Goal: Task Accomplishment & Management: Manage account settings

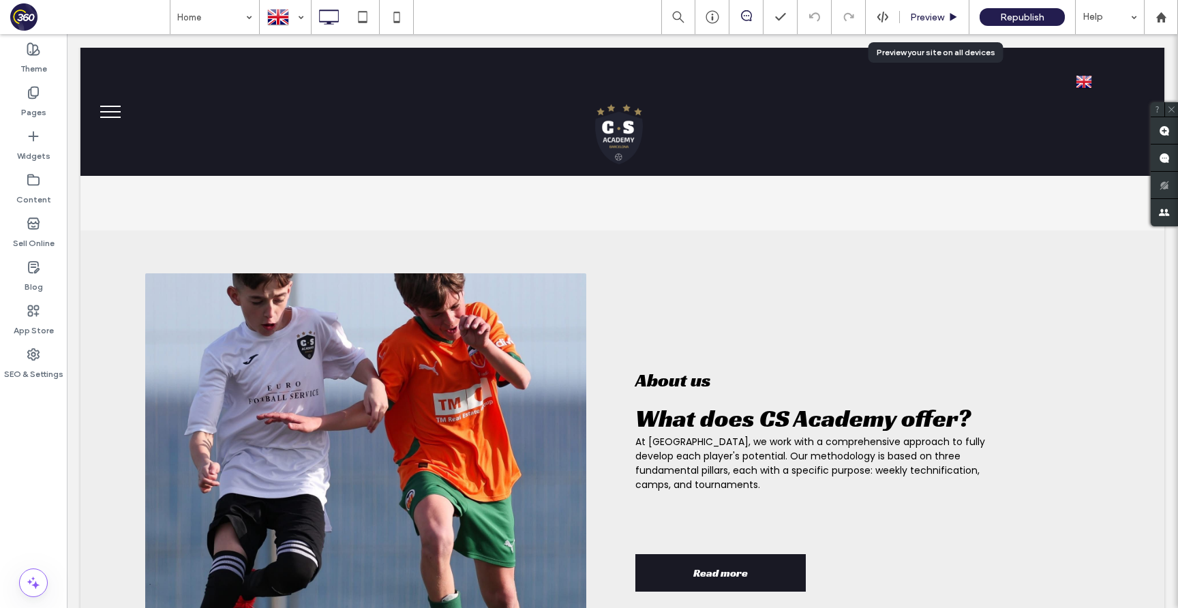
click at [932, 15] on span "Preview" at bounding box center [927, 18] width 34 height 12
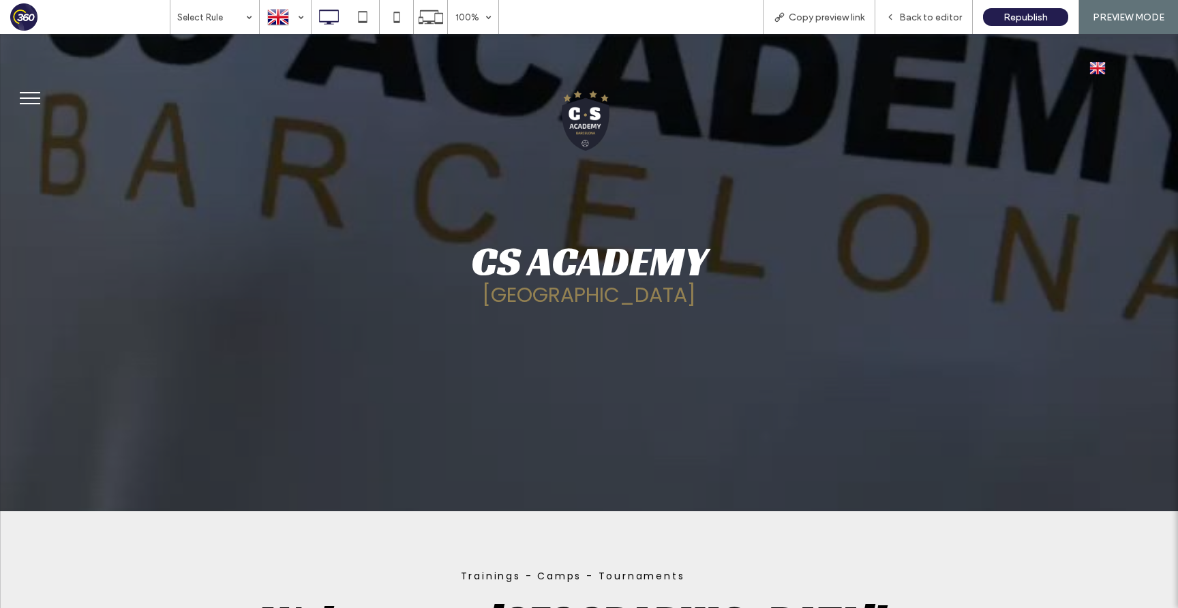
click at [25, 93] on button "menu" at bounding box center [29, 97] width 35 height 35
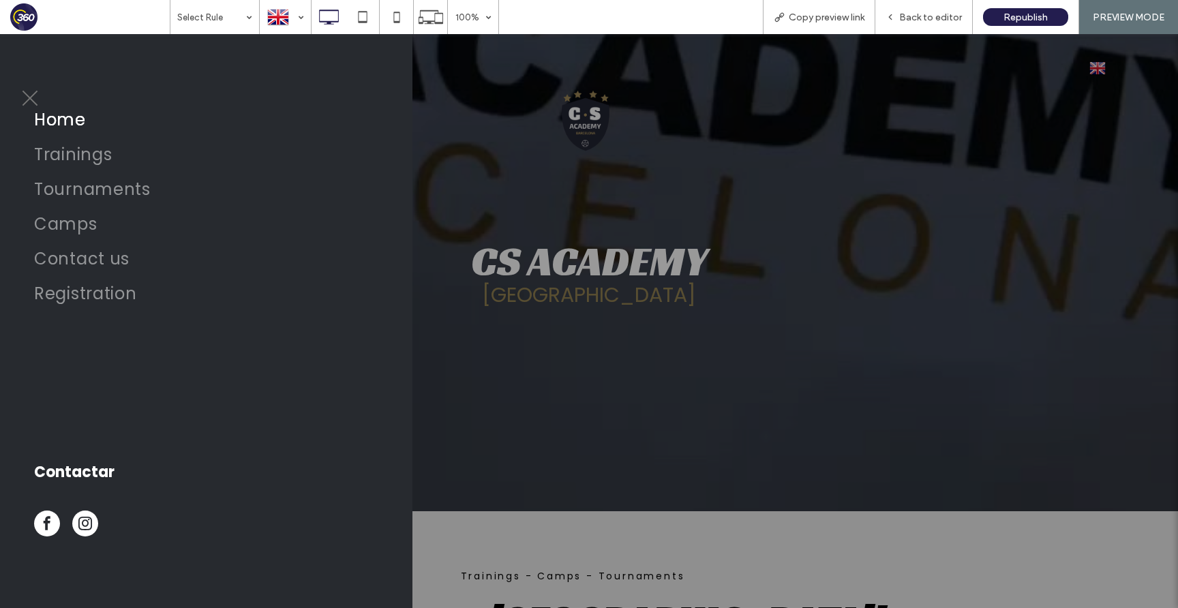
click at [565, 393] on div at bounding box center [589, 321] width 1178 height 574
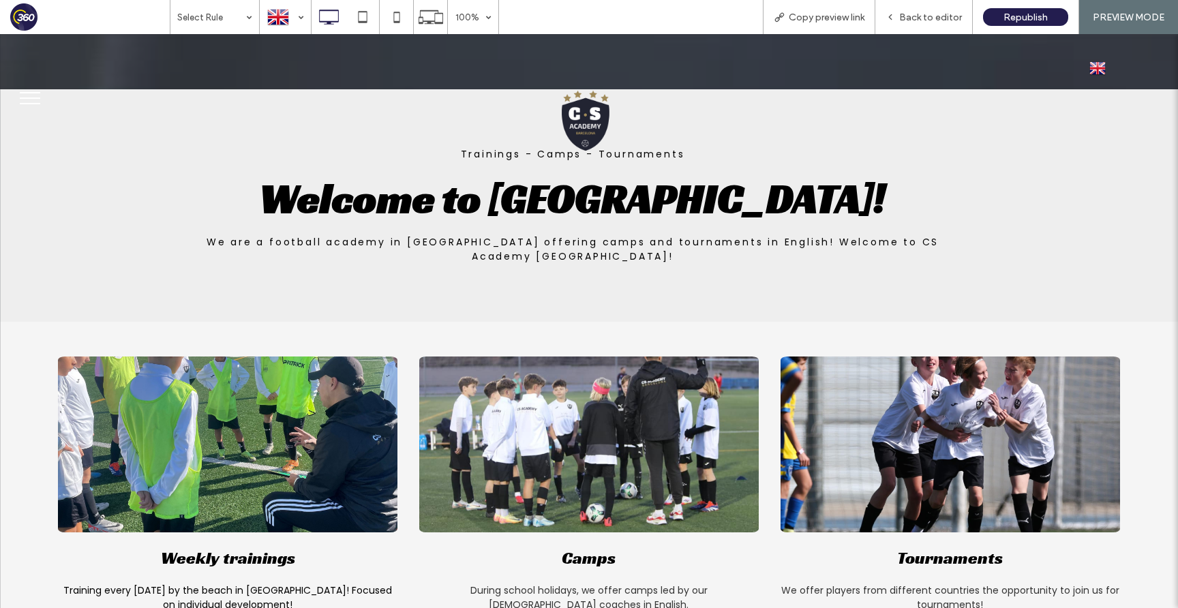
scroll to position [554, 0]
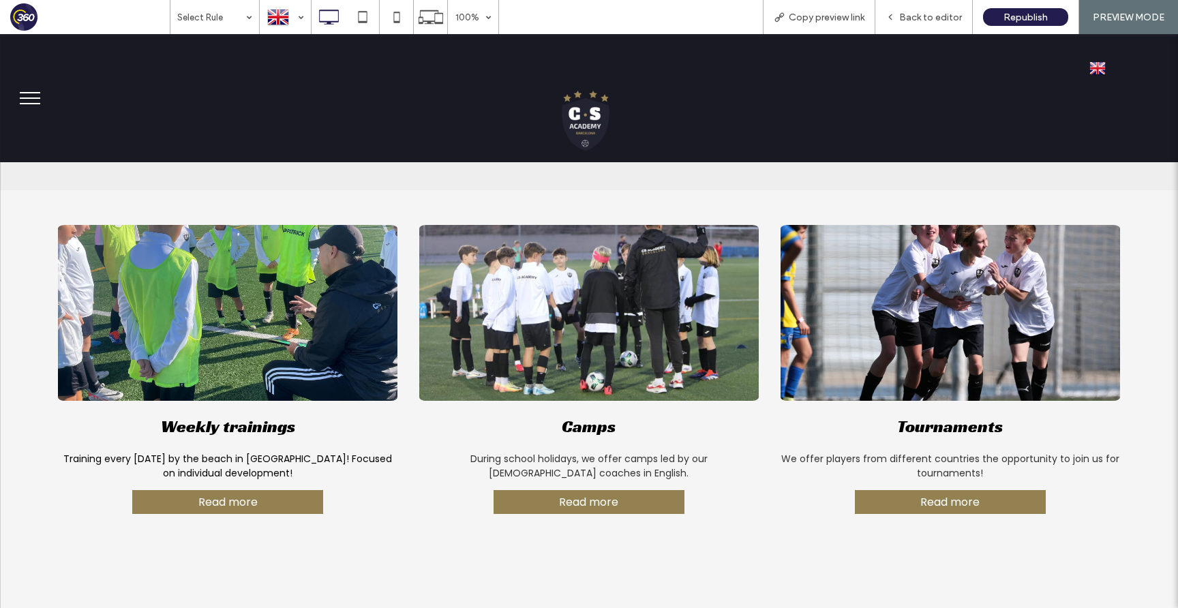
click at [290, 381] on img at bounding box center [228, 313] width 340 height 176
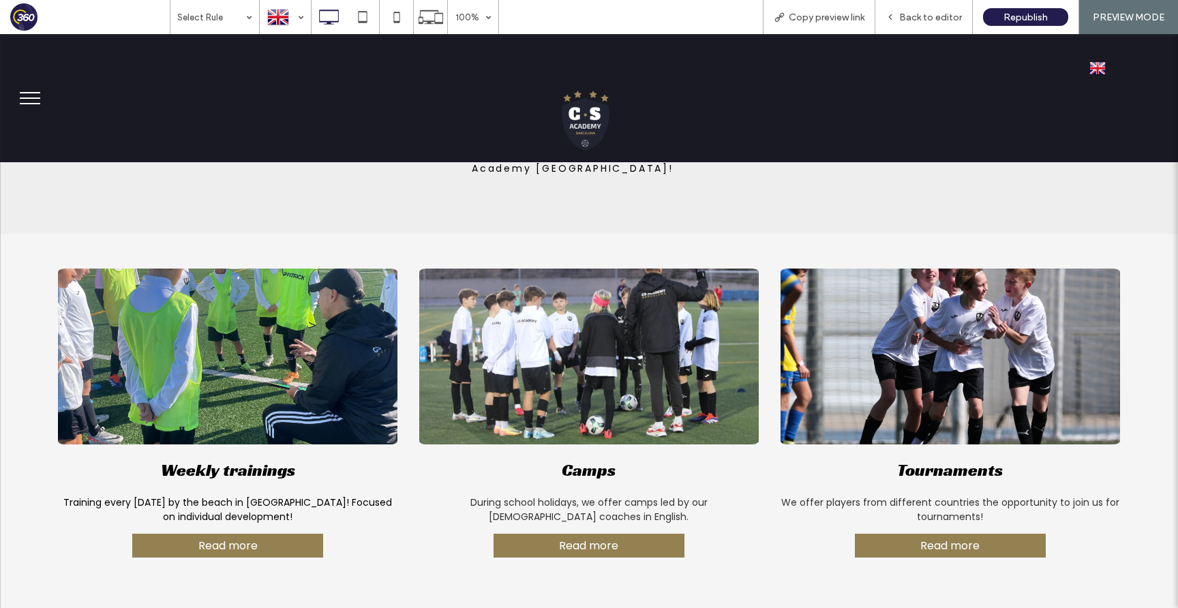
scroll to position [0, 0]
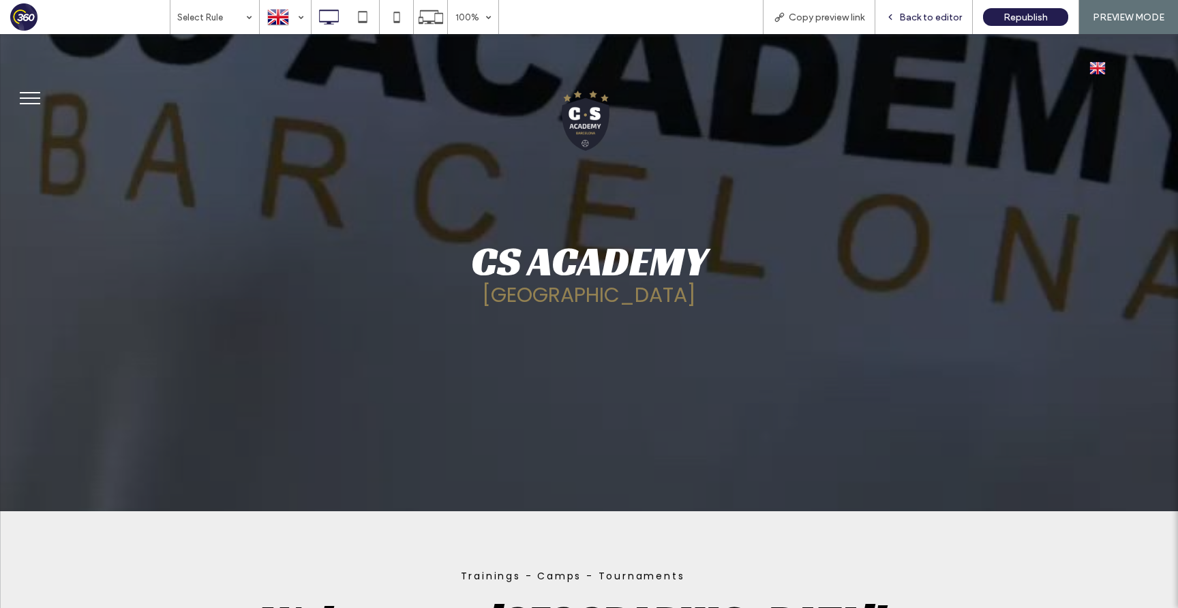
click at [938, 16] on span "Back to editor" at bounding box center [930, 18] width 63 height 12
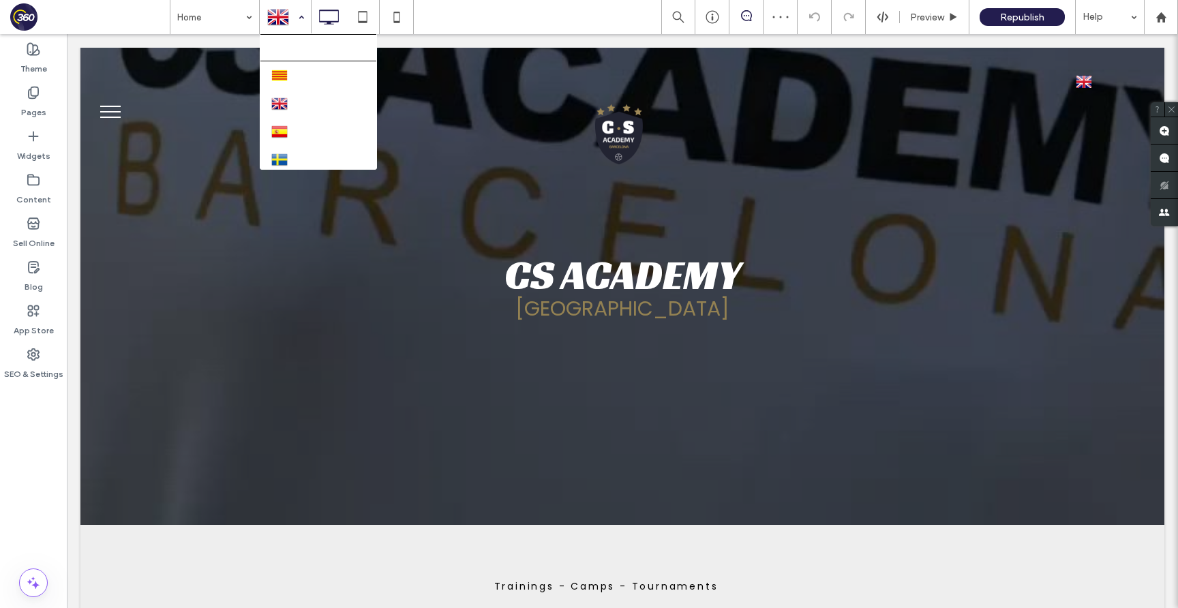
click at [278, 14] on div at bounding box center [285, 17] width 50 height 33
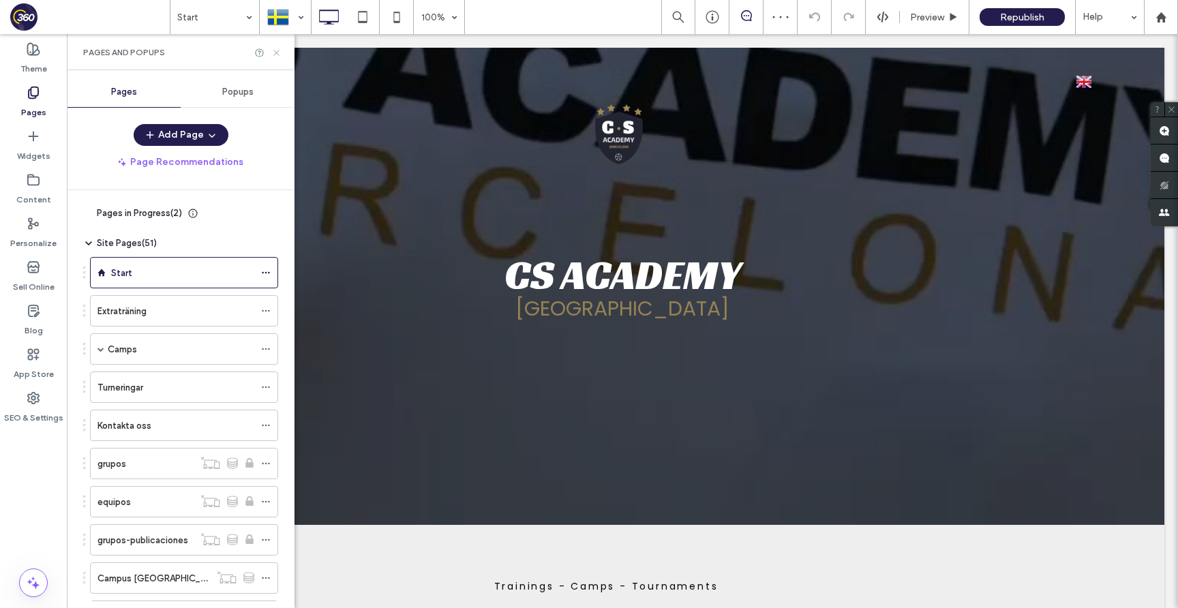
click at [276, 51] on icon at bounding box center [276, 53] width 10 height 10
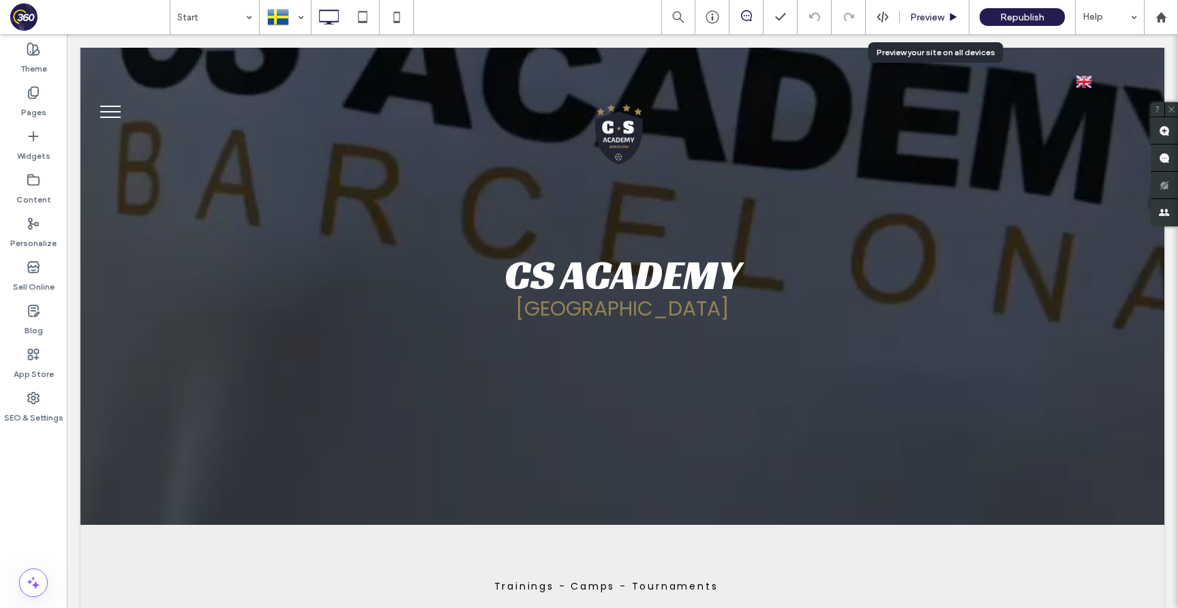
click at [941, 13] on span "Preview" at bounding box center [927, 18] width 34 height 12
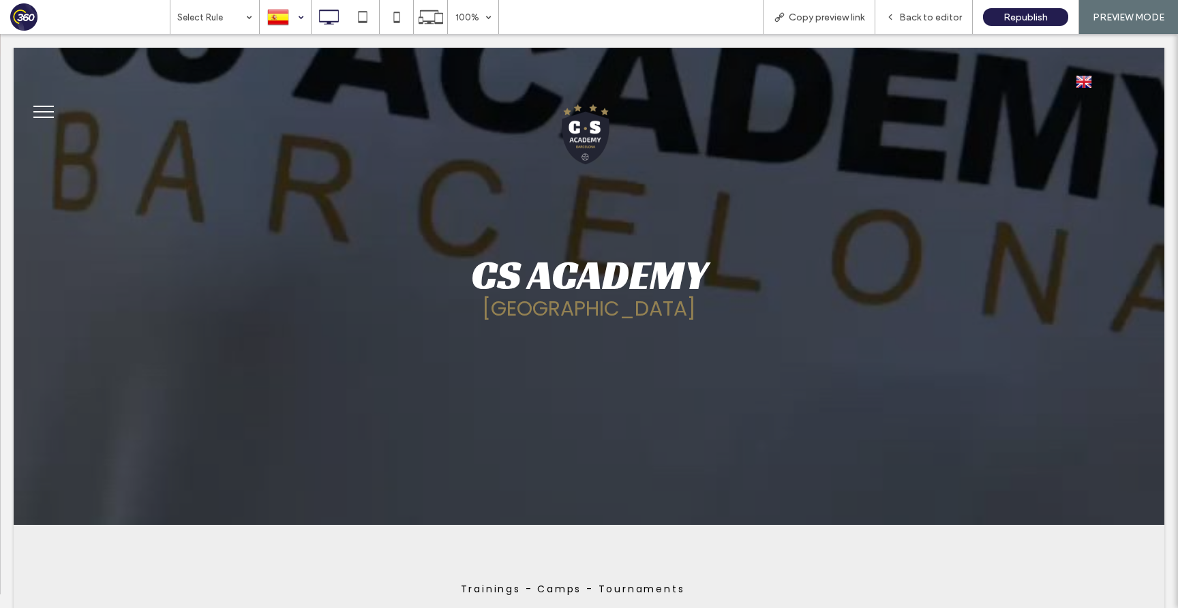
click at [288, 17] on div at bounding box center [285, 17] width 50 height 33
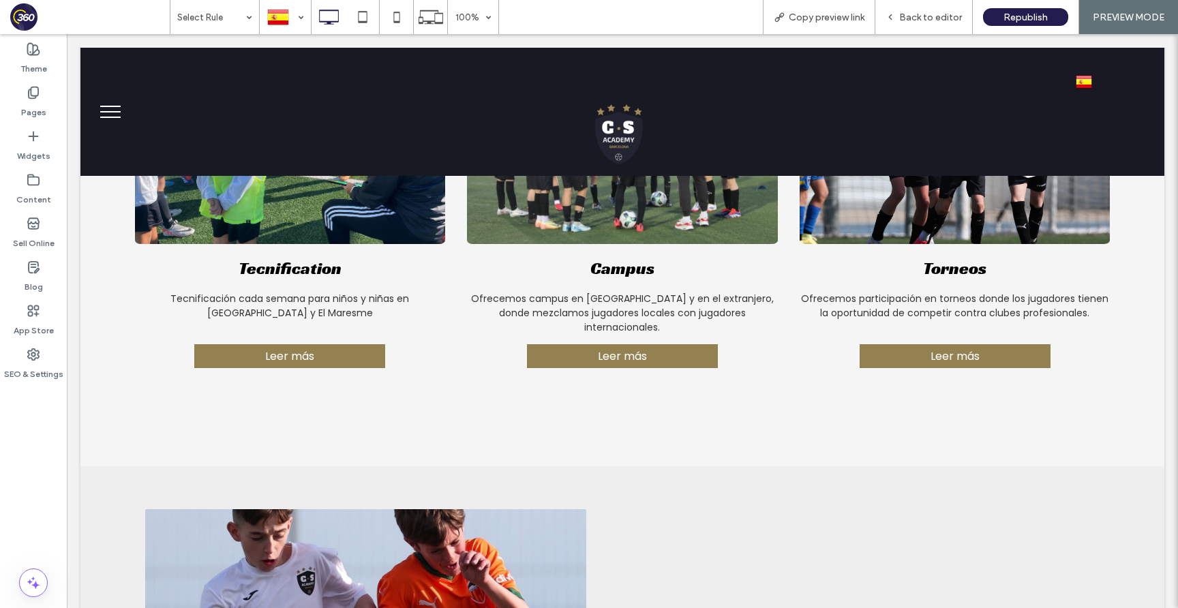
scroll to position [705, 0]
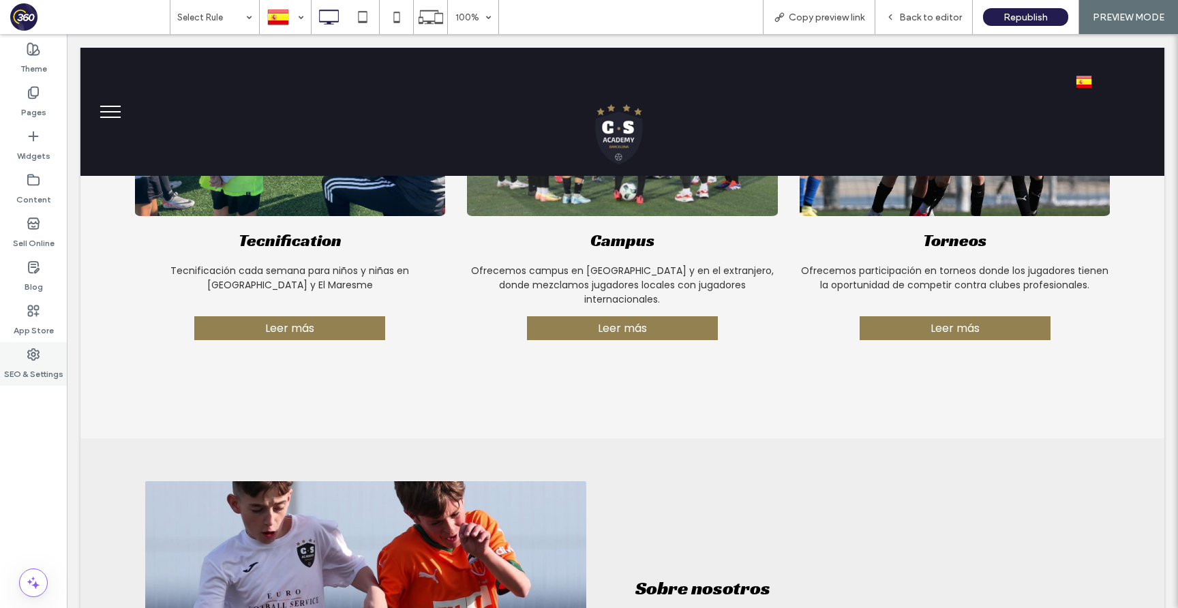
click at [18, 363] on label "SEO & Settings" at bounding box center [33, 370] width 59 height 19
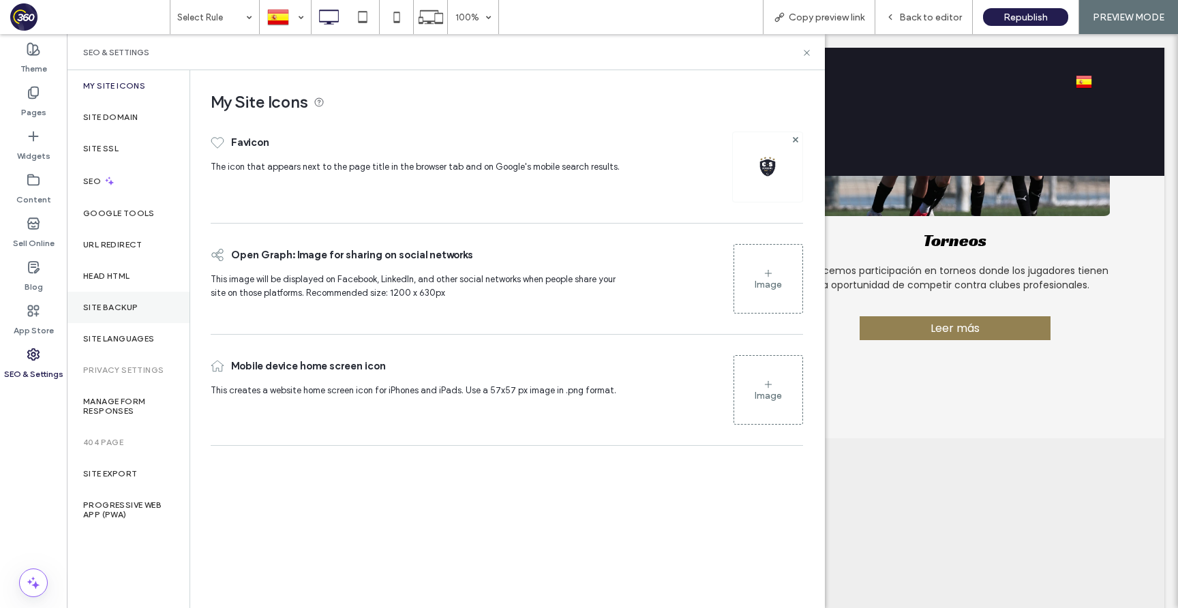
click at [138, 297] on div "Site Backup" at bounding box center [128, 307] width 123 height 31
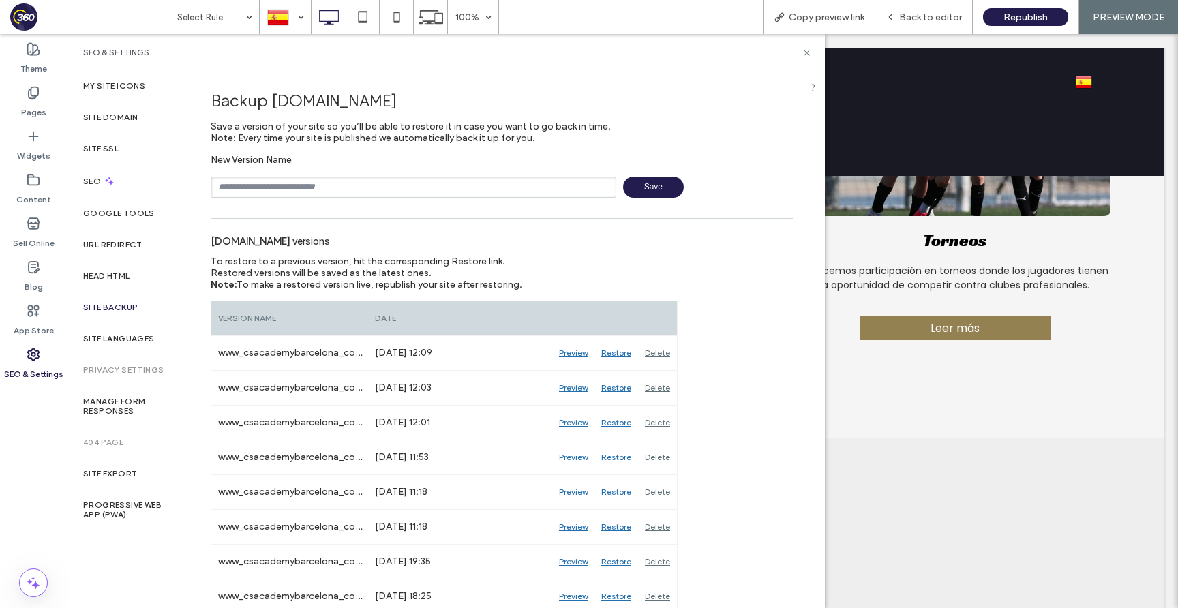
click at [114, 445] on label "404 Page" at bounding box center [103, 443] width 40 height 10
click at [123, 333] on div "Site Languages" at bounding box center [128, 338] width 123 height 31
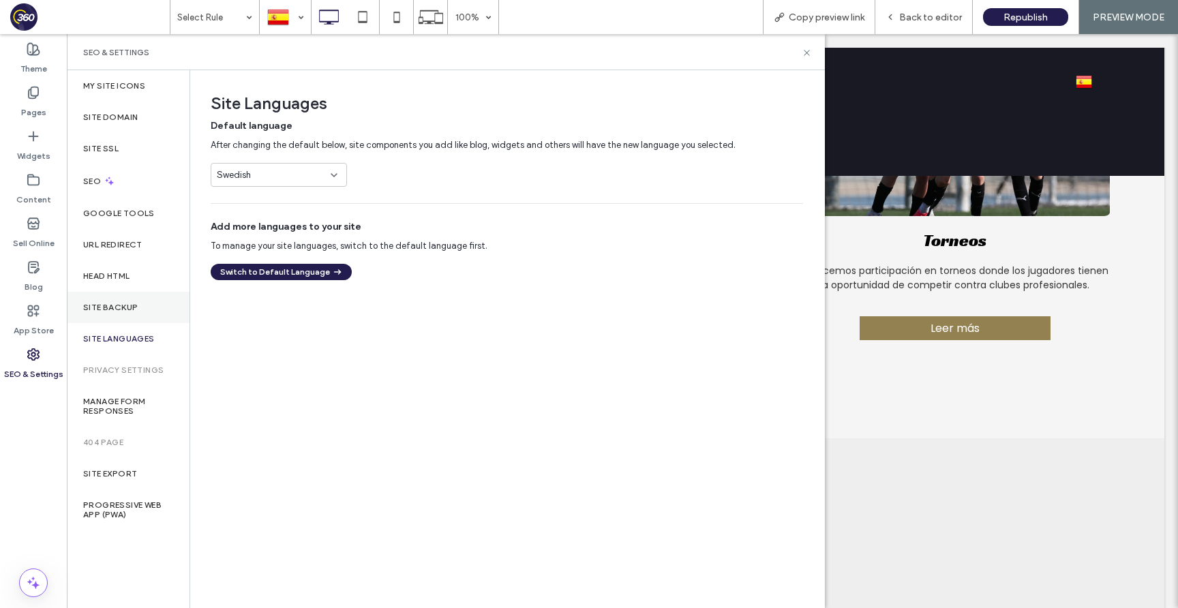
click at [125, 312] on div "Site Backup" at bounding box center [128, 307] width 123 height 31
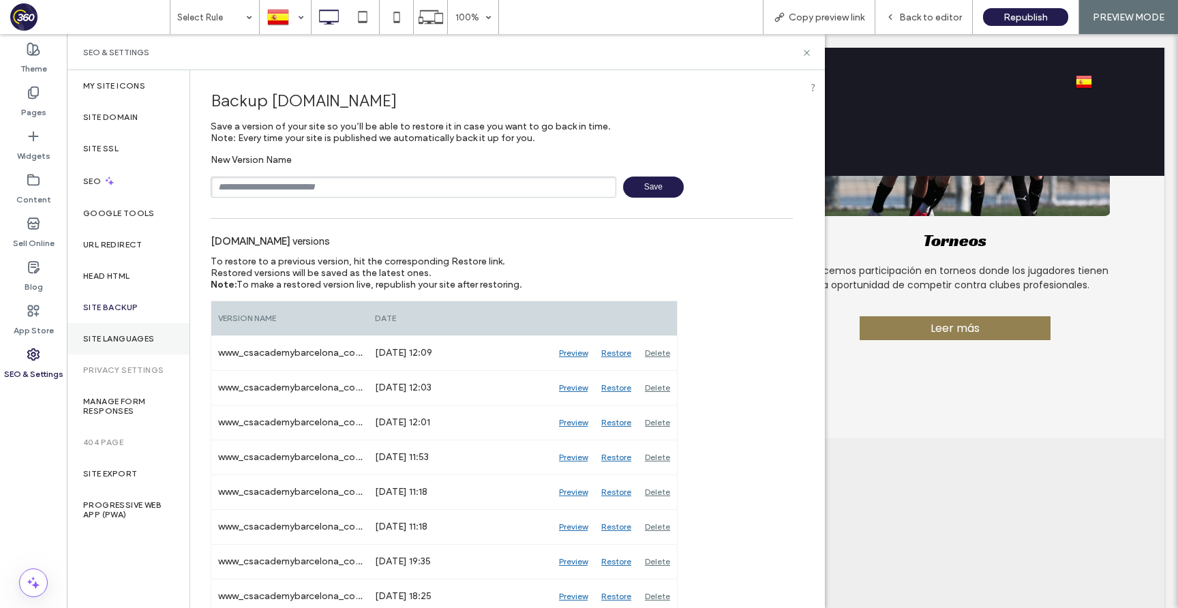
click at [128, 329] on div "Site Languages" at bounding box center [128, 338] width 123 height 31
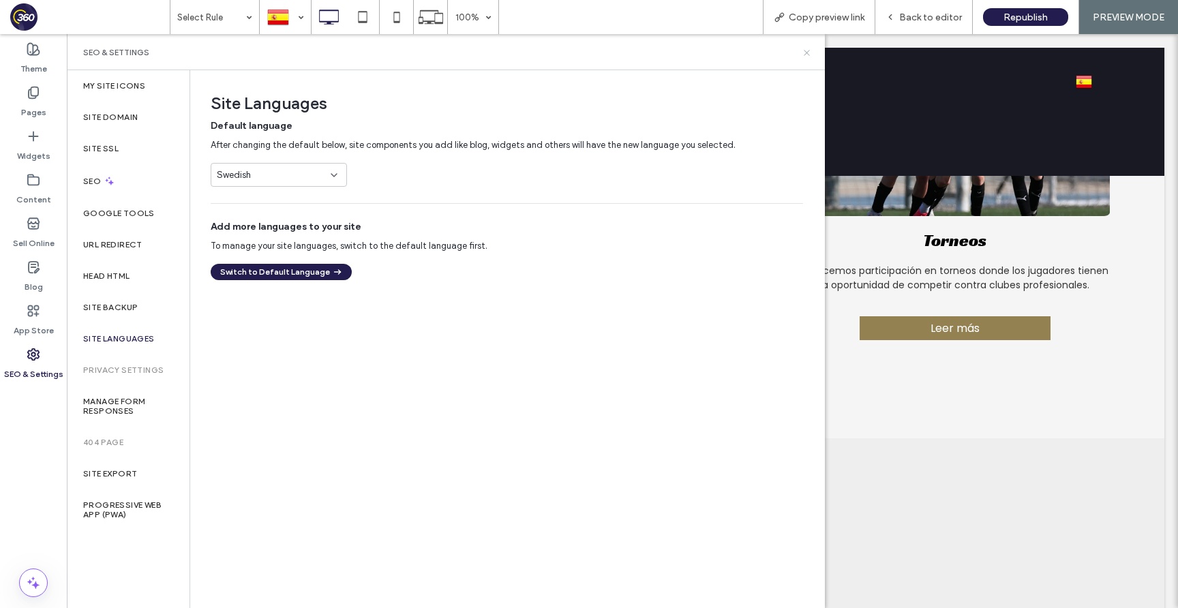
click at [809, 50] on use at bounding box center [806, 52] width 5 height 5
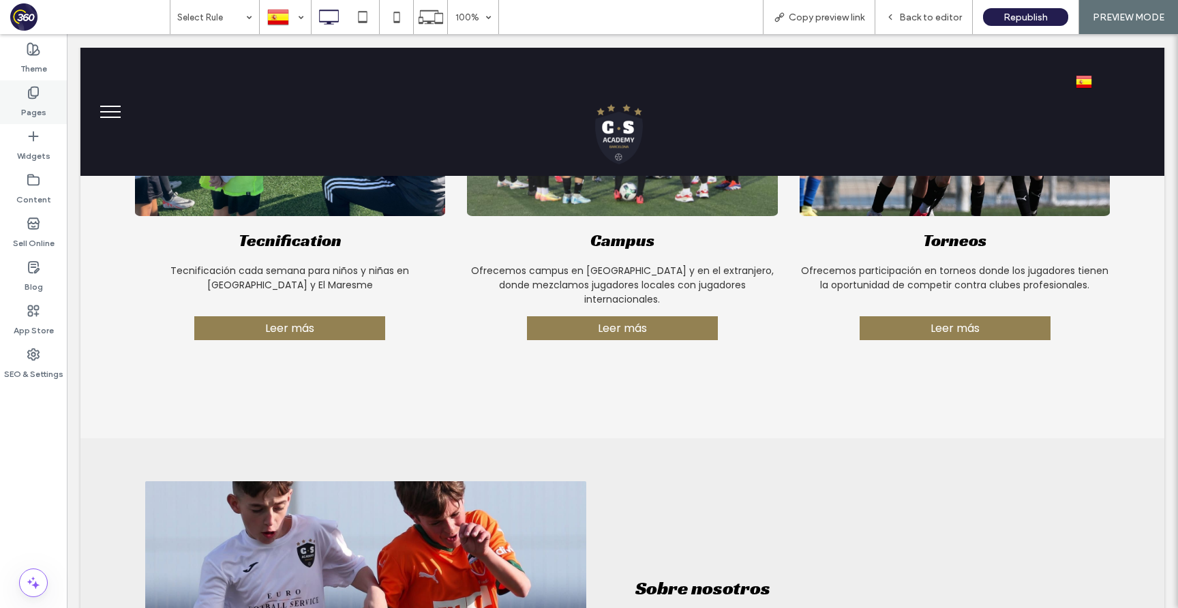
click at [42, 93] on div "Pages" at bounding box center [33, 102] width 67 height 44
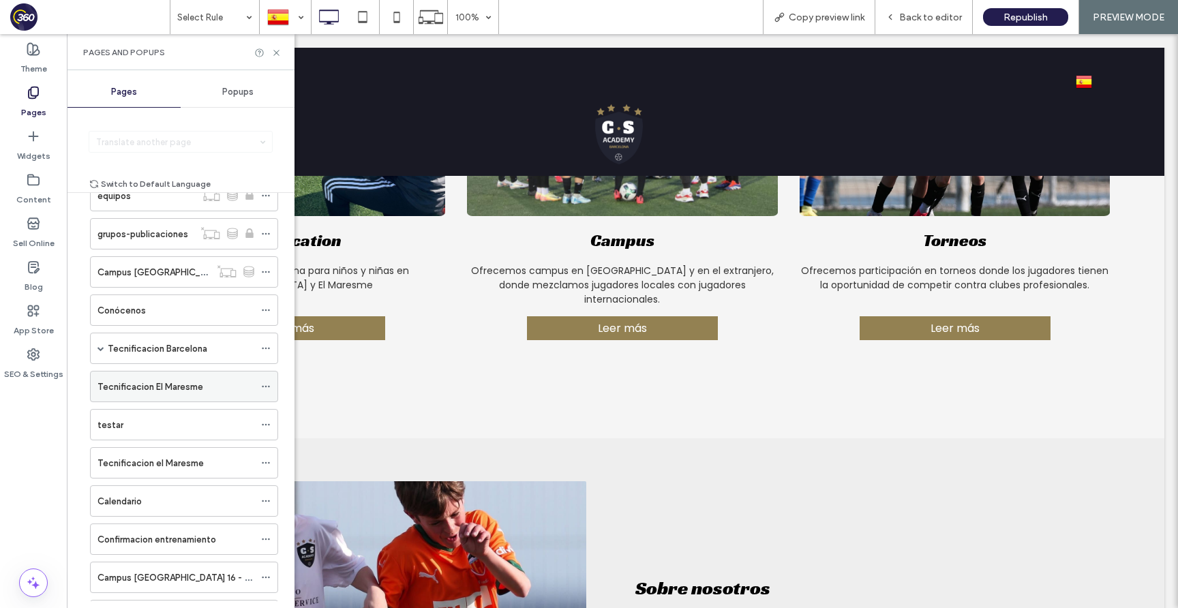
scroll to position [272, 0]
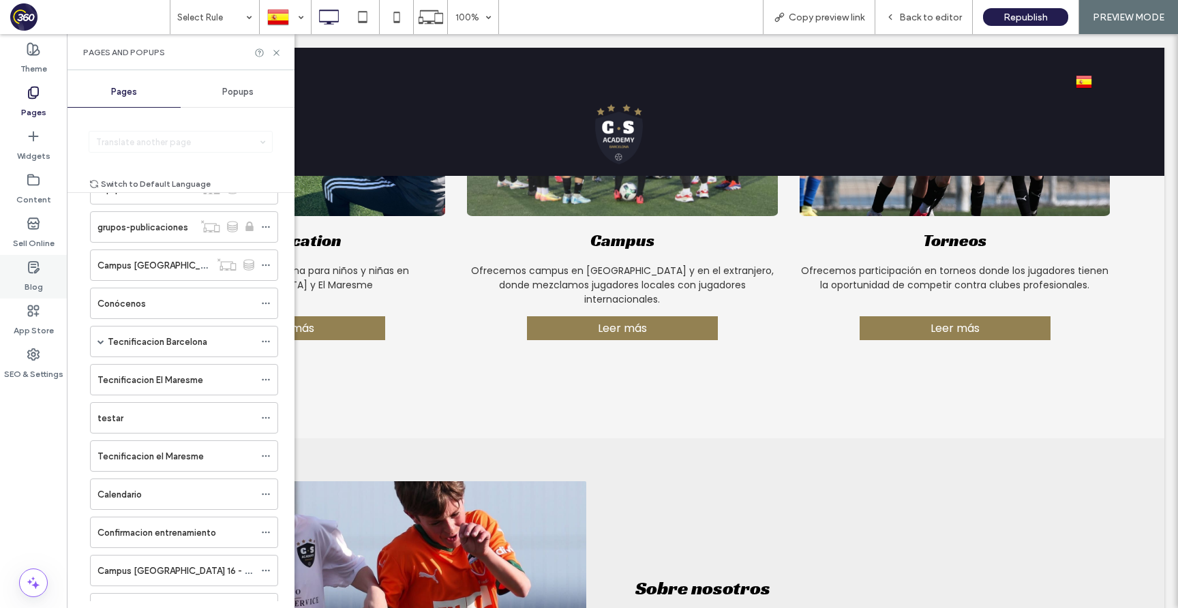
click at [36, 265] on icon at bounding box center [34, 267] width 14 height 14
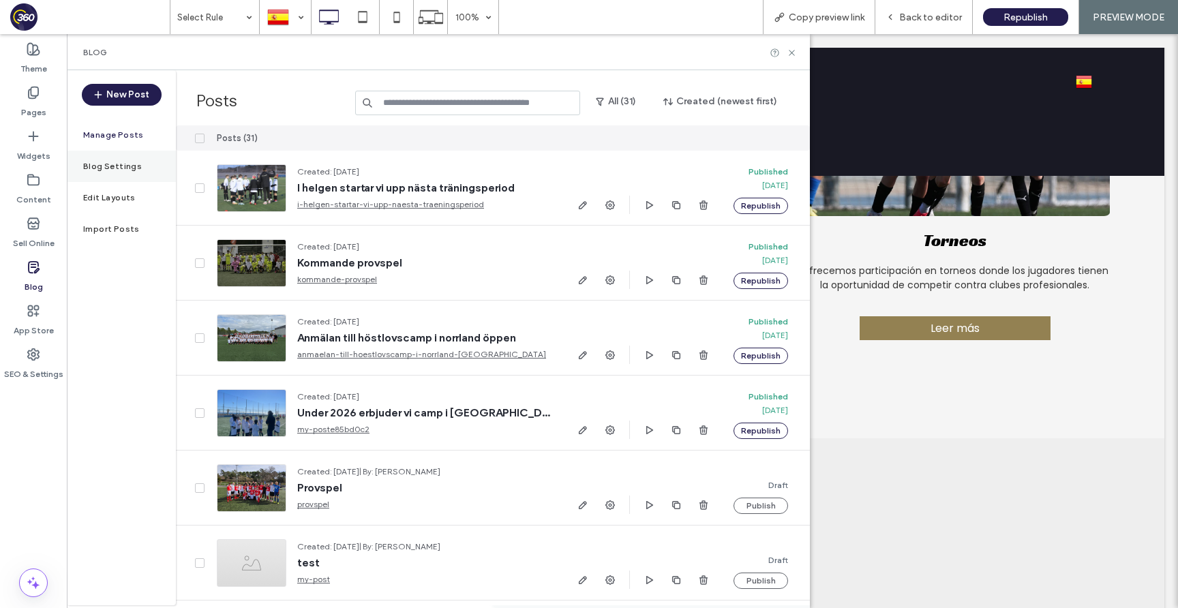
click at [124, 168] on label "Blog Settings" at bounding box center [112, 167] width 59 height 10
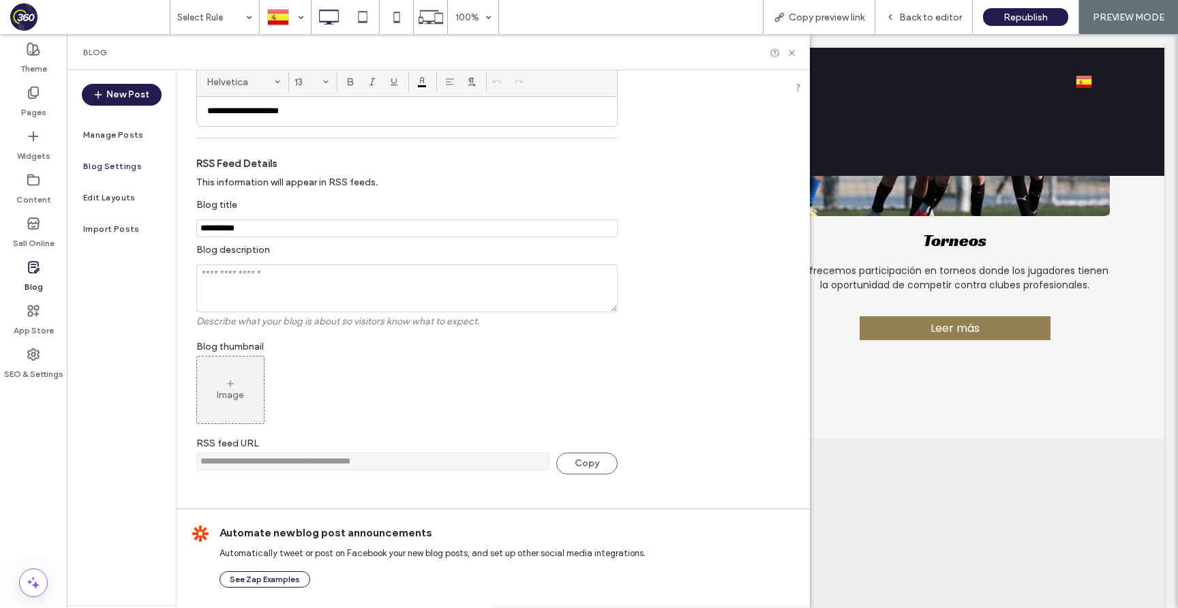
scroll to position [0, 0]
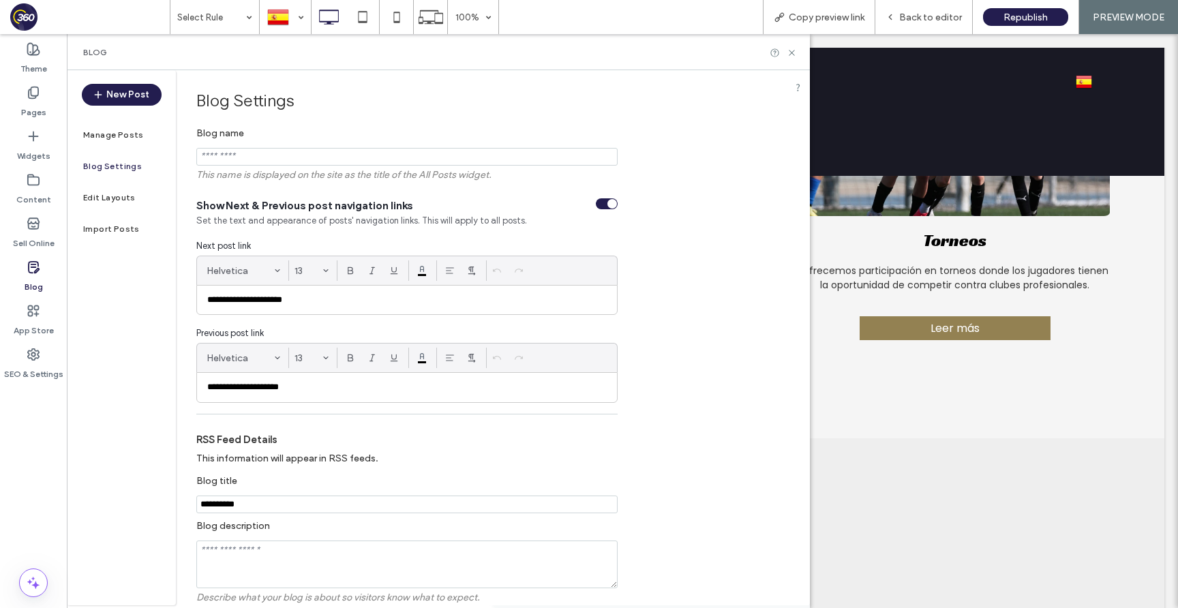
click at [116, 171] on div "Blog Settings" at bounding box center [121, 166] width 109 height 31
click at [115, 191] on div "Edit Layouts" at bounding box center [121, 197] width 109 height 31
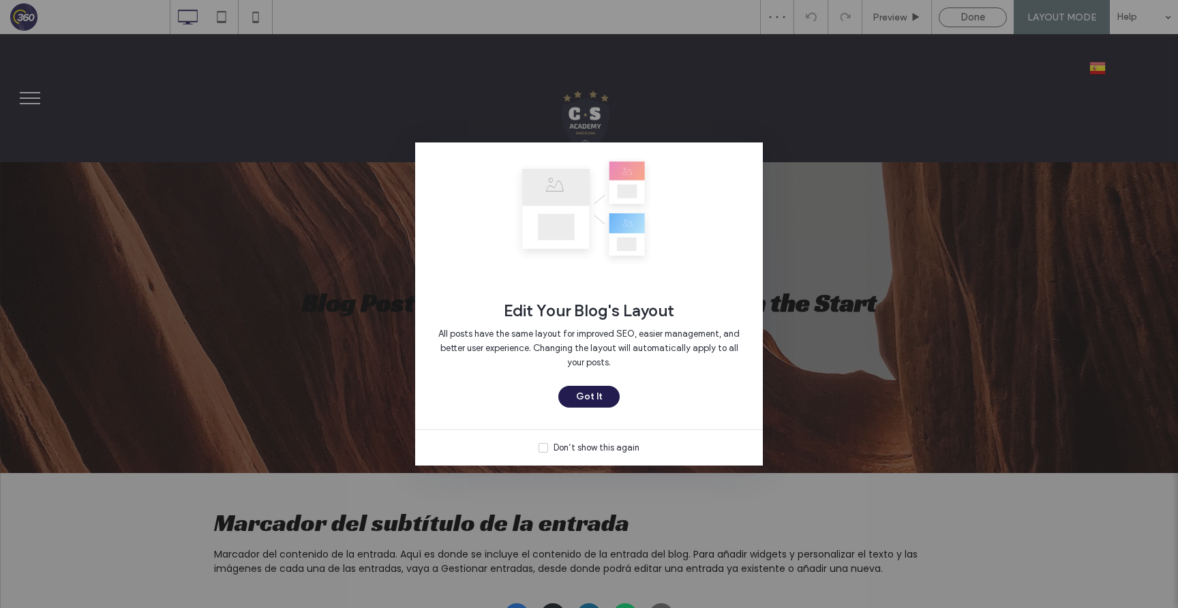
click div "Edit Your Blog's Layout All posts have the same layout for improved SEO, easier…"
click button "Got It"
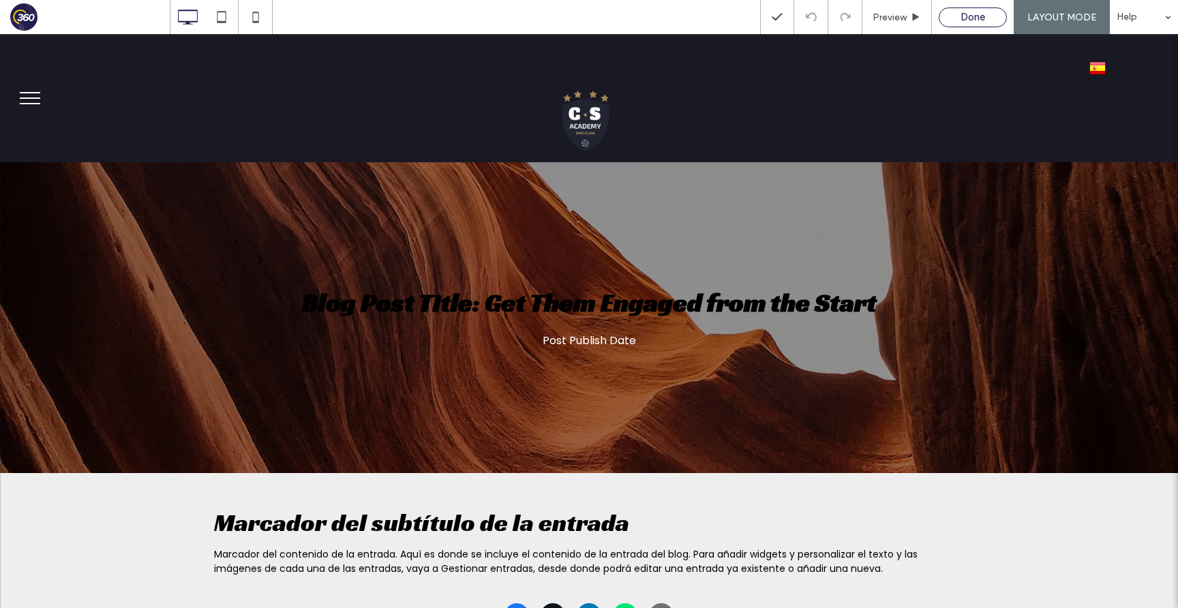
click span "Done"
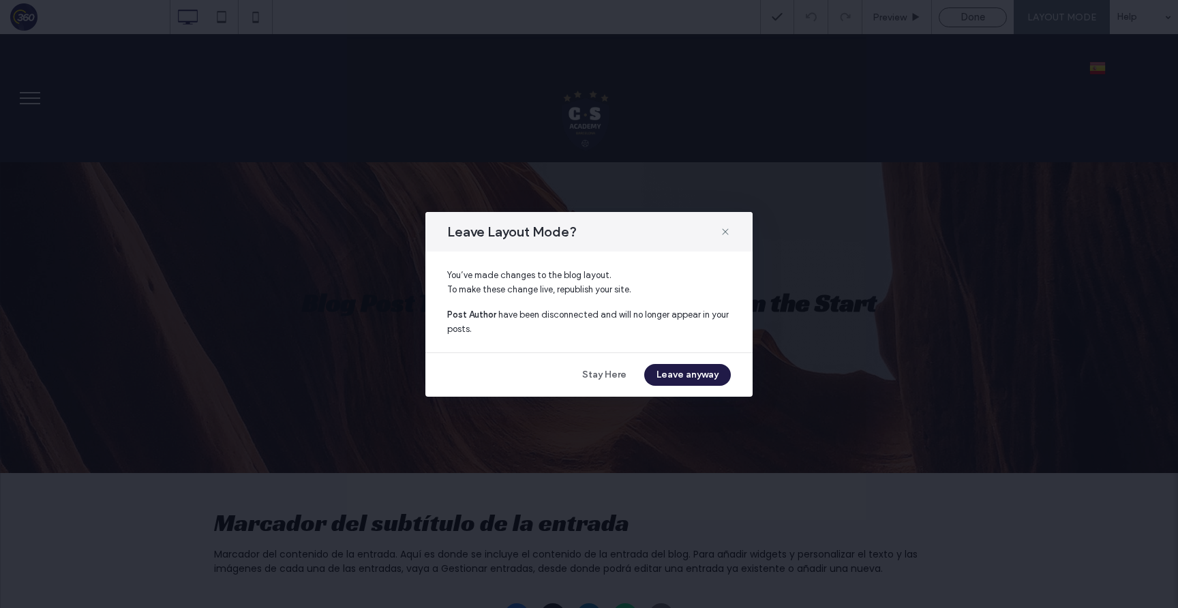
click button "Leave anyway"
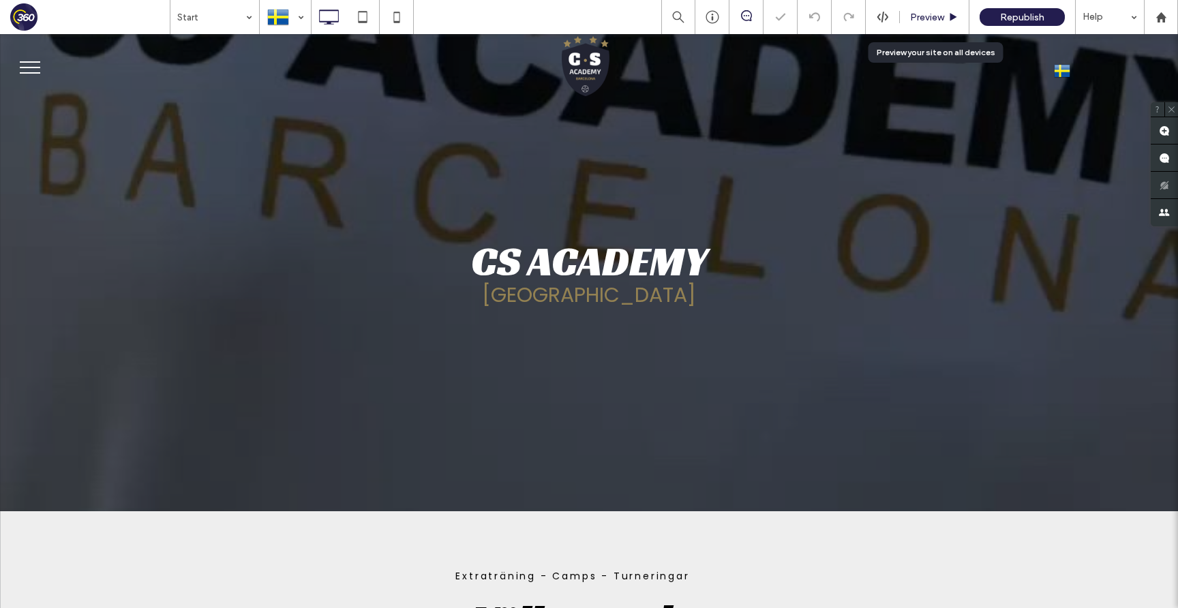
click span "Preview"
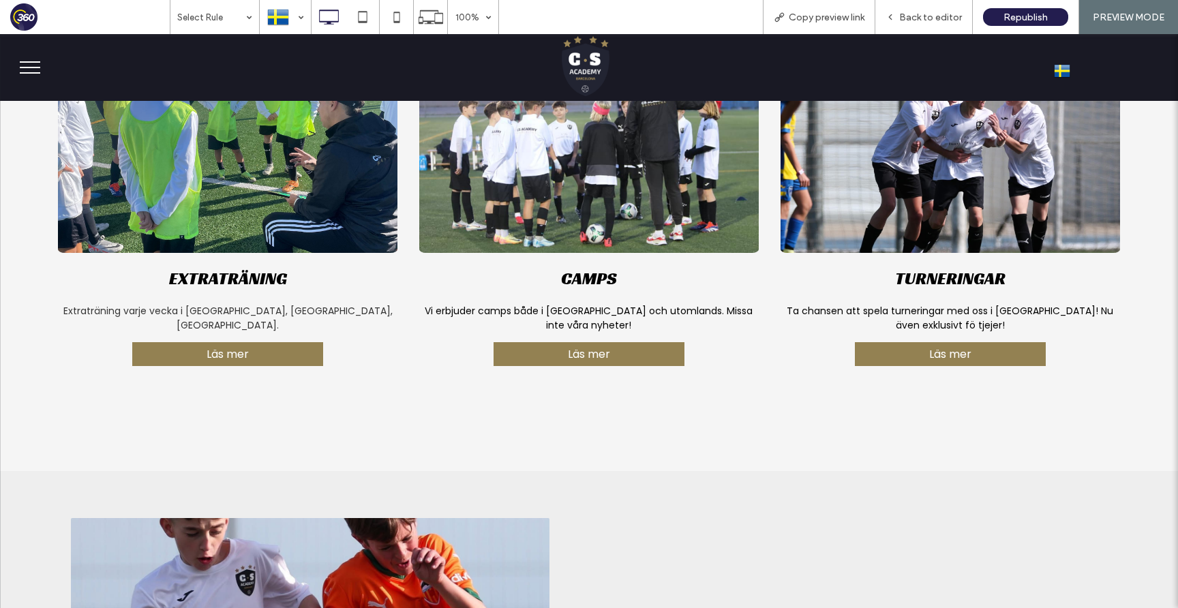
scroll to position [691, 0]
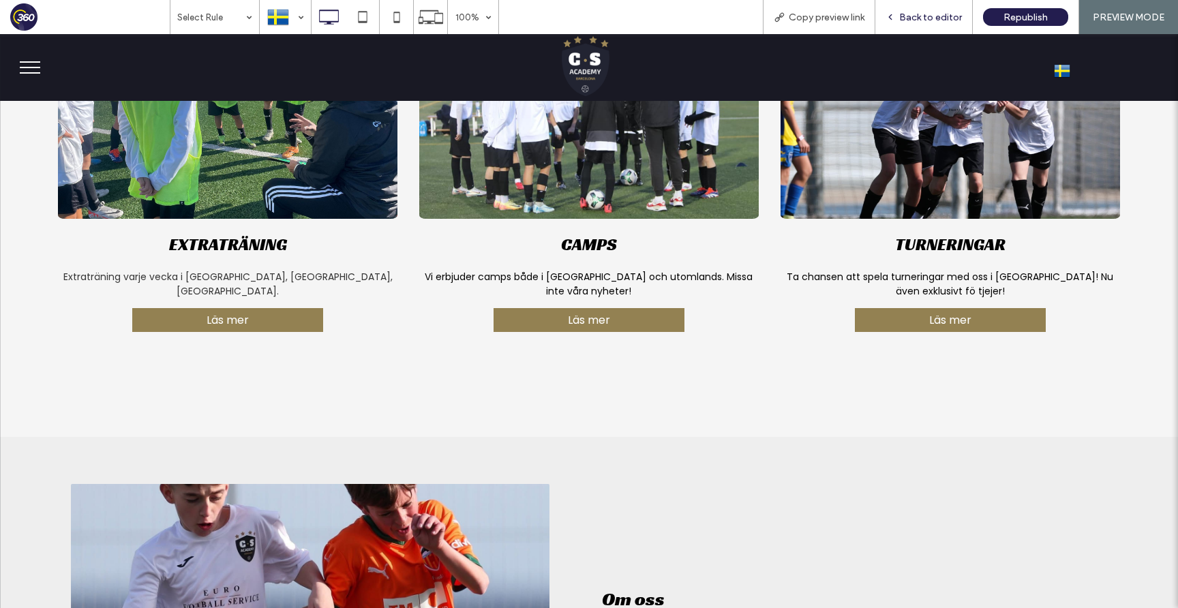
click span "Back to editor"
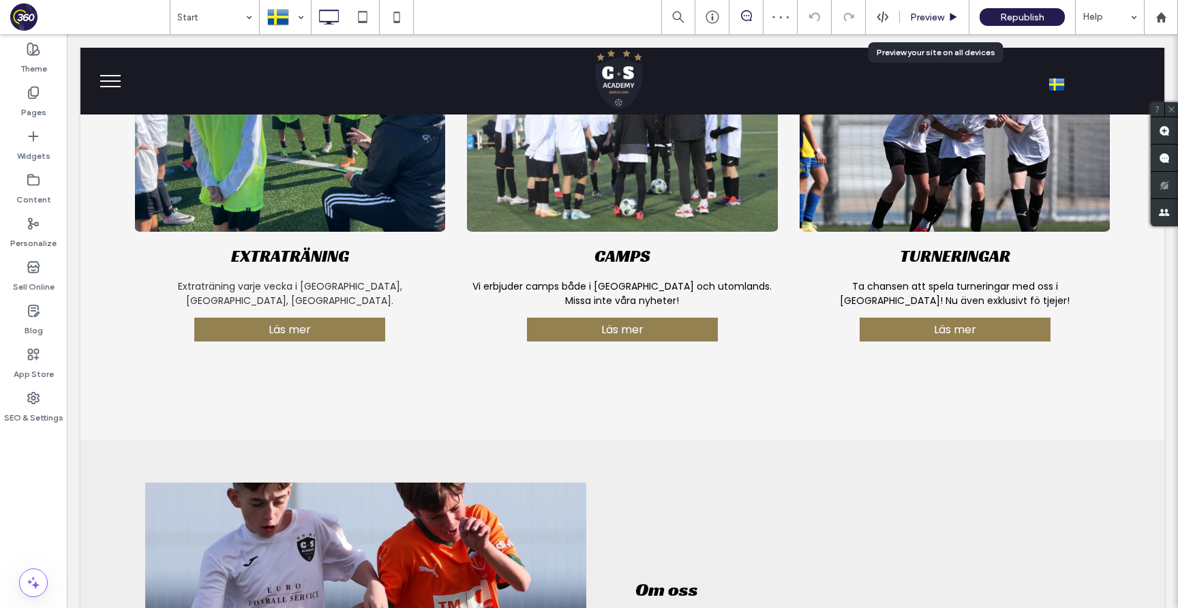
click span "Preview"
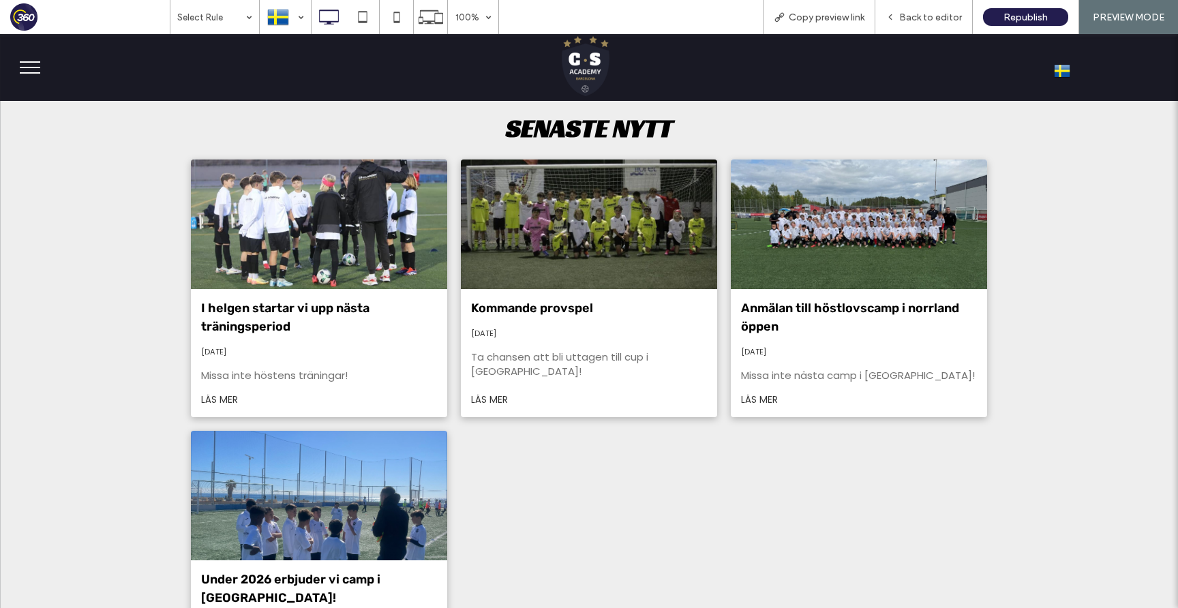
scroll to position [1584, 0]
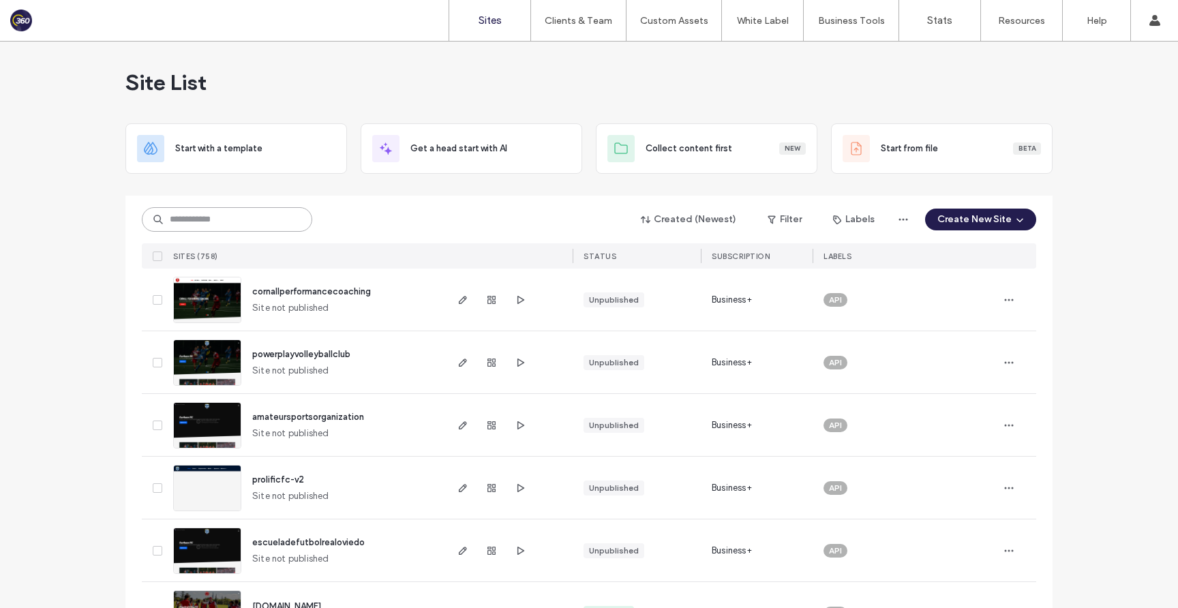
click at [250, 218] on input at bounding box center [227, 219] width 170 height 25
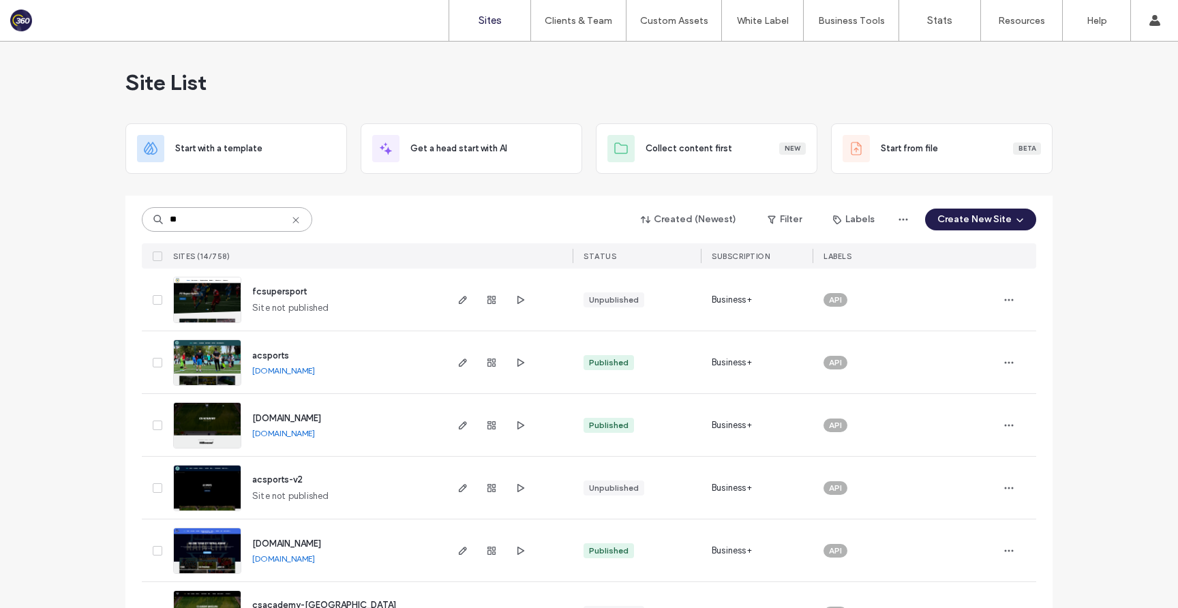
type input "**"
click at [310, 415] on span "www.csacademybarcelona.com" at bounding box center [286, 418] width 69 height 10
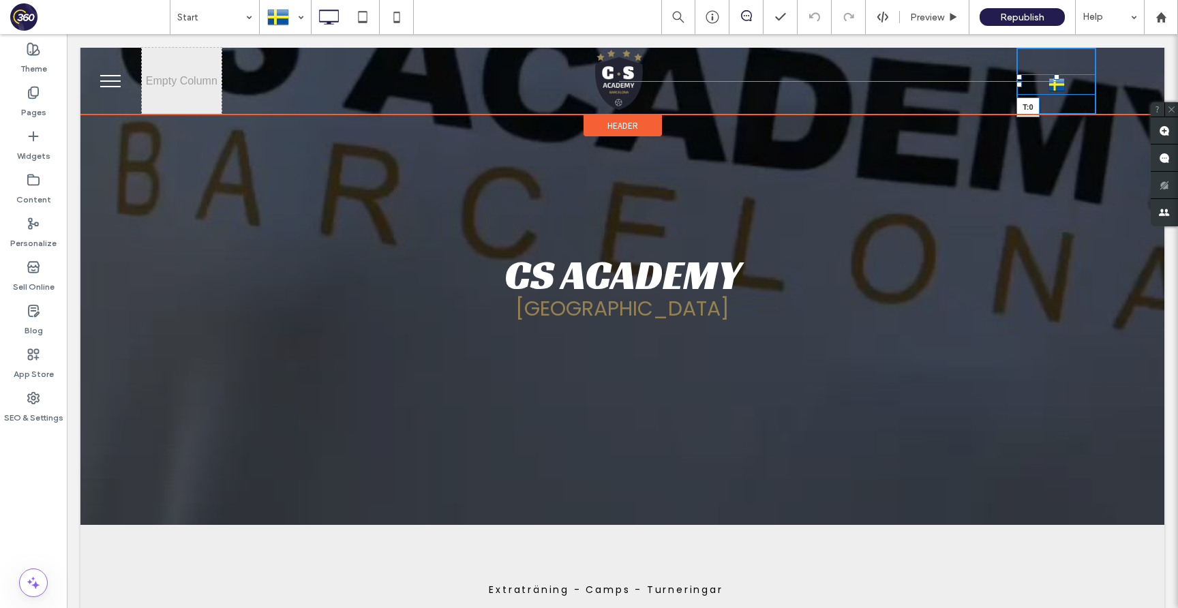
drag, startPoint x: 1056, startPoint y: 76, endPoint x: 1056, endPoint y: 60, distance: 16.4
click at [1056, 60] on div "Svenska sv català ca English en Español es T:0 Click To Paste" at bounding box center [1057, 81] width 80 height 67
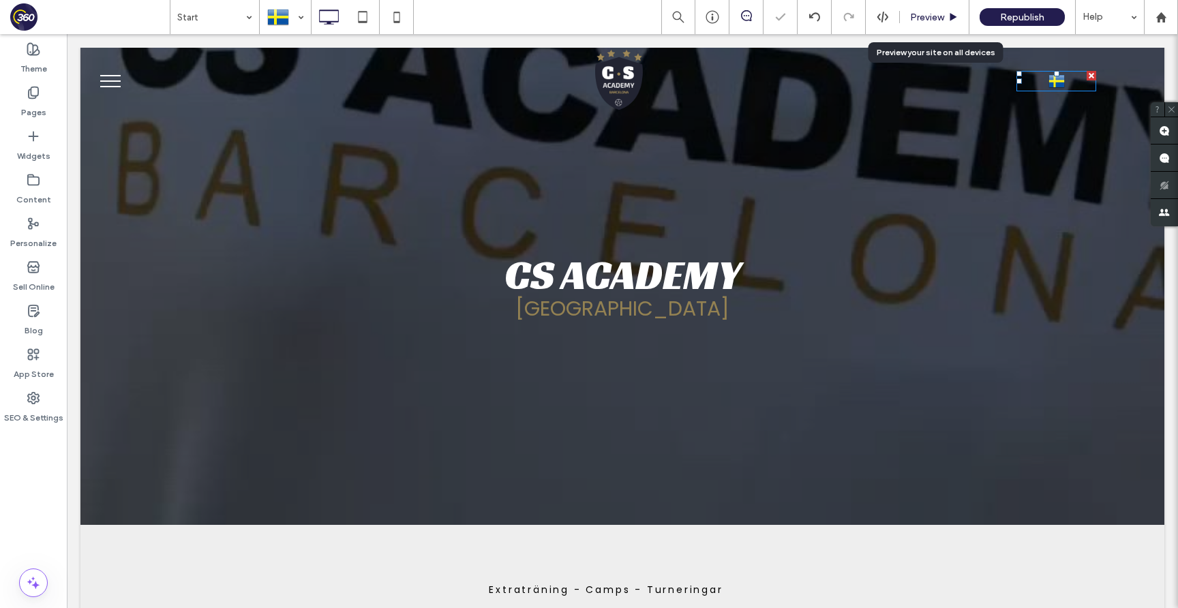
click at [929, 14] on span "Preview" at bounding box center [927, 18] width 34 height 12
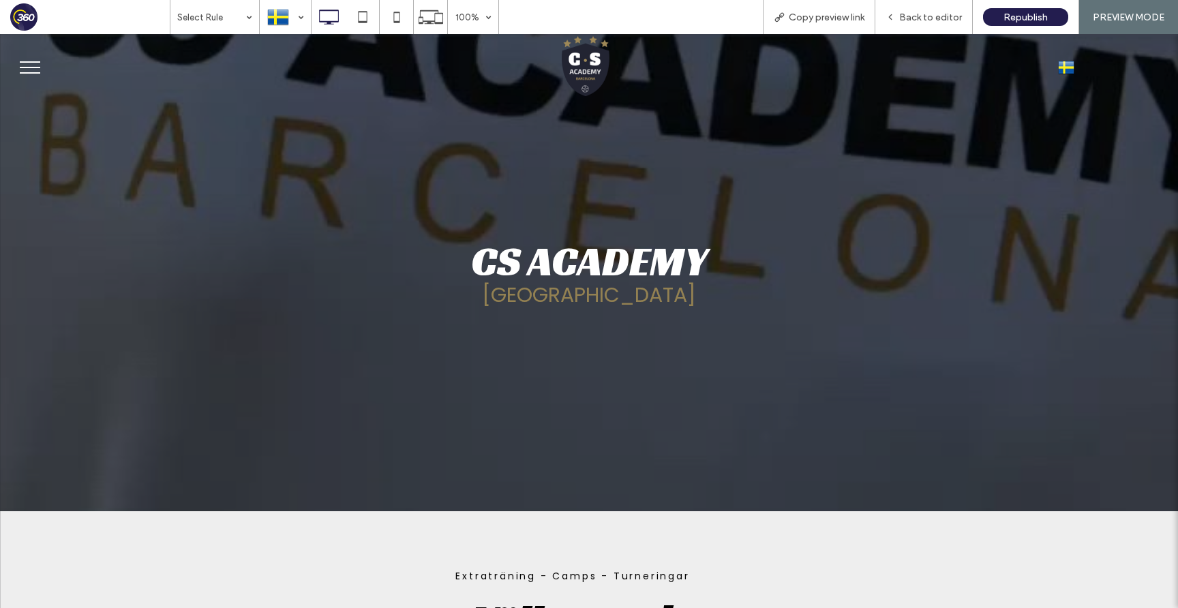
click at [929, 14] on span "Back to editor" at bounding box center [930, 18] width 63 height 12
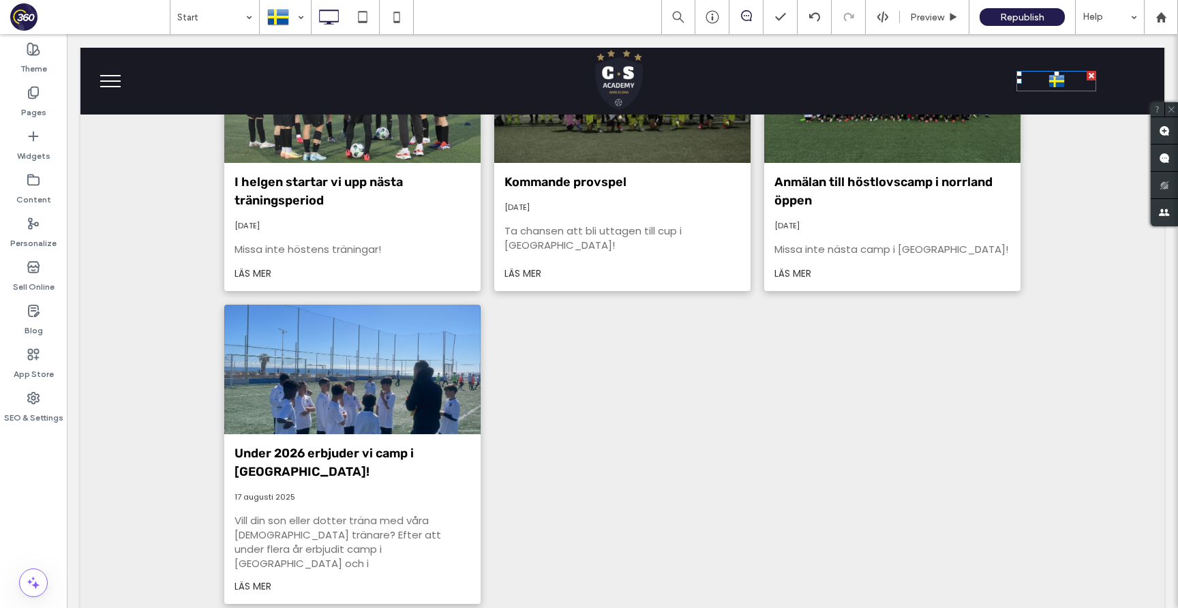
scroll to position [1681, 0]
click at [1079, 15] on div "Help" at bounding box center [1110, 17] width 68 height 34
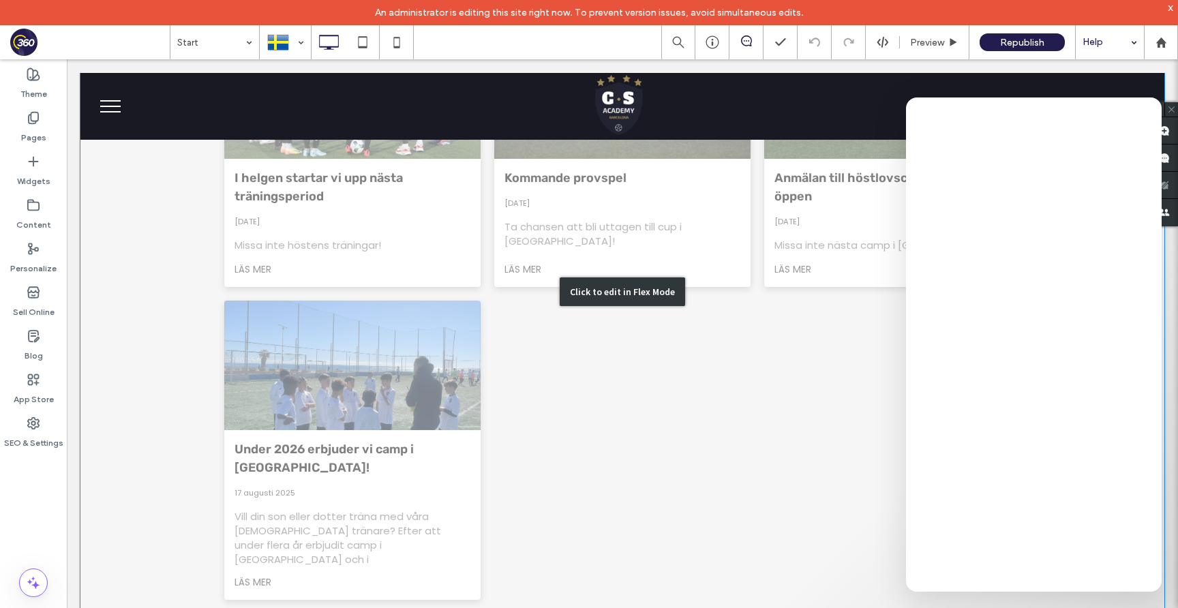
scroll to position [1702, 0]
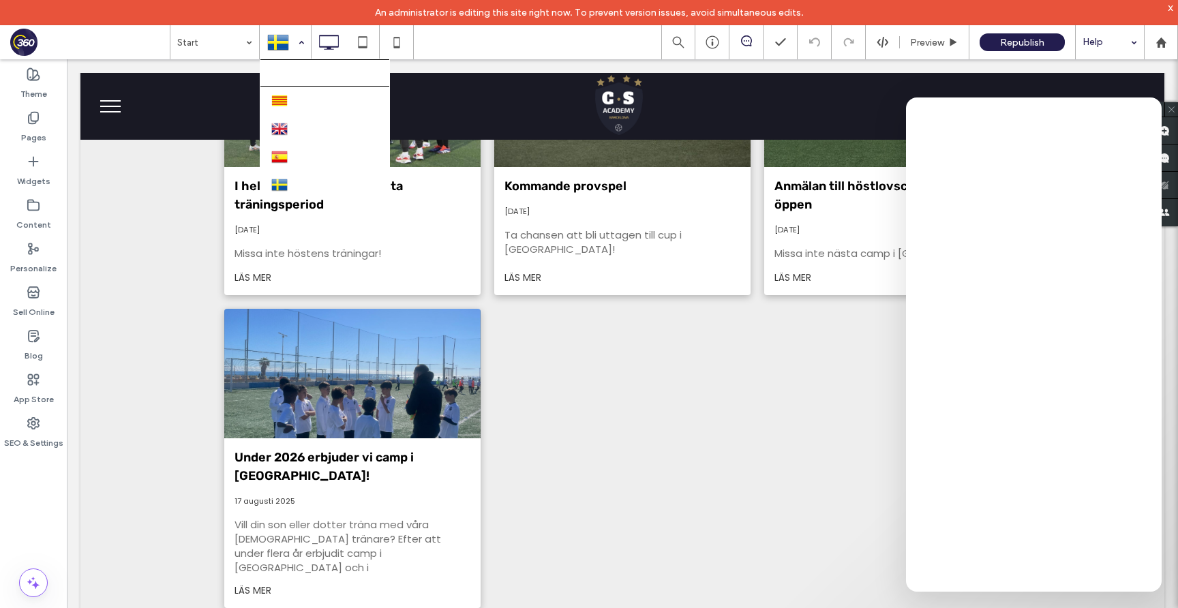
click at [275, 36] on div at bounding box center [285, 42] width 50 height 33
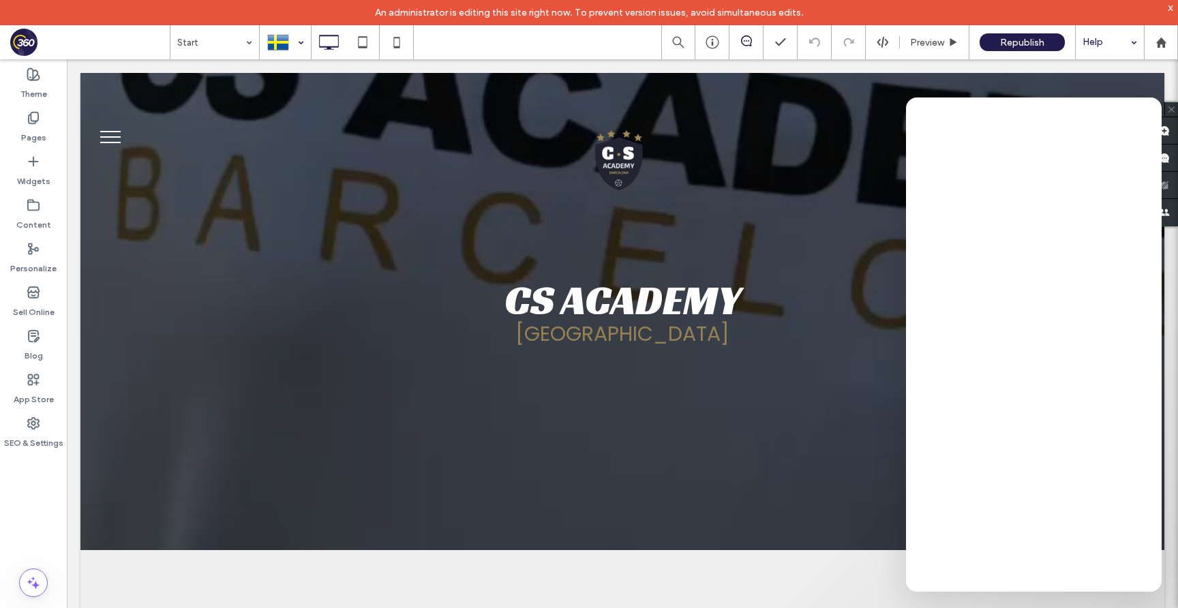
scroll to position [0, 0]
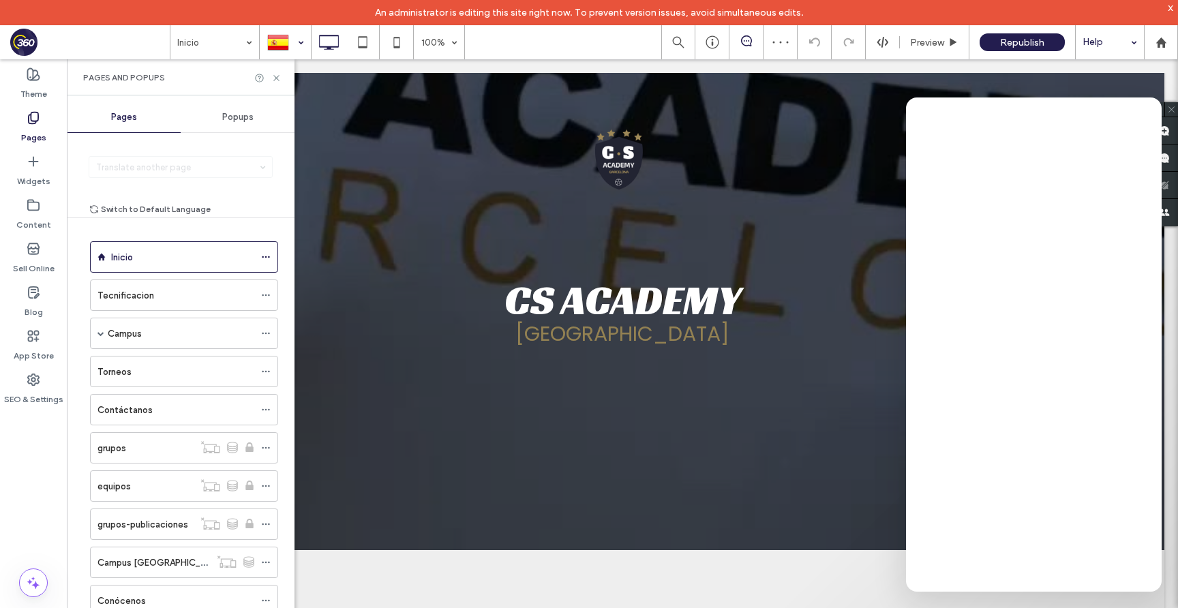
click at [286, 43] on div at bounding box center [285, 42] width 50 height 33
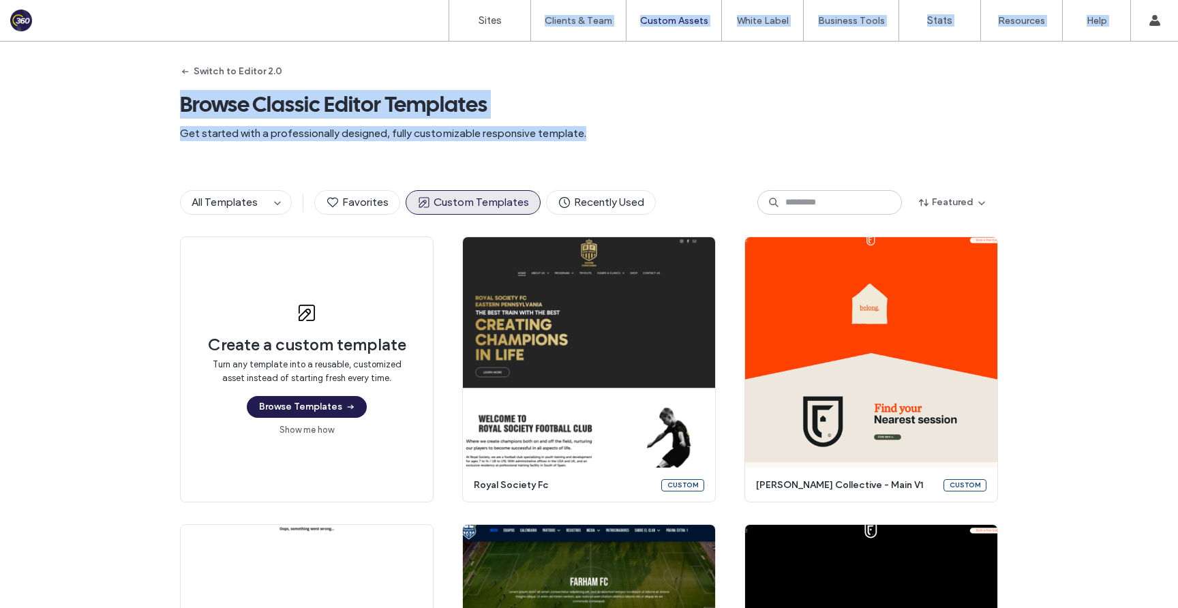
drag, startPoint x: 548, startPoint y: 166, endPoint x: 545, endPoint y: -61, distance: 227.1
click at [545, 0] on html ".wqwq-1{fill:#231f20;} .cls-1q, .cls-2q { fill-rule: evenodd; } .cls-2q { fill:…" at bounding box center [589, 304] width 1178 height 608
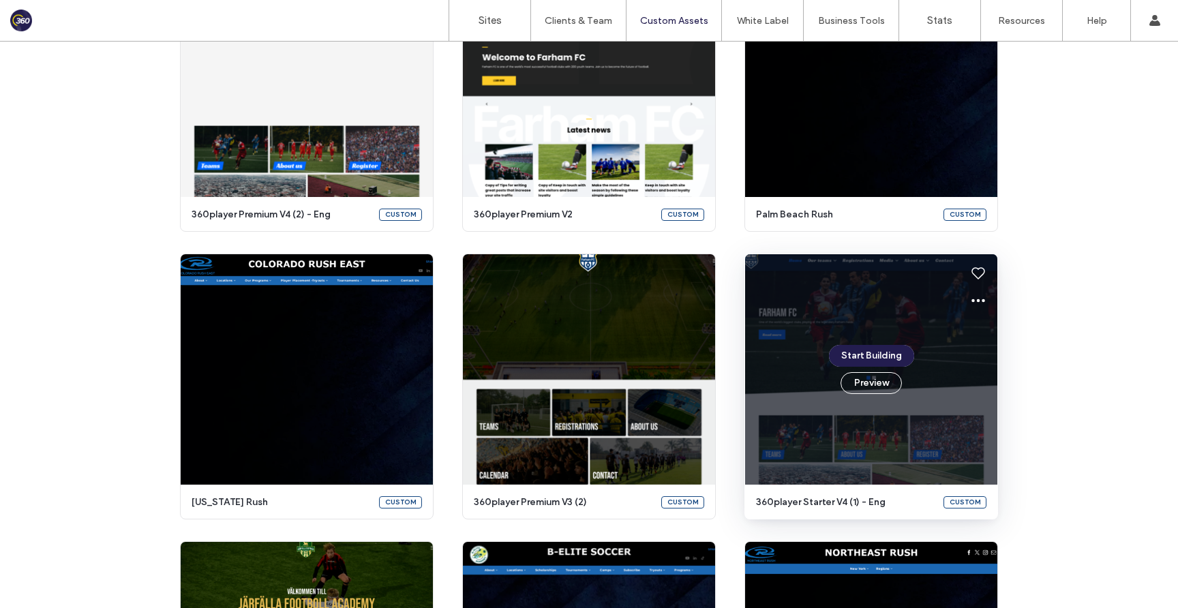
scroll to position [1068, 0]
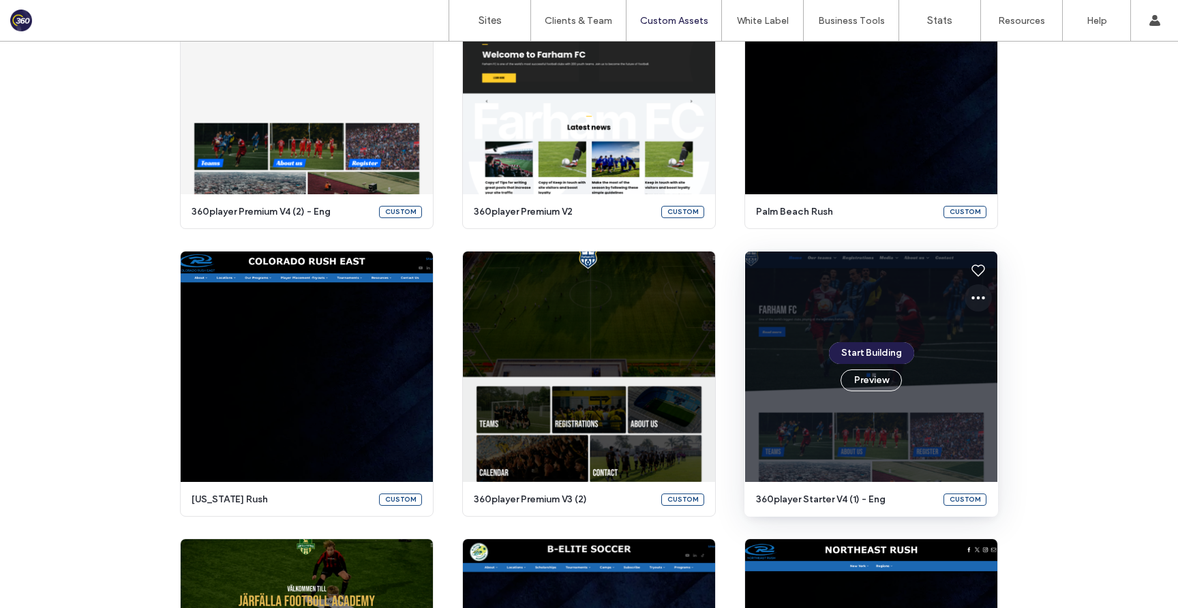
click at [974, 299] on icon at bounding box center [978, 298] width 16 height 16
click at [991, 362] on span "Edit template" at bounding box center [1016, 362] width 57 height 14
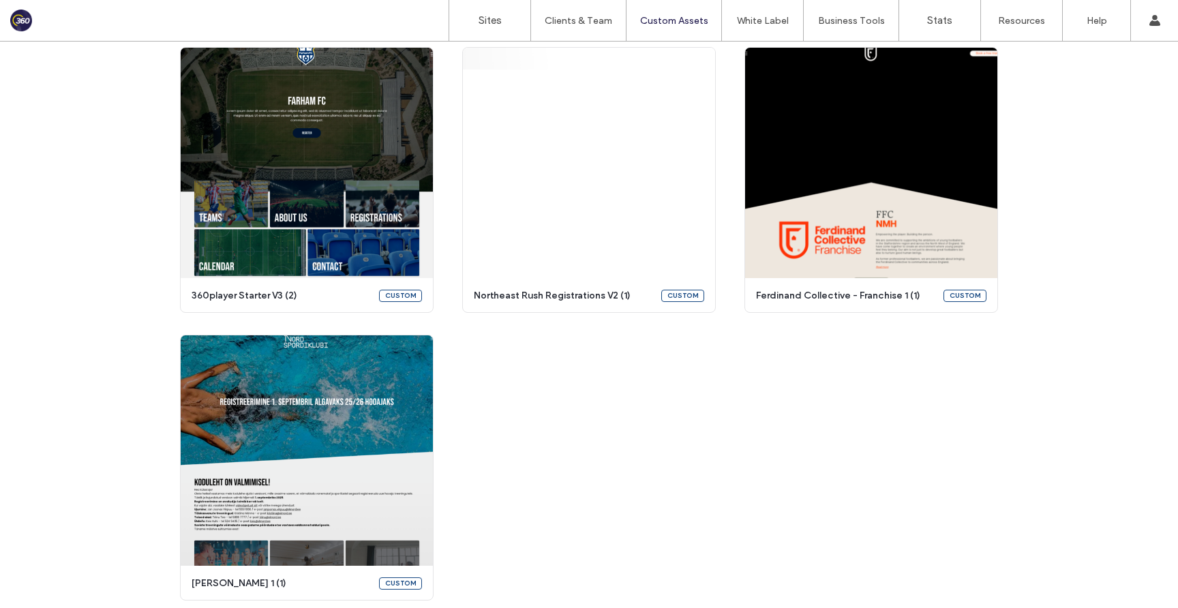
scroll to position [3081, 0]
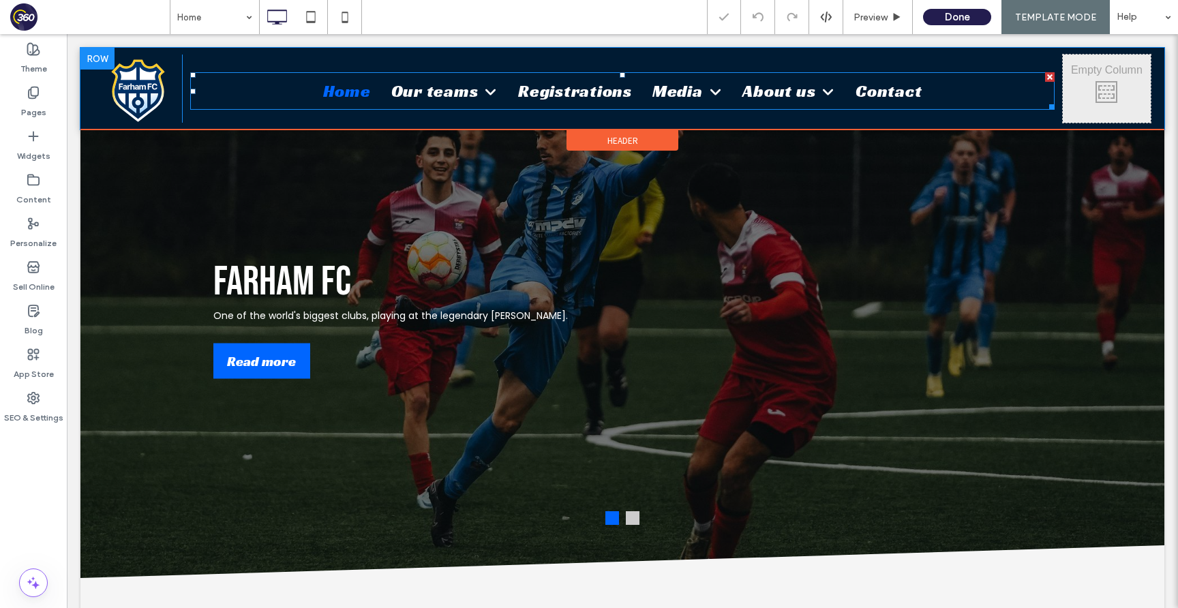
click at [304, 88] on nav "Home Our teams Teams Calendar Matches Upcoming Matches Results Registrations Me…" at bounding box center [622, 91] width 865 height 38
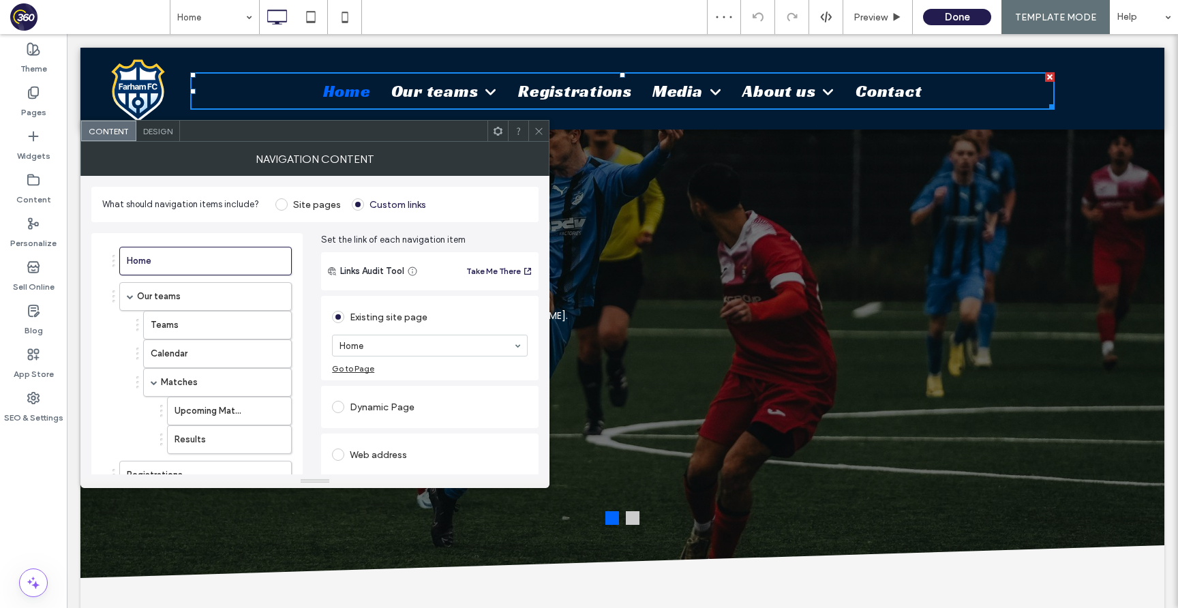
click at [154, 131] on span "Design" at bounding box center [157, 131] width 29 height 10
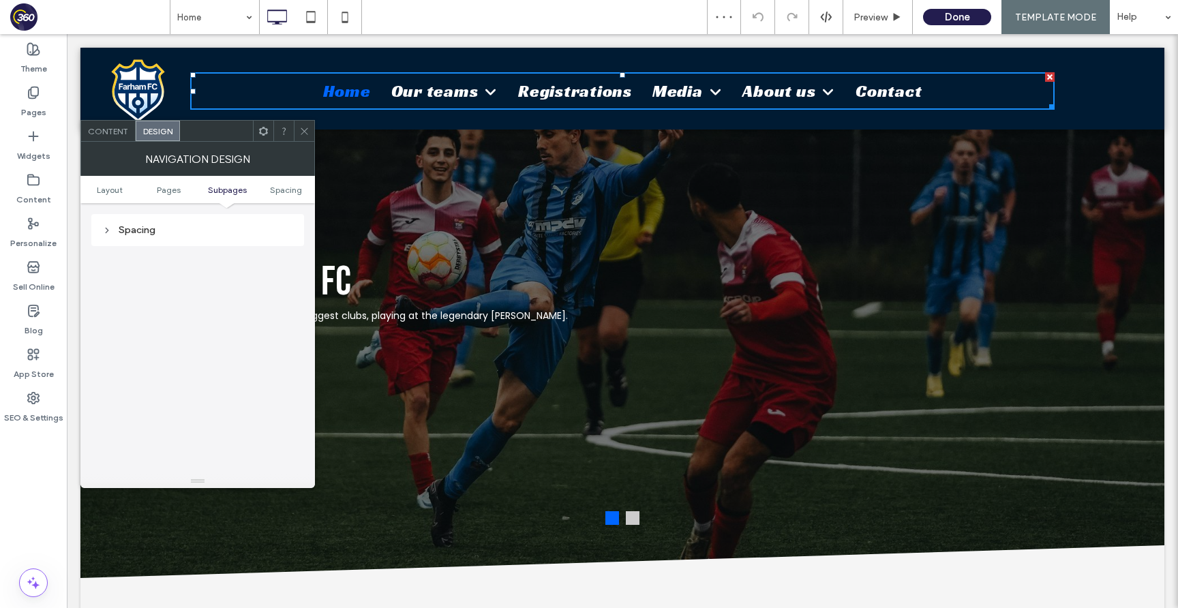
scroll to position [331, 0]
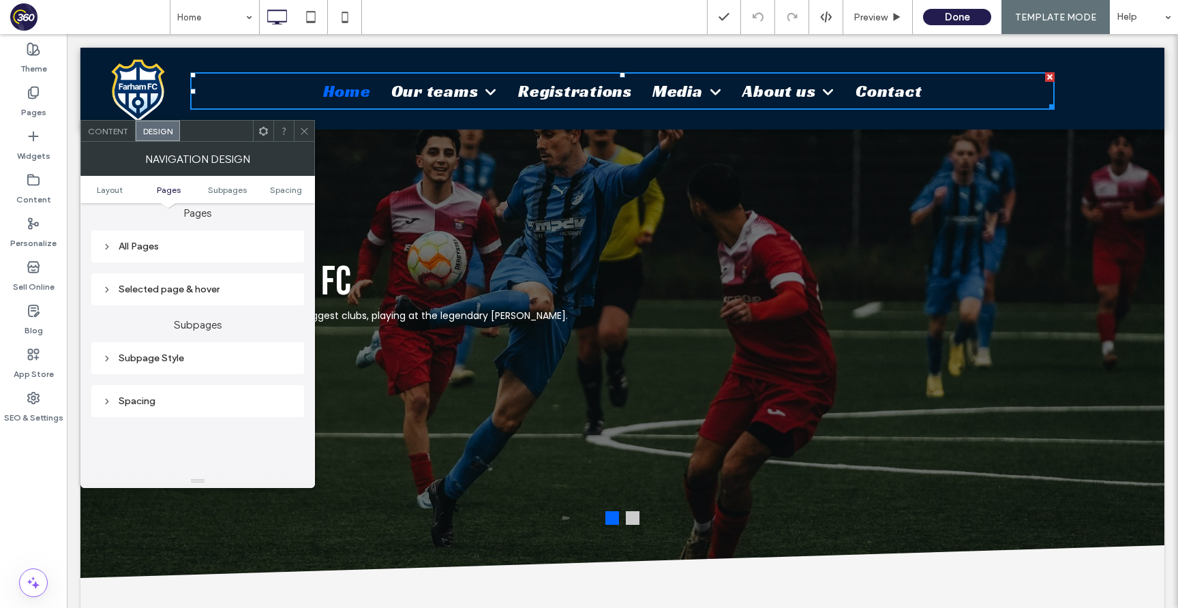
click at [251, 250] on div "All Pages" at bounding box center [197, 247] width 191 height 12
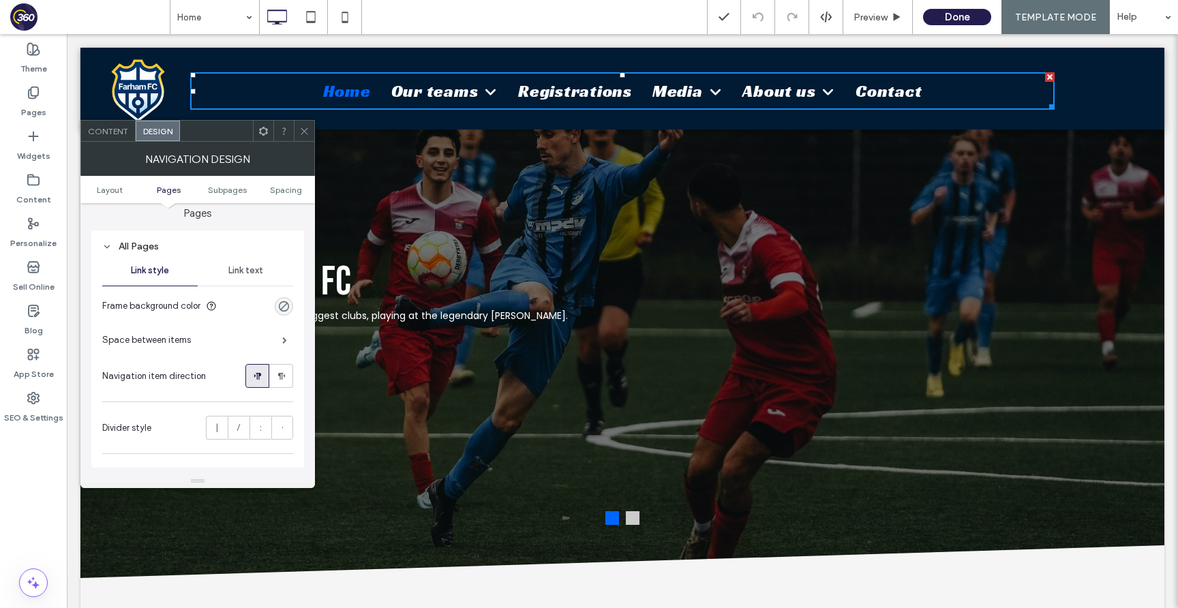
click at [250, 279] on div "Link text" at bounding box center [245, 271] width 95 height 30
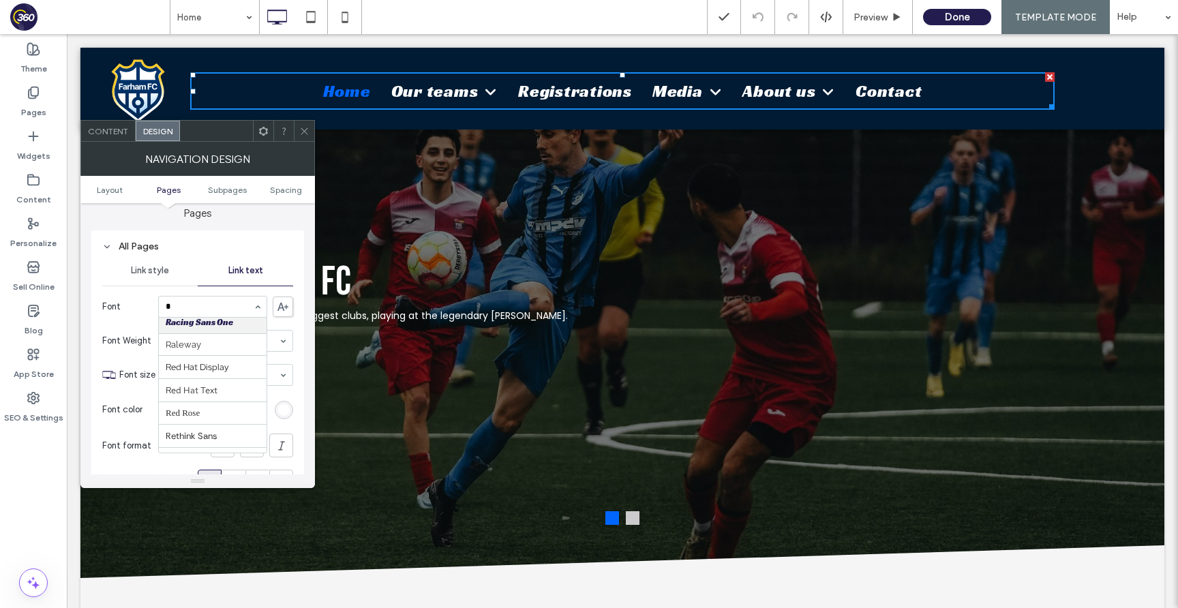
scroll to position [205, 0]
type input "***"
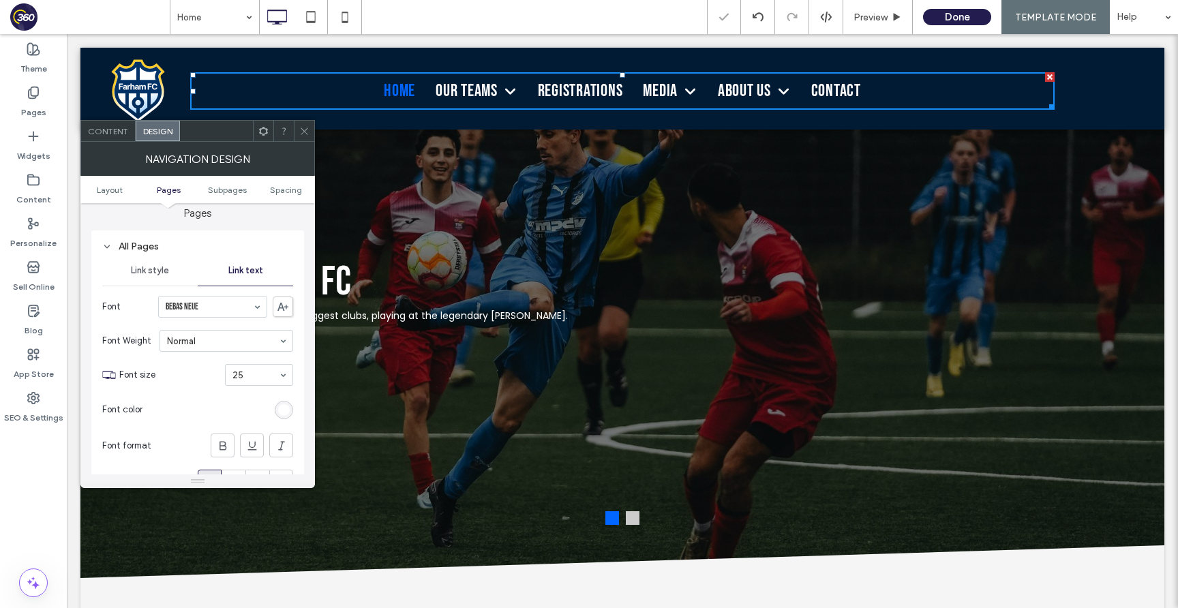
scroll to position [494, 0]
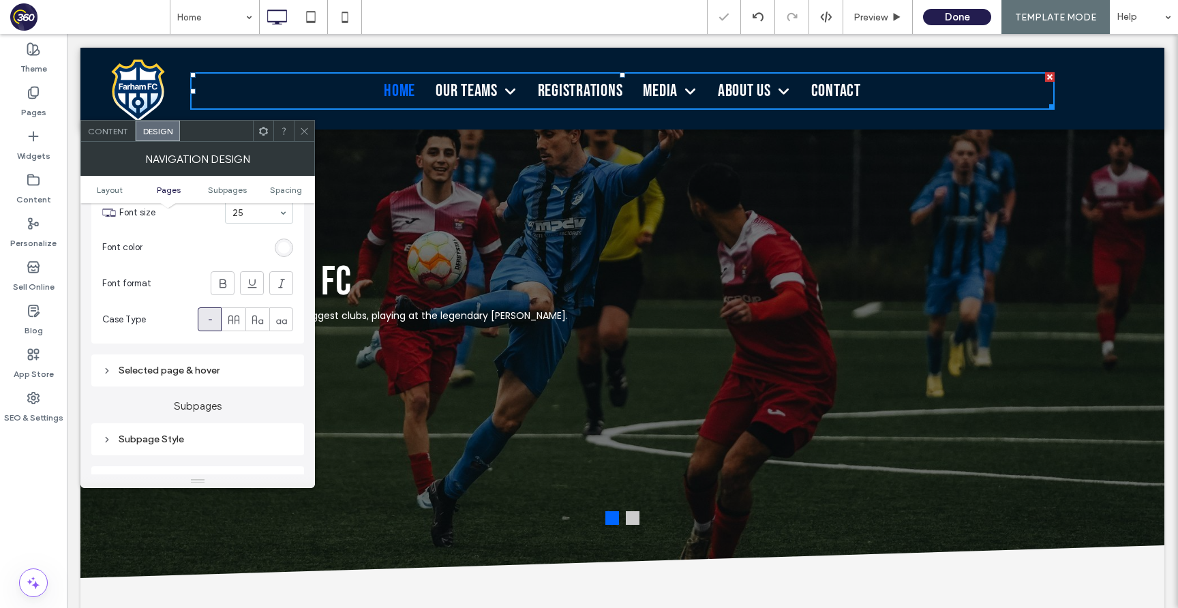
click at [218, 372] on div "Selected page & hover" at bounding box center [197, 371] width 191 height 12
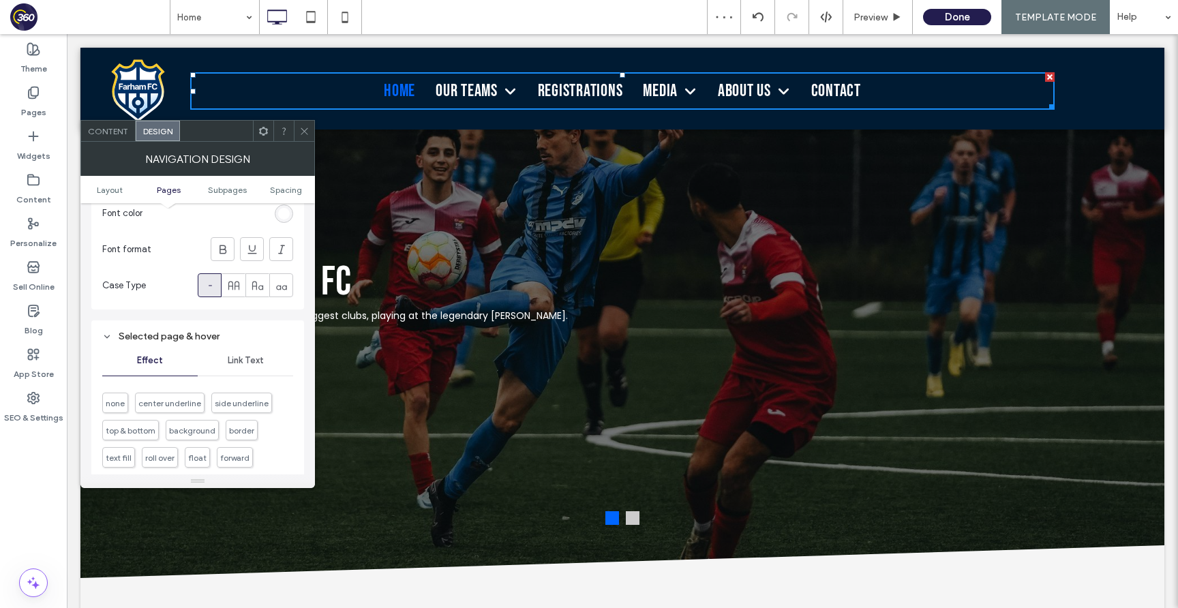
scroll to position [572, 0]
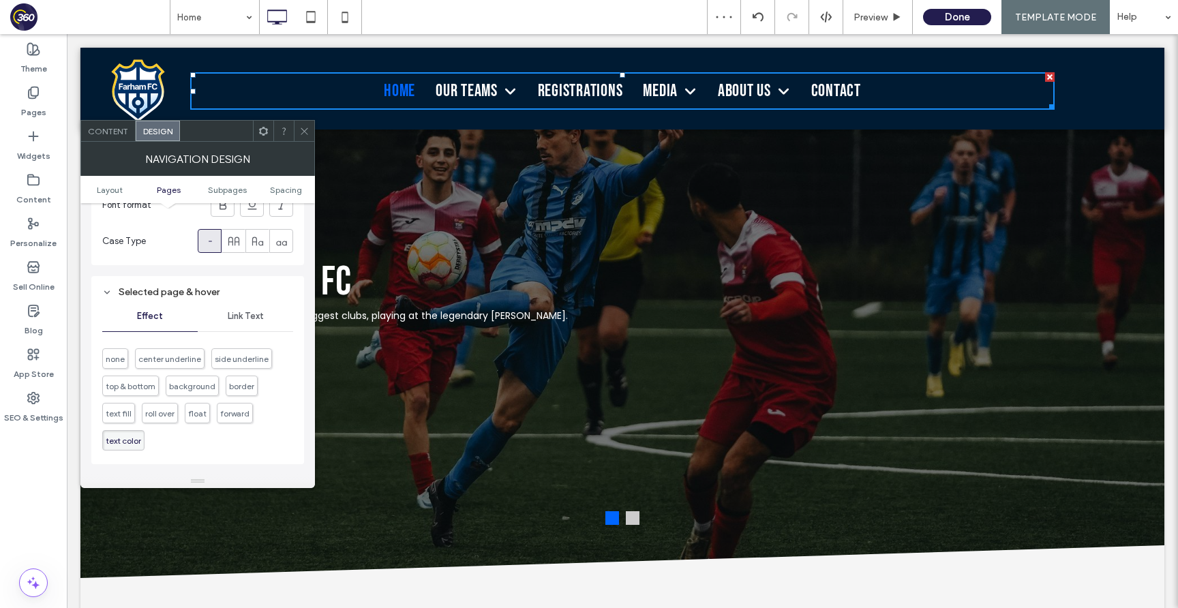
click at [243, 325] on div "Link Text" at bounding box center [245, 316] width 95 height 30
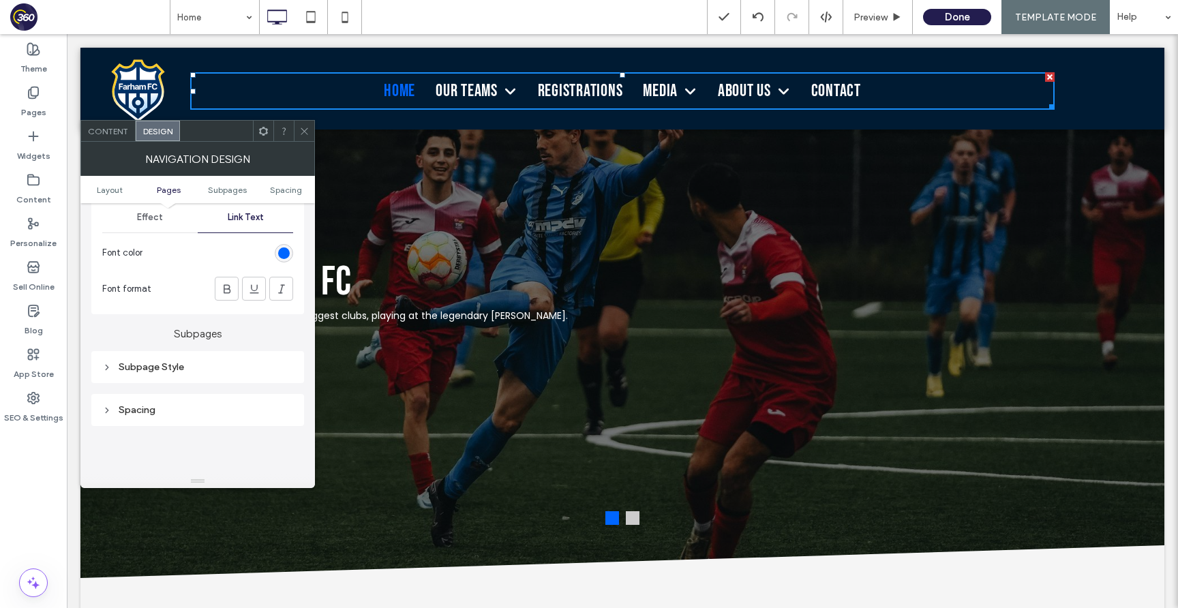
click at [169, 373] on div "Subpage Style" at bounding box center [197, 367] width 191 height 12
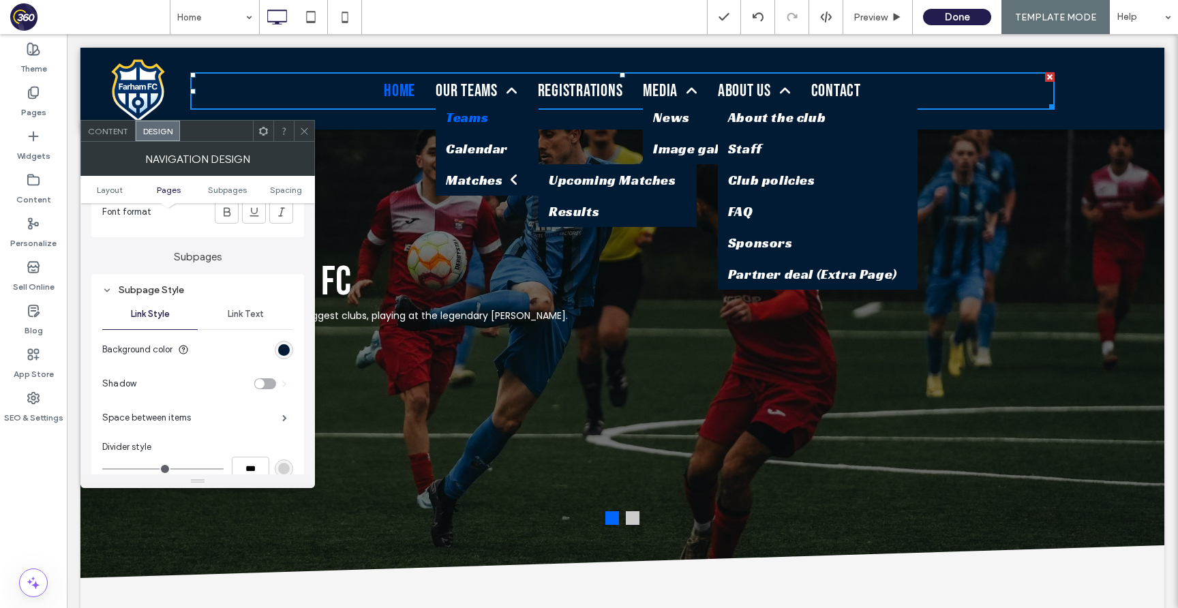
scroll to position [760, 0]
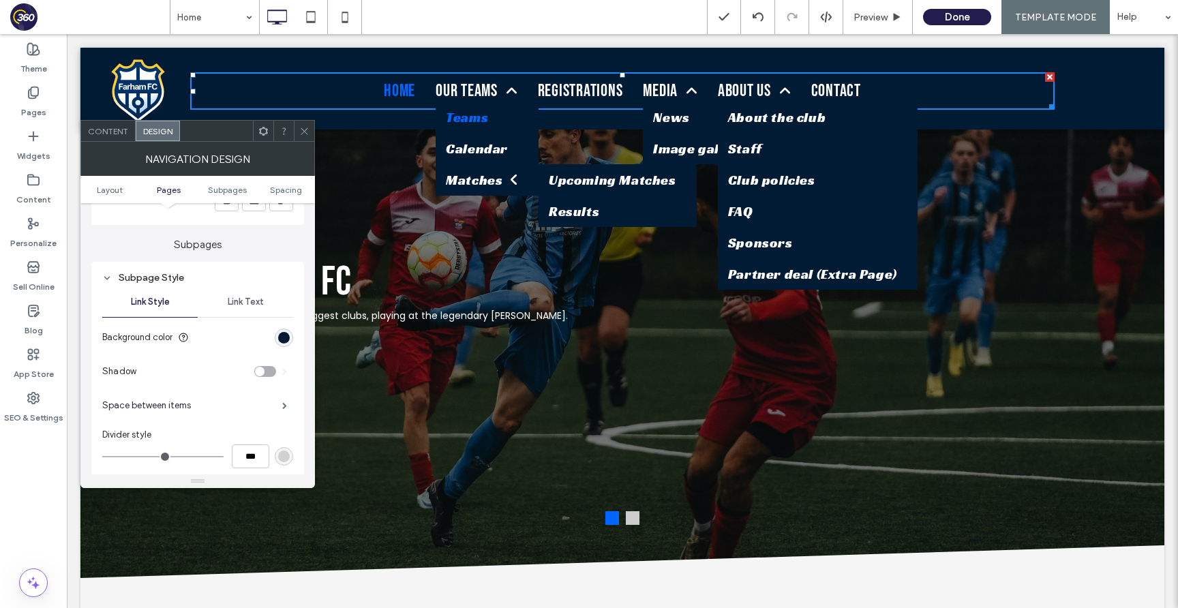
click at [228, 306] on span "Link Text" at bounding box center [246, 302] width 36 height 11
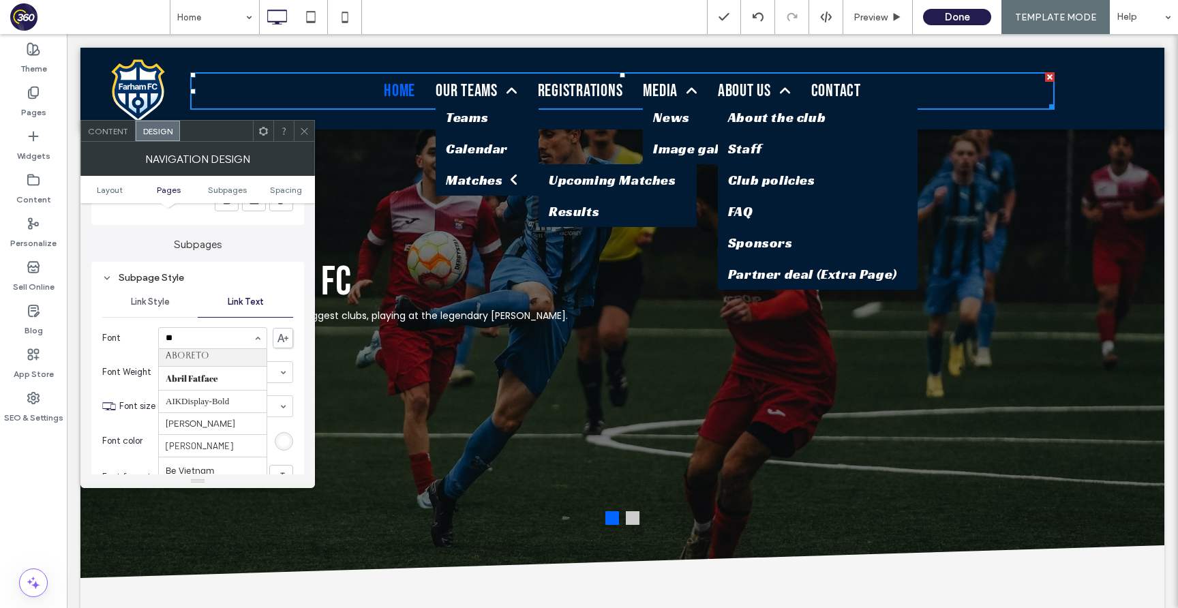
type input "***"
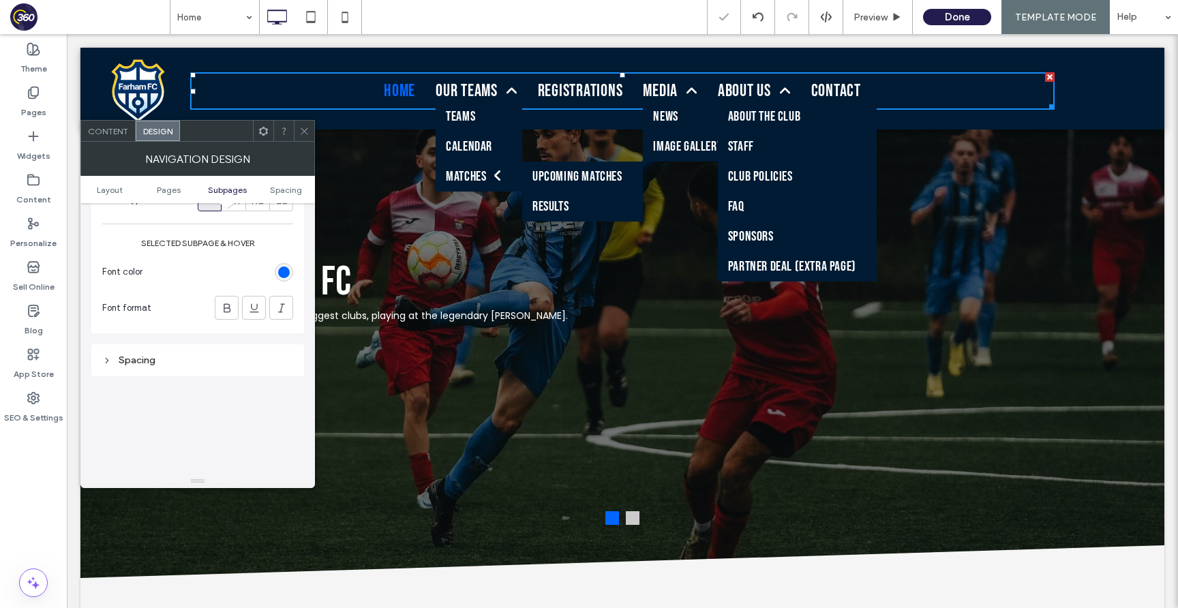
scroll to position [1143, 0]
click at [304, 127] on icon at bounding box center [304, 131] width 10 height 10
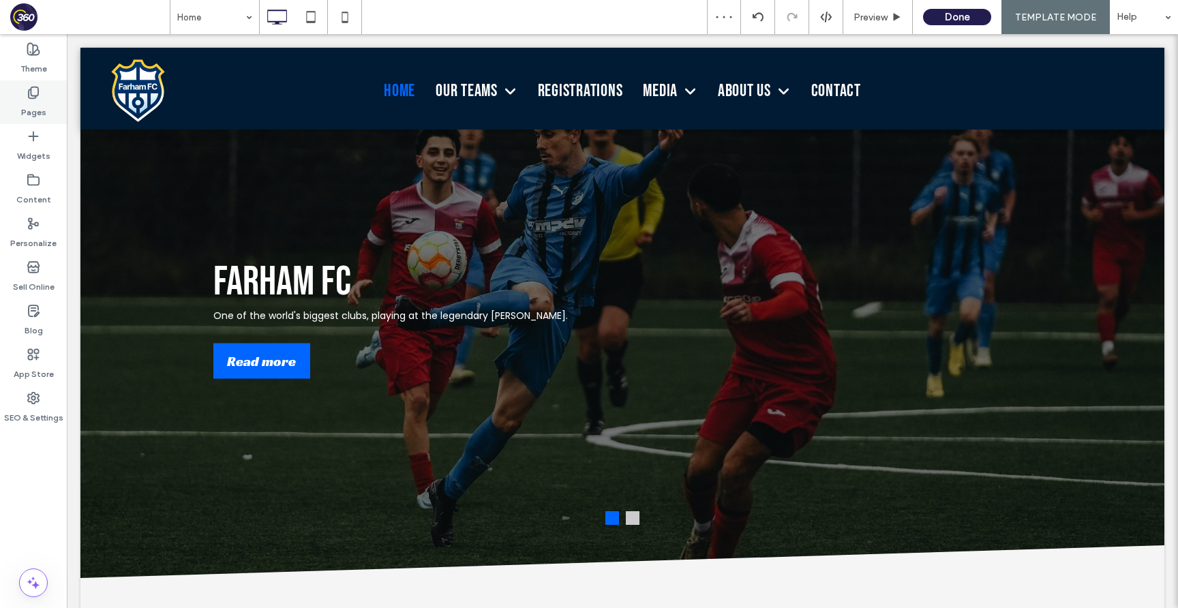
click at [38, 102] on label "Pages" at bounding box center [33, 109] width 25 height 19
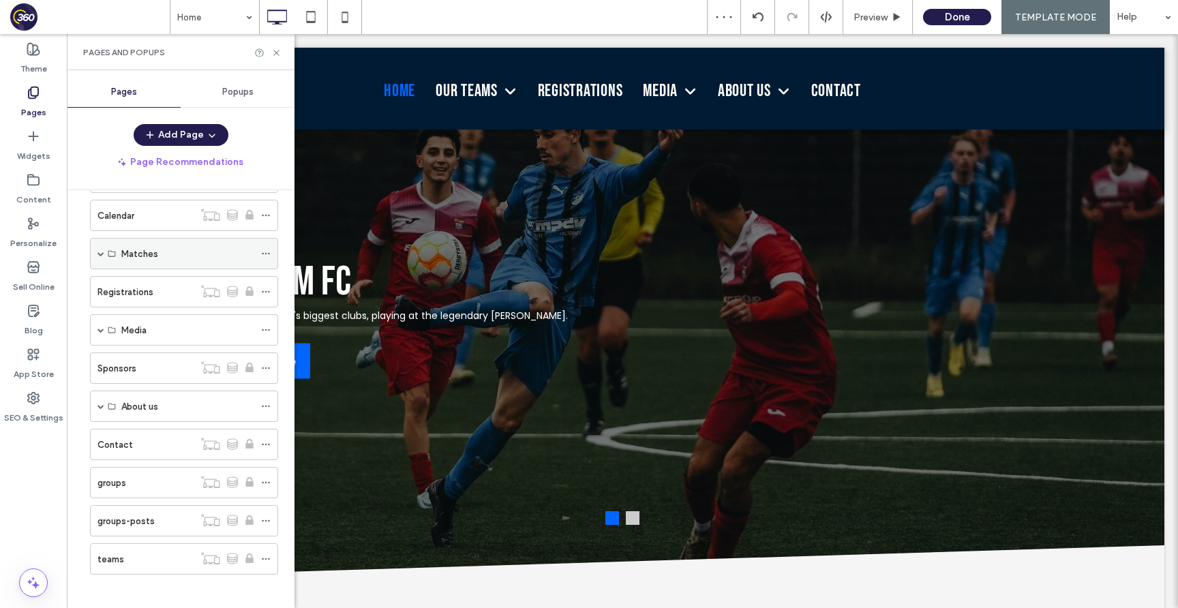
scroll to position [0, 0]
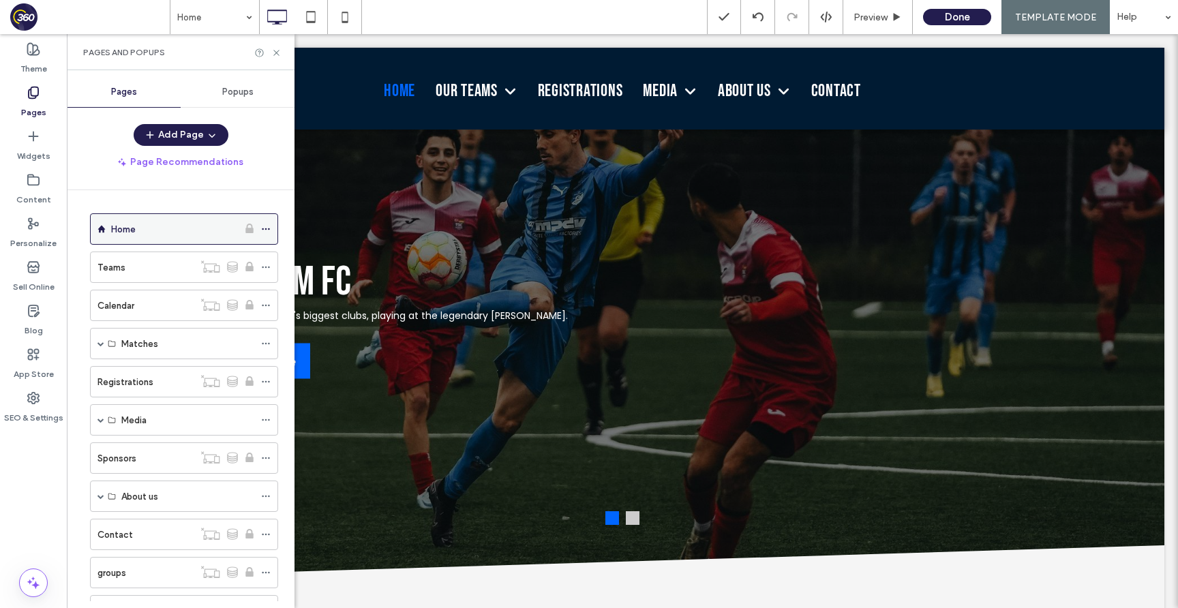
click at [265, 227] on icon at bounding box center [266, 229] width 10 height 10
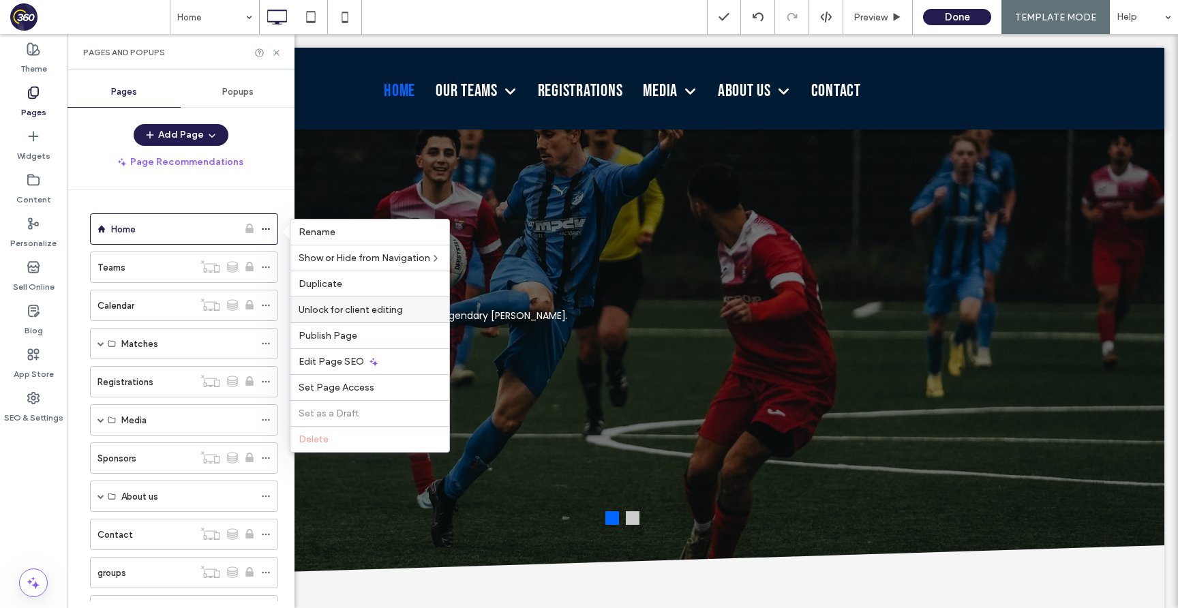
click at [385, 312] on span "Unlock for client editing" at bounding box center [351, 310] width 104 height 12
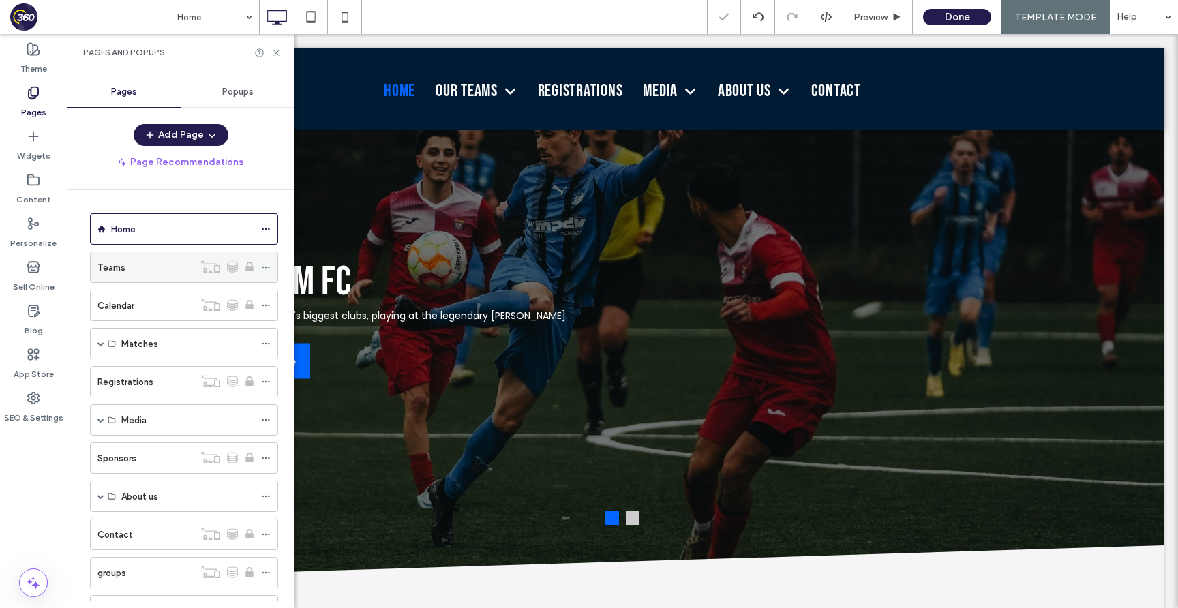
click at [265, 267] on icon at bounding box center [266, 268] width 10 height 10
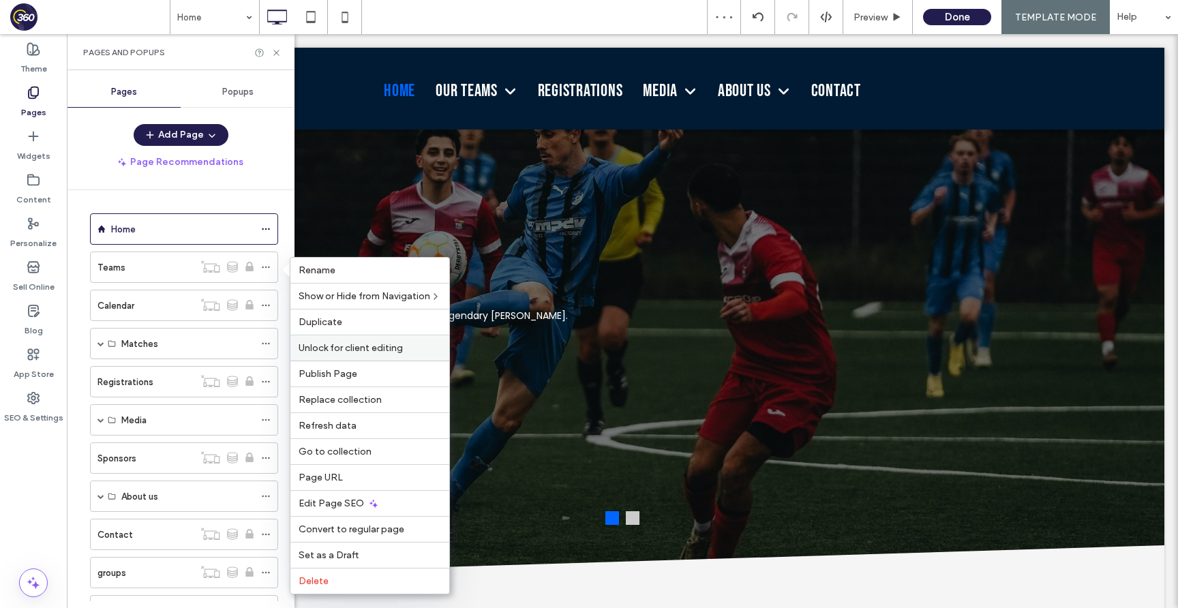
click at [398, 352] on span "Unlock for client editing" at bounding box center [351, 348] width 104 height 12
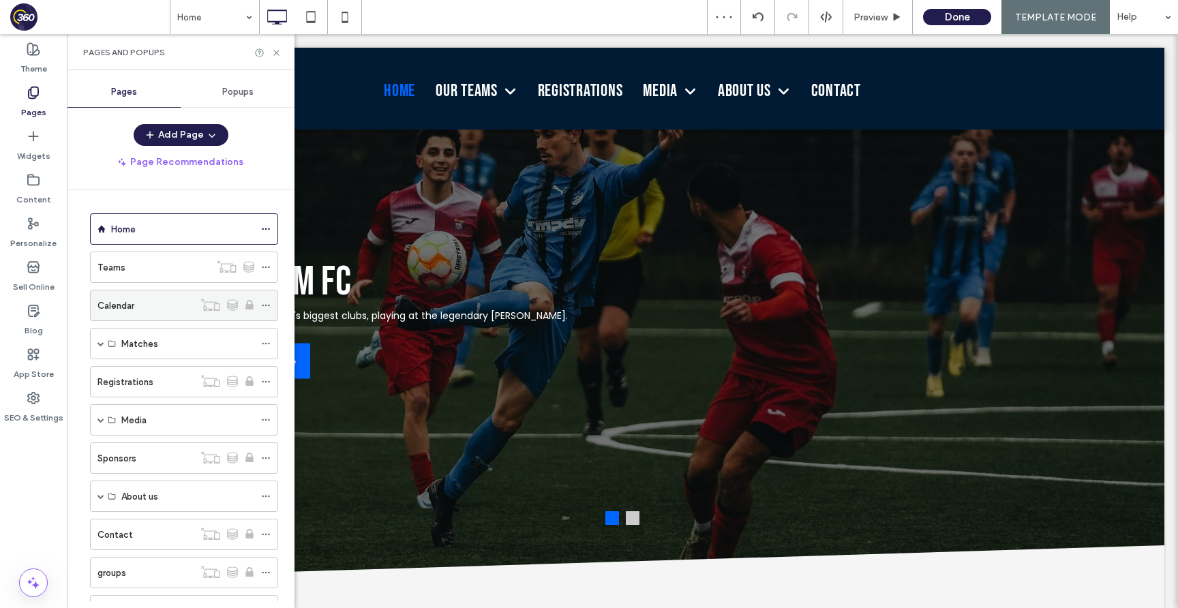
click at [266, 306] on icon at bounding box center [266, 306] width 10 height 10
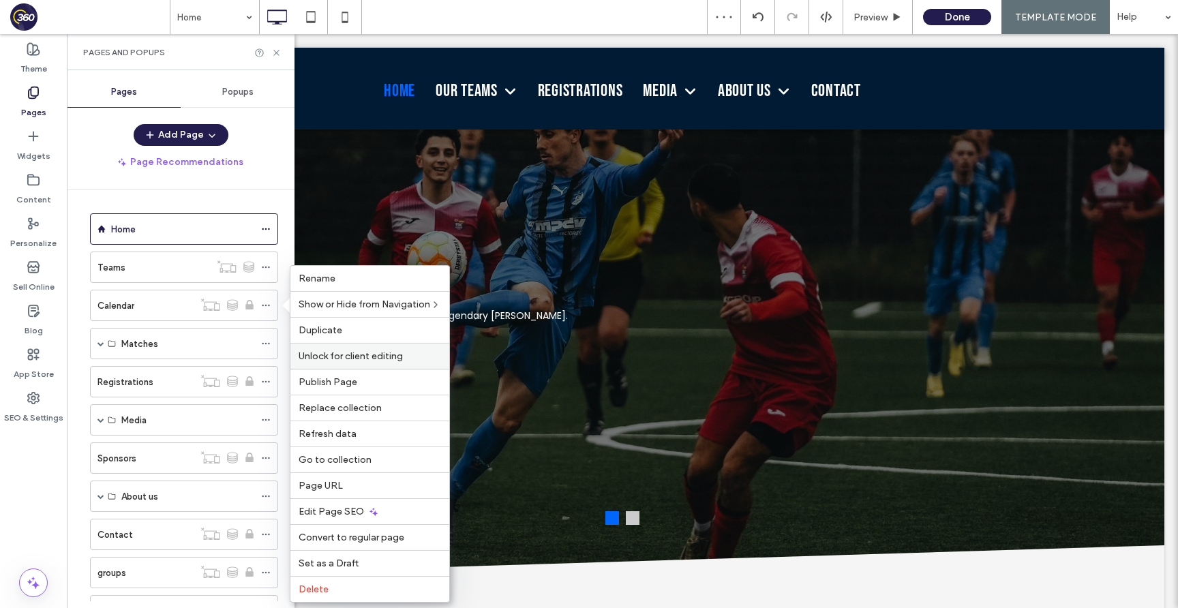
click at [357, 364] on div "Unlock for client editing" at bounding box center [369, 356] width 159 height 26
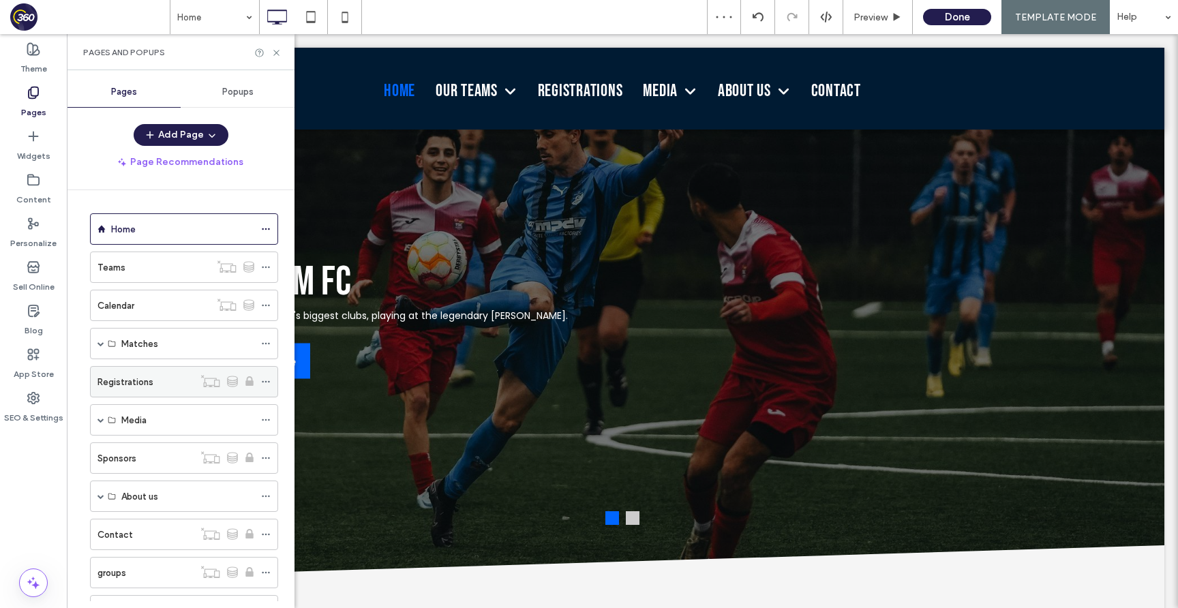
click at [269, 380] on icon at bounding box center [266, 382] width 10 height 10
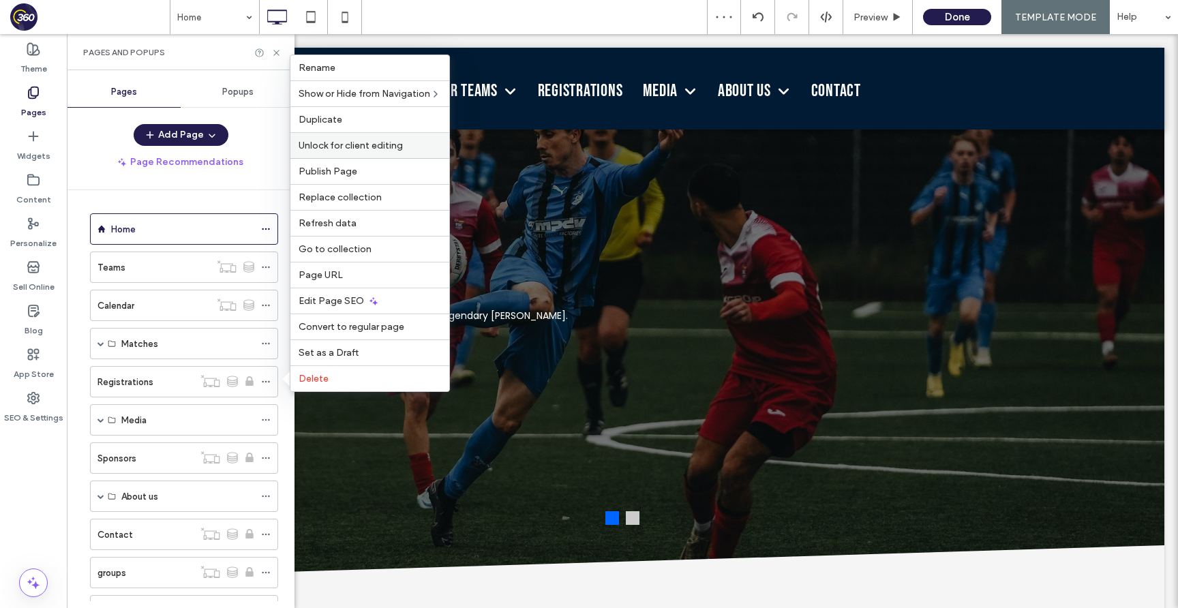
click at [370, 143] on span "Unlock for client editing" at bounding box center [351, 146] width 104 height 12
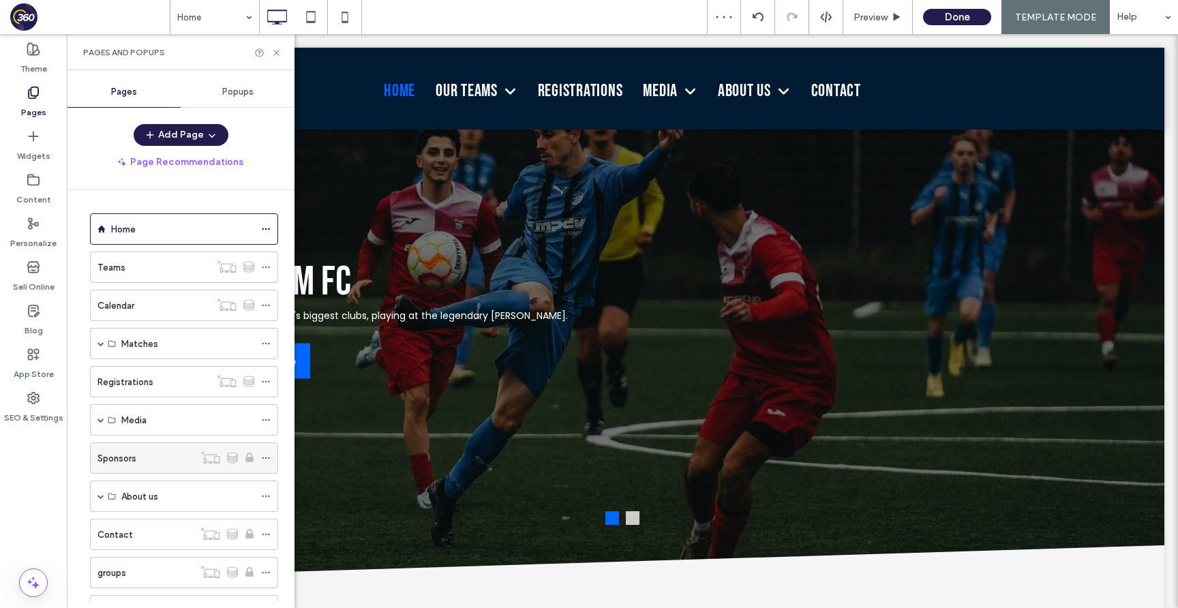
click at [272, 461] on div at bounding box center [269, 458] width 16 height 20
click at [265, 452] on span at bounding box center [266, 458] width 10 height 20
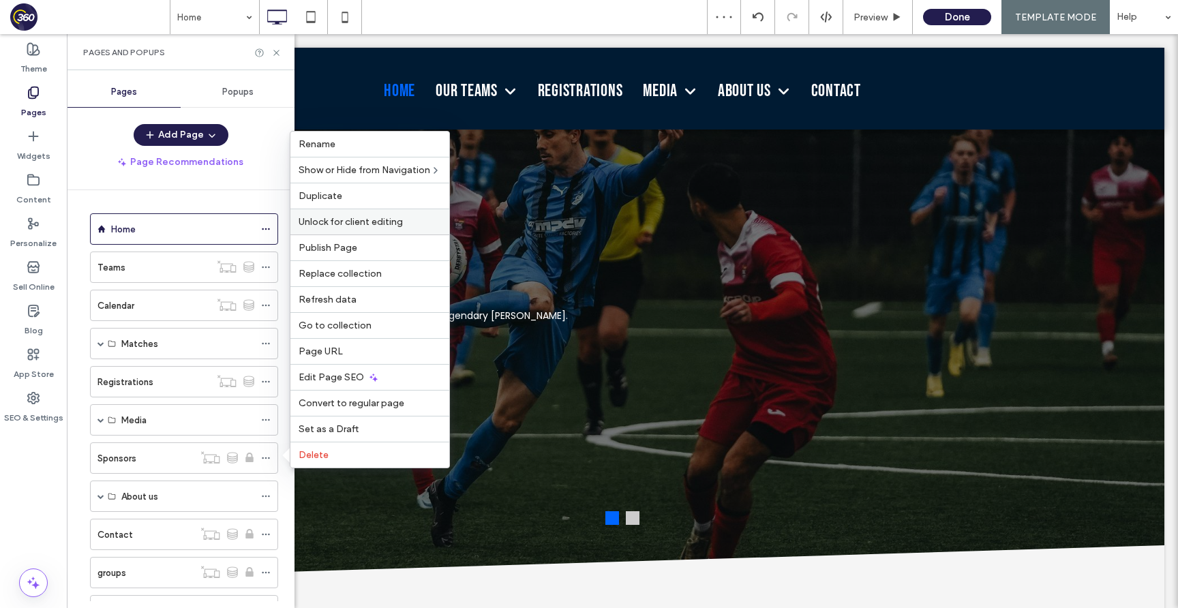
click at [380, 224] on span "Unlock for client editing" at bounding box center [351, 222] width 104 height 12
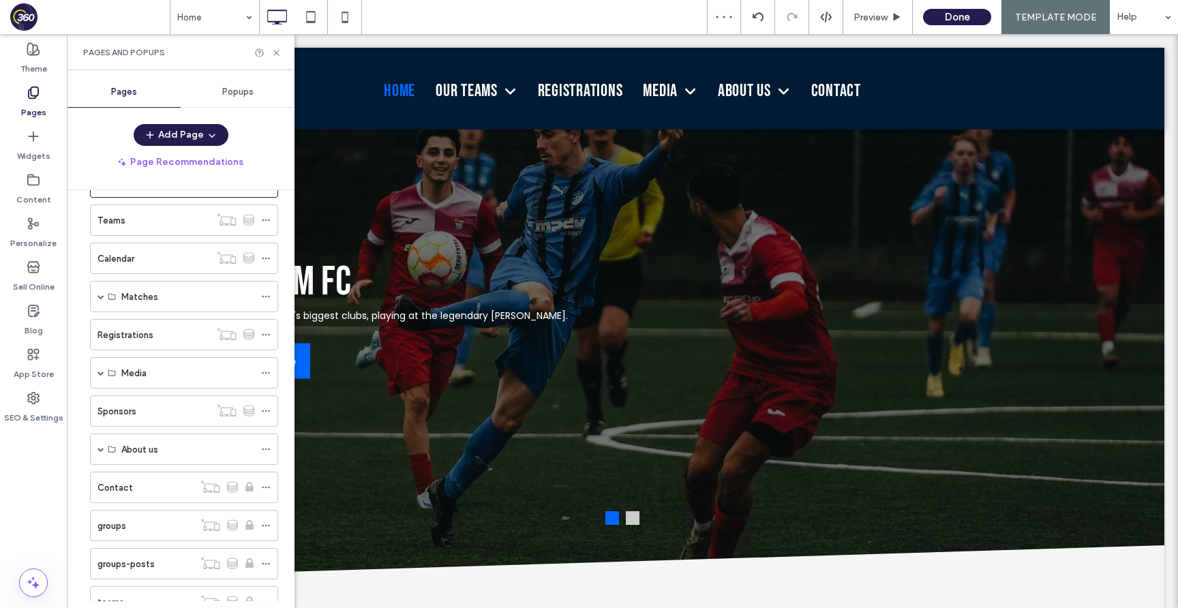
scroll to position [98, 0]
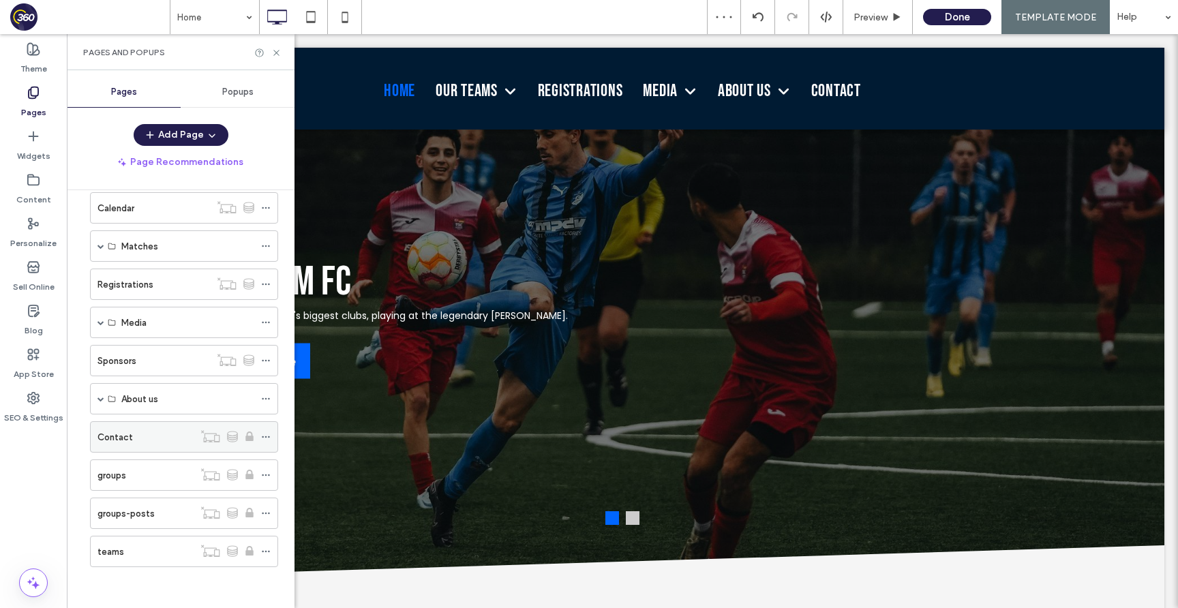
click at [264, 436] on icon at bounding box center [266, 437] width 10 height 10
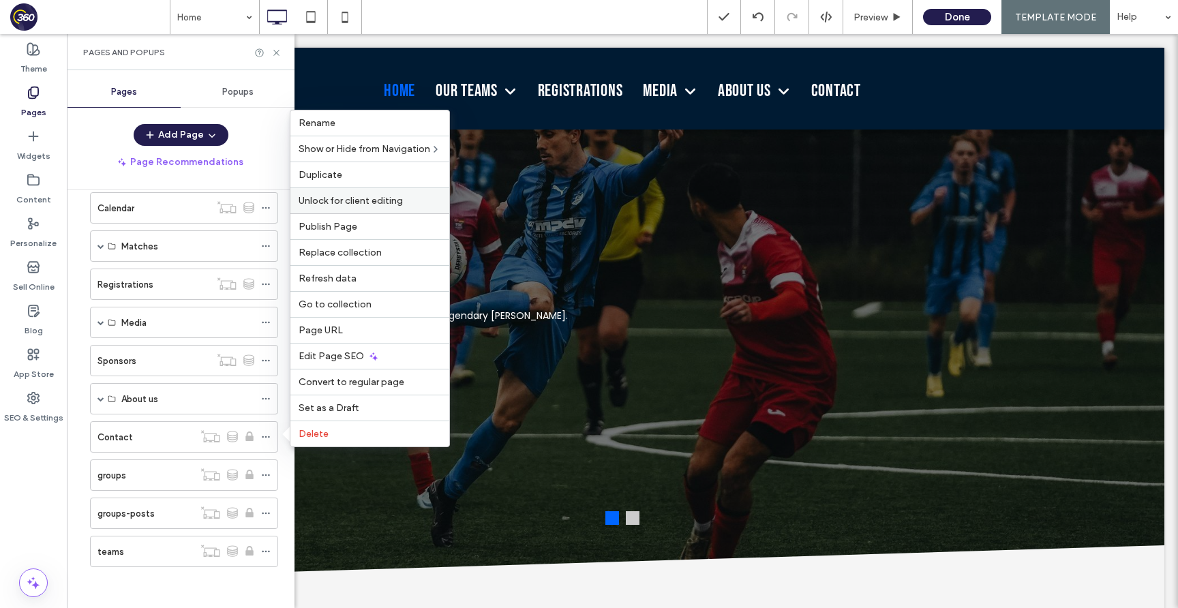
click at [384, 202] on span "Unlock for client editing" at bounding box center [351, 201] width 104 height 12
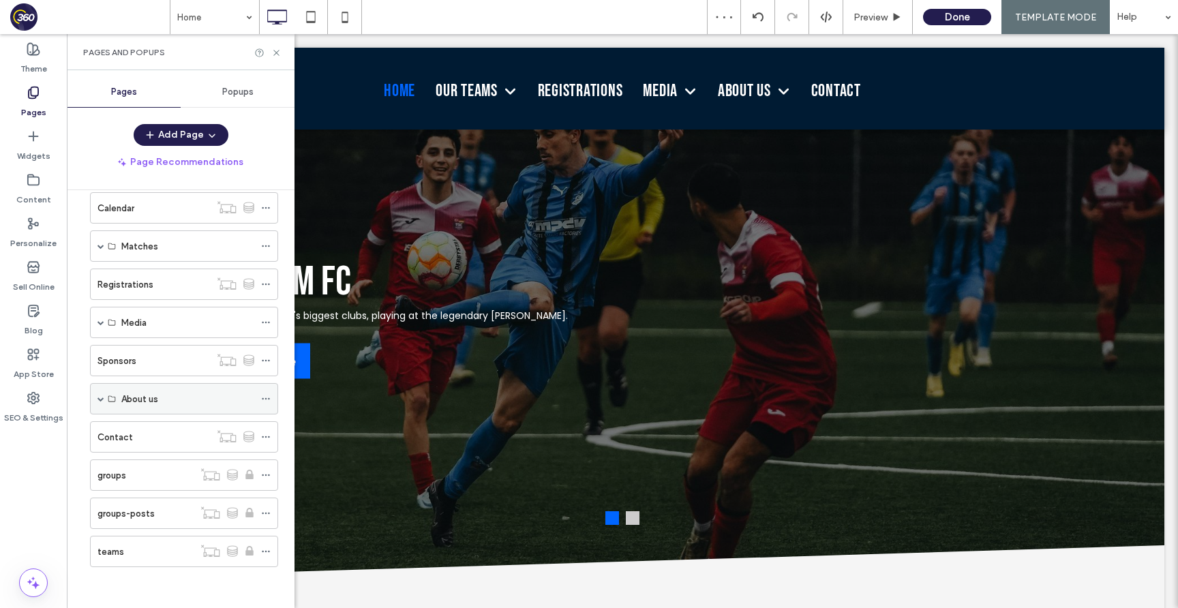
click at [100, 398] on span at bounding box center [101, 398] width 7 height 7
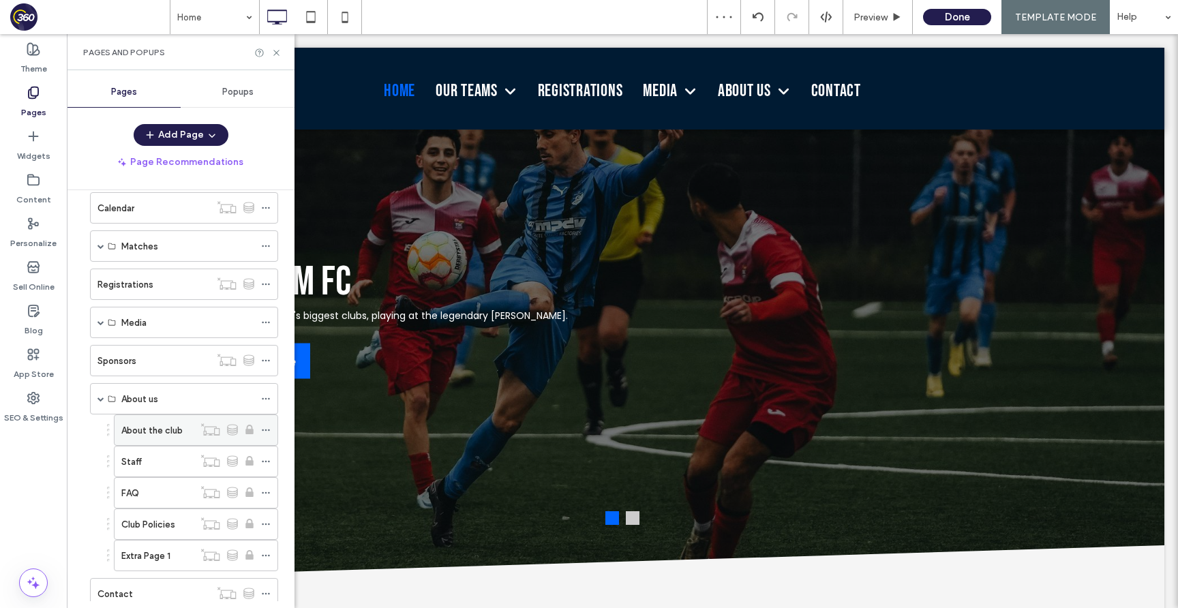
click at [266, 430] on use at bounding box center [266, 431] width 8 height 2
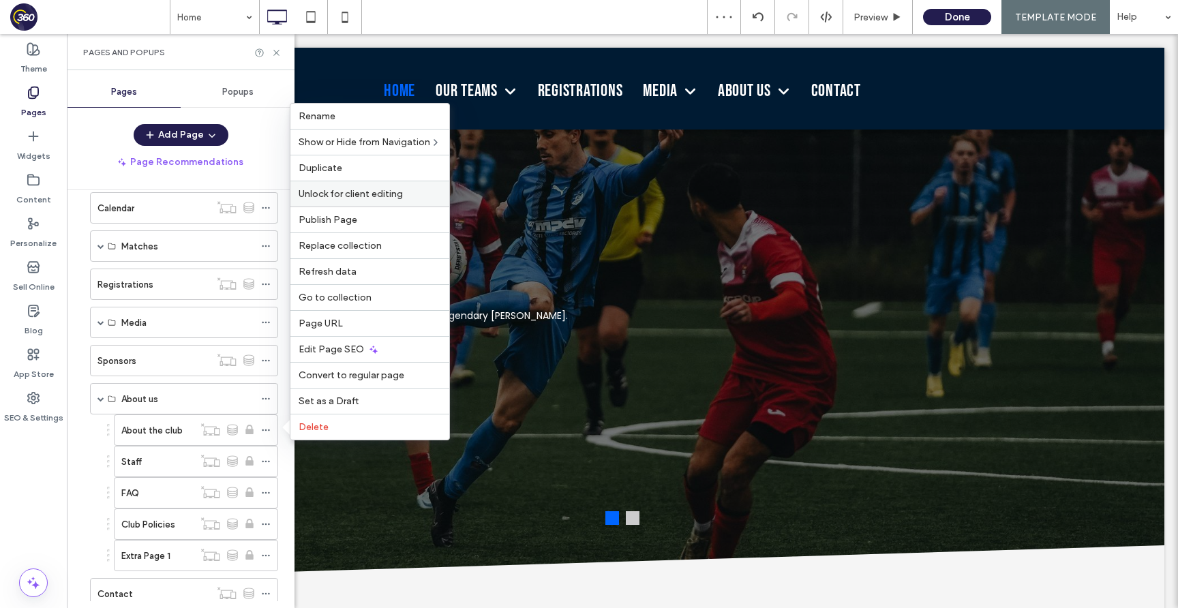
click at [355, 194] on span "Unlock for client editing" at bounding box center [351, 194] width 104 height 12
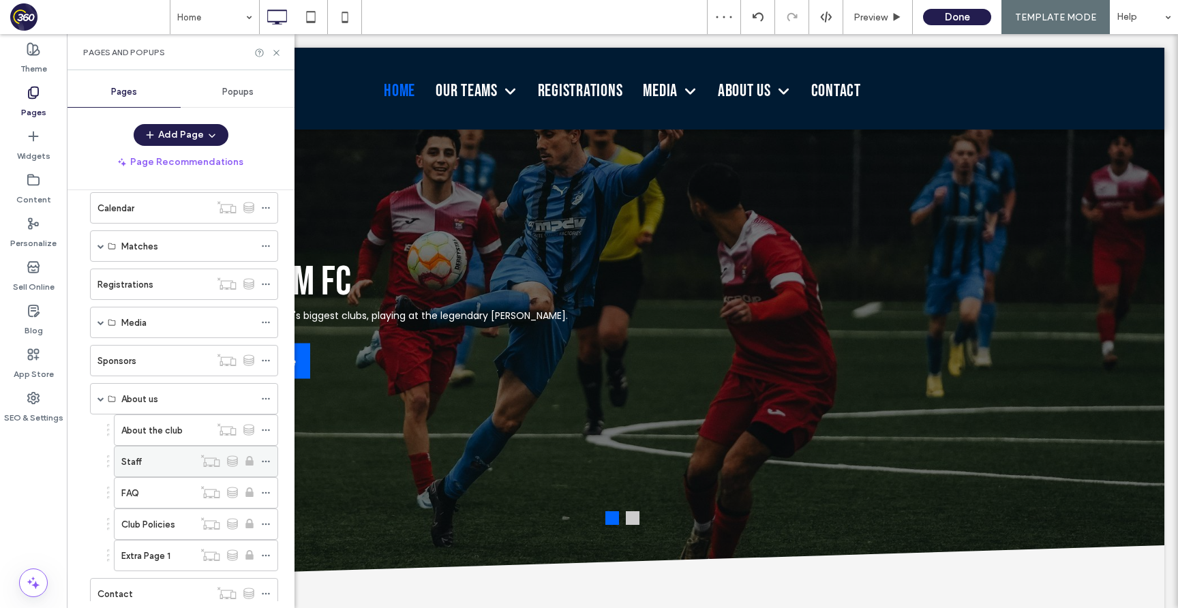
click at [270, 453] on span at bounding box center [266, 461] width 10 height 20
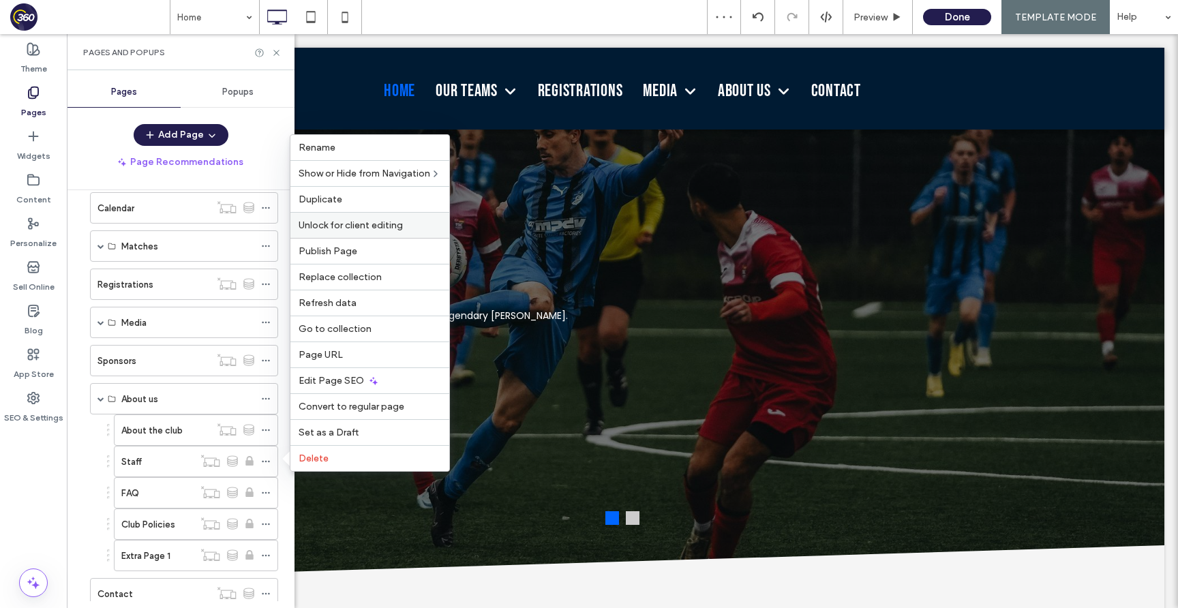
click at [357, 231] on div "Unlock for client editing" at bounding box center [369, 225] width 159 height 26
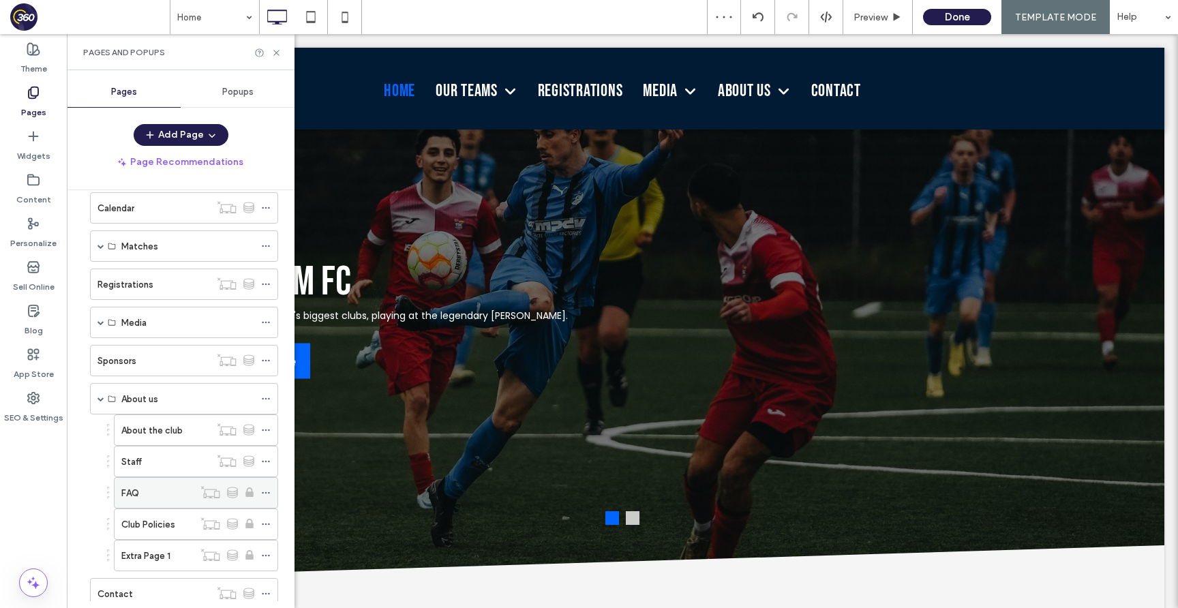
click at [265, 496] on icon at bounding box center [266, 493] width 10 height 10
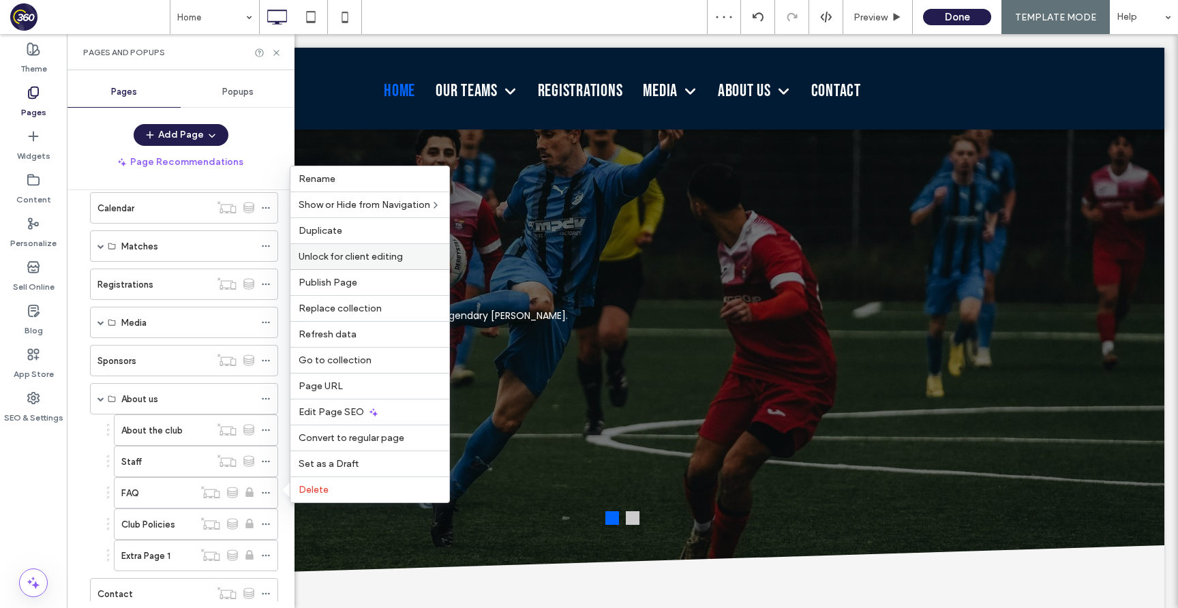
click at [353, 257] on span "Unlock for client editing" at bounding box center [351, 257] width 104 height 12
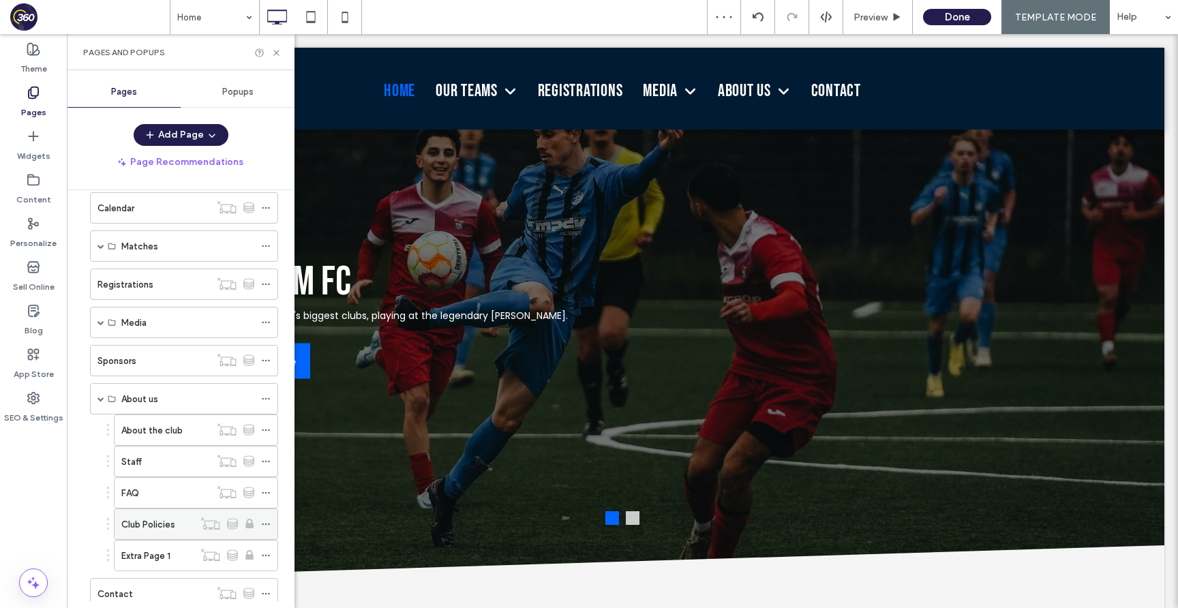
click at [261, 520] on icon at bounding box center [266, 525] width 10 height 10
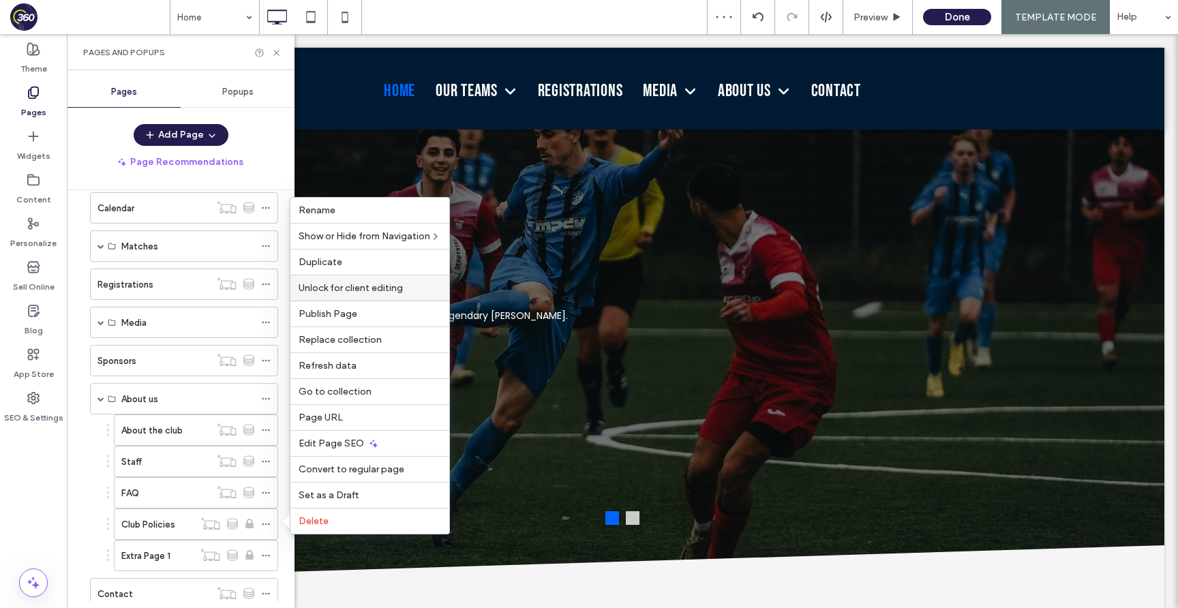
click at [374, 288] on span "Unlock for client editing" at bounding box center [351, 288] width 104 height 12
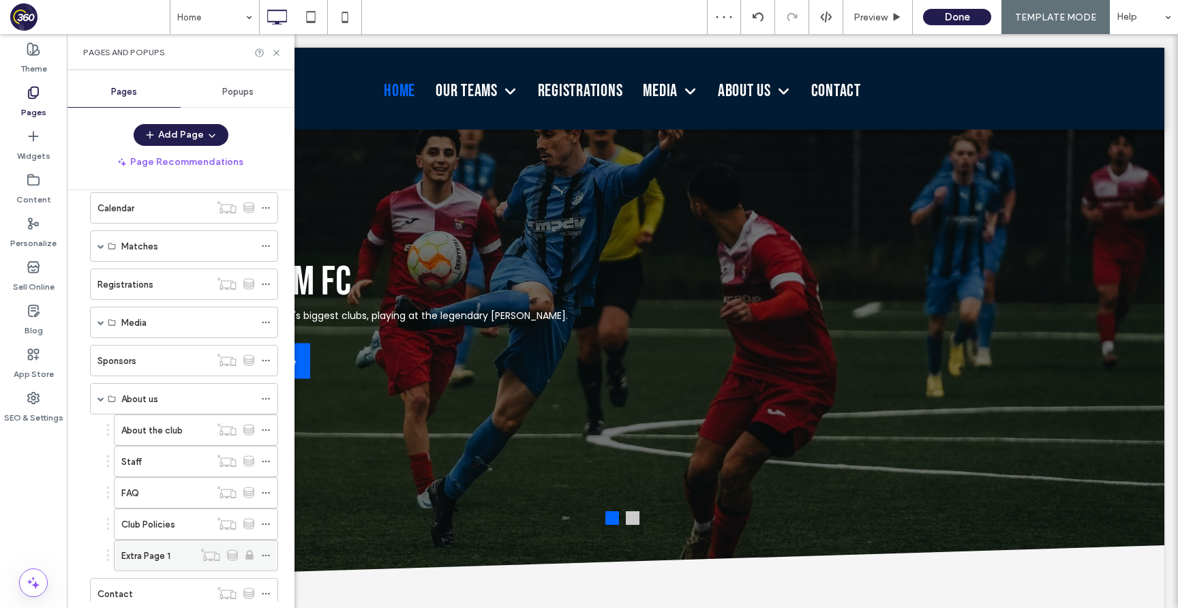
click at [270, 558] on icon at bounding box center [266, 556] width 10 height 10
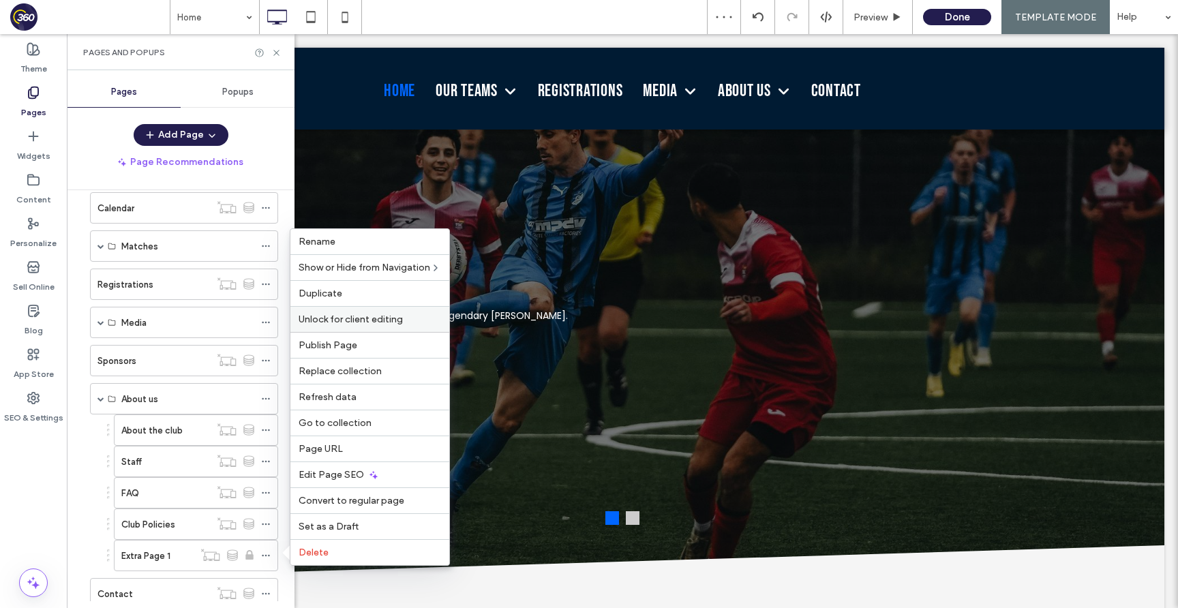
click at [390, 323] on span "Unlock for client editing" at bounding box center [351, 320] width 104 height 12
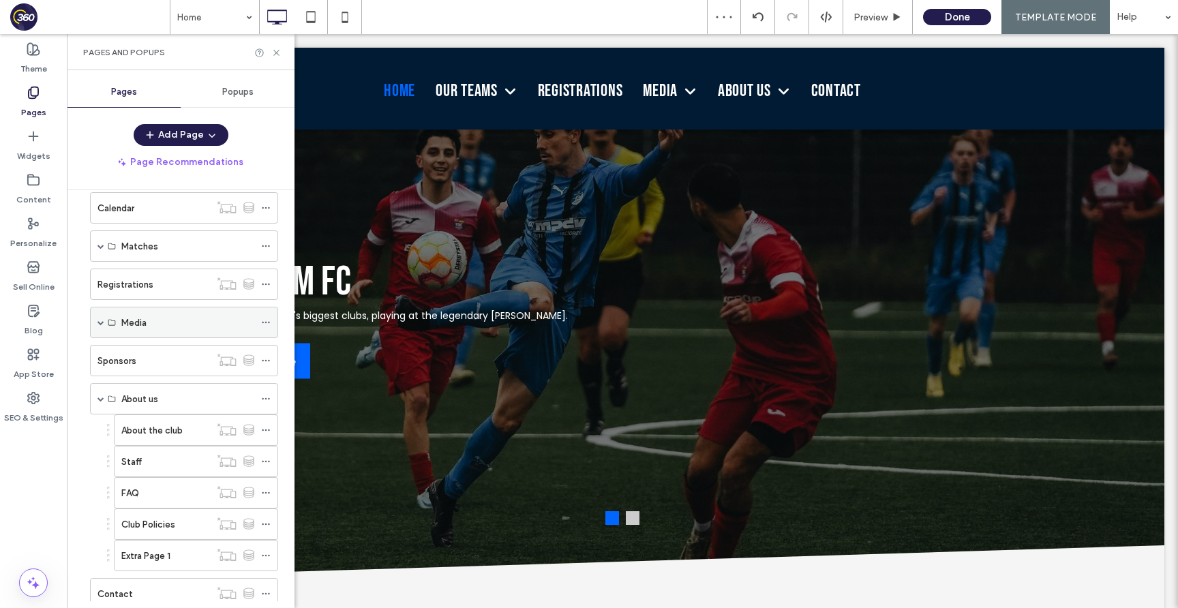
click at [102, 323] on span at bounding box center [101, 322] width 7 height 7
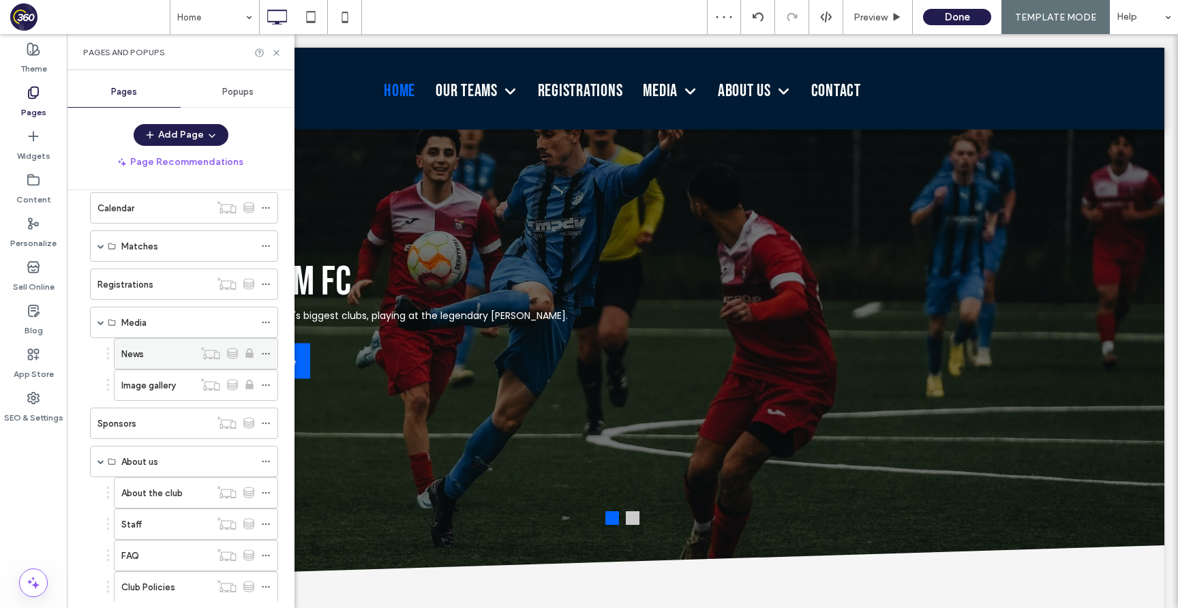
click at [263, 355] on icon at bounding box center [266, 354] width 10 height 10
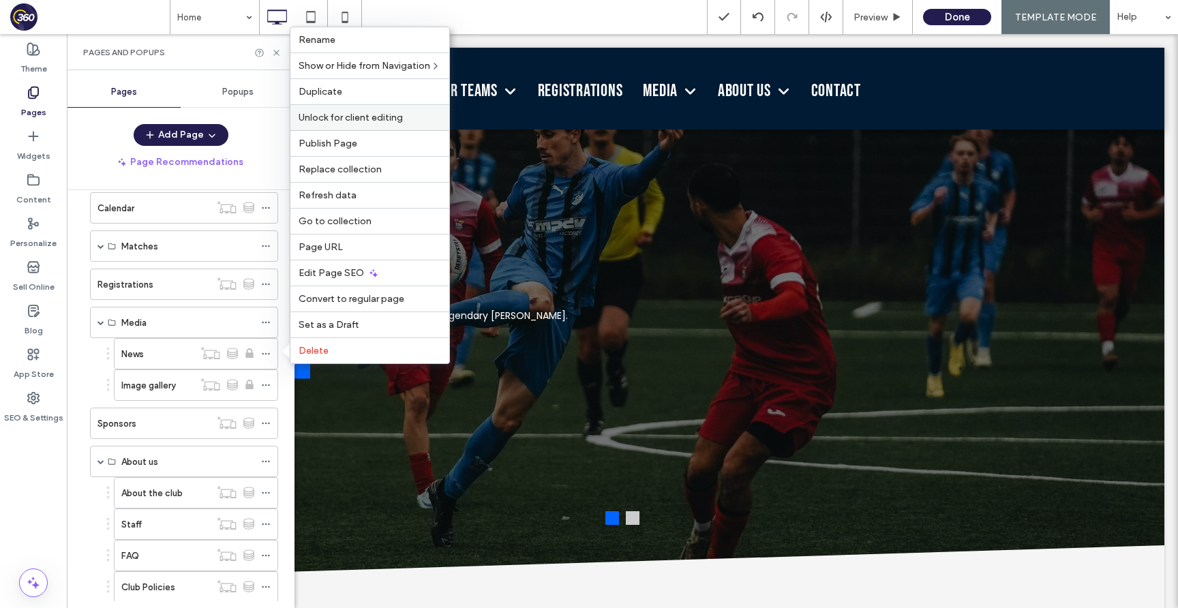
click at [382, 125] on div "Unlock for client editing" at bounding box center [369, 117] width 159 height 26
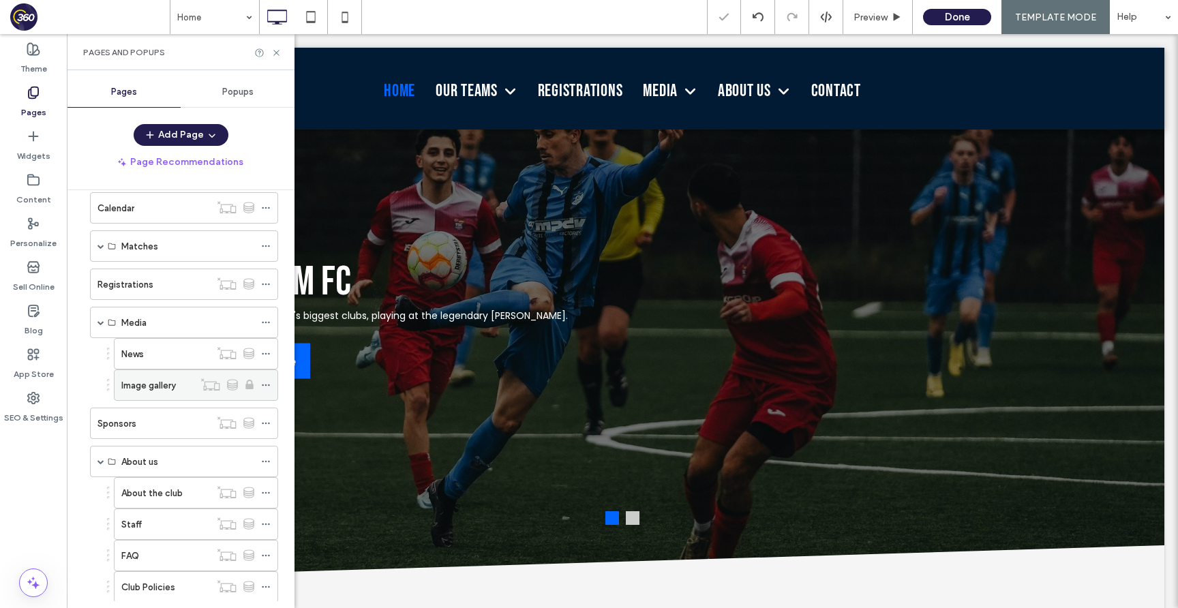
click at [268, 386] on icon at bounding box center [266, 385] width 10 height 10
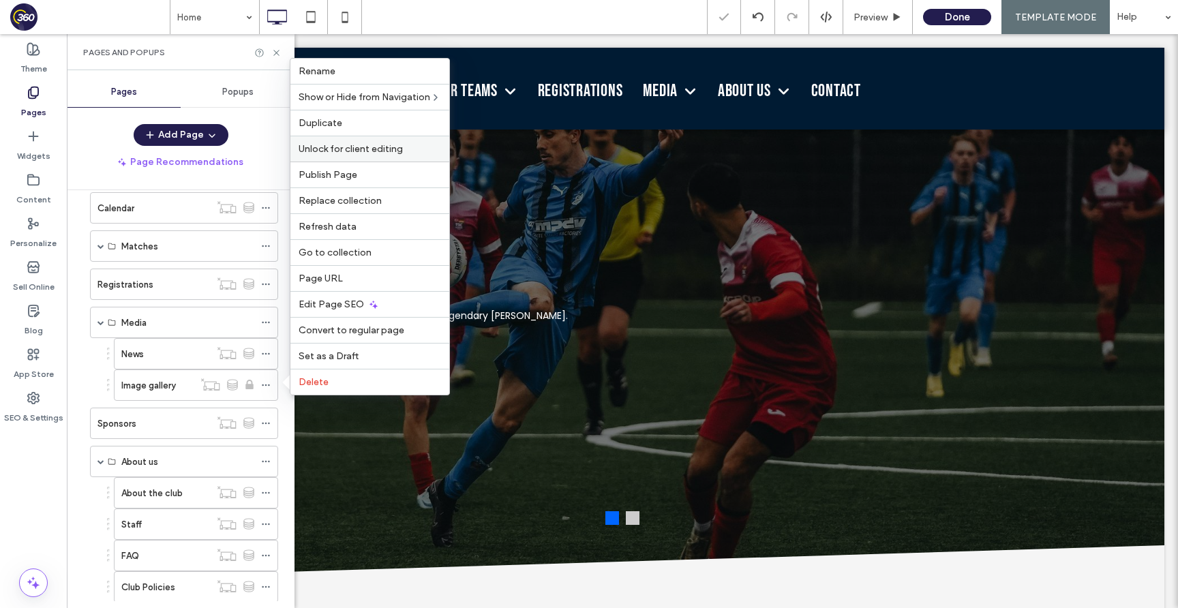
click at [374, 147] on span "Unlock for client editing" at bounding box center [351, 149] width 104 height 12
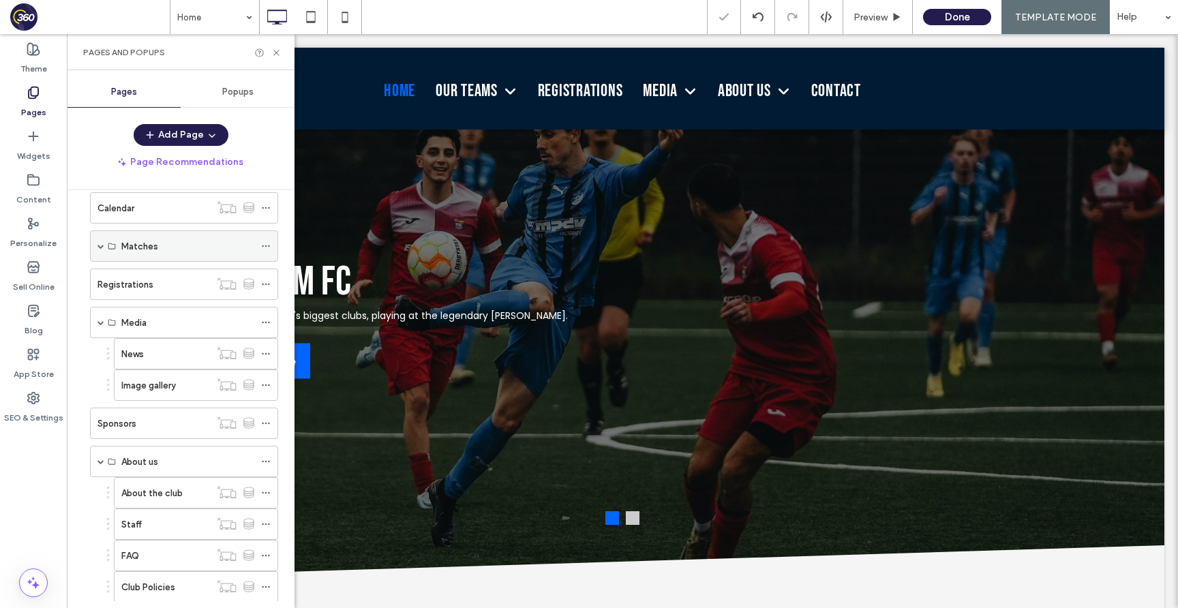
click at [104, 245] on div "Matches" at bounding box center [184, 245] width 188 height 31
click at [100, 244] on span at bounding box center [101, 246] width 7 height 7
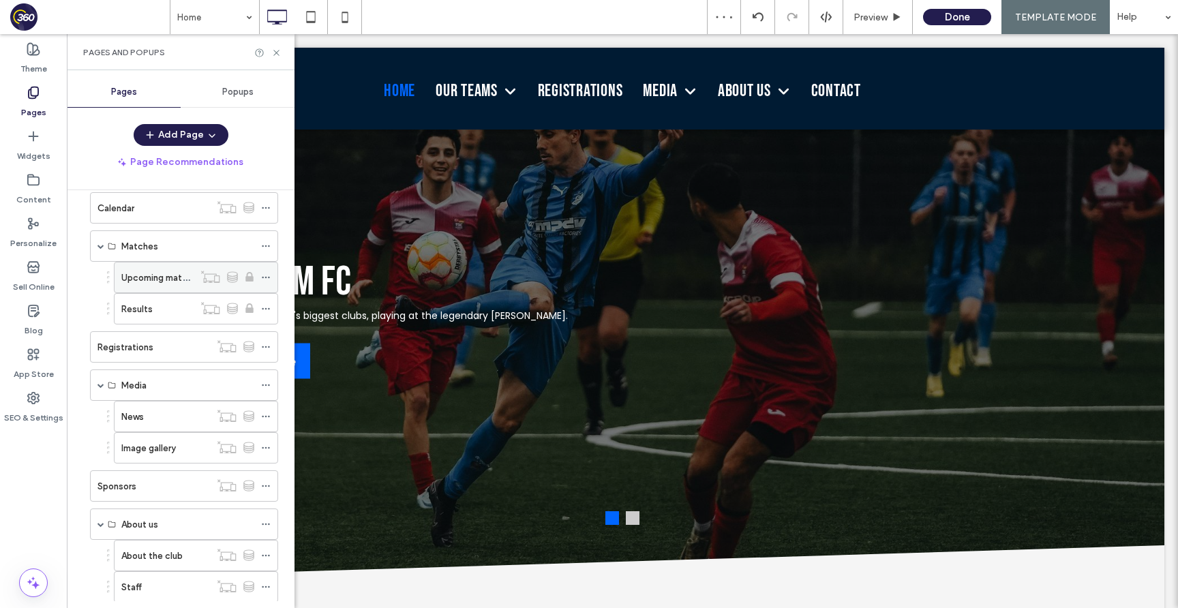
click at [269, 275] on icon at bounding box center [266, 278] width 10 height 10
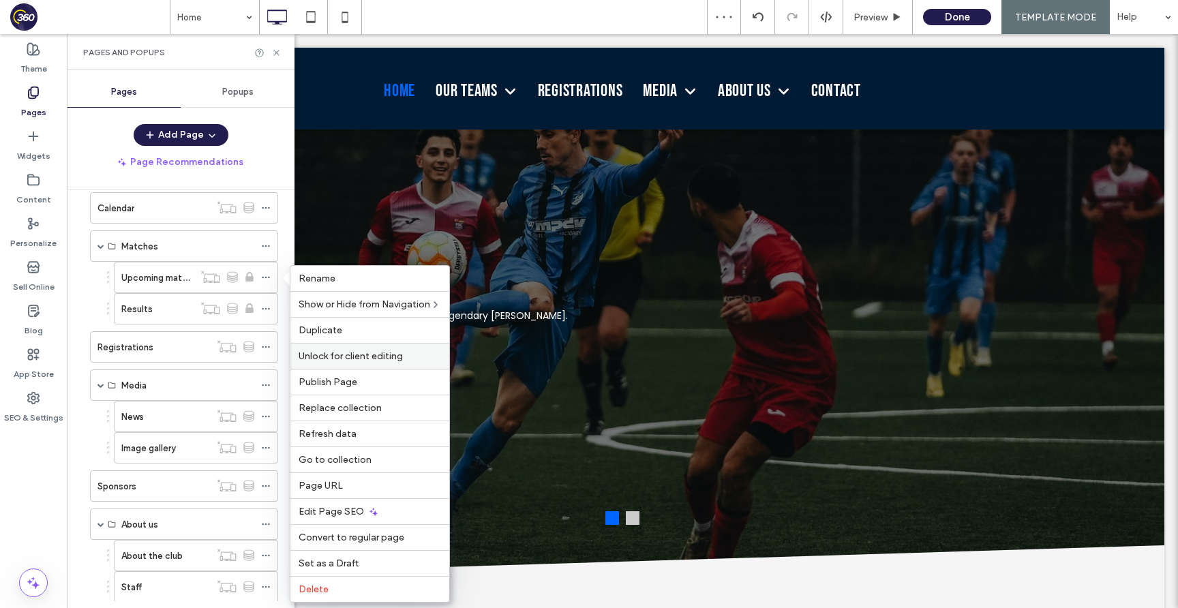
click at [348, 350] on div "Unlock for client editing" at bounding box center [369, 356] width 159 height 26
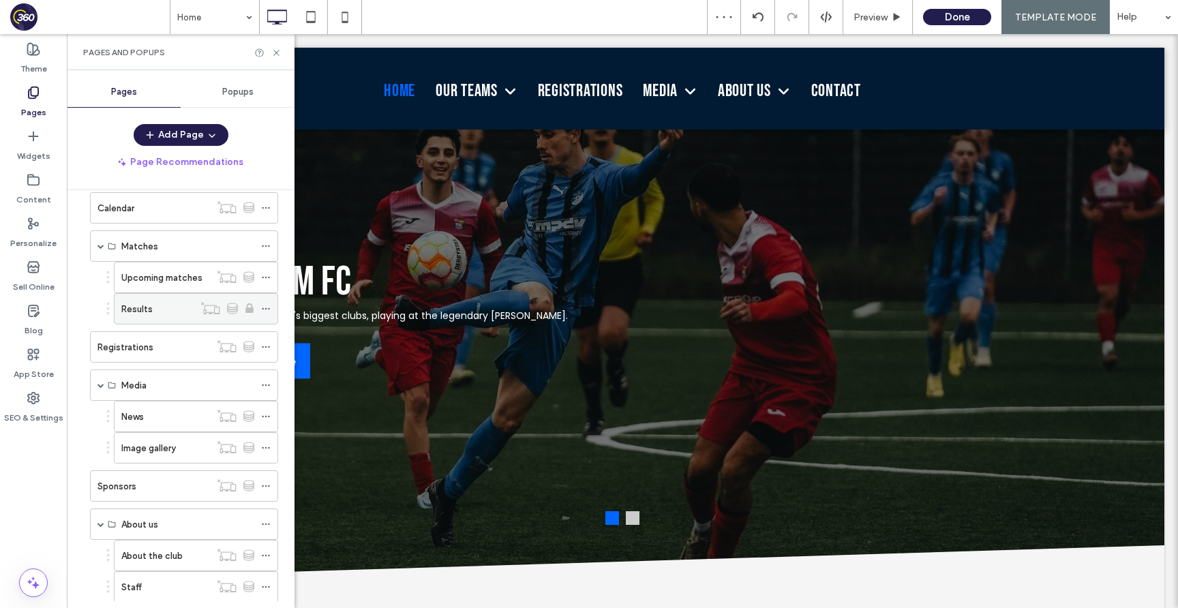
click at [267, 307] on icon at bounding box center [266, 309] width 10 height 10
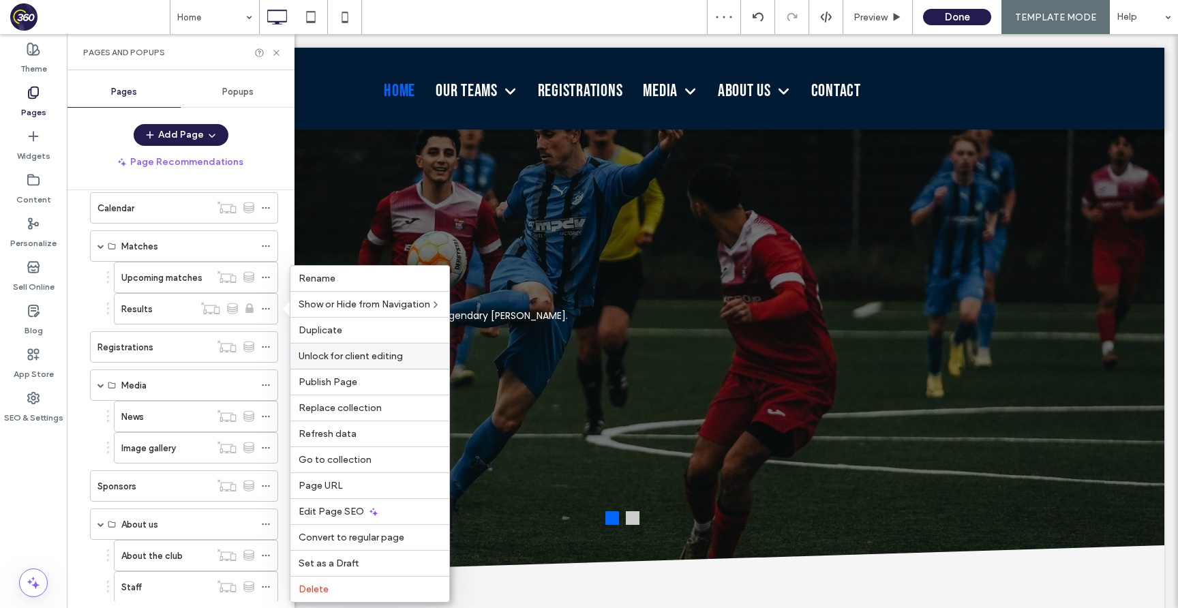
click at [355, 360] on span "Unlock for client editing" at bounding box center [351, 356] width 104 height 12
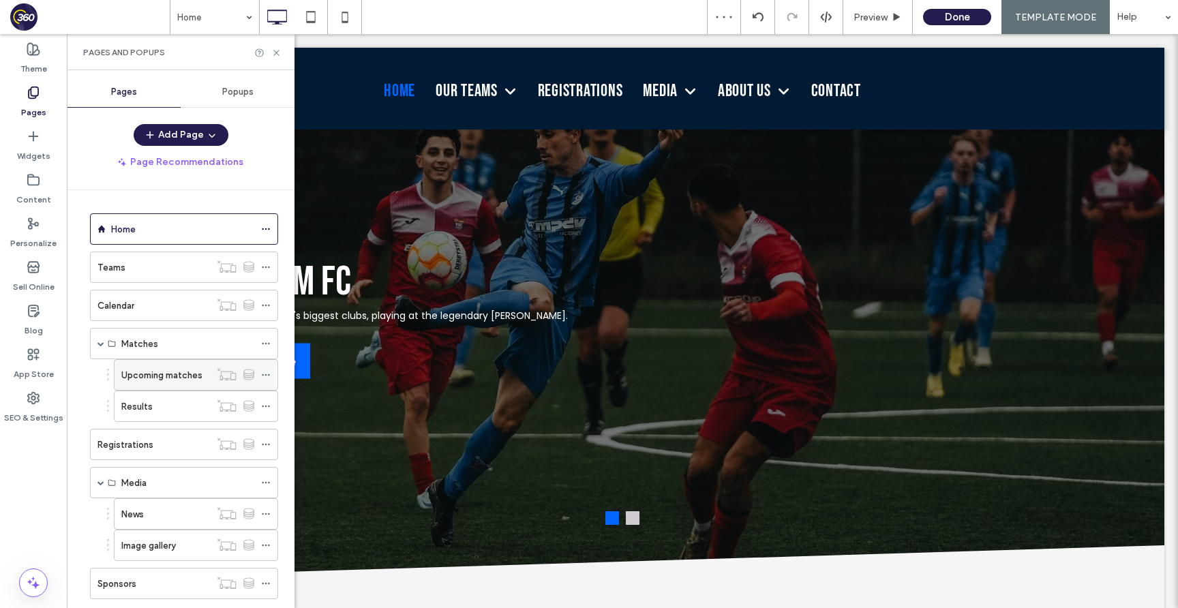
scroll to position [380, 0]
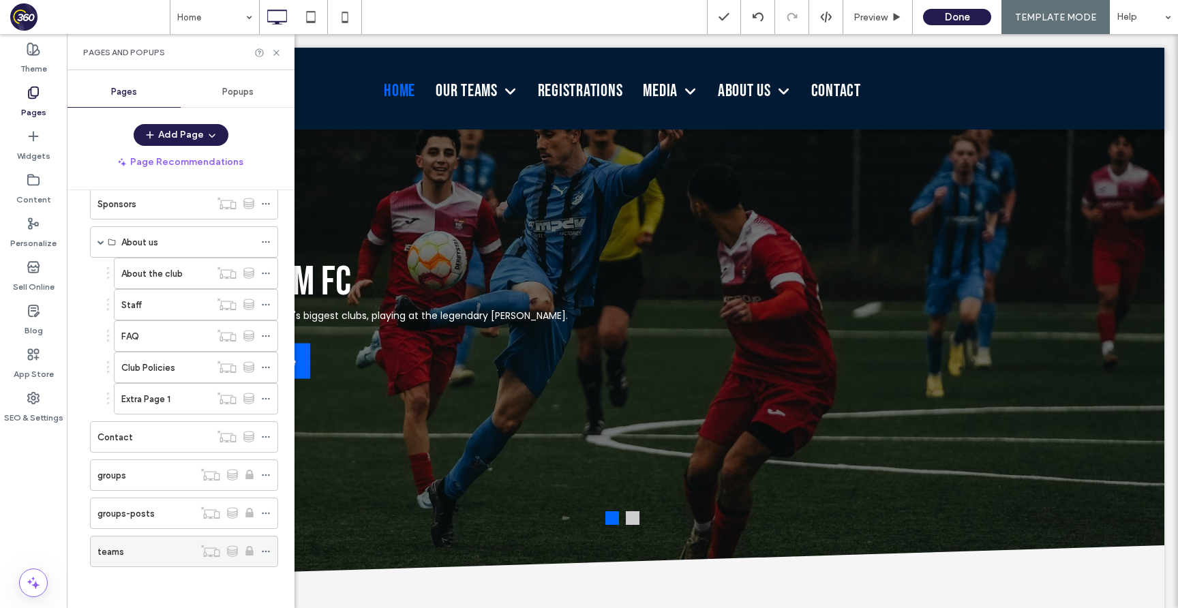
click at [269, 550] on icon at bounding box center [266, 552] width 10 height 10
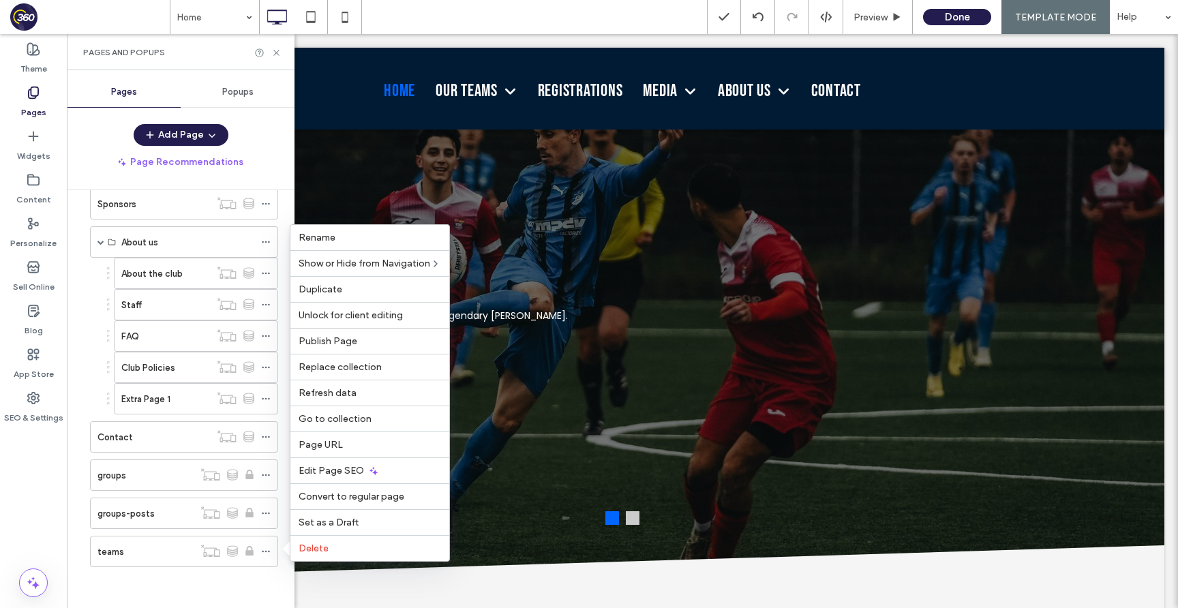
click at [359, 317] on span "Unlock for client editing" at bounding box center [351, 316] width 104 height 12
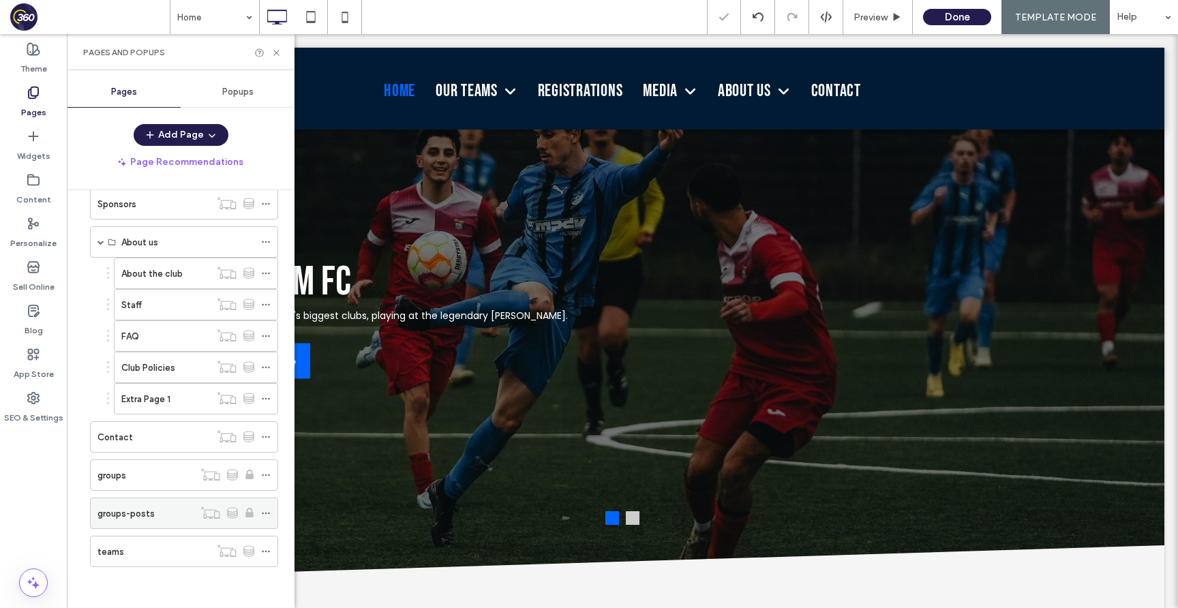
click at [265, 510] on icon at bounding box center [266, 514] width 10 height 10
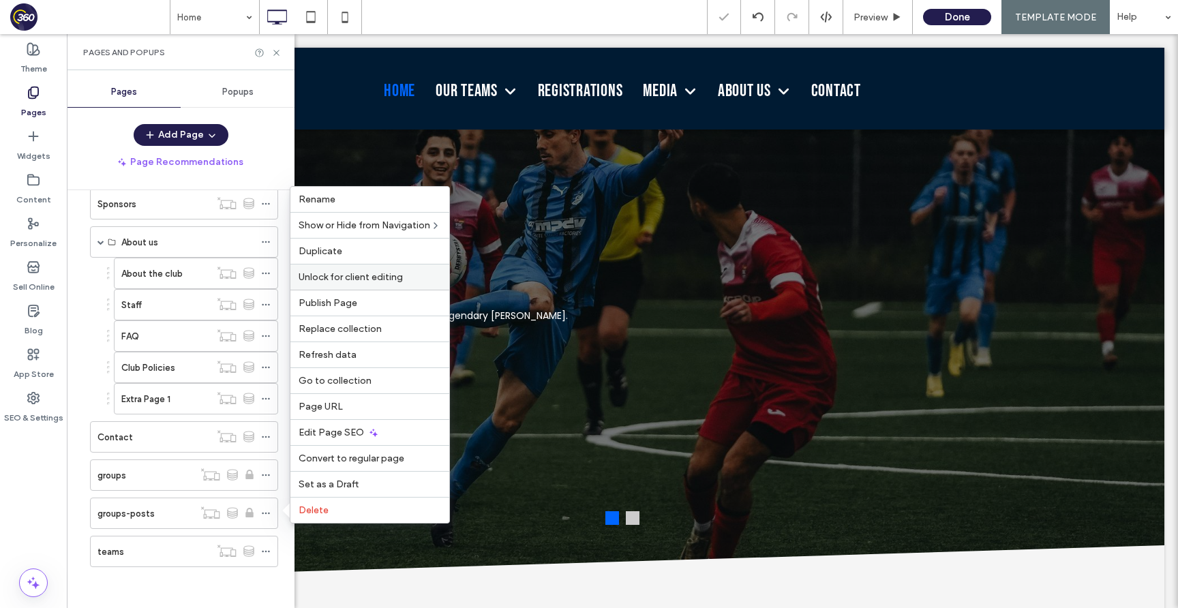
click at [365, 280] on span "Unlock for client editing" at bounding box center [351, 277] width 104 height 12
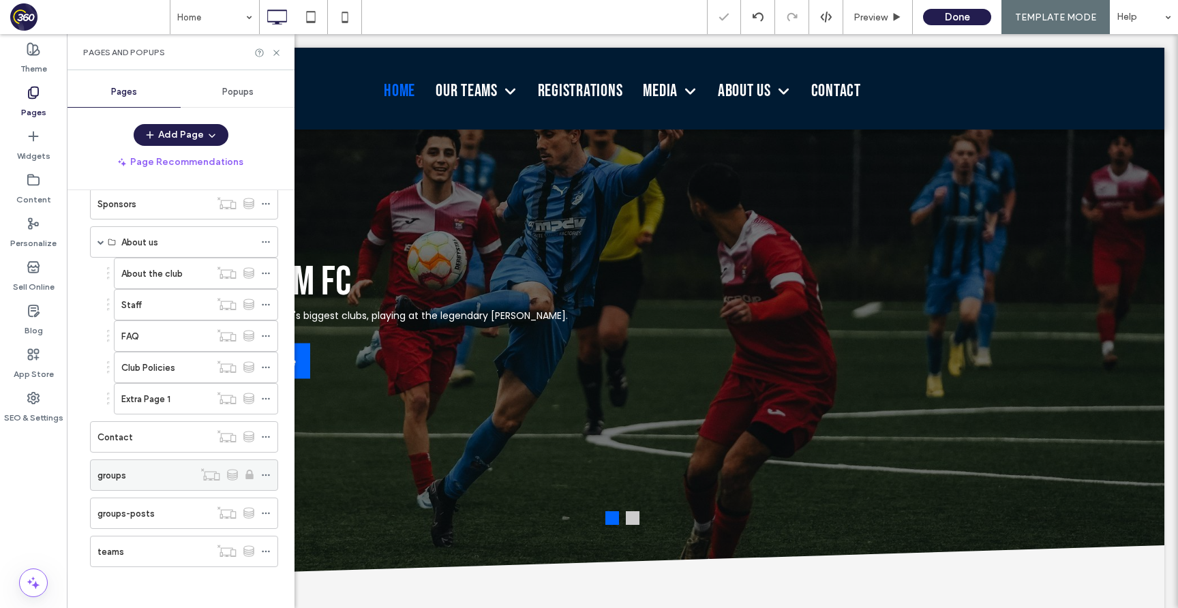
click at [265, 472] on icon at bounding box center [266, 475] width 10 height 10
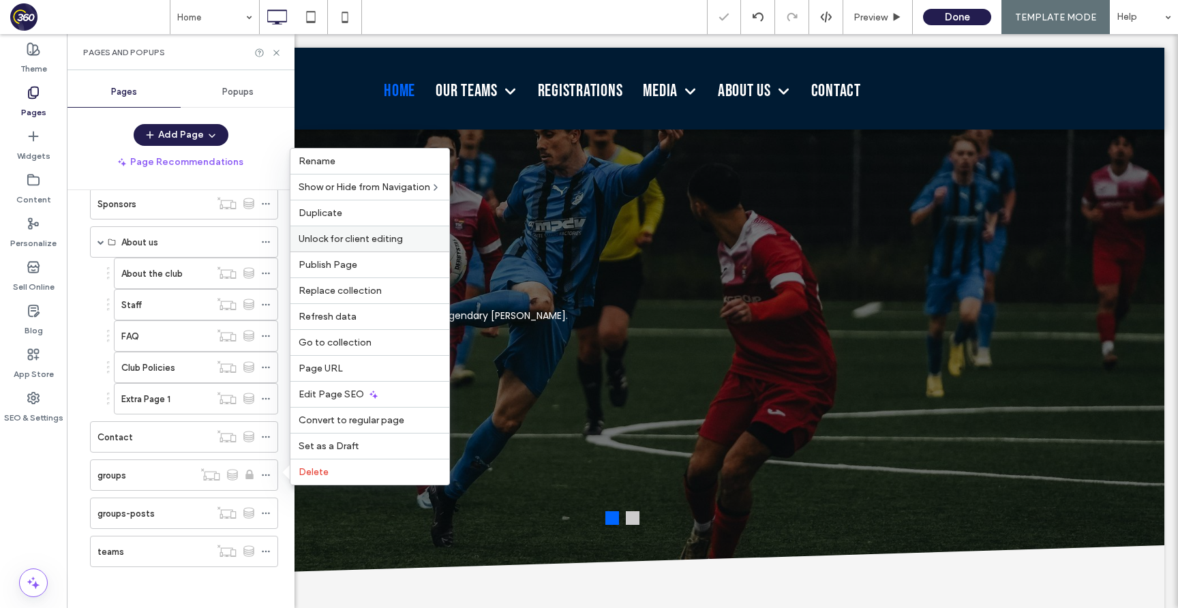
click at [374, 241] on span "Unlock for client editing" at bounding box center [351, 239] width 104 height 12
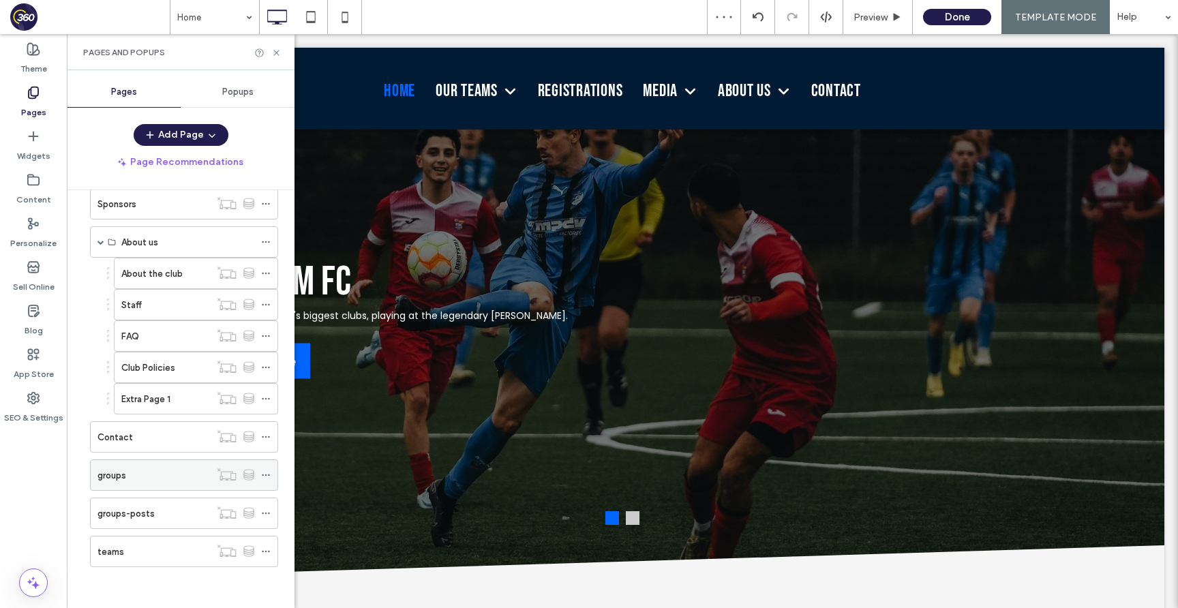
click at [128, 479] on div "groups" at bounding box center [154, 475] width 113 height 14
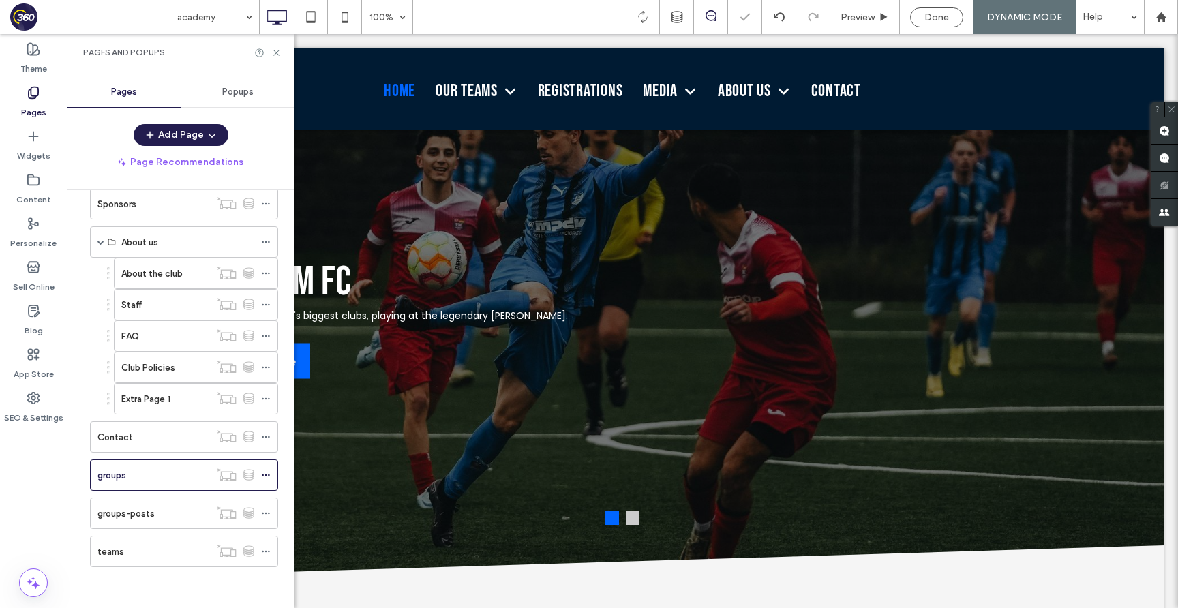
click at [281, 56] on div at bounding box center [589, 304] width 1178 height 608
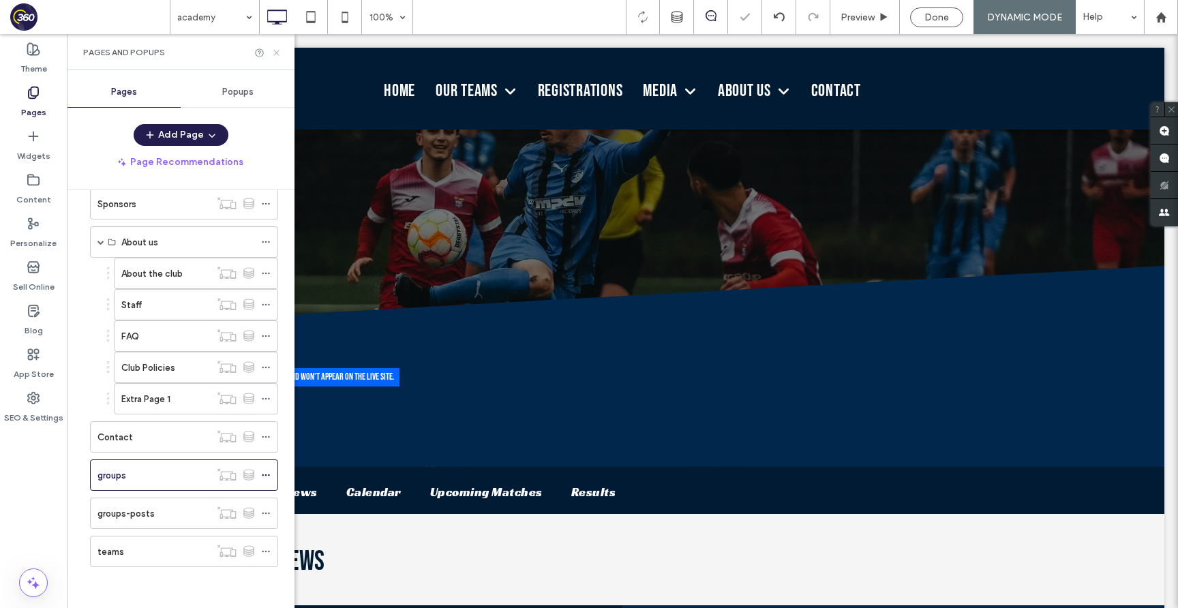
scroll to position [0, 0]
click at [275, 51] on icon at bounding box center [276, 53] width 10 height 10
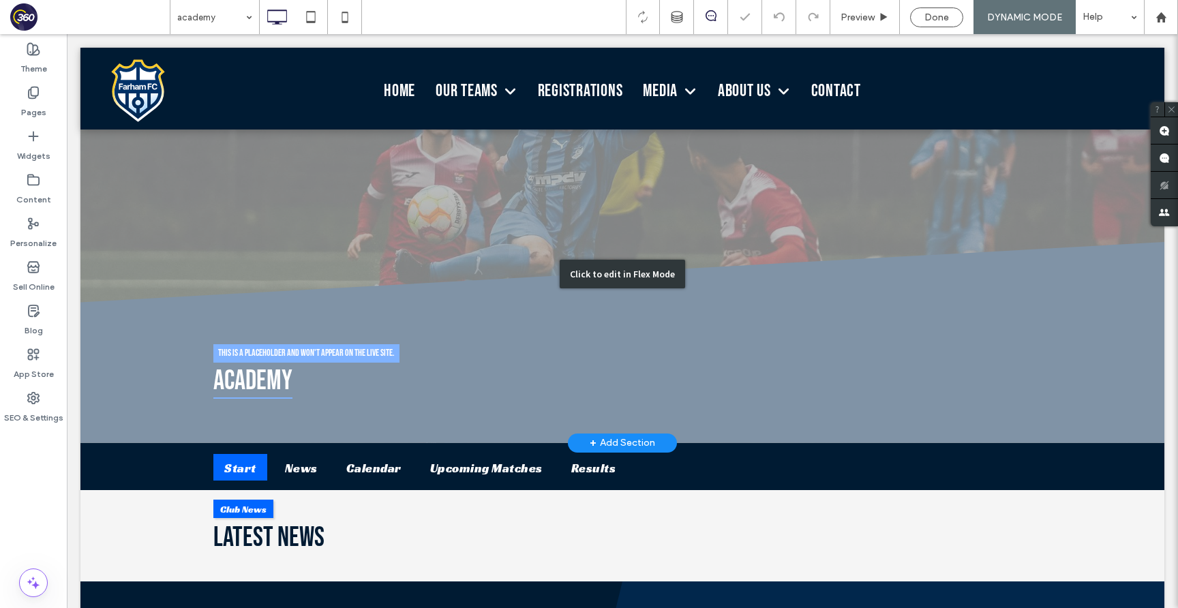
scroll to position [95, 0]
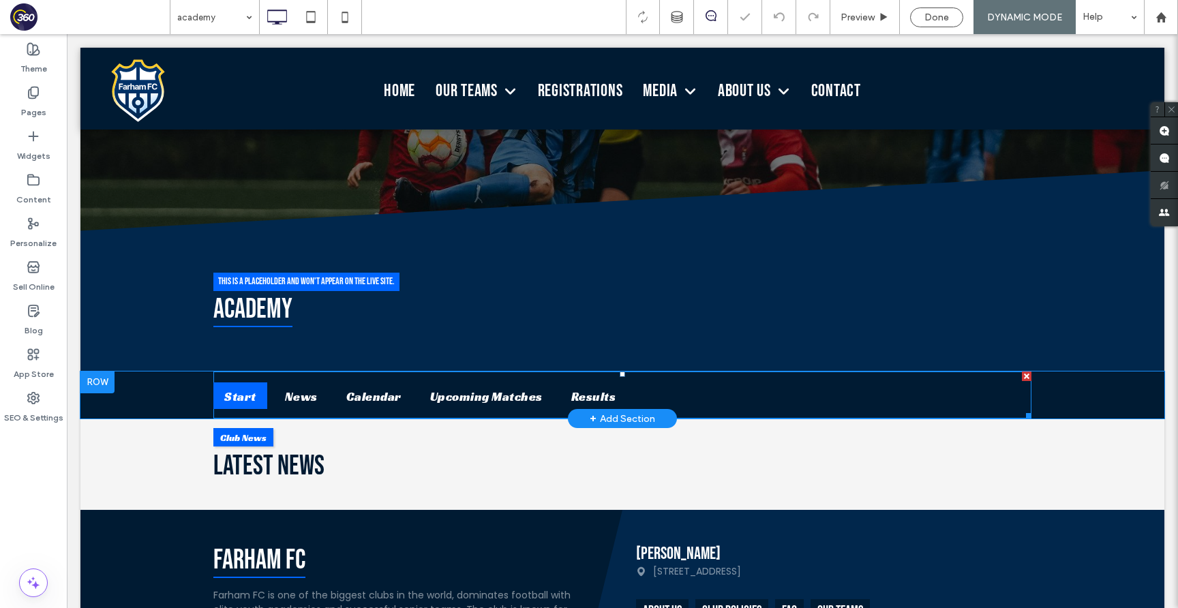
click at [676, 393] on span at bounding box center [622, 396] width 818 height 48
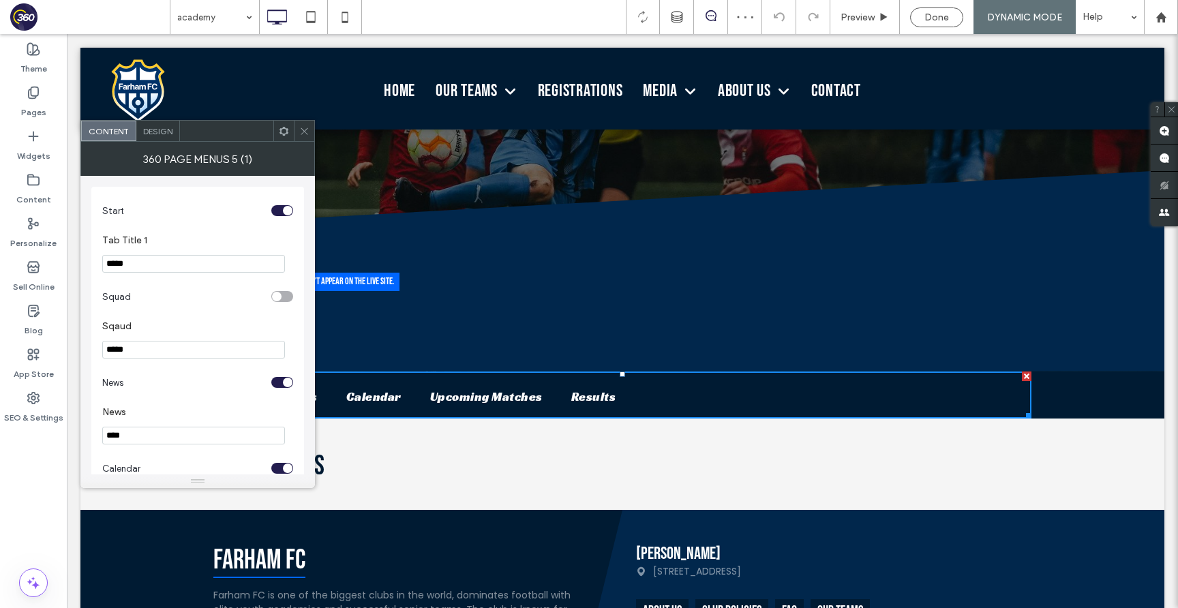
click at [152, 136] on span "Design" at bounding box center [157, 131] width 29 height 10
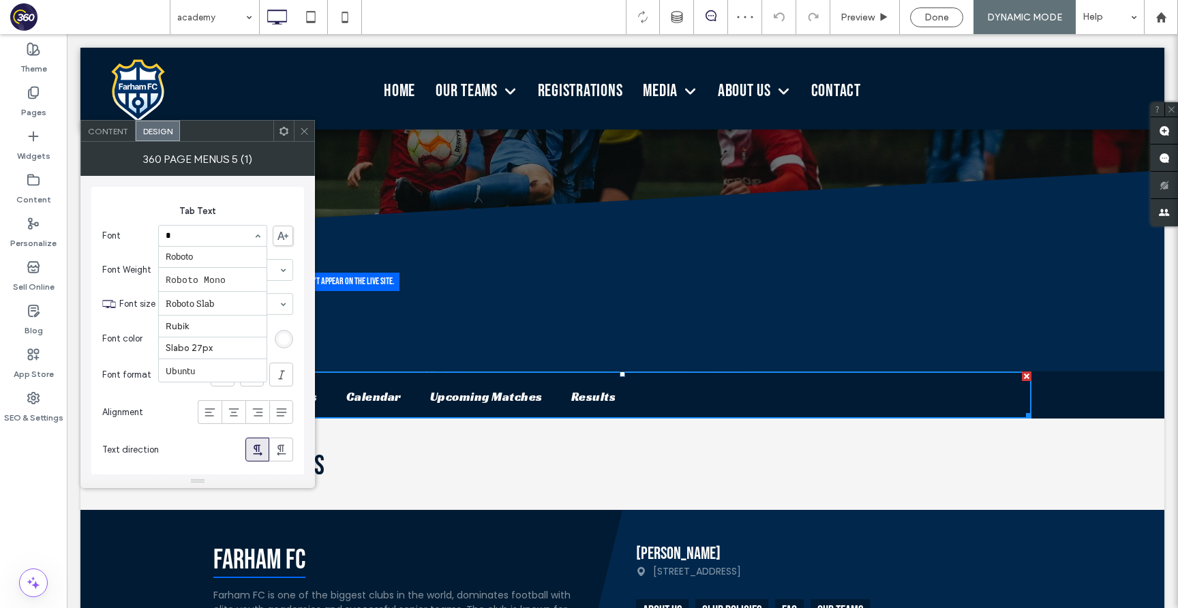
scroll to position [0, 0]
type input "***"
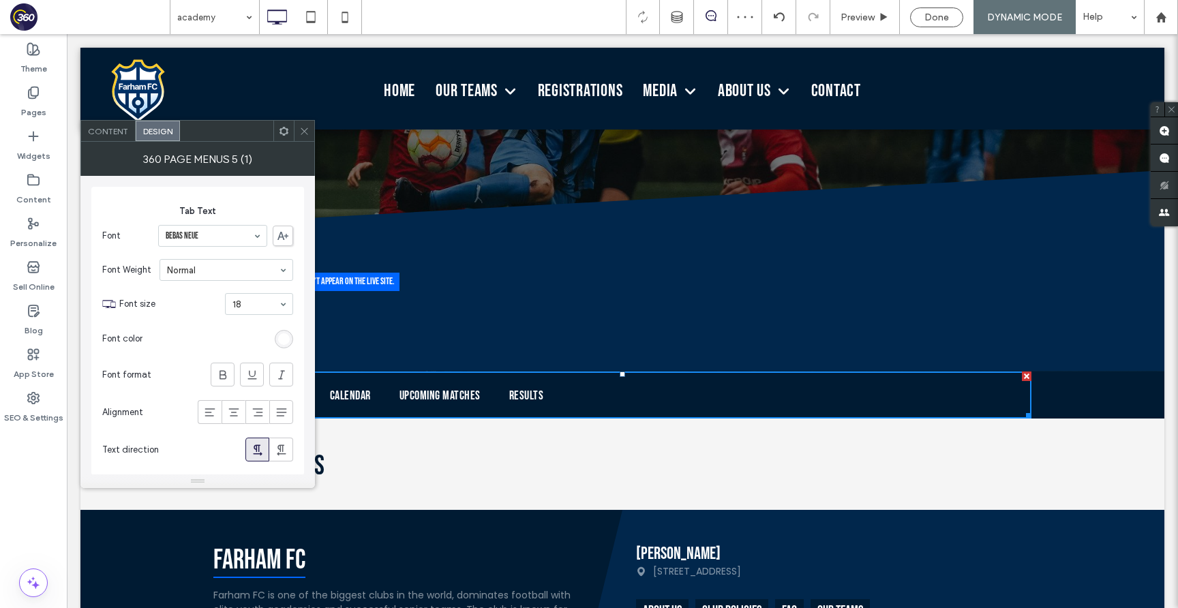
click at [303, 127] on icon at bounding box center [304, 131] width 10 height 10
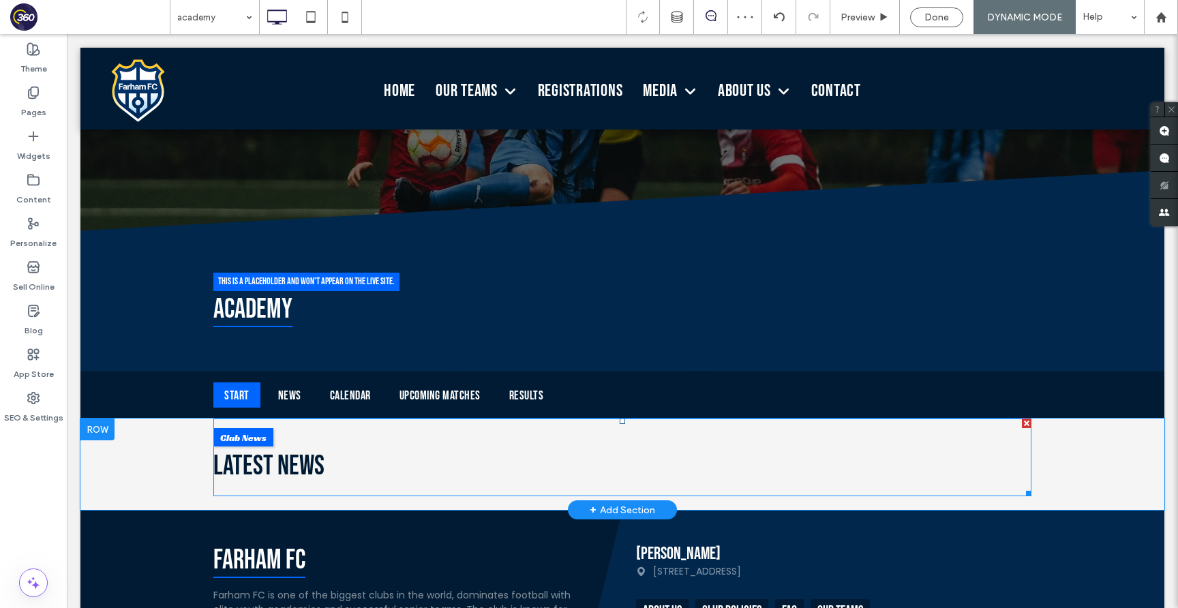
click at [308, 445] on span at bounding box center [622, 458] width 818 height 78
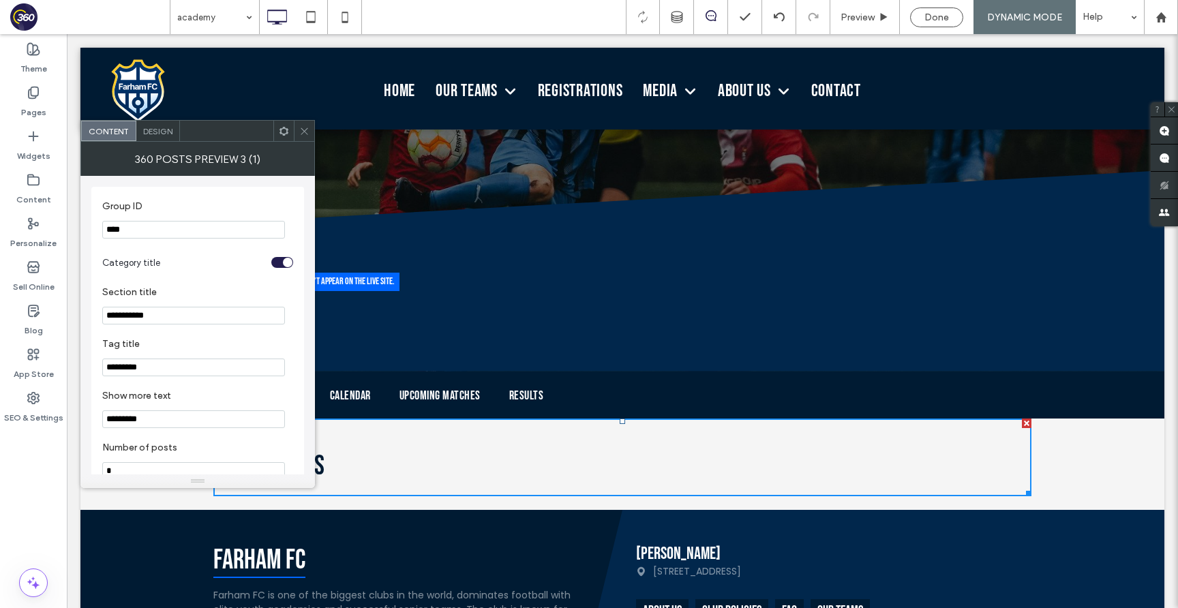
click at [162, 126] on span "Design" at bounding box center [157, 131] width 29 height 10
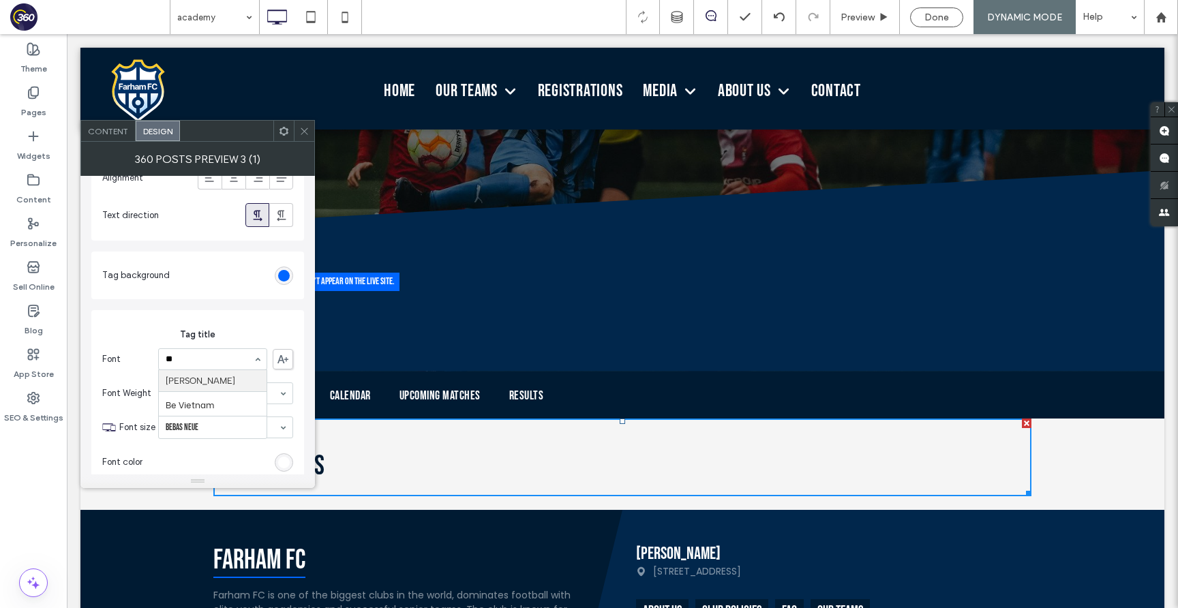
type input "***"
click at [307, 126] on icon at bounding box center [304, 131] width 10 height 10
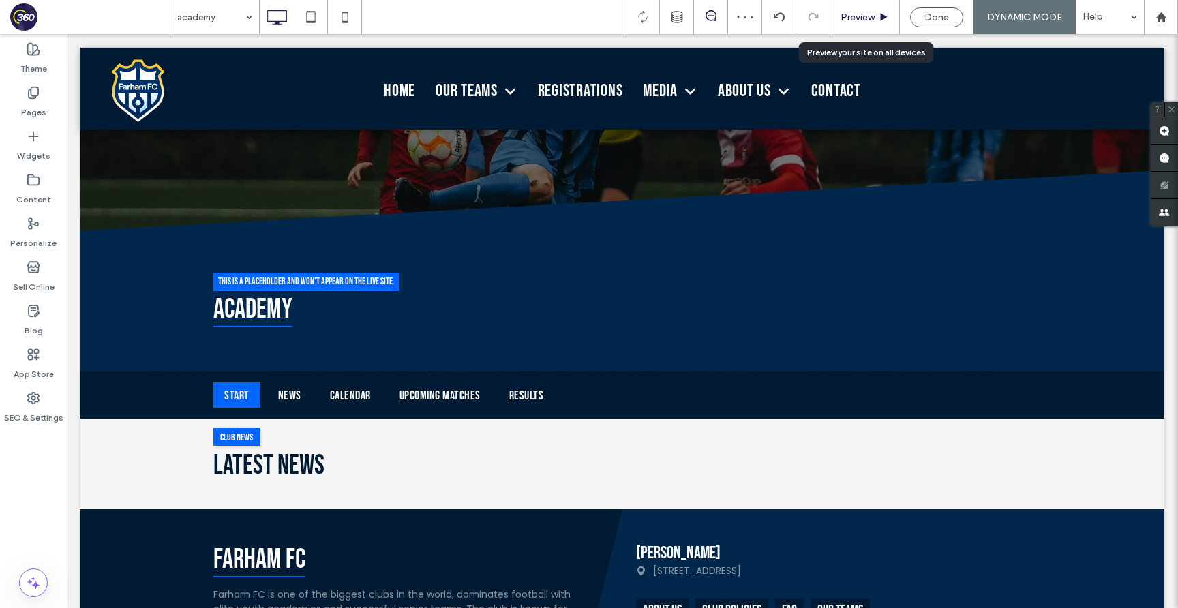
click at [858, 16] on span "Preview" at bounding box center [858, 18] width 34 height 12
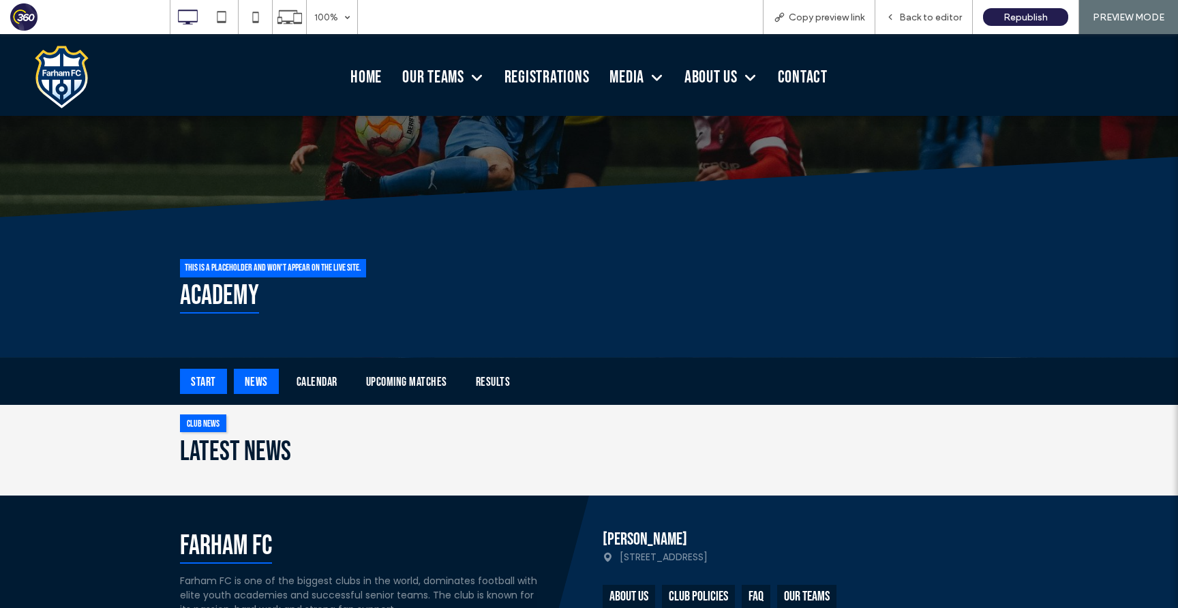
click at [253, 382] on div "News" at bounding box center [256, 381] width 45 height 25
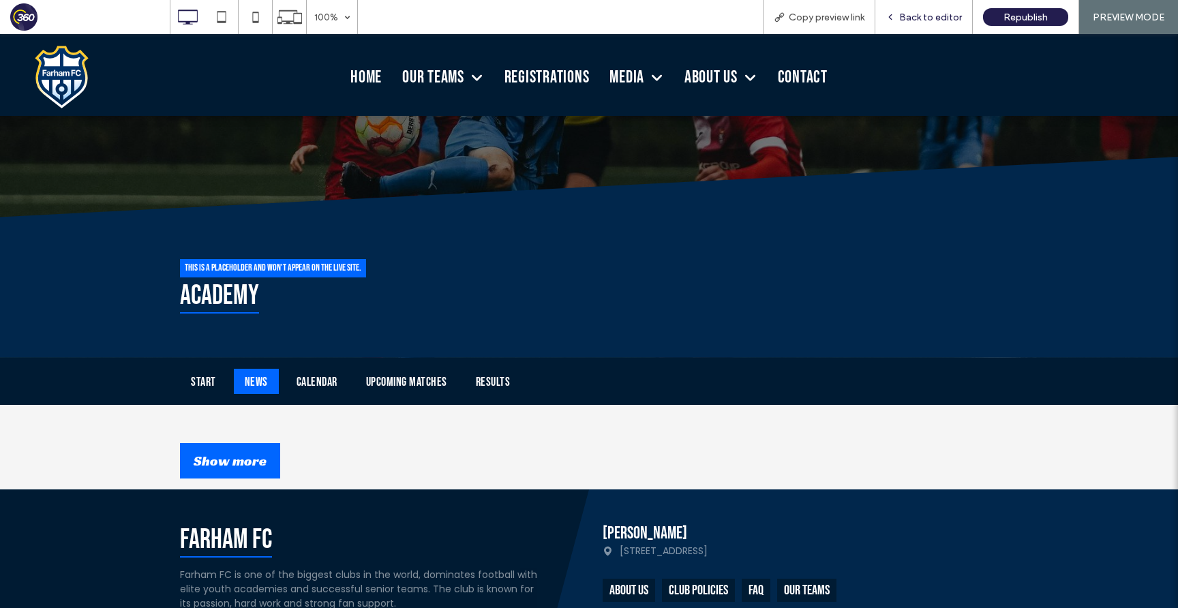
click at [920, 16] on span "Back to editor" at bounding box center [930, 18] width 63 height 12
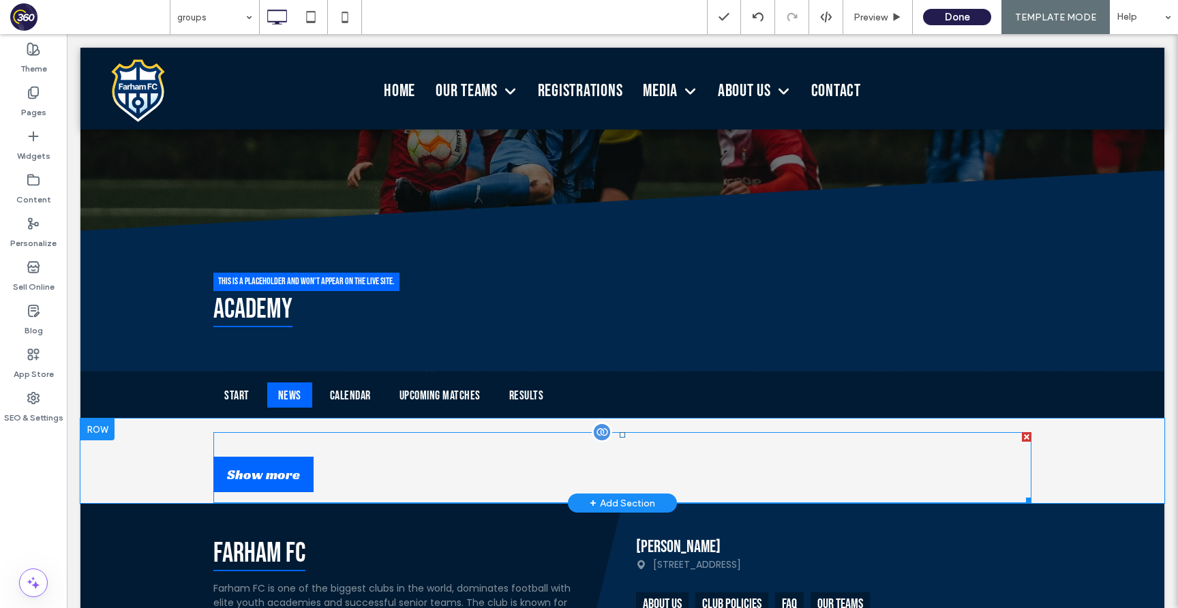
click at [343, 451] on span at bounding box center [622, 467] width 818 height 71
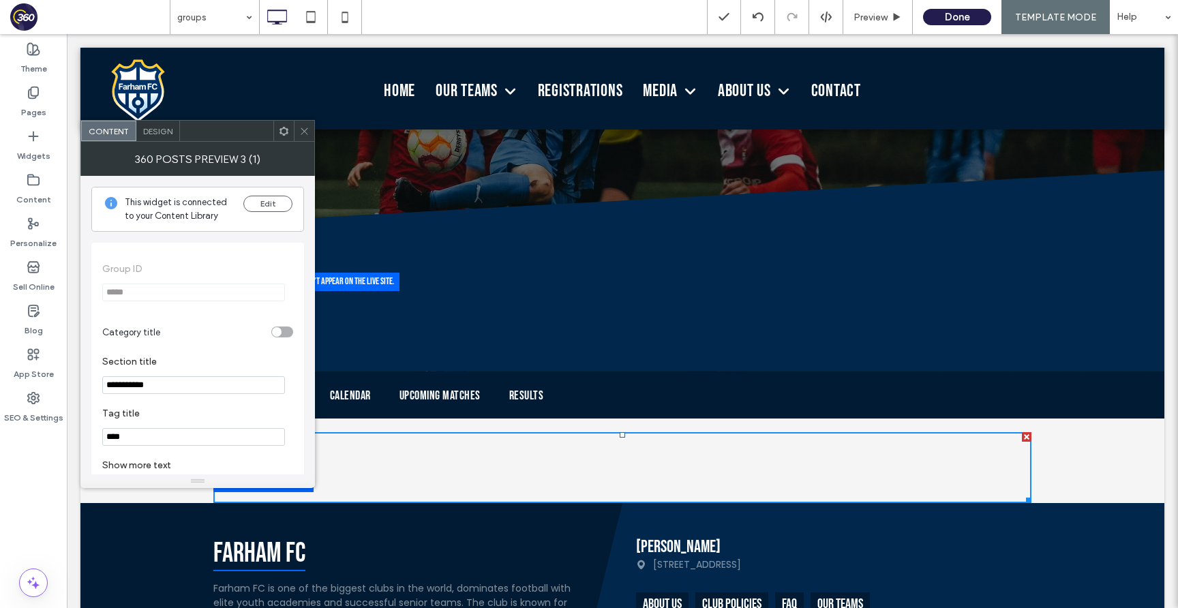
click at [170, 133] on span "Design" at bounding box center [157, 131] width 29 height 10
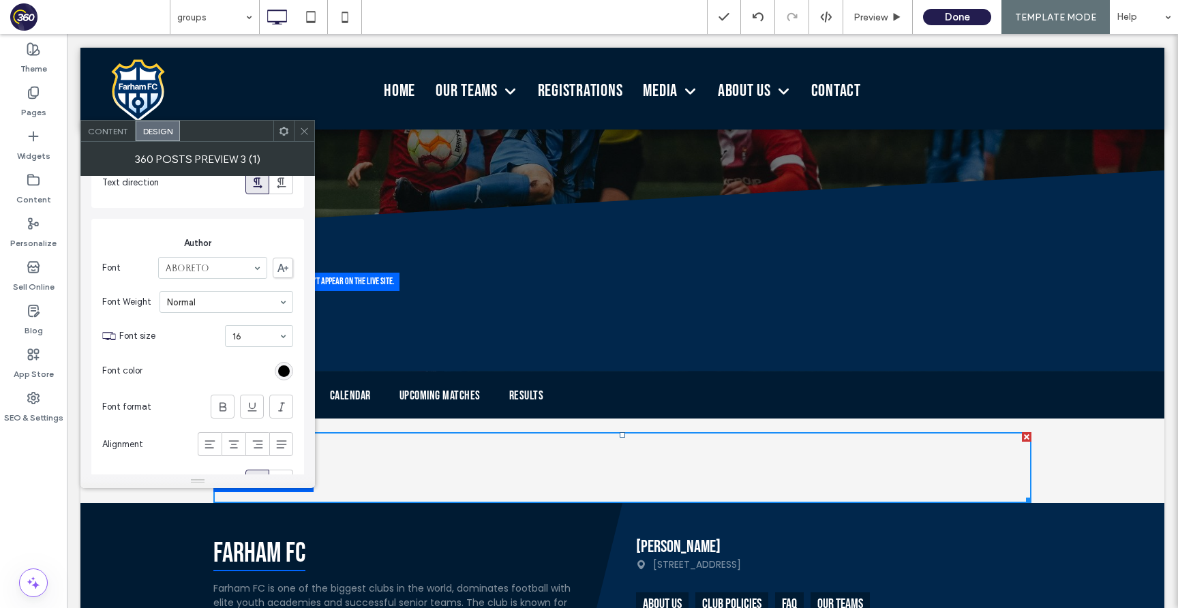
scroll to position [1124, 0]
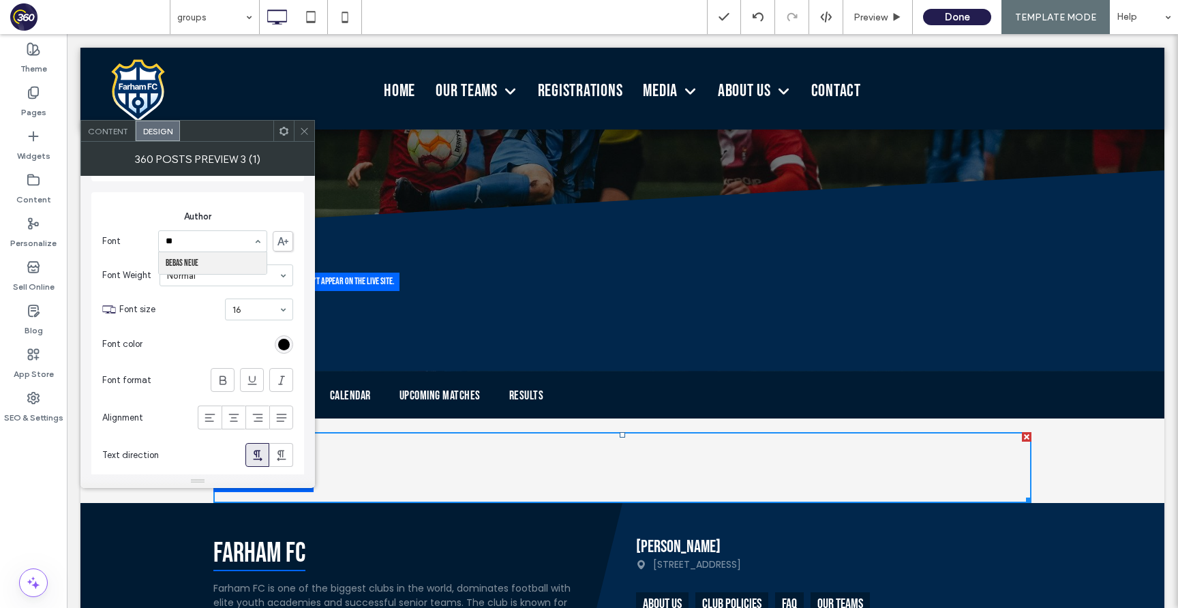
type input "*"
type input "***"
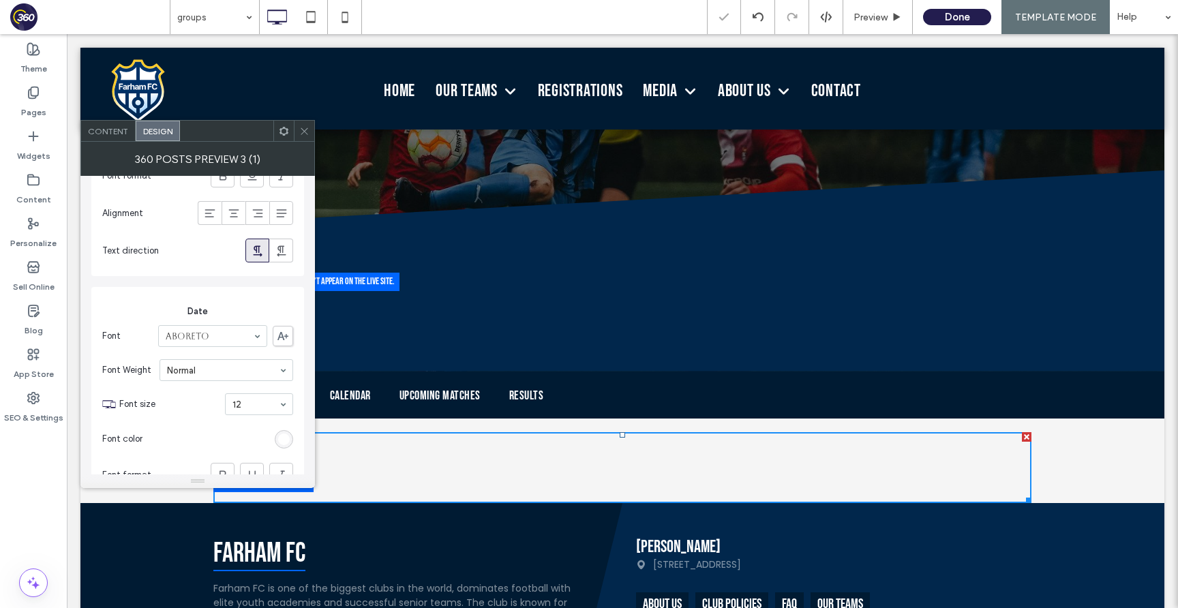
scroll to position [1342, 0]
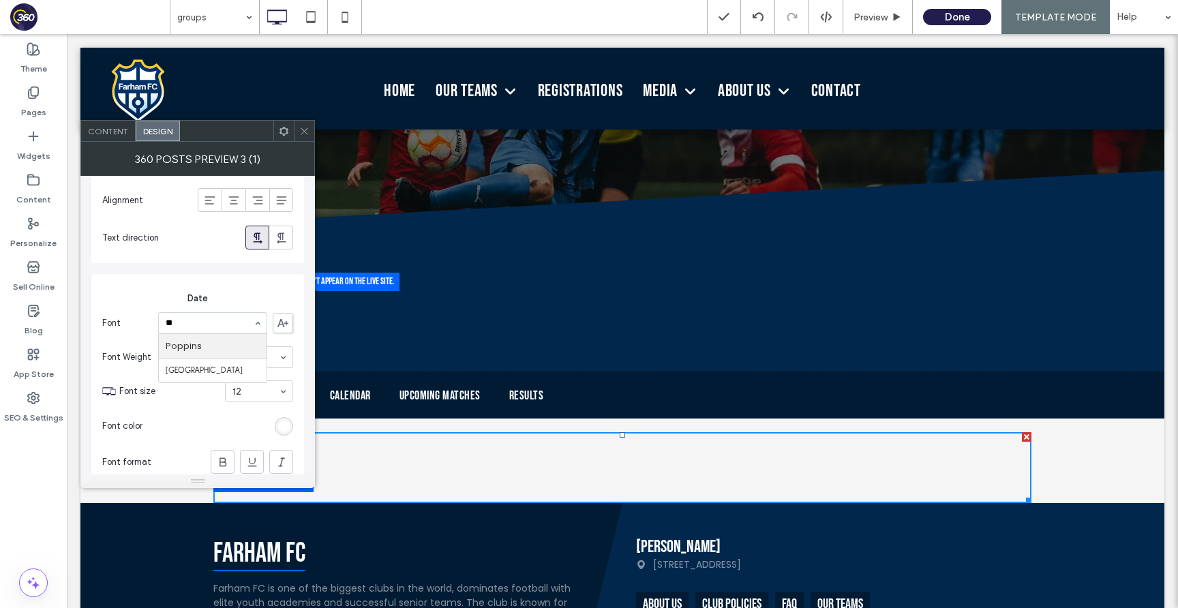
type input "***"
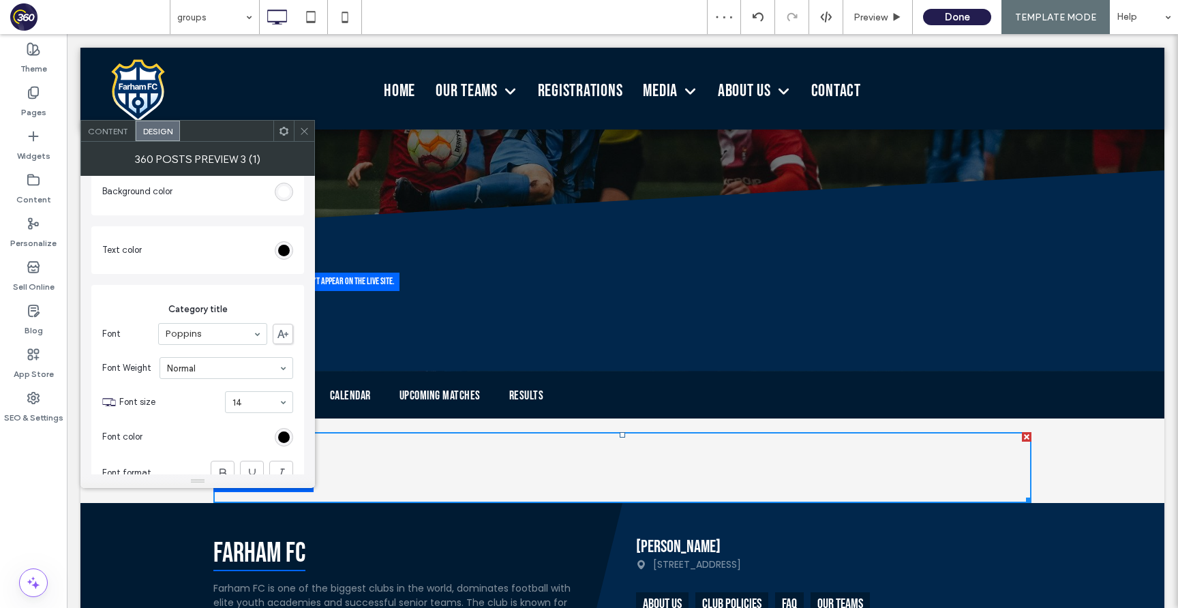
scroll to position [79, 0]
click at [303, 135] on icon at bounding box center [304, 131] width 10 height 10
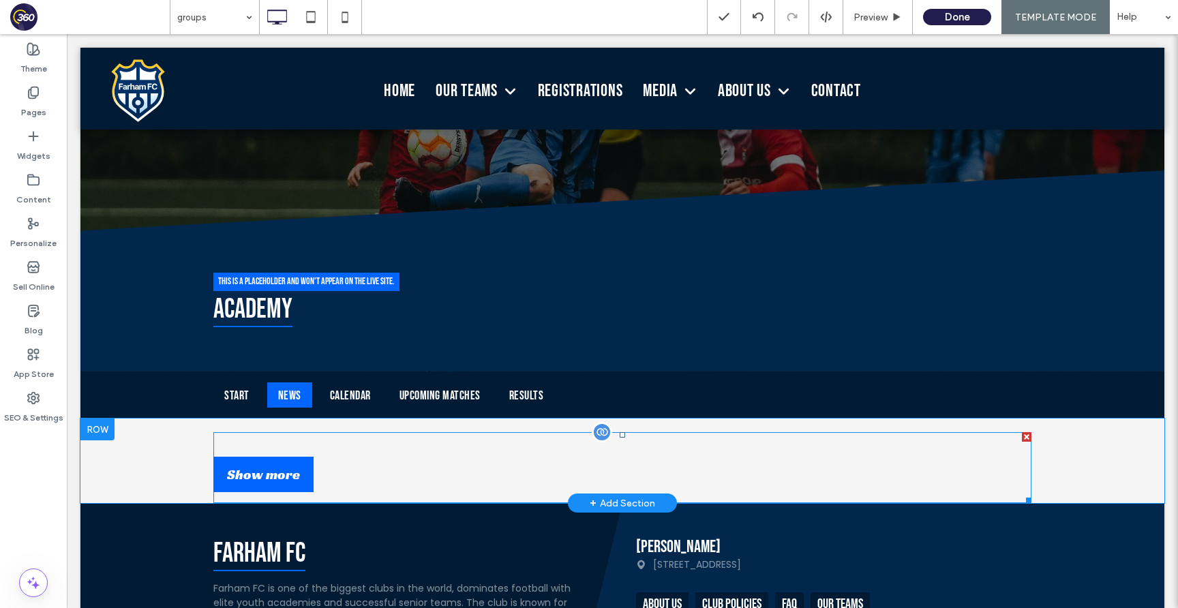
click at [332, 483] on span at bounding box center [622, 467] width 818 height 71
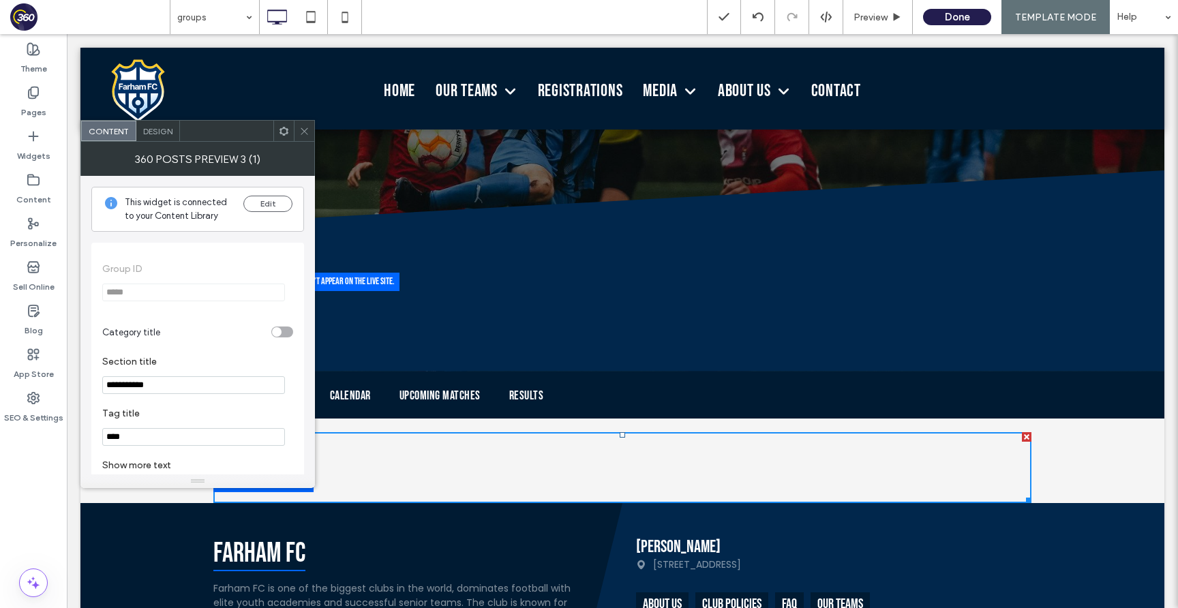
click at [161, 135] on span "Design" at bounding box center [157, 131] width 29 height 10
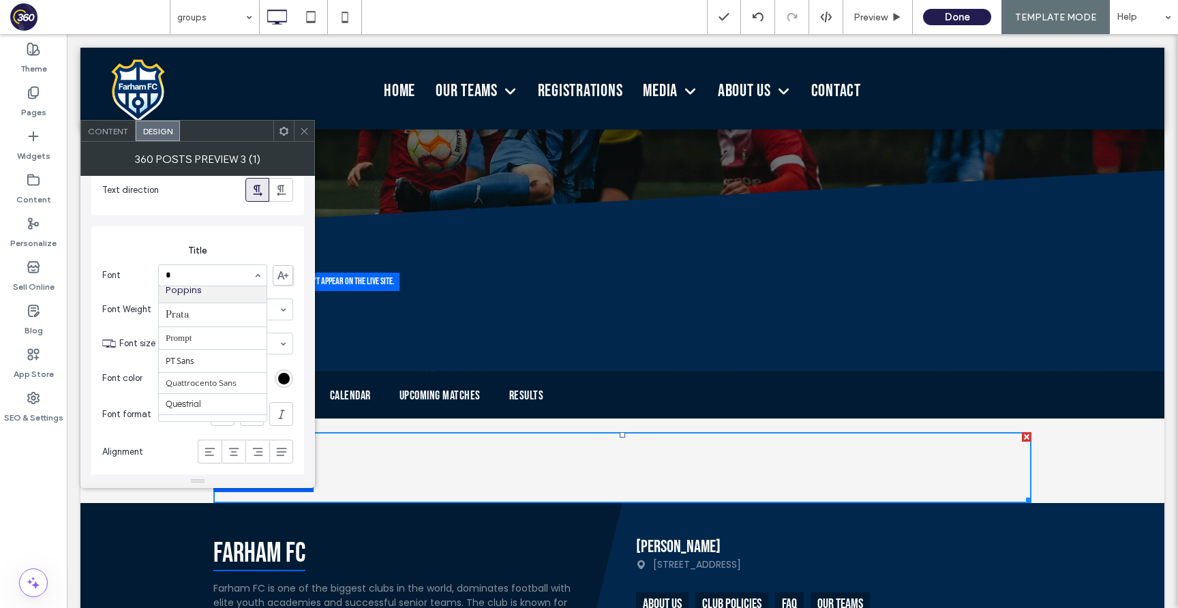
scroll to position [205, 0]
type input "***"
type input "**"
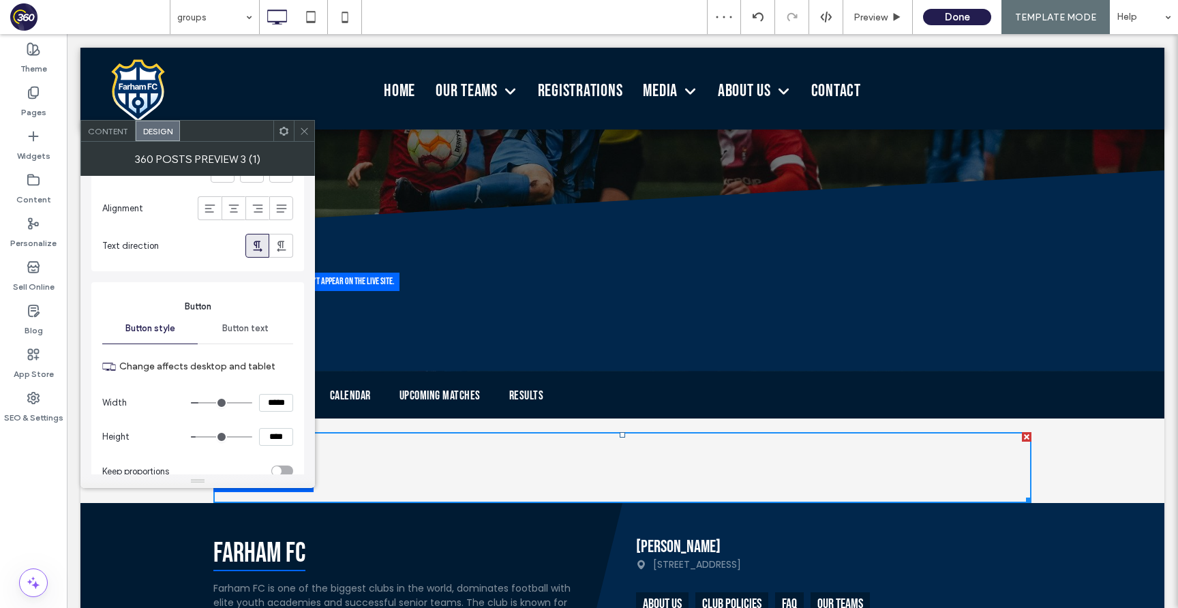
scroll to position [1664, 0]
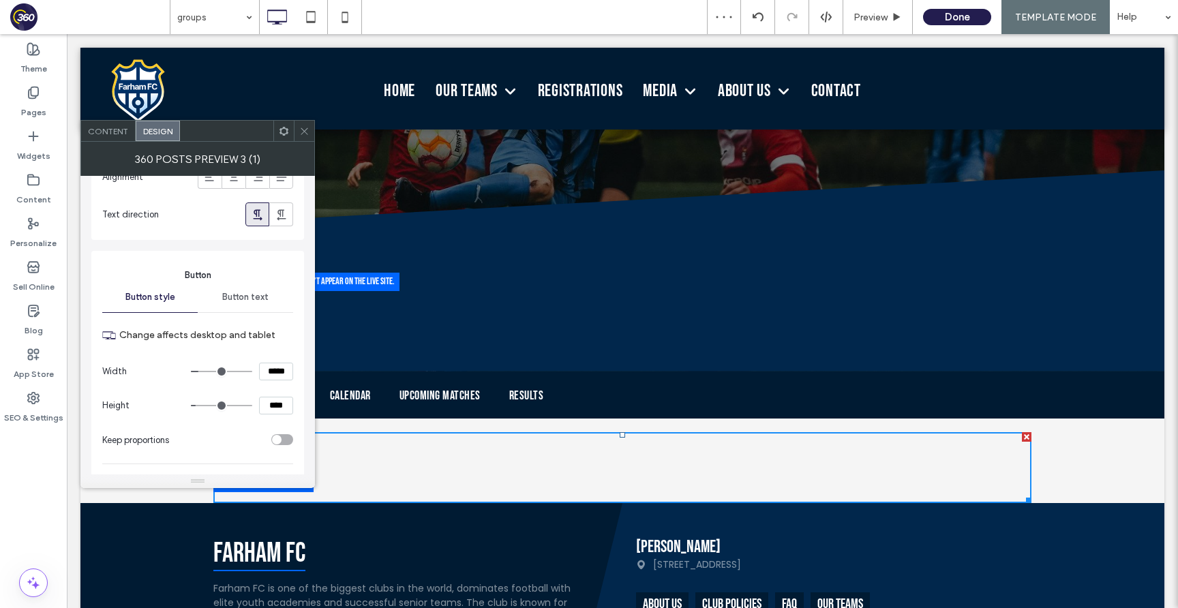
click at [303, 120] on div "Content Design" at bounding box center [197, 131] width 235 height 22
drag, startPoint x: 304, startPoint y: 131, endPoint x: 260, endPoint y: 82, distance: 65.7
click at [304, 131] on use at bounding box center [304, 131] width 7 height 7
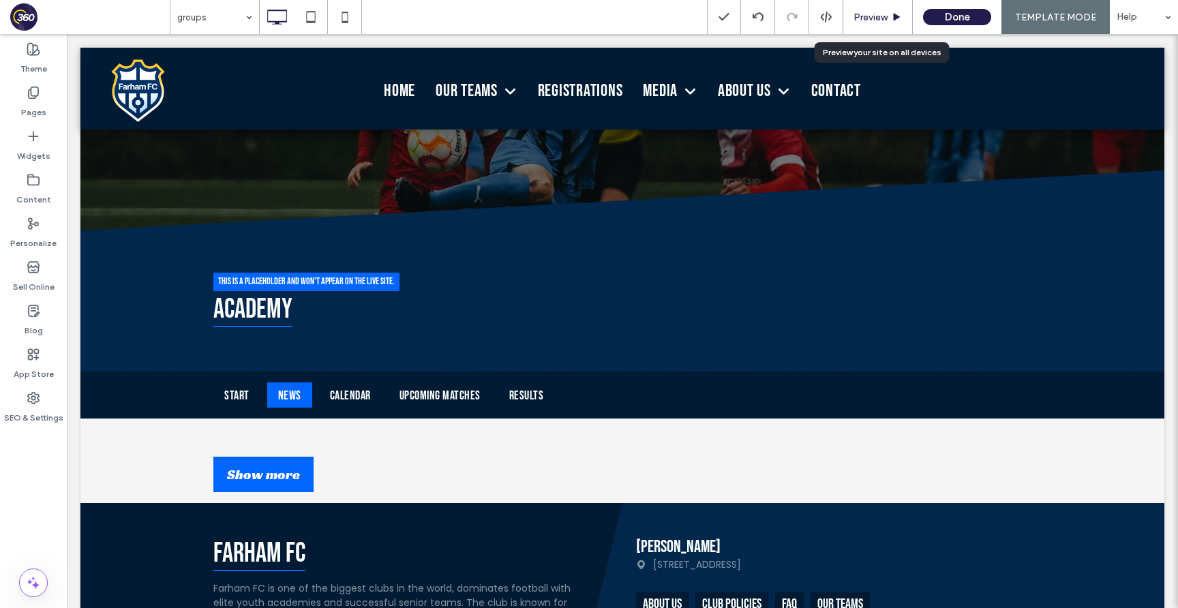
click at [865, 10] on div "Preview" at bounding box center [878, 17] width 70 height 34
click at [868, 14] on span "Preview" at bounding box center [871, 18] width 34 height 12
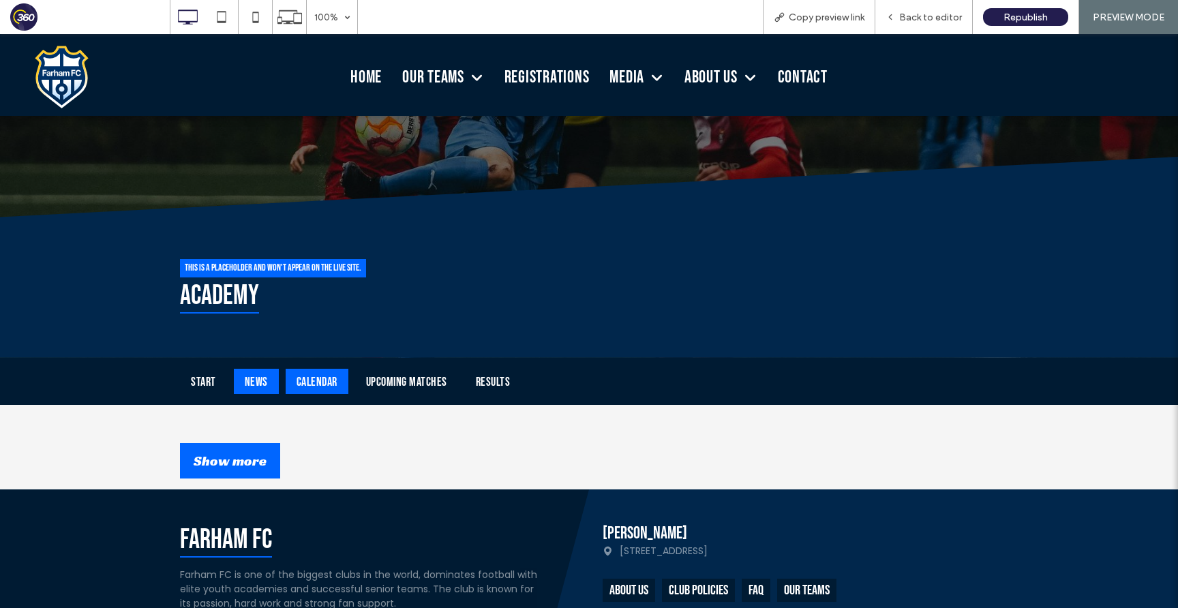
click at [331, 373] on div "Calendar" at bounding box center [317, 381] width 63 height 25
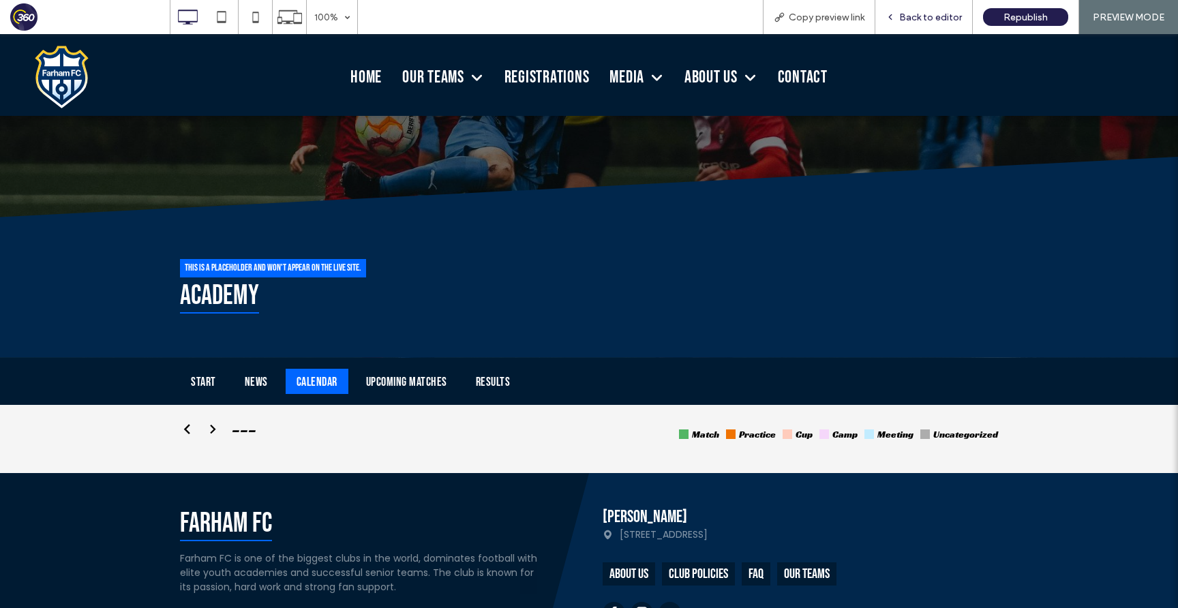
click at [944, 17] on span "Back to editor" at bounding box center [930, 18] width 63 height 12
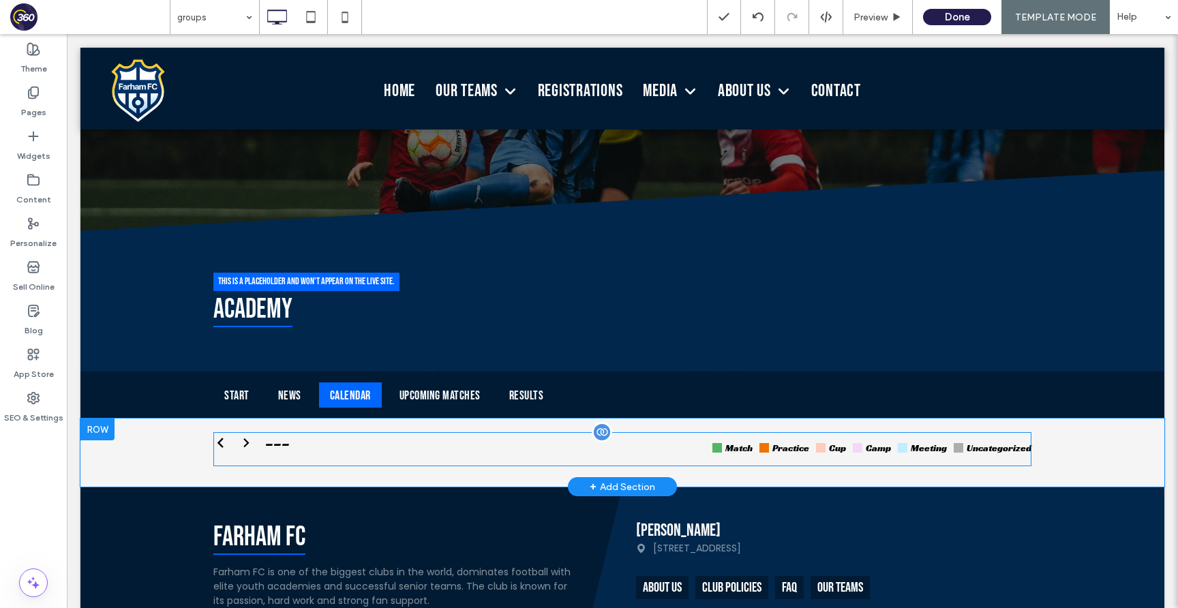
click at [520, 447] on span at bounding box center [622, 449] width 818 height 34
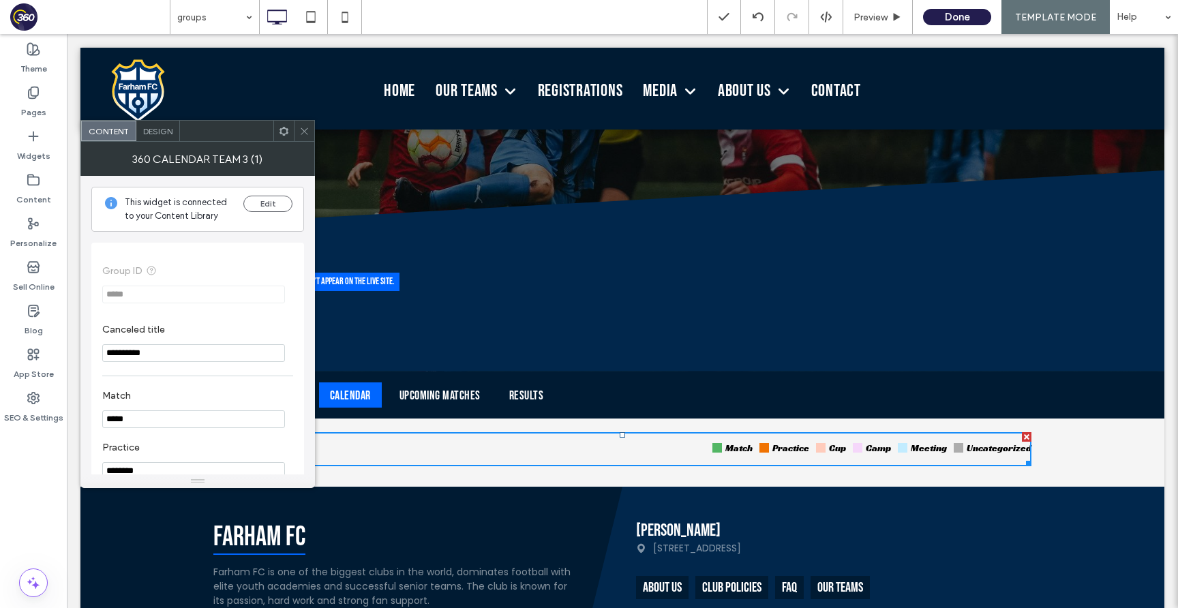
click at [159, 123] on div "Design" at bounding box center [158, 131] width 44 height 20
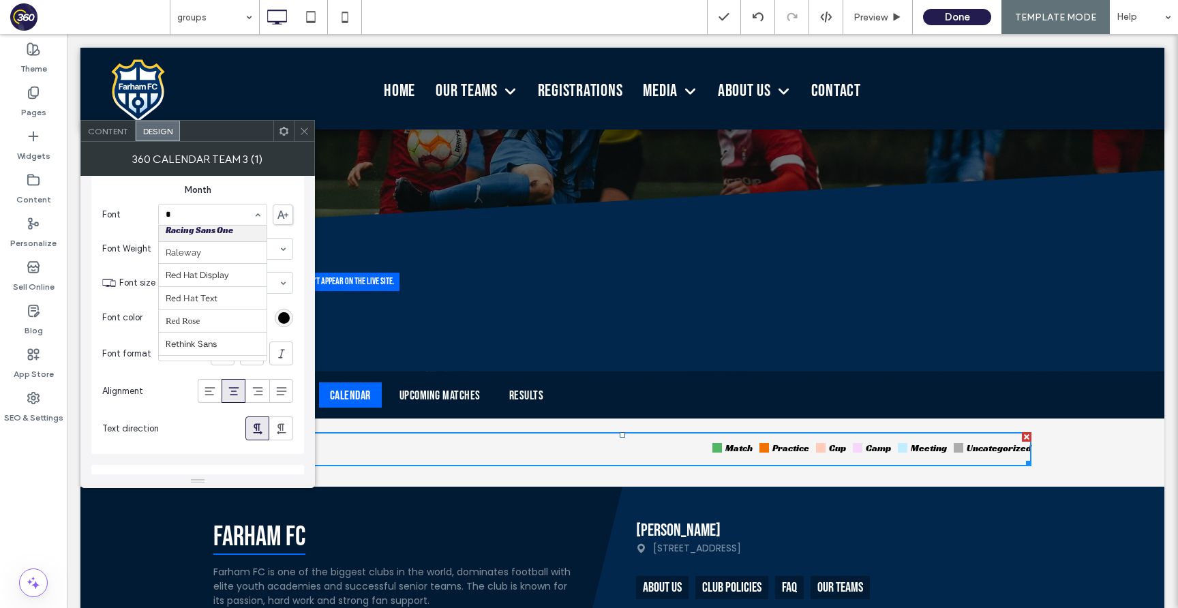
scroll to position [205, 0]
type input "***"
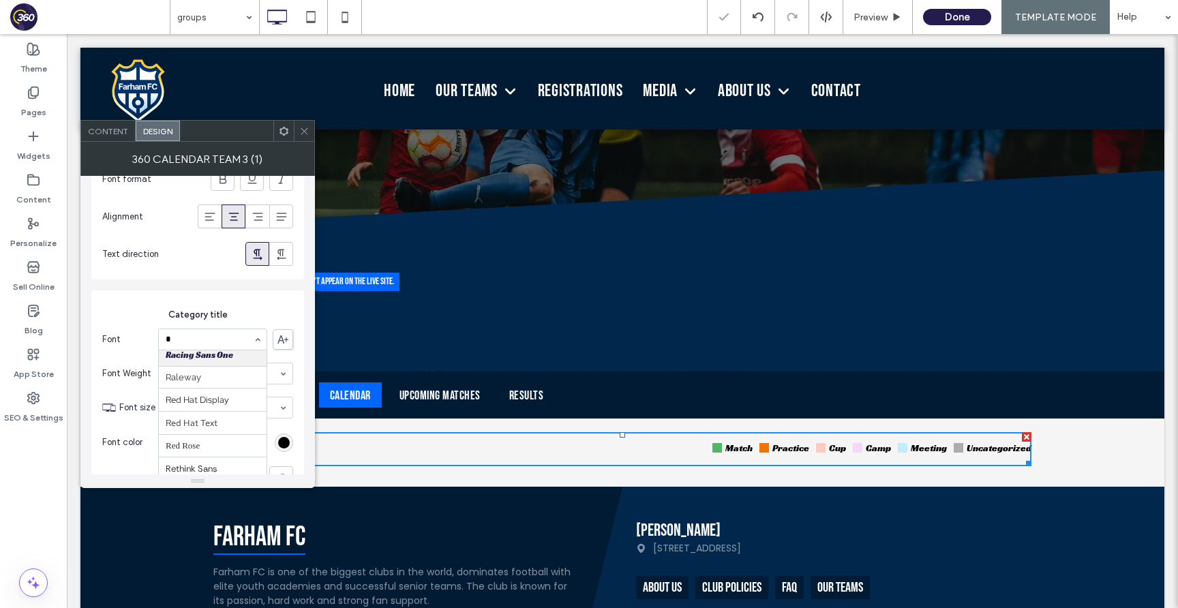
scroll to position [0, 0]
type input "***"
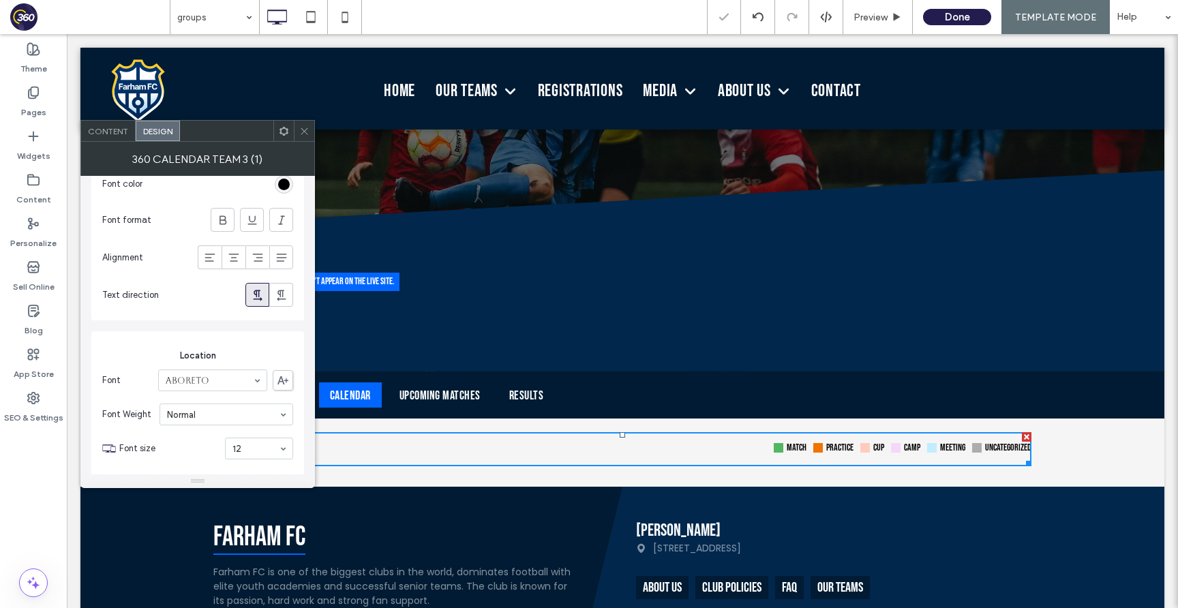
scroll to position [807, 0]
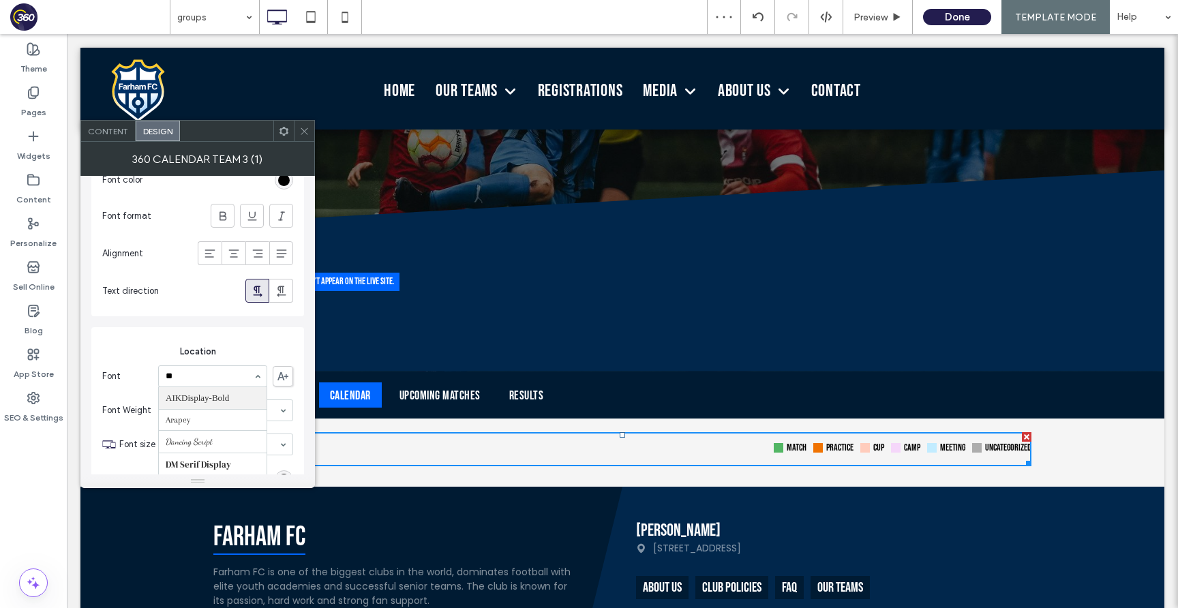
type input "***"
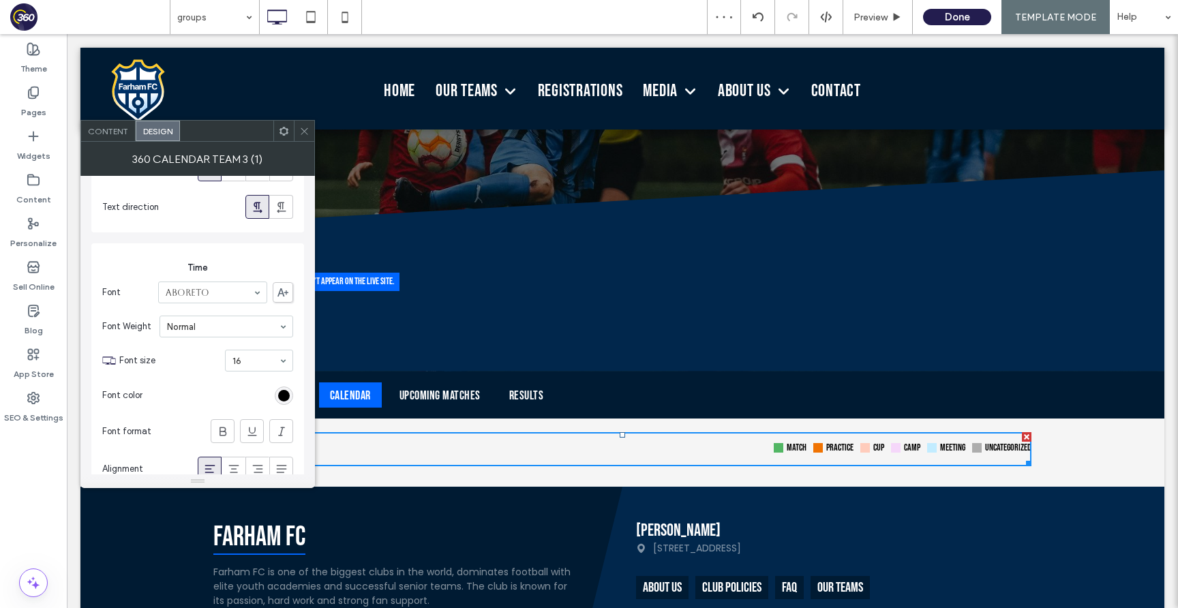
scroll to position [1493, 0]
type input "***"
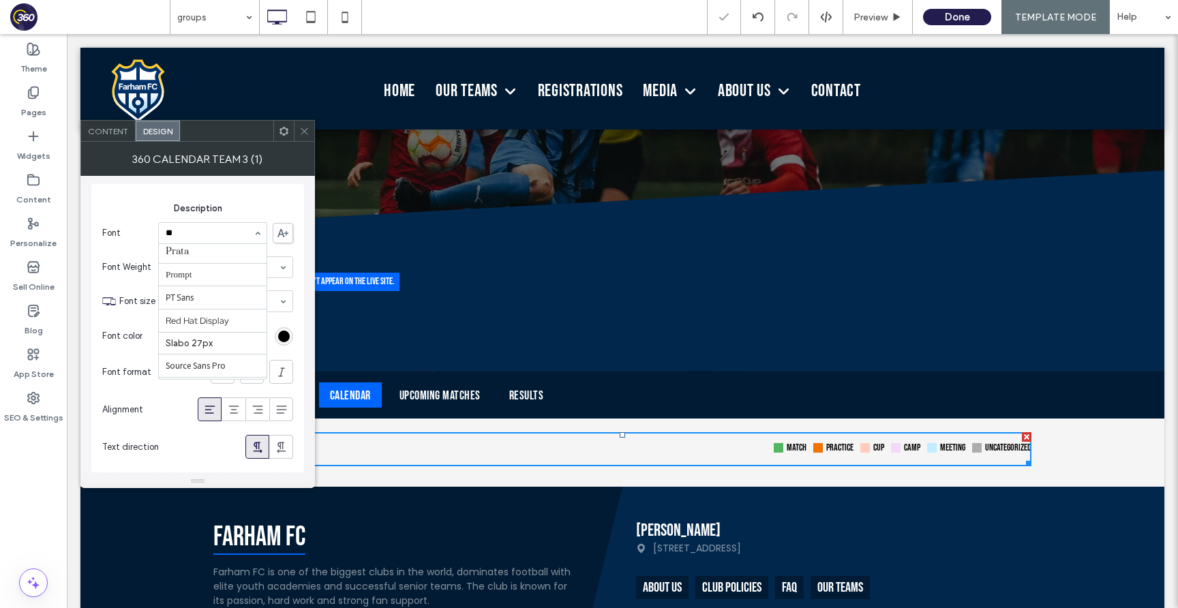
scroll to position [0, 0]
type input "***"
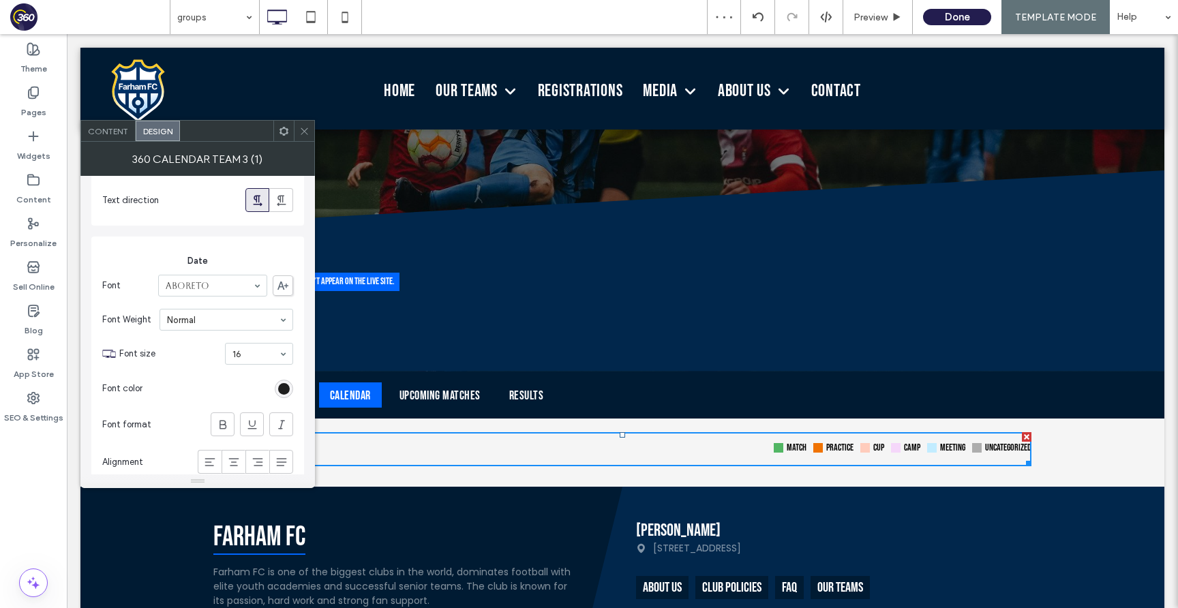
scroll to position [1827, 0]
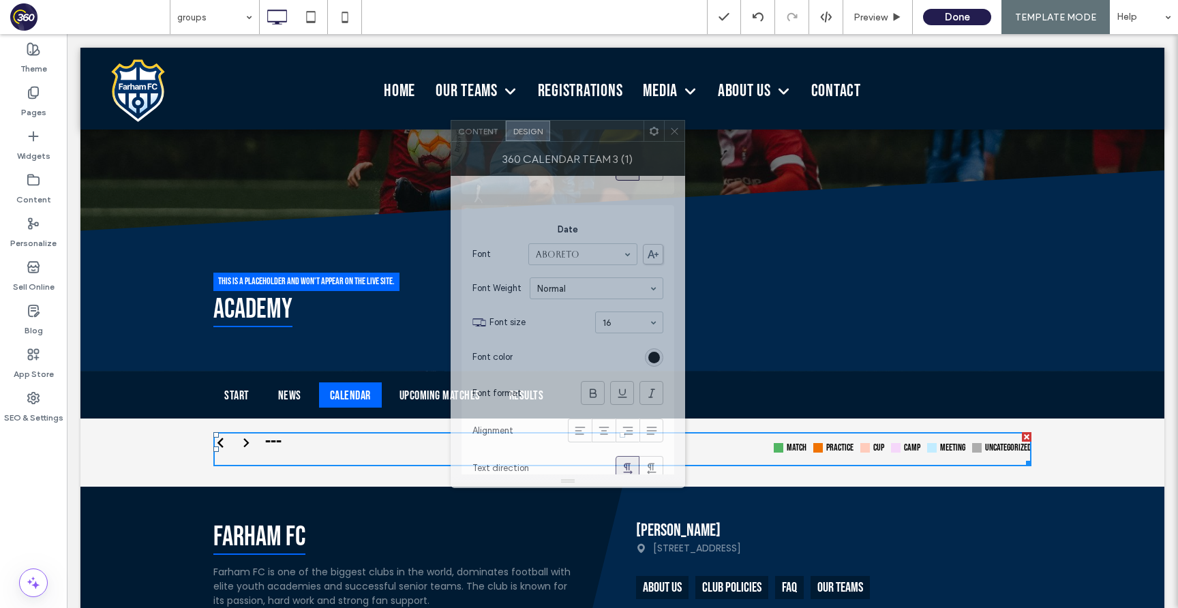
drag, startPoint x: 213, startPoint y: 138, endPoint x: 586, endPoint y: 138, distance: 372.3
click at [586, 138] on div at bounding box center [596, 131] width 93 height 20
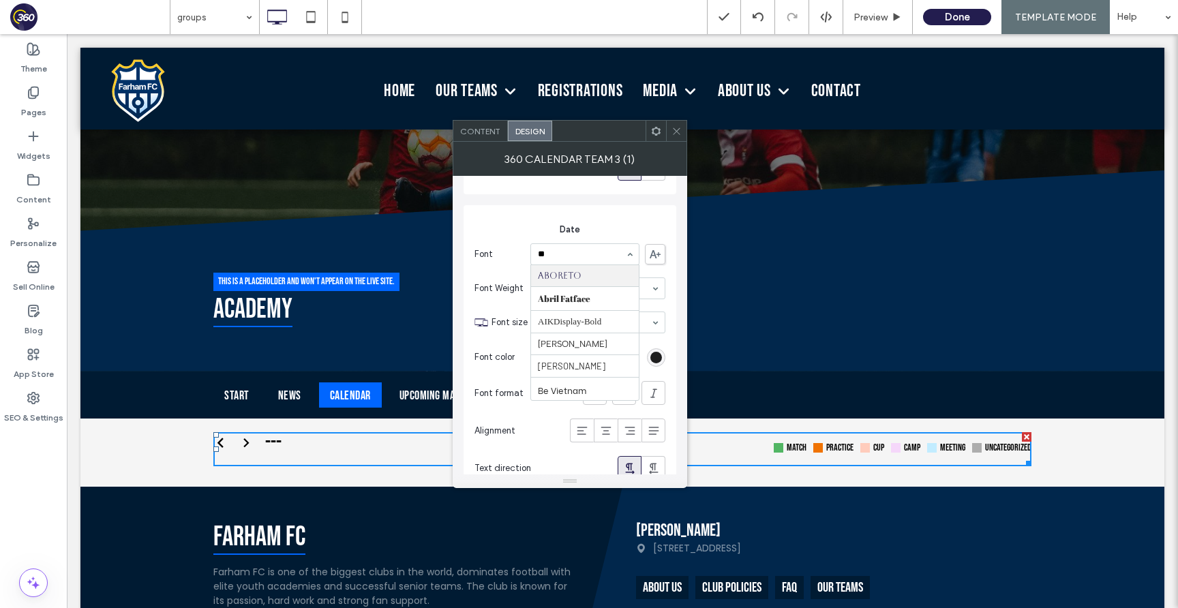
type input "***"
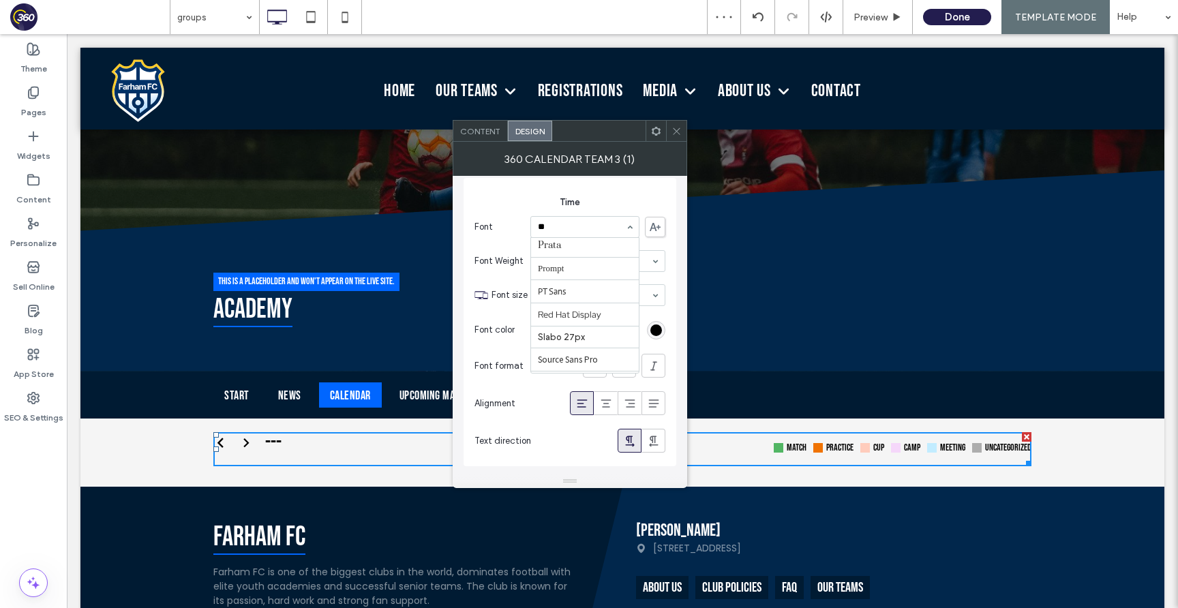
scroll to position [0, 0]
type input "***"
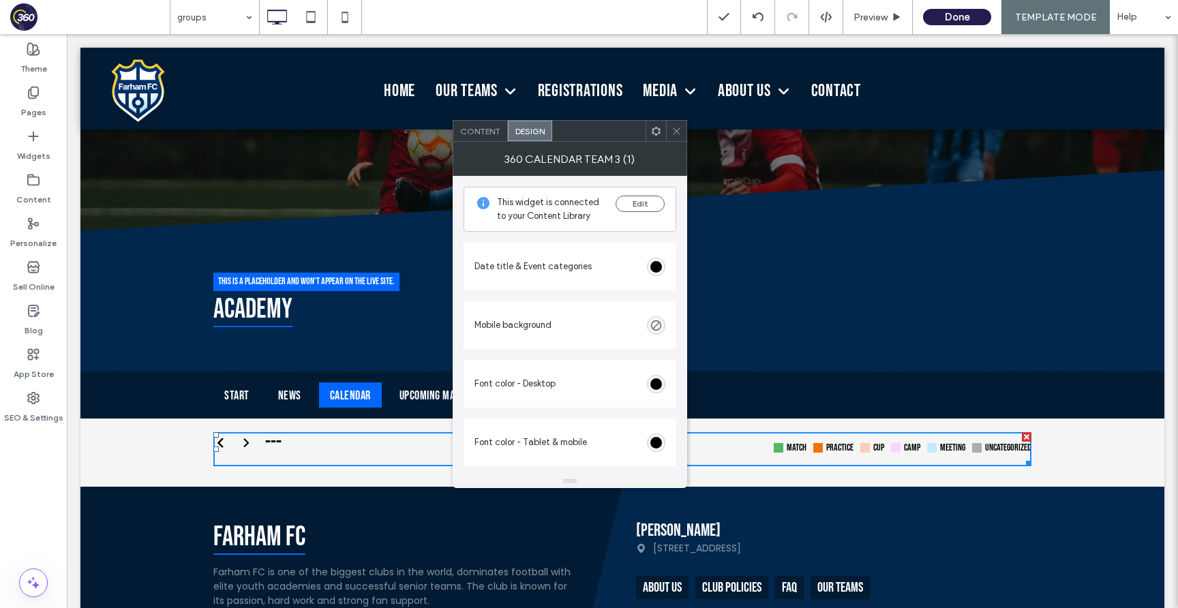
click at [675, 135] on icon at bounding box center [677, 131] width 10 height 10
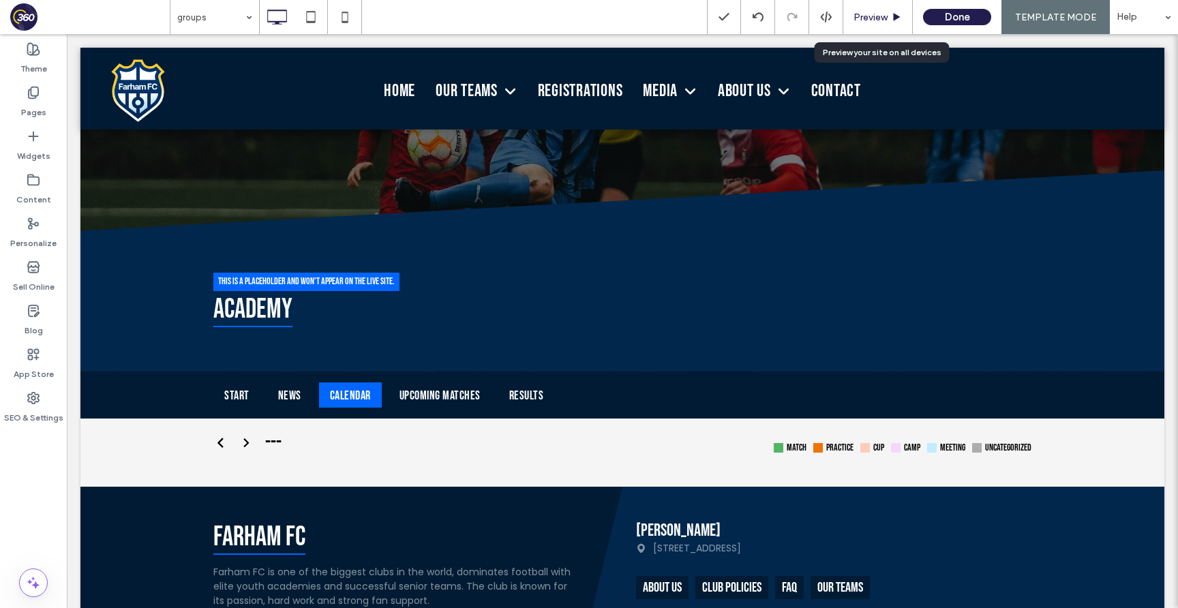
click at [886, 17] on span "Preview" at bounding box center [871, 18] width 34 height 12
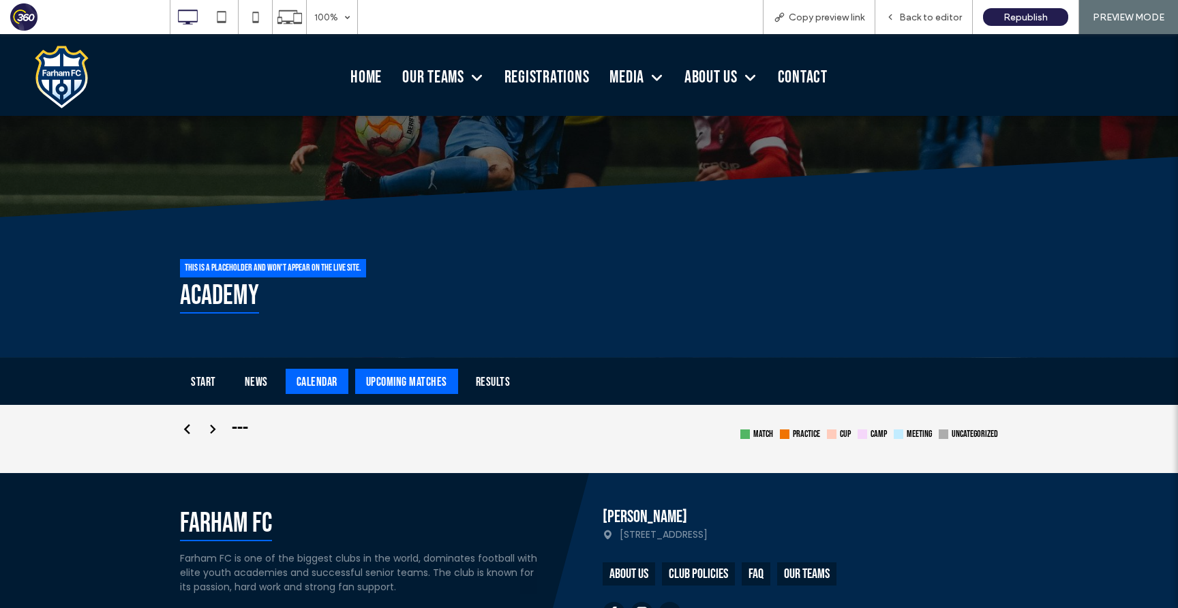
click at [378, 373] on div "Upcoming Matches" at bounding box center [406, 381] width 103 height 25
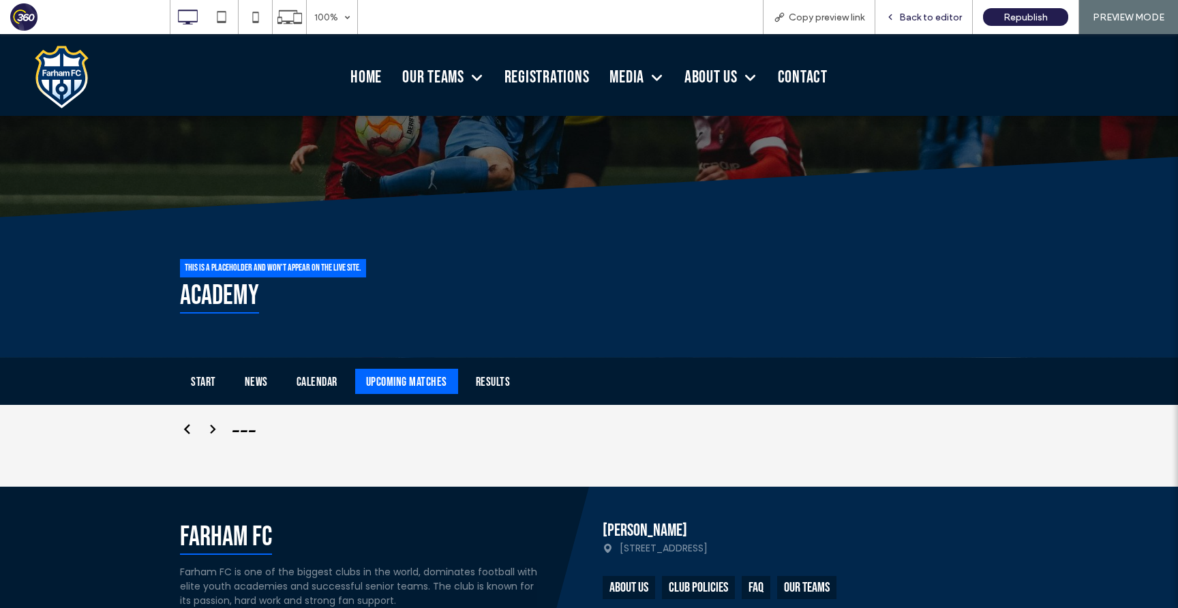
click at [928, 13] on span "Back to editor" at bounding box center [930, 18] width 63 height 12
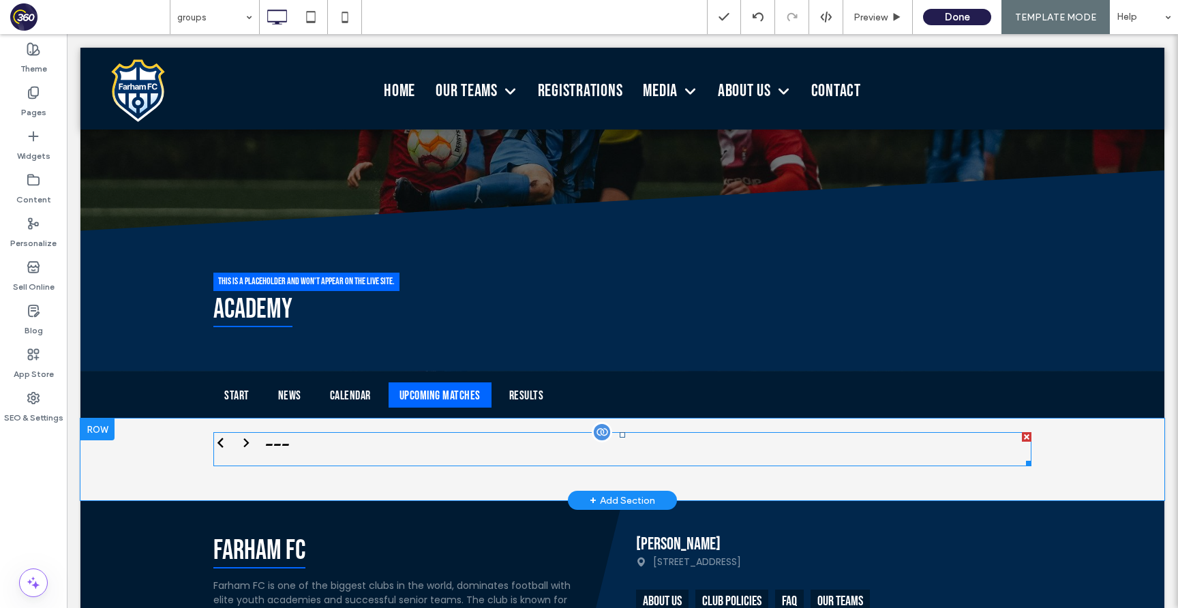
click at [443, 453] on span at bounding box center [622, 449] width 818 height 34
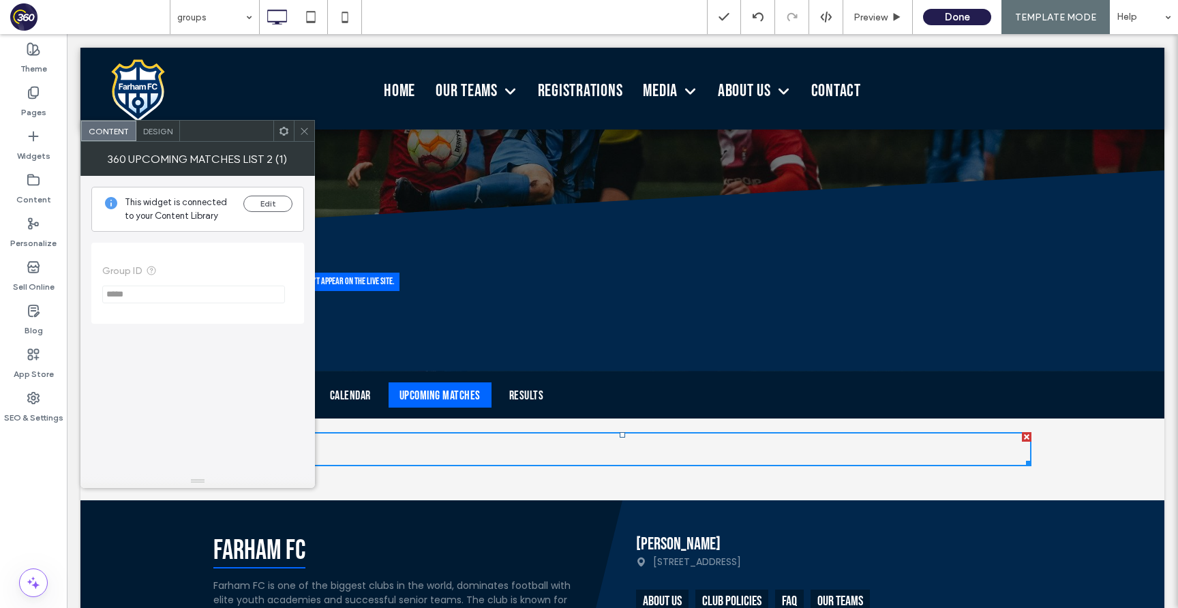
click at [153, 136] on div "Design" at bounding box center [158, 131] width 44 height 20
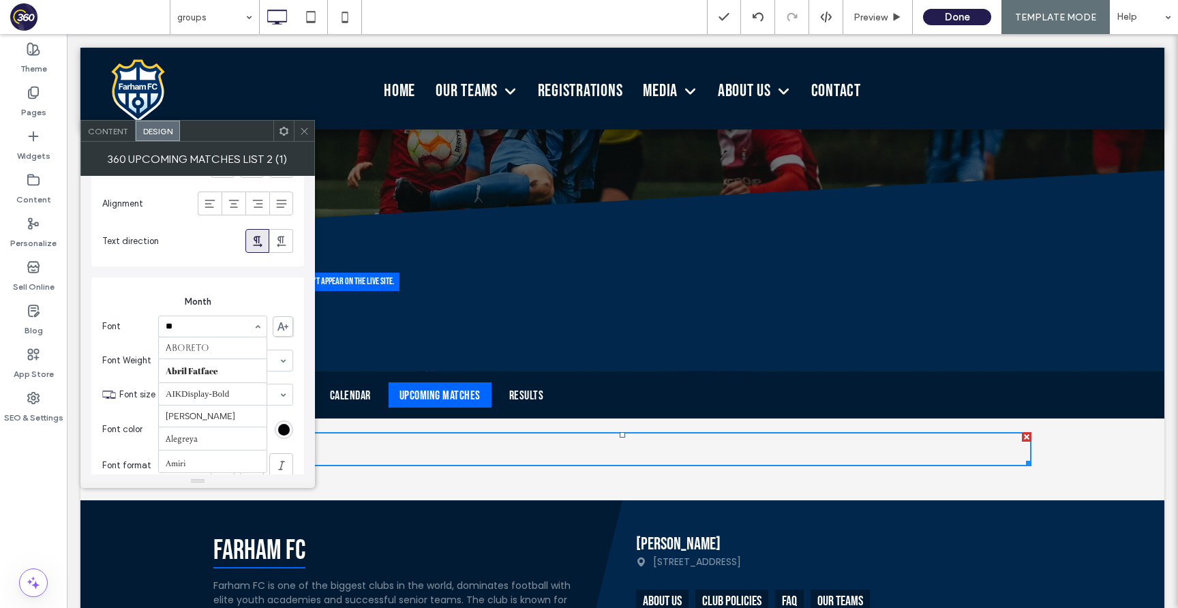
type input "***"
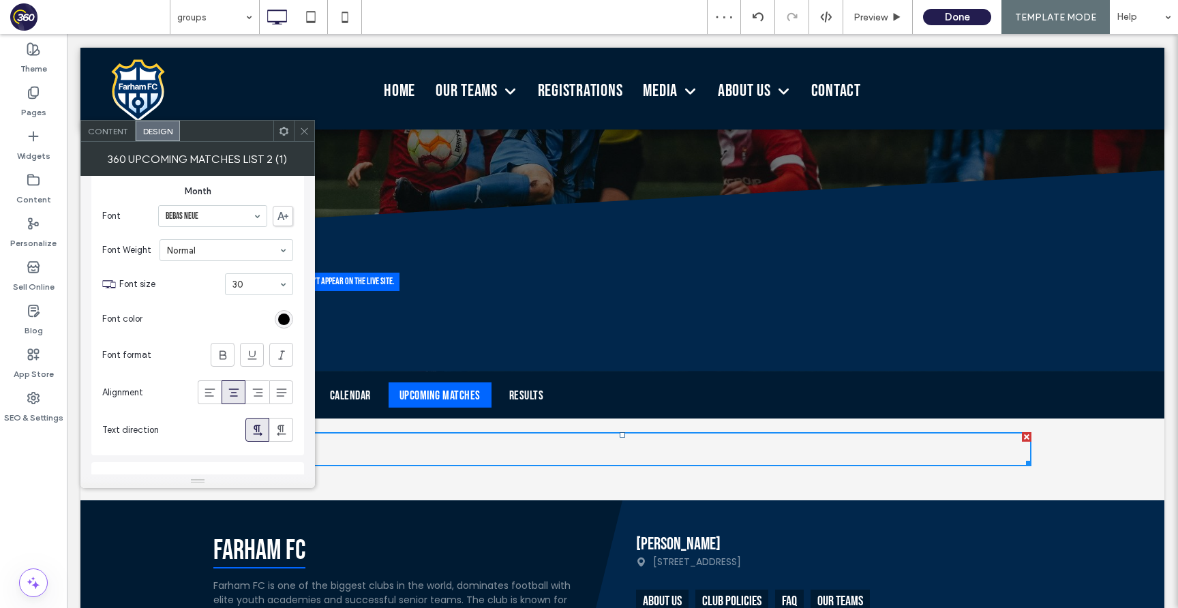
scroll to position [1563, 0]
click at [307, 132] on icon at bounding box center [304, 131] width 10 height 10
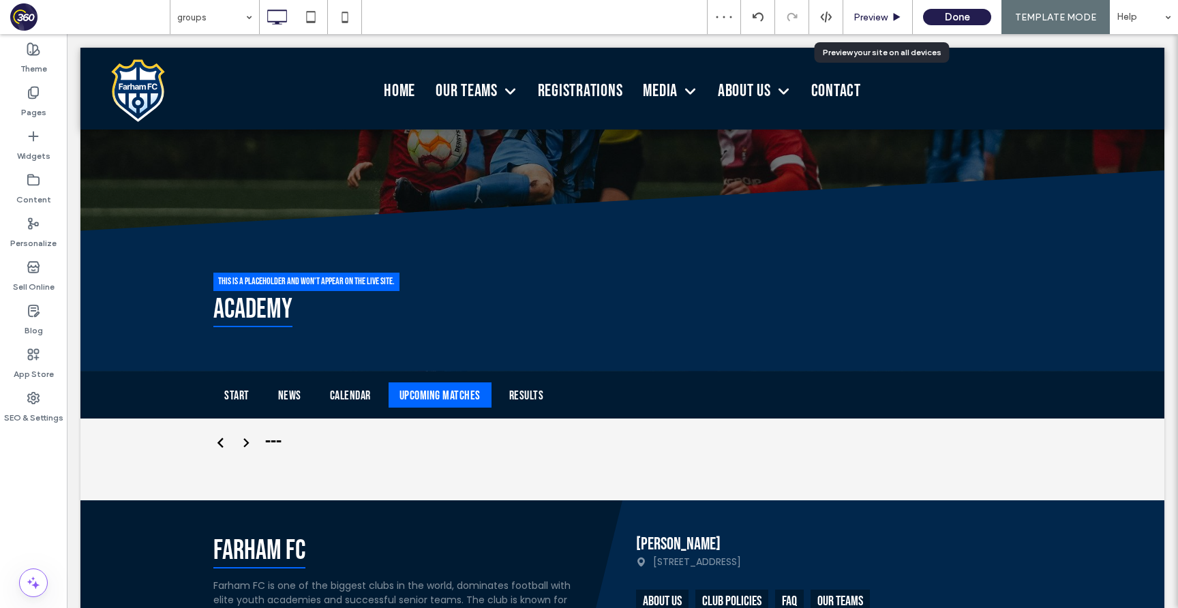
click at [873, 16] on span "Preview" at bounding box center [871, 18] width 34 height 12
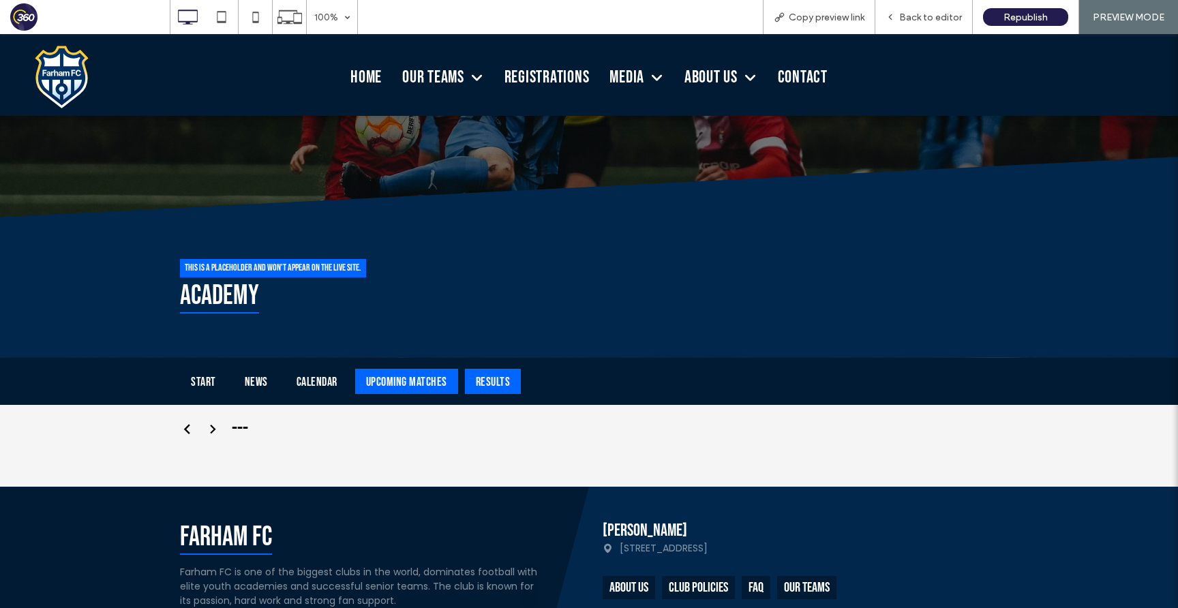
click at [497, 378] on div "Results" at bounding box center [493, 381] width 57 height 25
click at [935, 20] on span "Back to editor" at bounding box center [930, 18] width 63 height 12
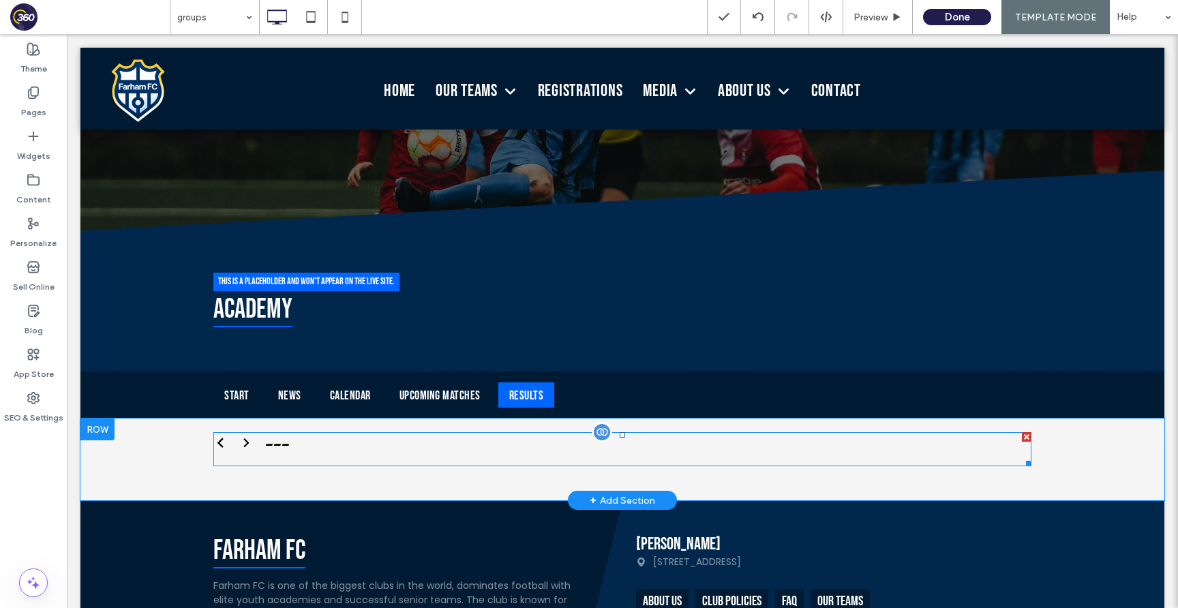
click at [383, 455] on span at bounding box center [622, 449] width 818 height 34
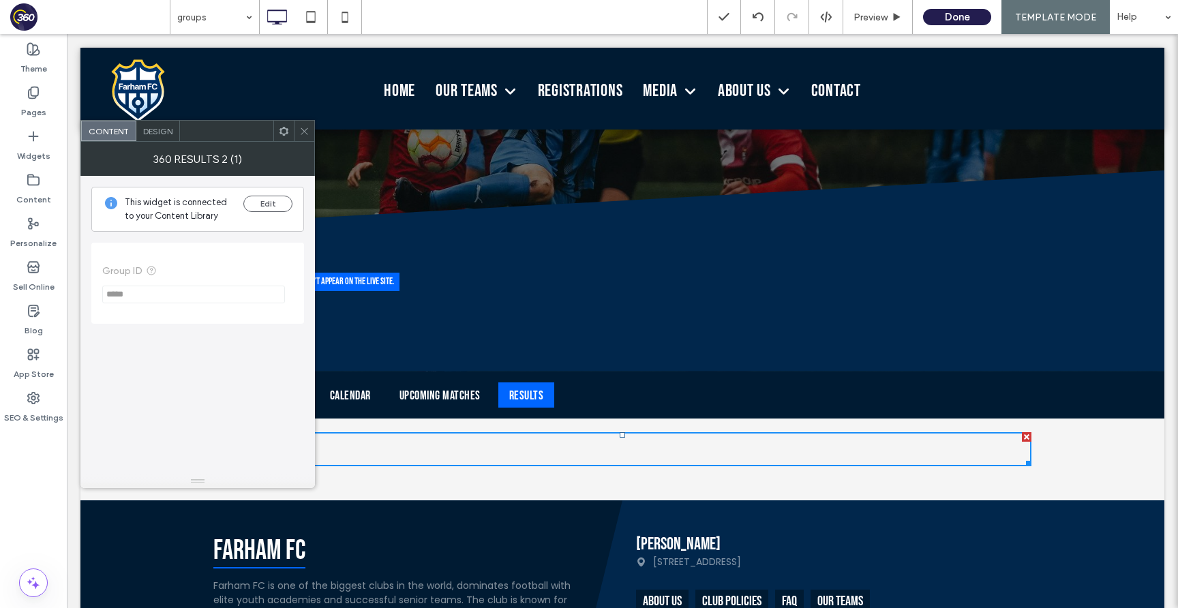
click at [161, 134] on span "Design" at bounding box center [157, 131] width 29 height 10
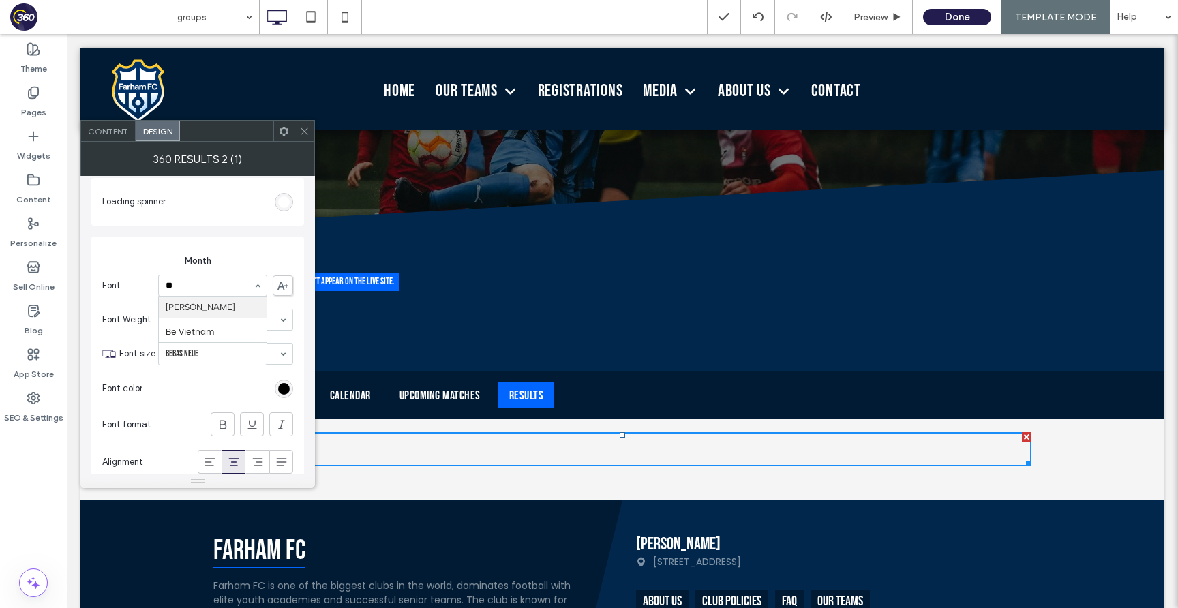
type input "***"
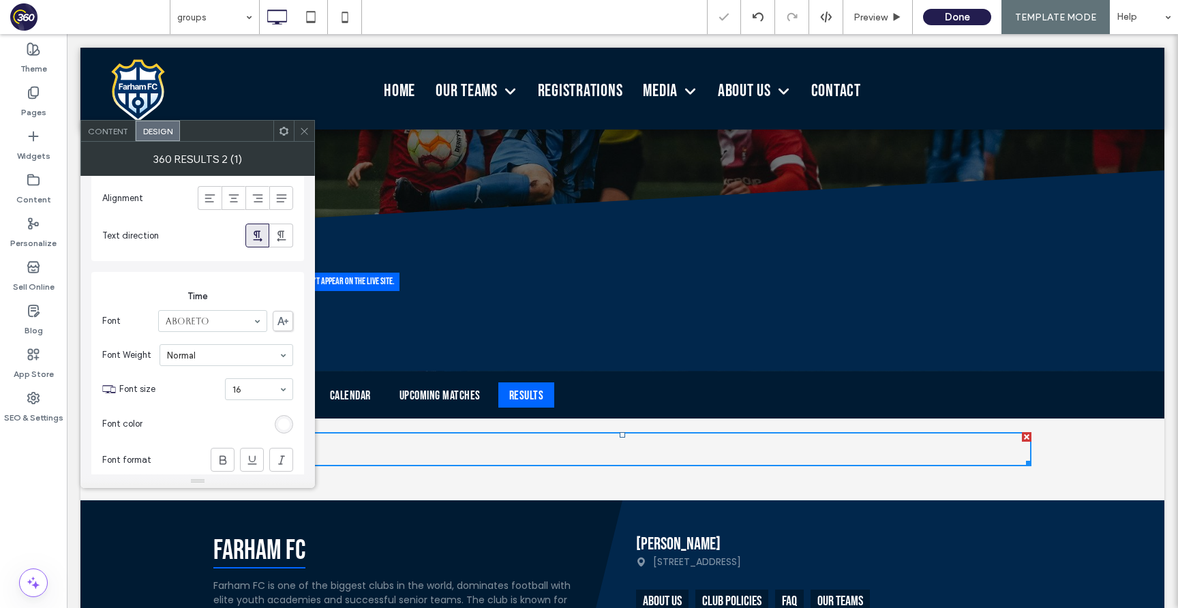
scroll to position [1033, 0]
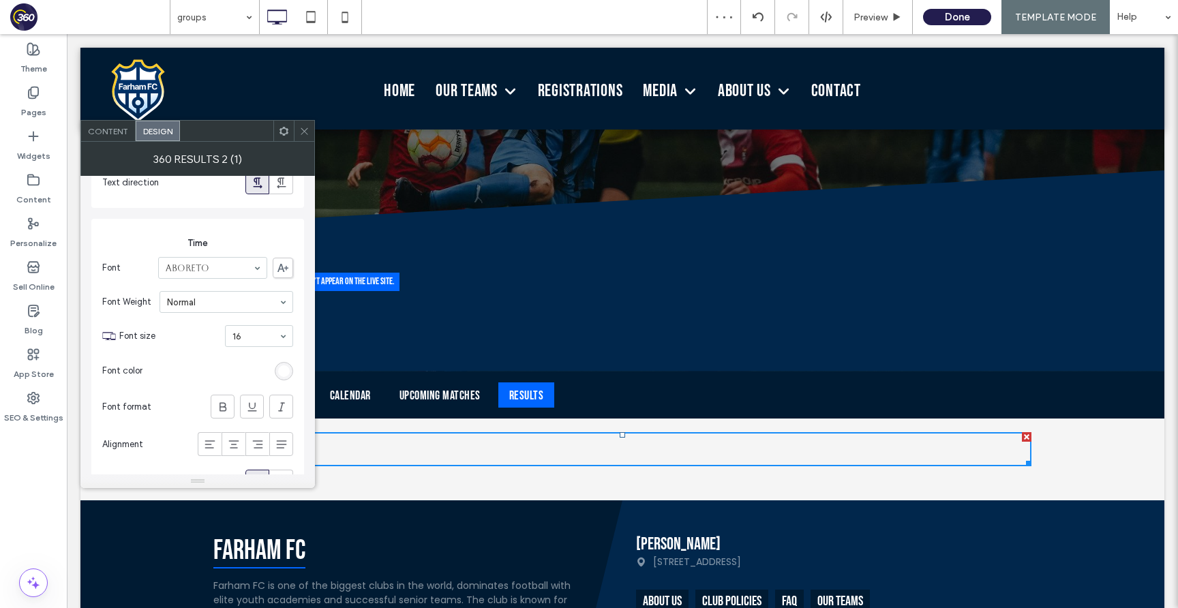
click at [303, 121] on span at bounding box center [304, 131] width 10 height 20
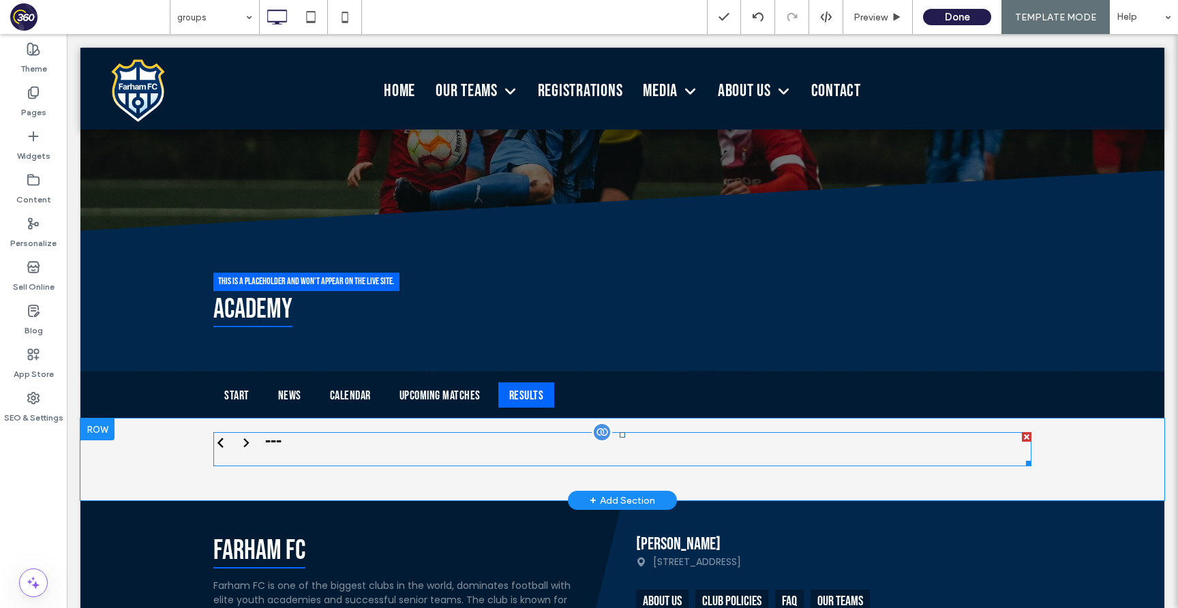
click at [433, 444] on span at bounding box center [622, 449] width 818 height 34
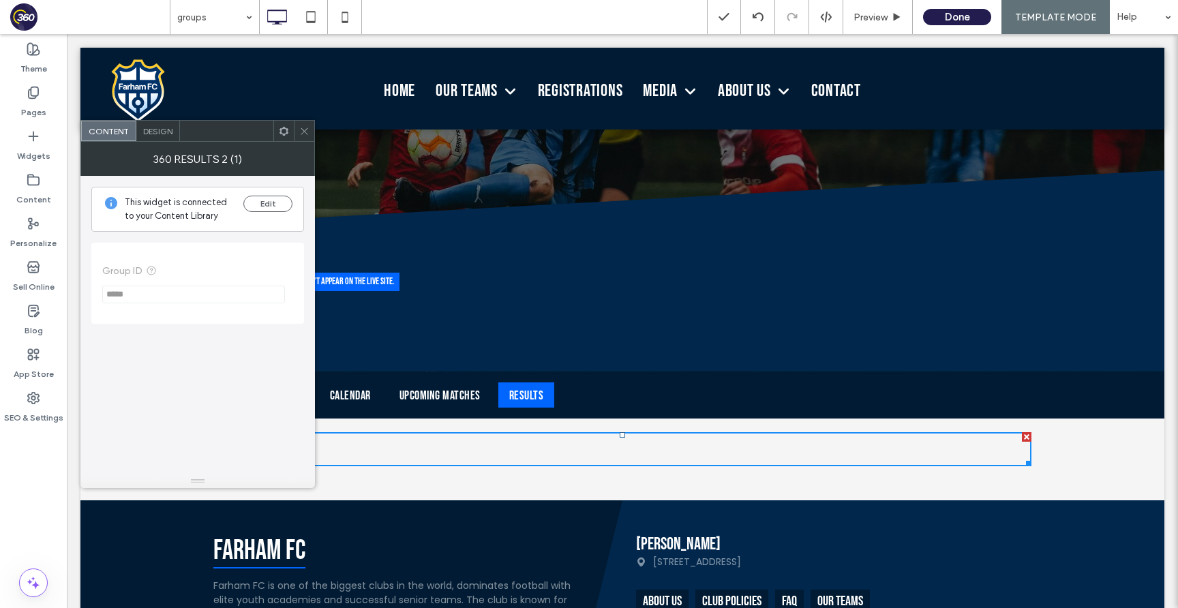
click at [149, 132] on span "Design" at bounding box center [157, 131] width 29 height 10
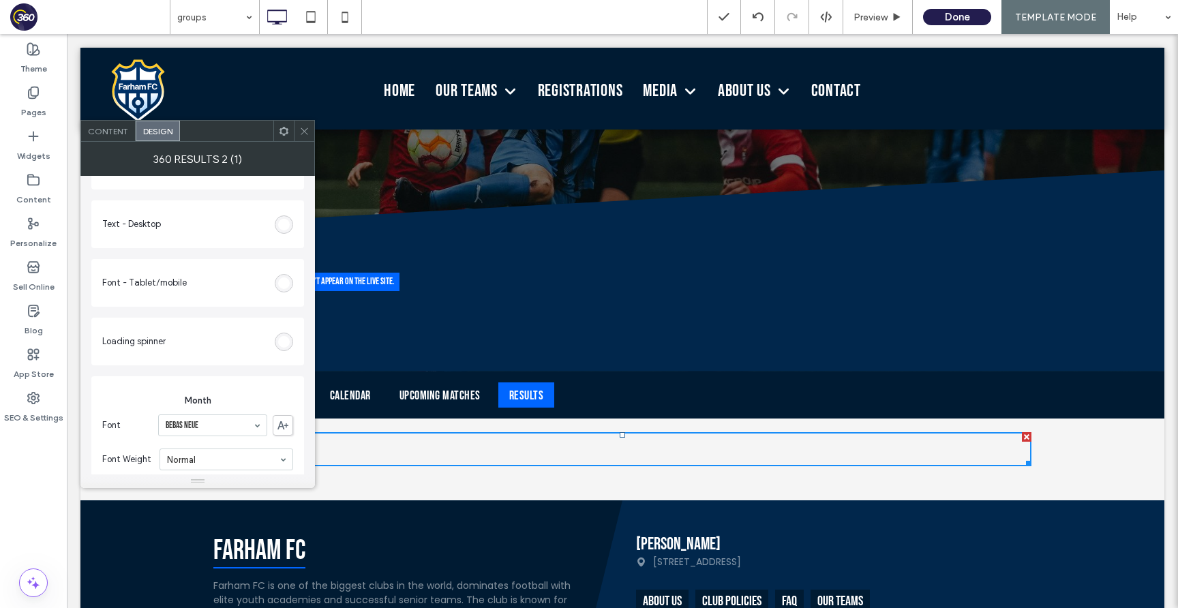
scroll to position [300, 0]
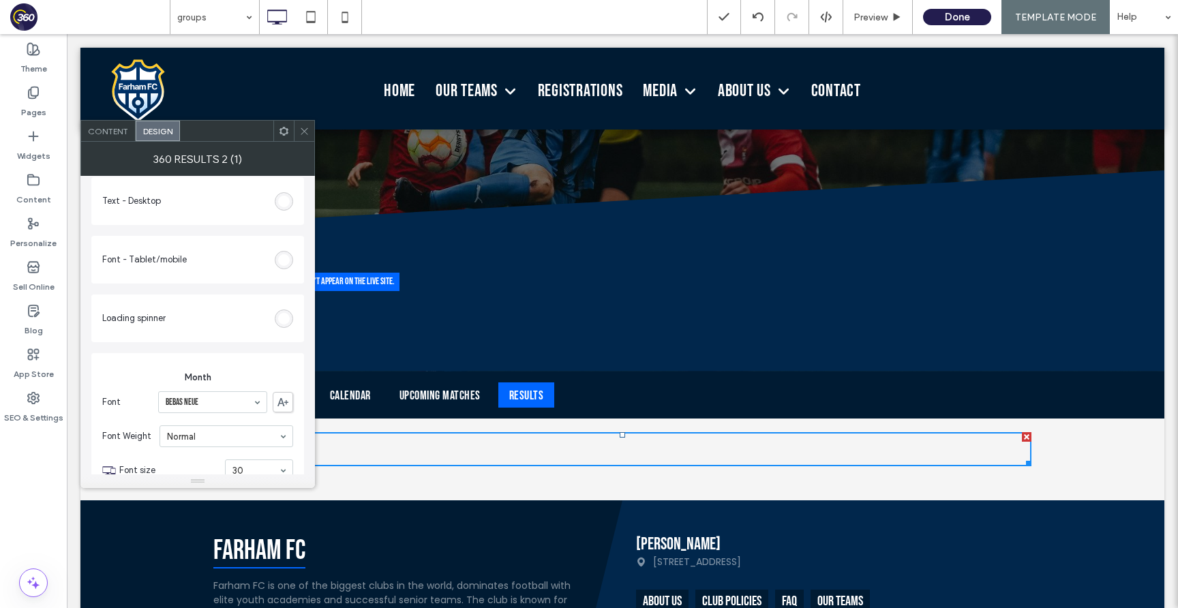
click at [305, 128] on icon at bounding box center [304, 131] width 10 height 10
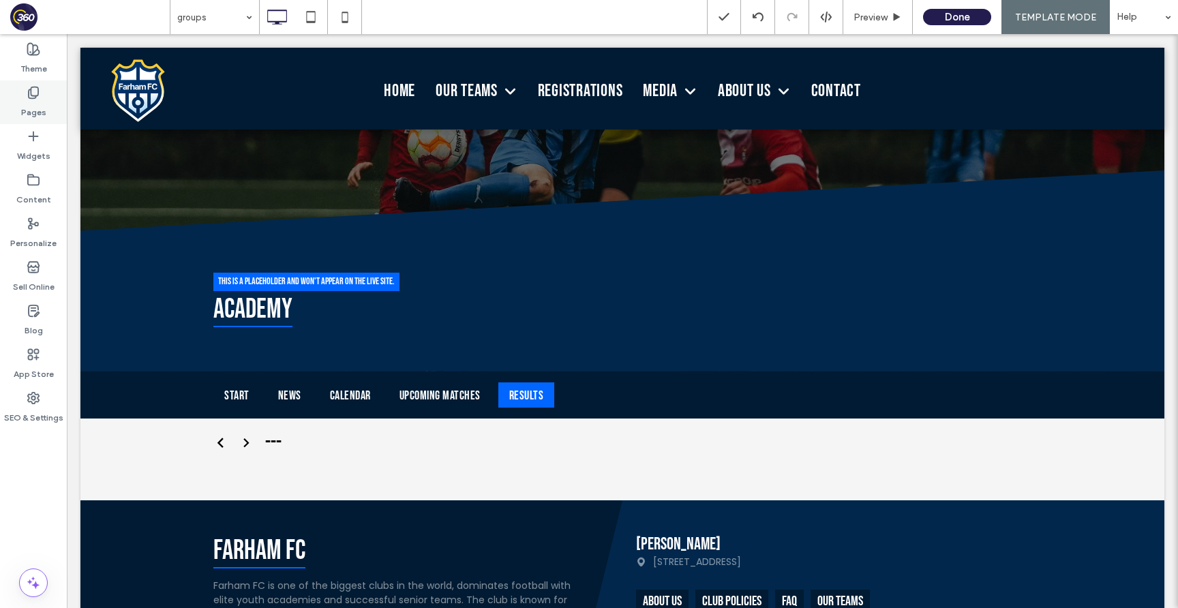
click at [32, 95] on use at bounding box center [34, 93] width 10 height 12
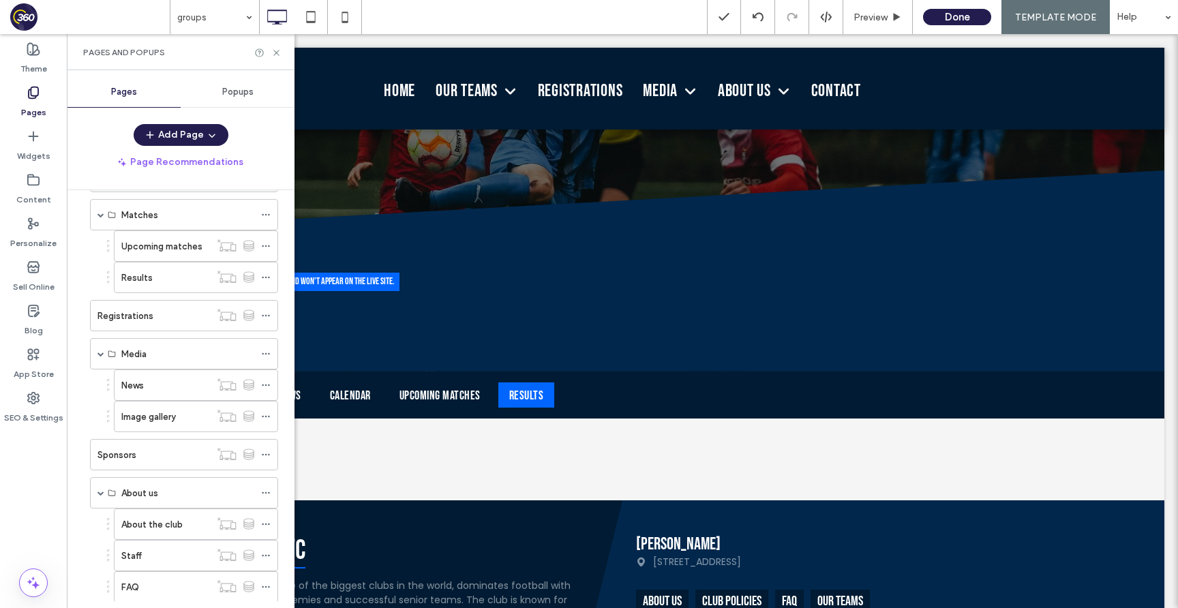
scroll to position [380, 0]
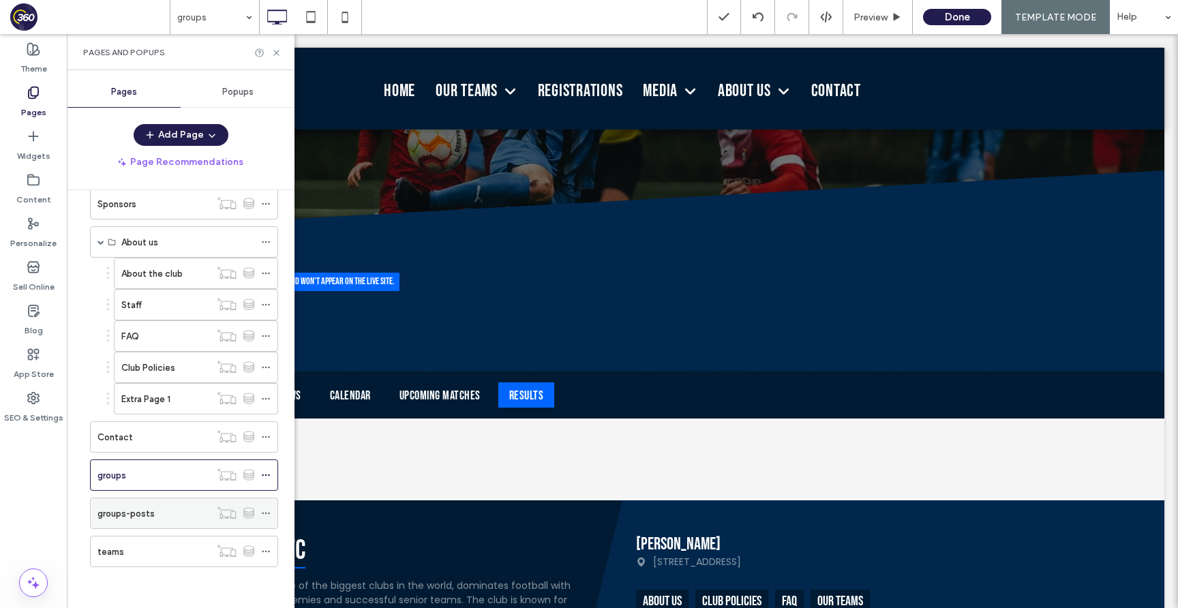
click at [146, 505] on div "groups-posts" at bounding box center [154, 513] width 113 height 30
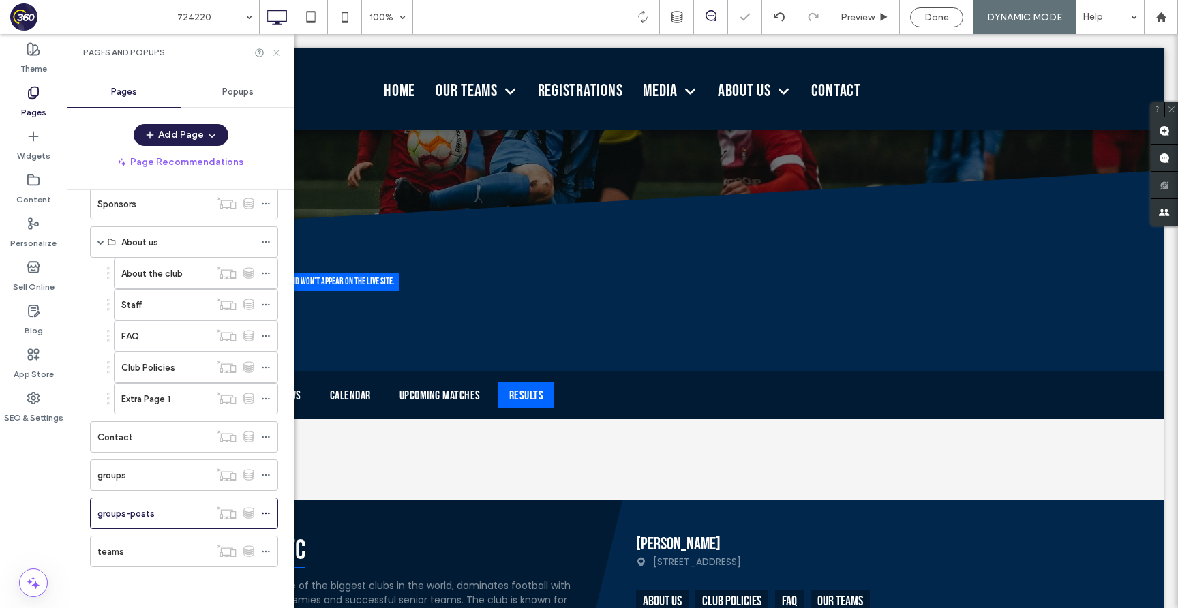
click at [275, 52] on icon at bounding box center [276, 53] width 10 height 10
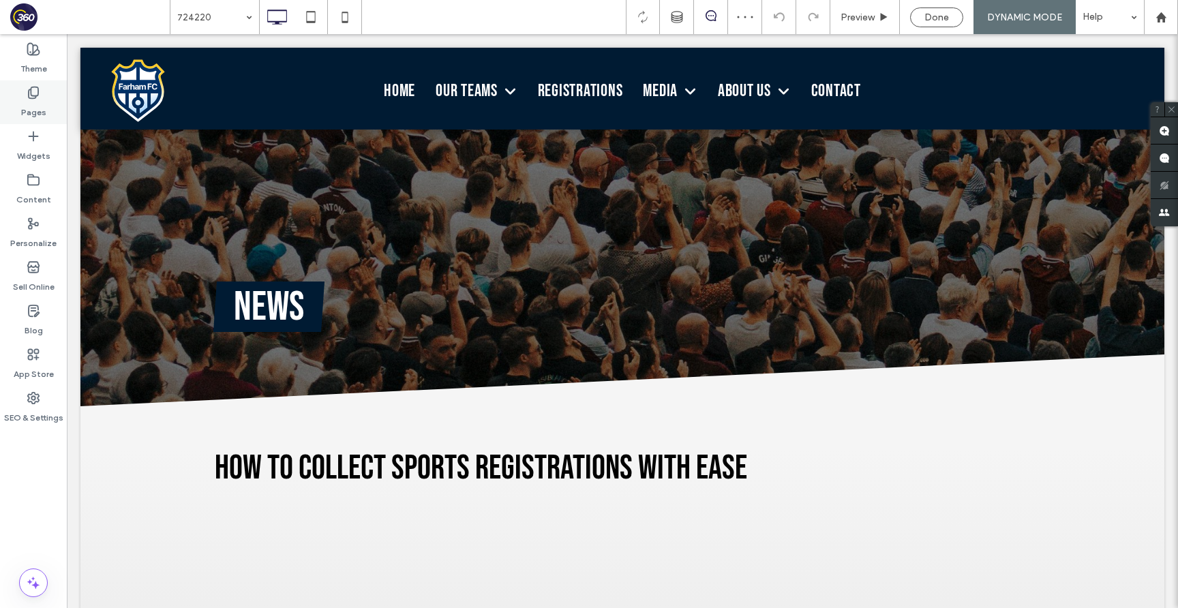
click at [33, 94] on icon at bounding box center [34, 93] width 14 height 14
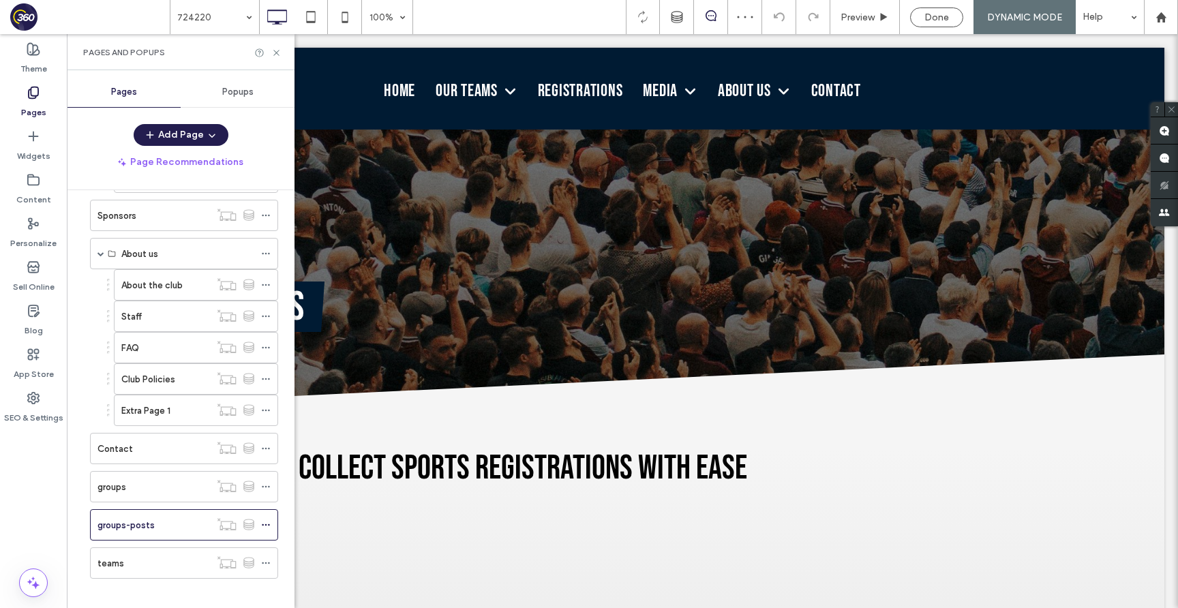
scroll to position [380, 0]
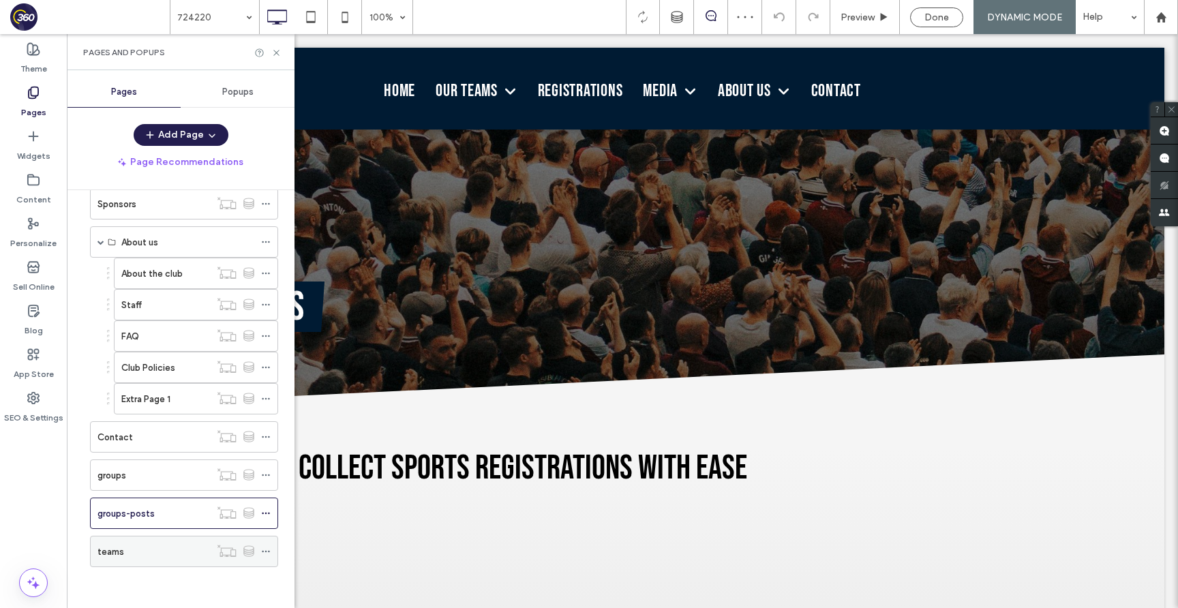
click at [144, 546] on div "teams" at bounding box center [154, 552] width 113 height 14
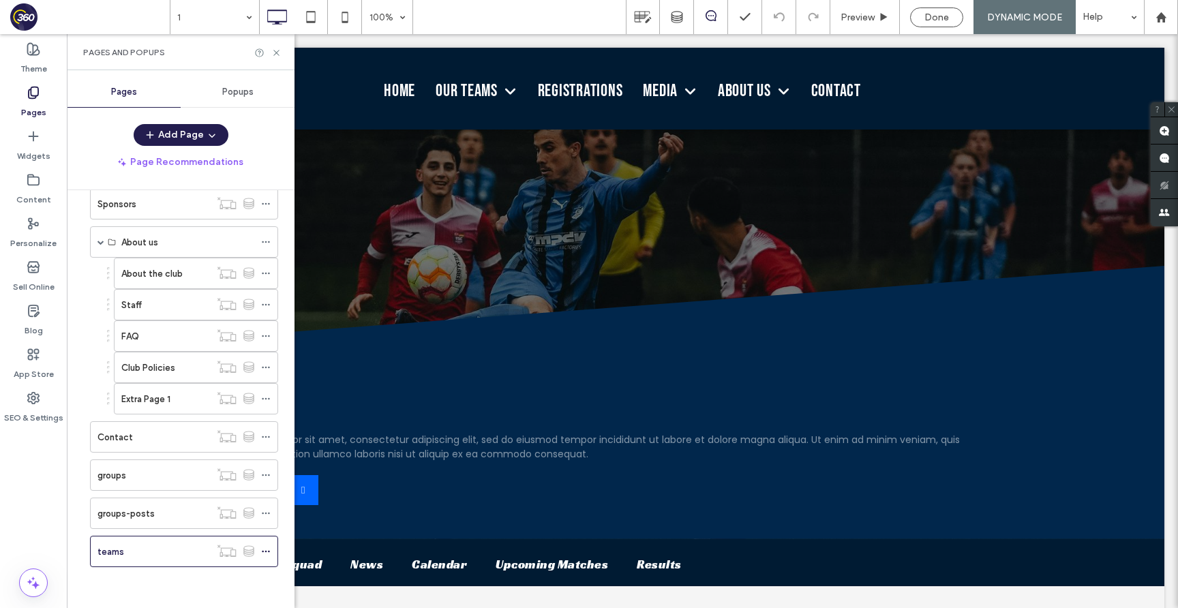
scroll to position [0, 0]
click at [275, 53] on icon at bounding box center [276, 53] width 10 height 10
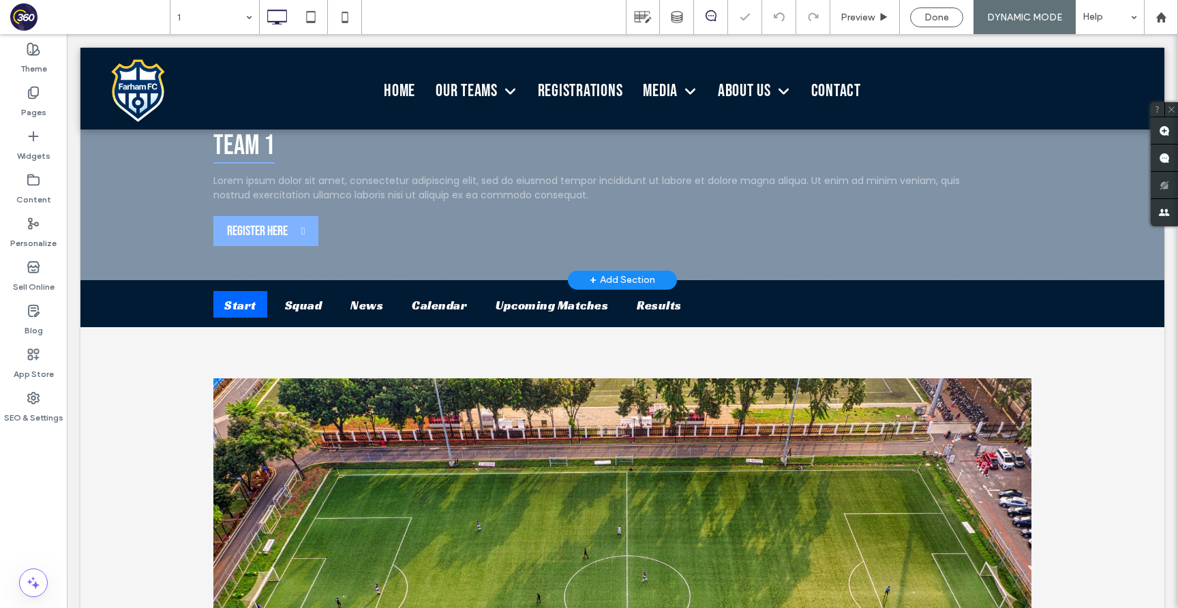
scroll to position [340, 0]
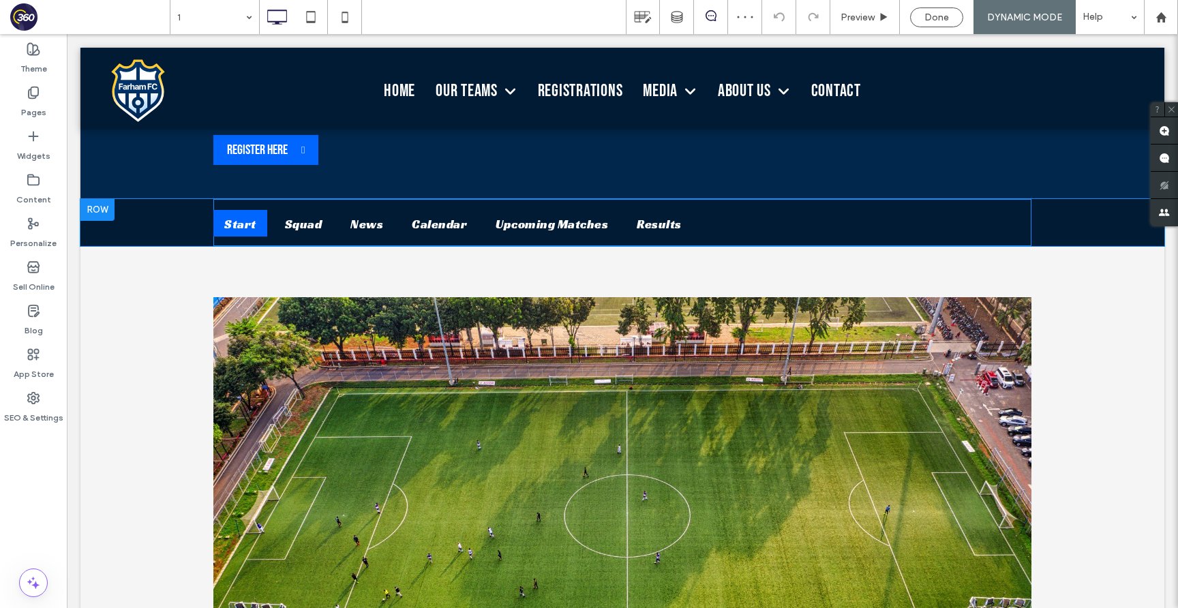
click at [762, 228] on span at bounding box center [622, 223] width 818 height 48
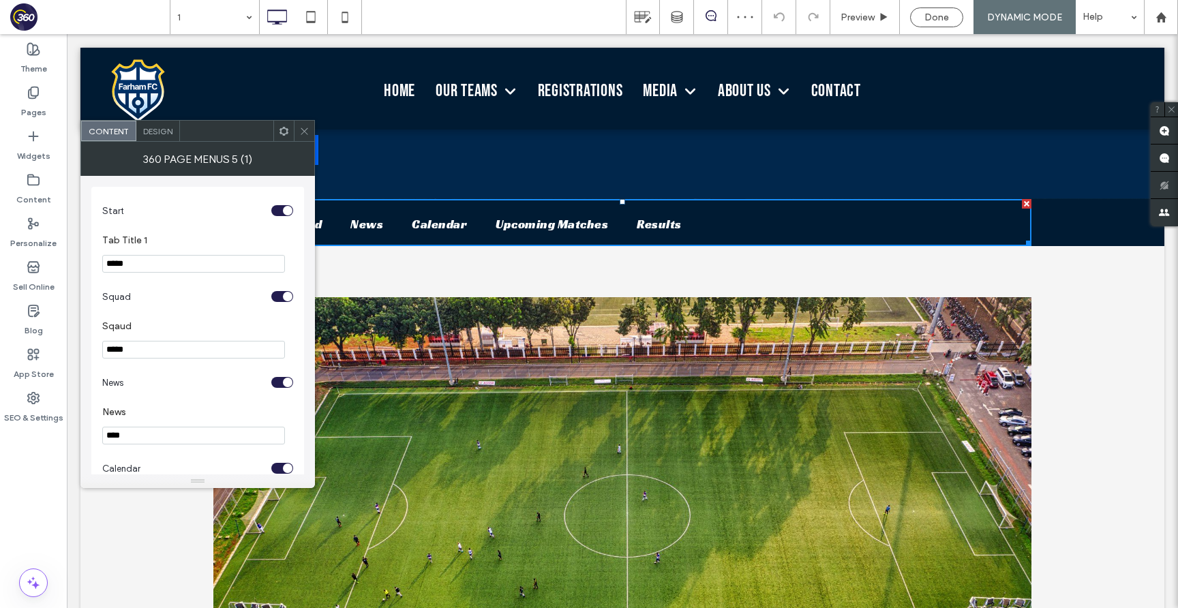
click at [162, 134] on span "Design" at bounding box center [157, 131] width 29 height 10
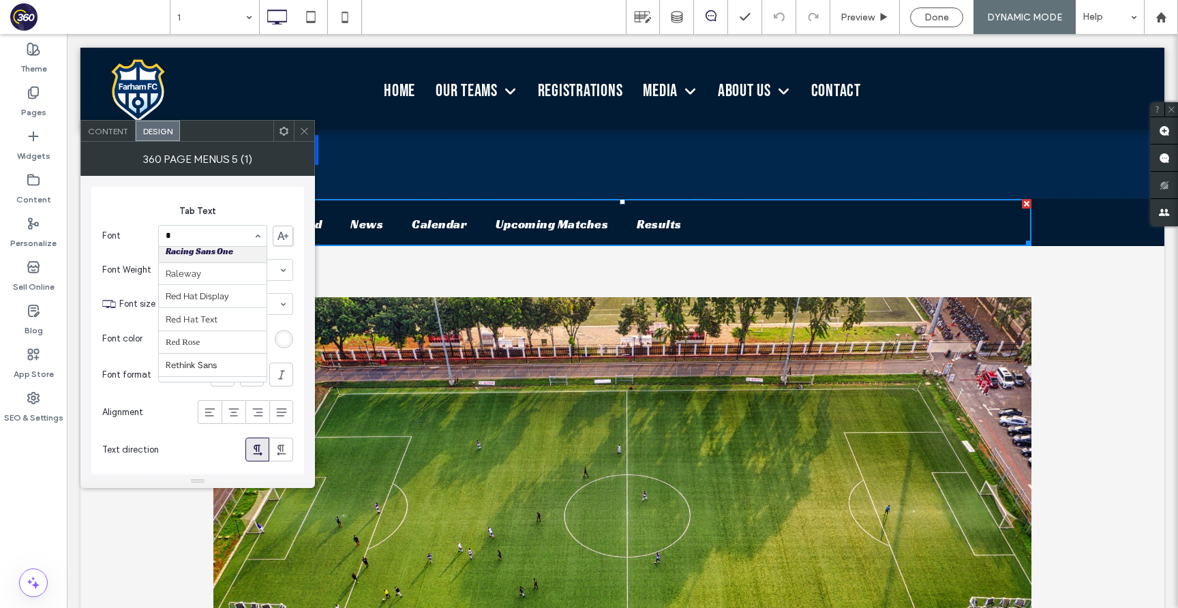
scroll to position [0, 0]
type input "***"
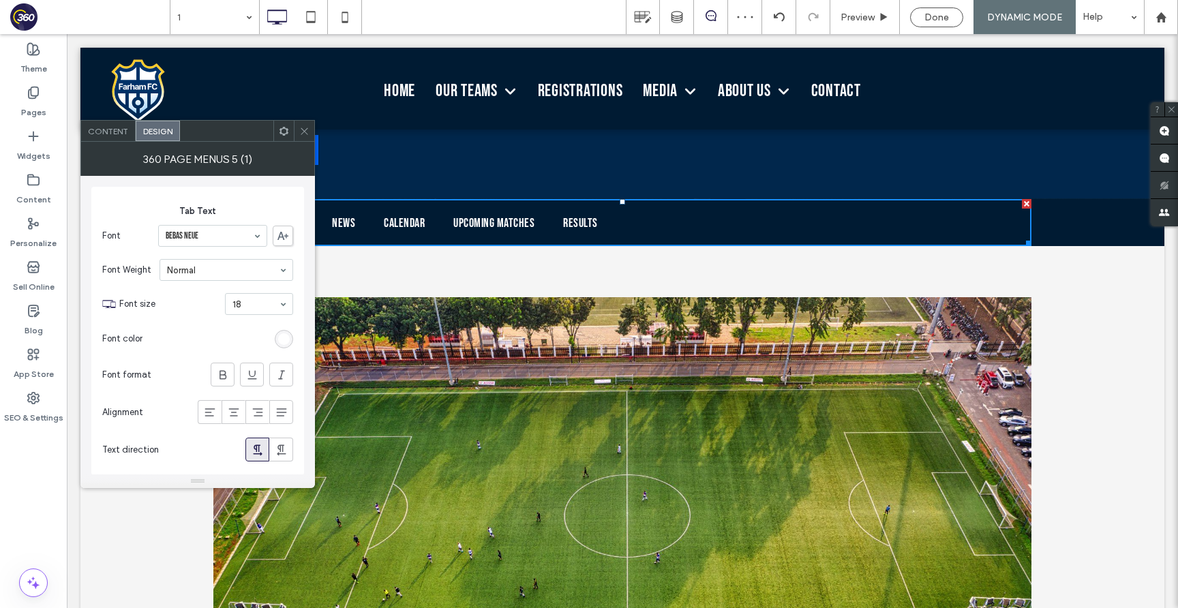
click at [302, 127] on icon at bounding box center [304, 131] width 10 height 10
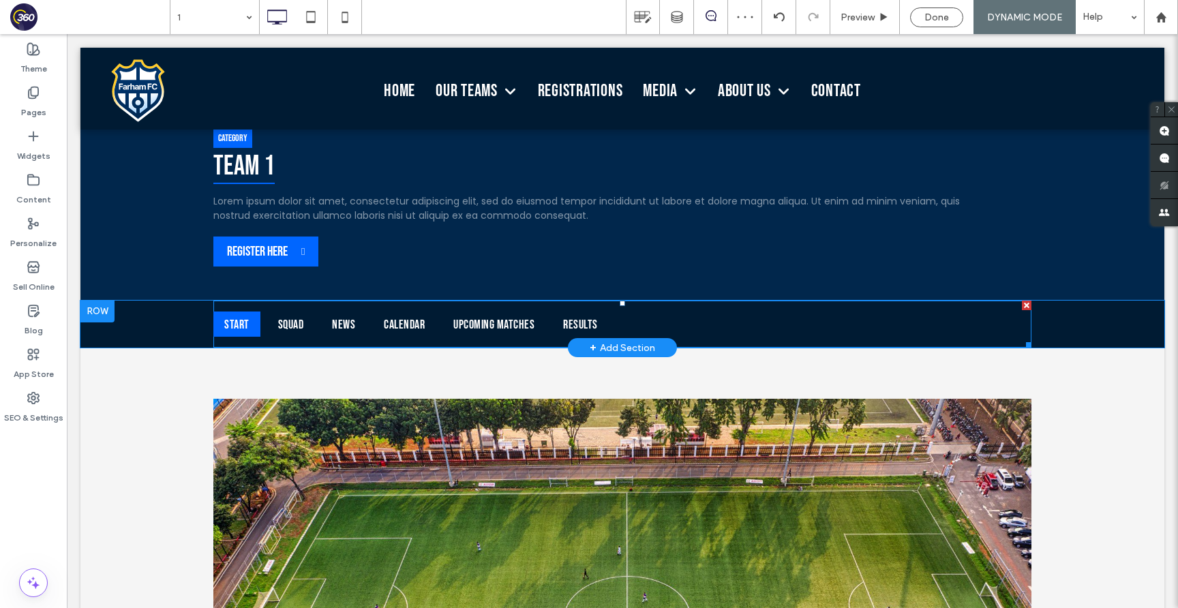
scroll to position [173, 0]
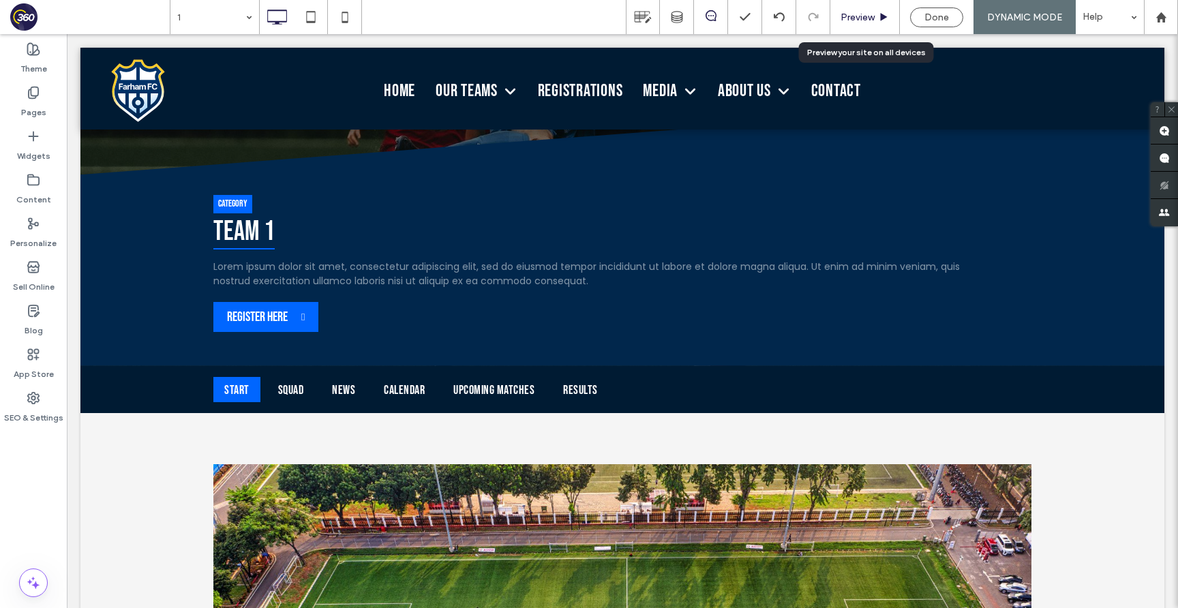
click at [860, 14] on span "Preview" at bounding box center [858, 18] width 34 height 12
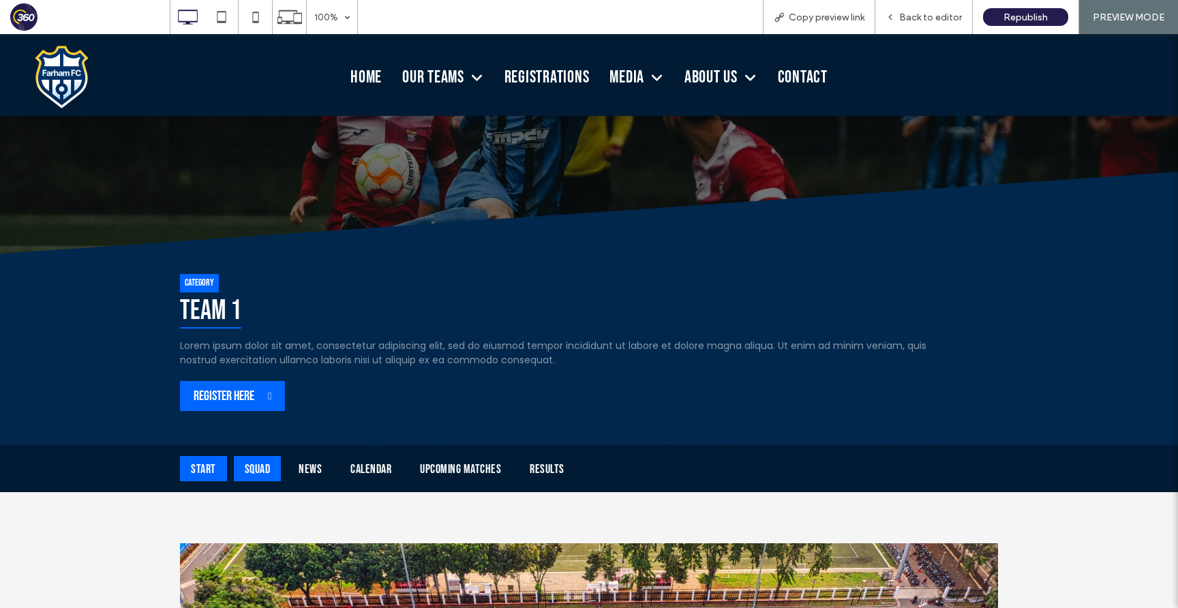
click at [247, 464] on div "Squad" at bounding box center [258, 468] width 48 height 25
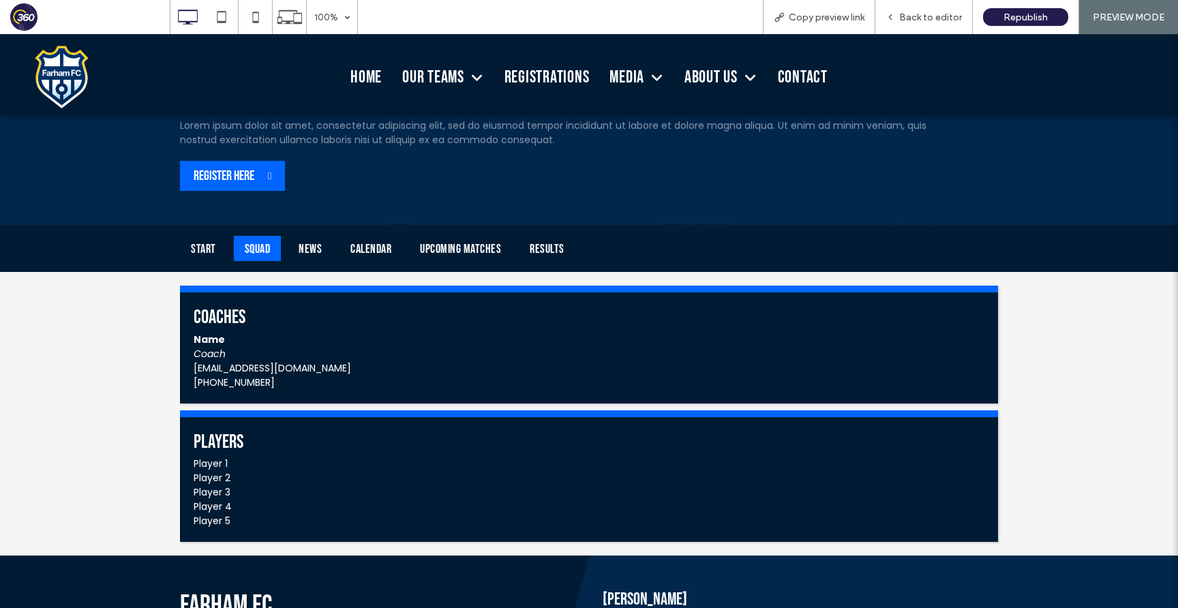
scroll to position [317, 0]
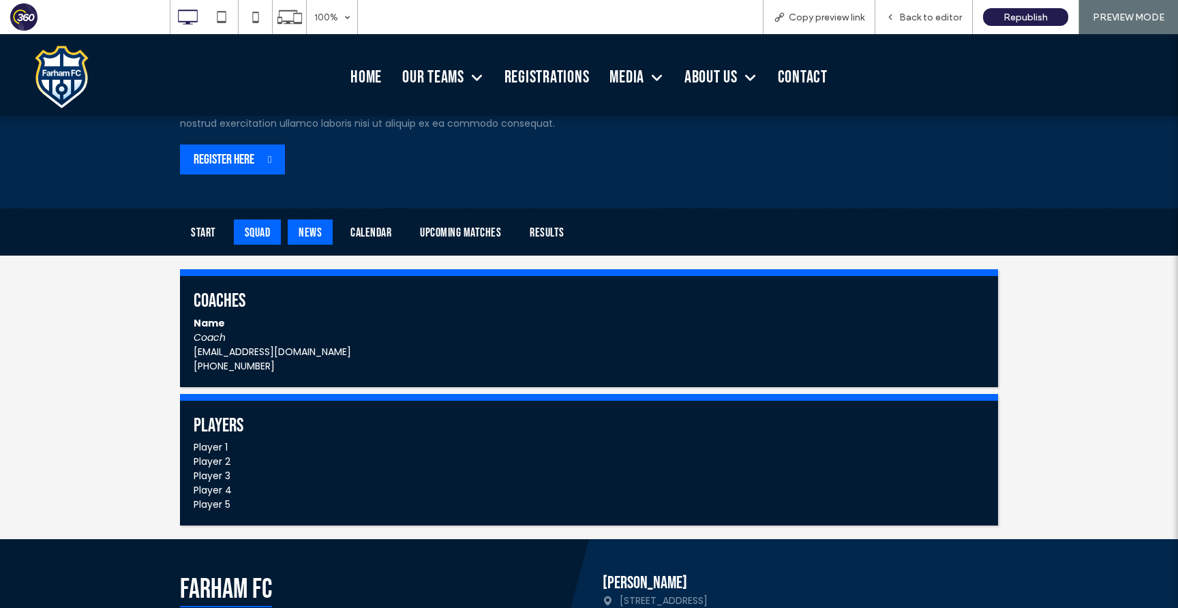
click at [322, 229] on div "News" at bounding box center [310, 232] width 45 height 25
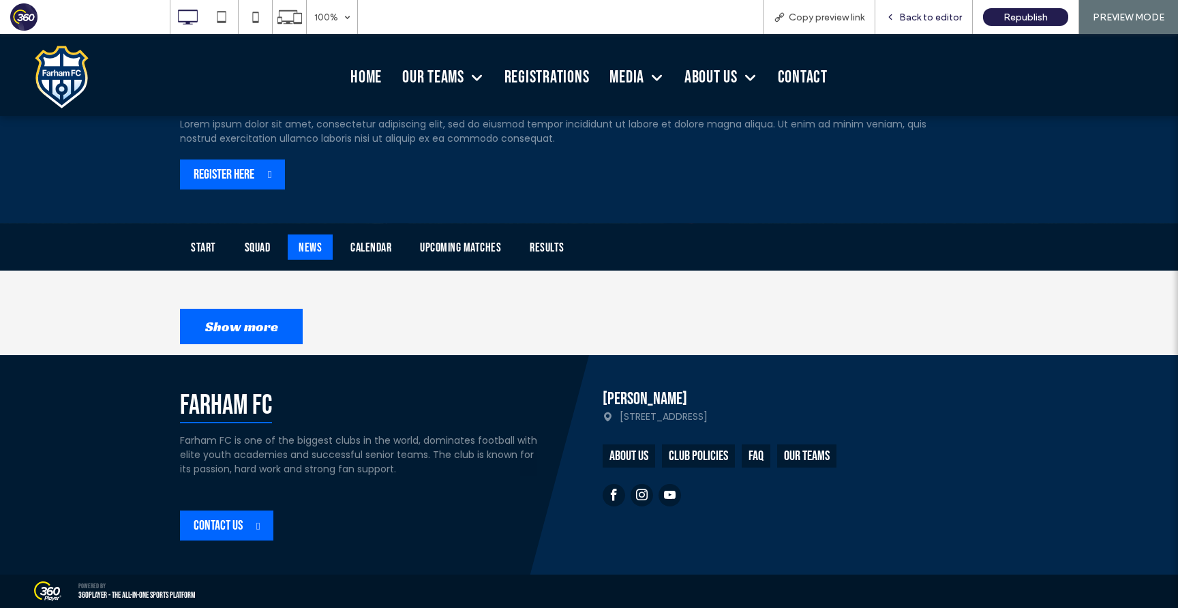
click at [944, 14] on span "Back to editor" at bounding box center [930, 18] width 63 height 12
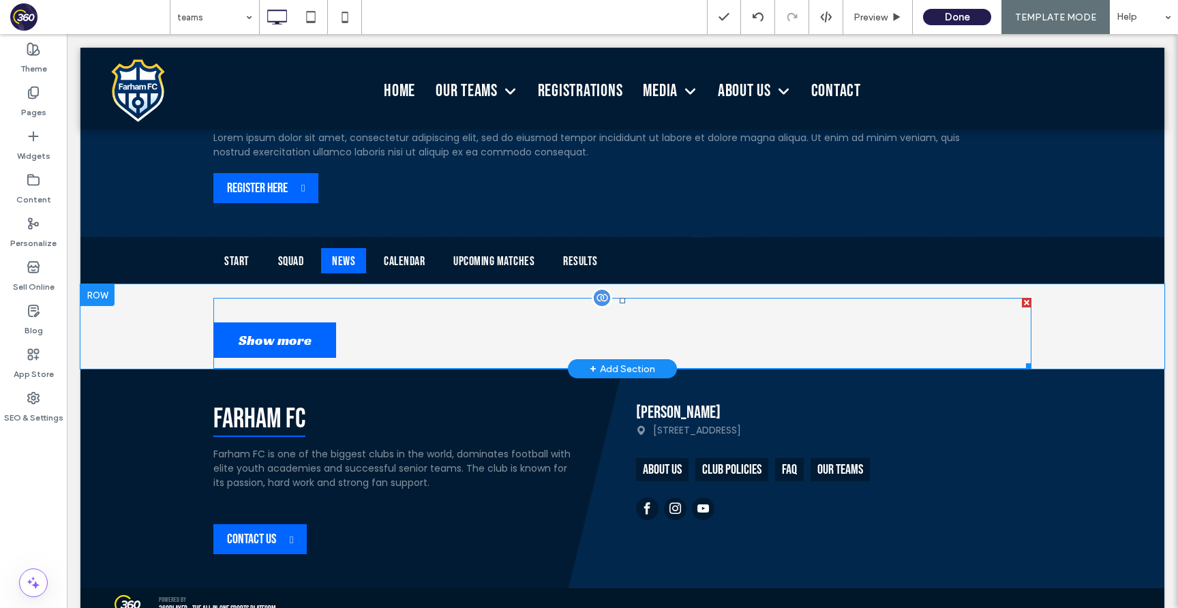
click at [434, 327] on span at bounding box center [622, 333] width 818 height 71
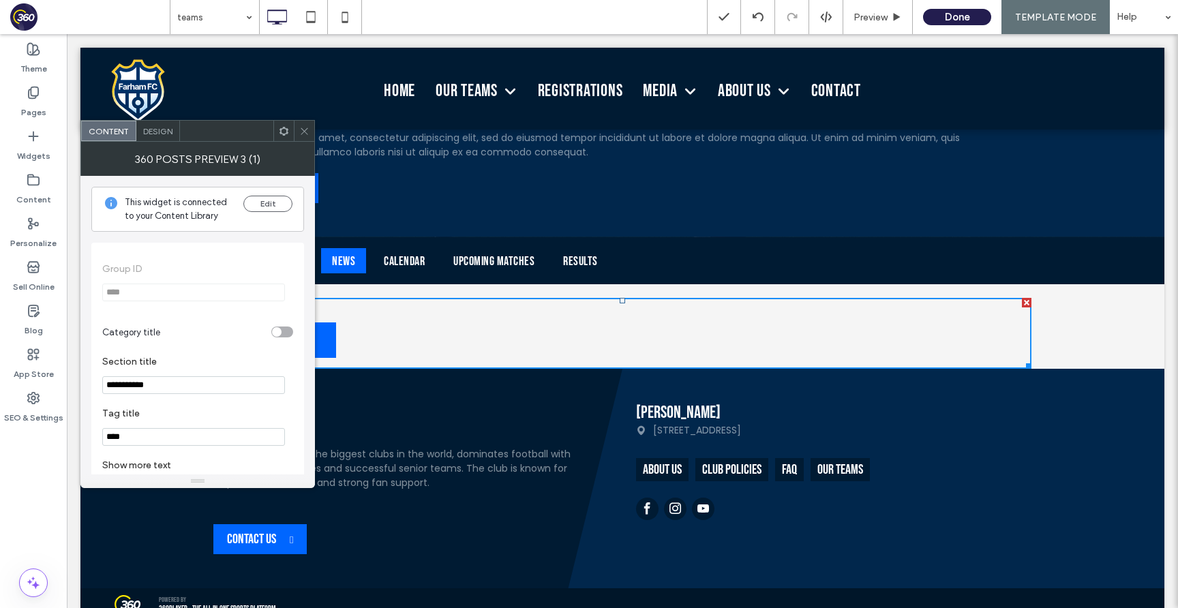
click at [155, 131] on span "Design" at bounding box center [157, 131] width 29 height 10
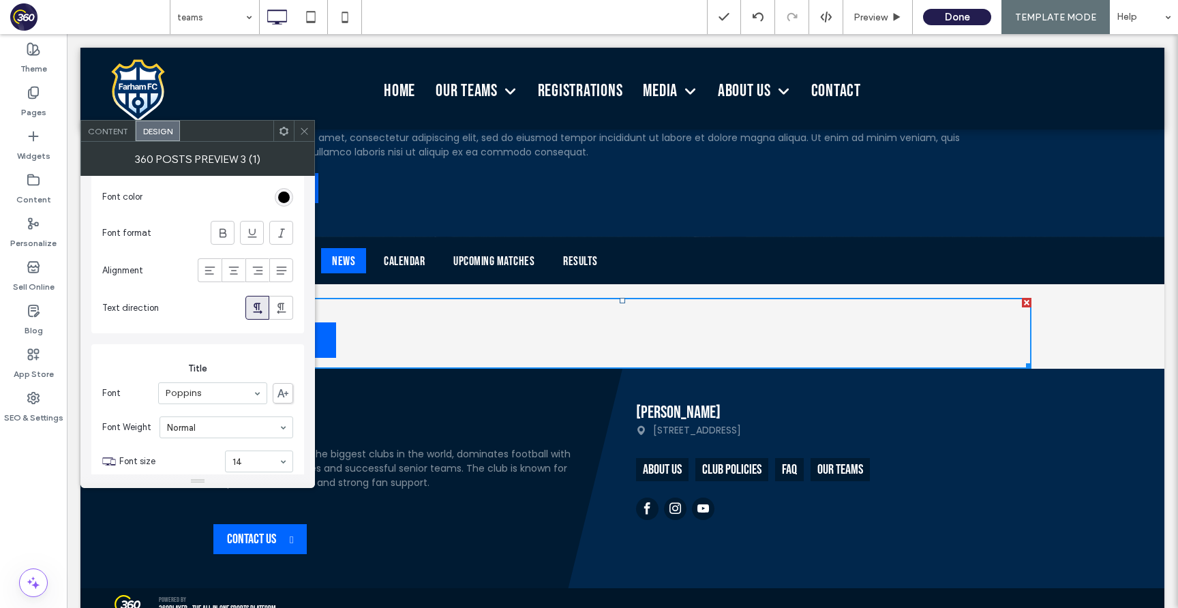
scroll to position [756, 0]
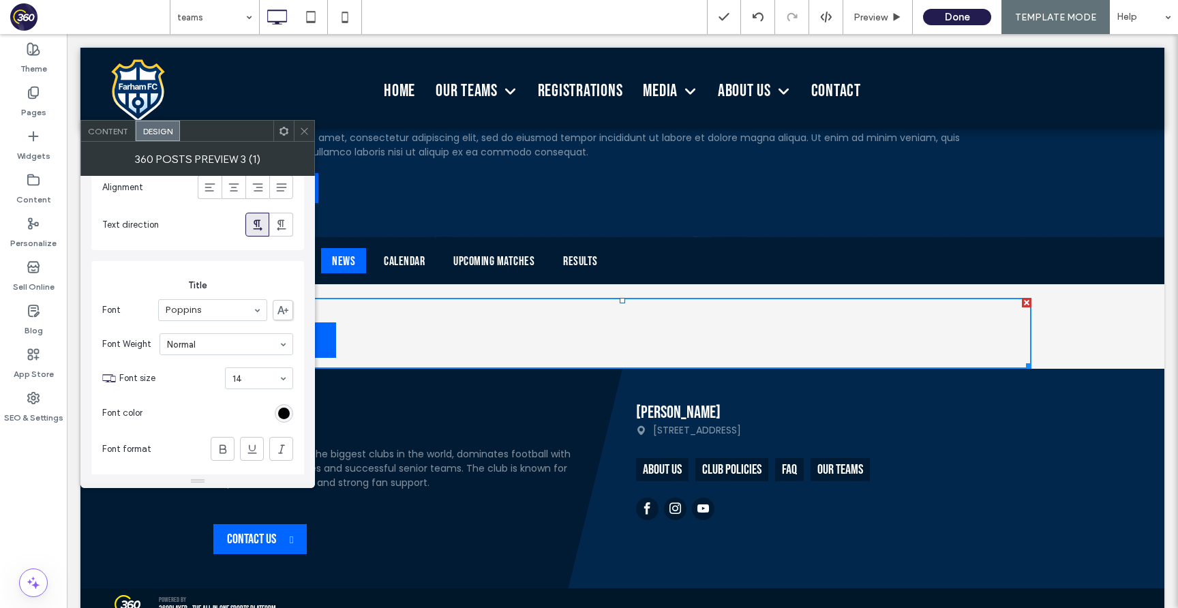
click at [198, 320] on div "Poppins" at bounding box center [212, 310] width 109 height 22
type input "***"
type input "**"
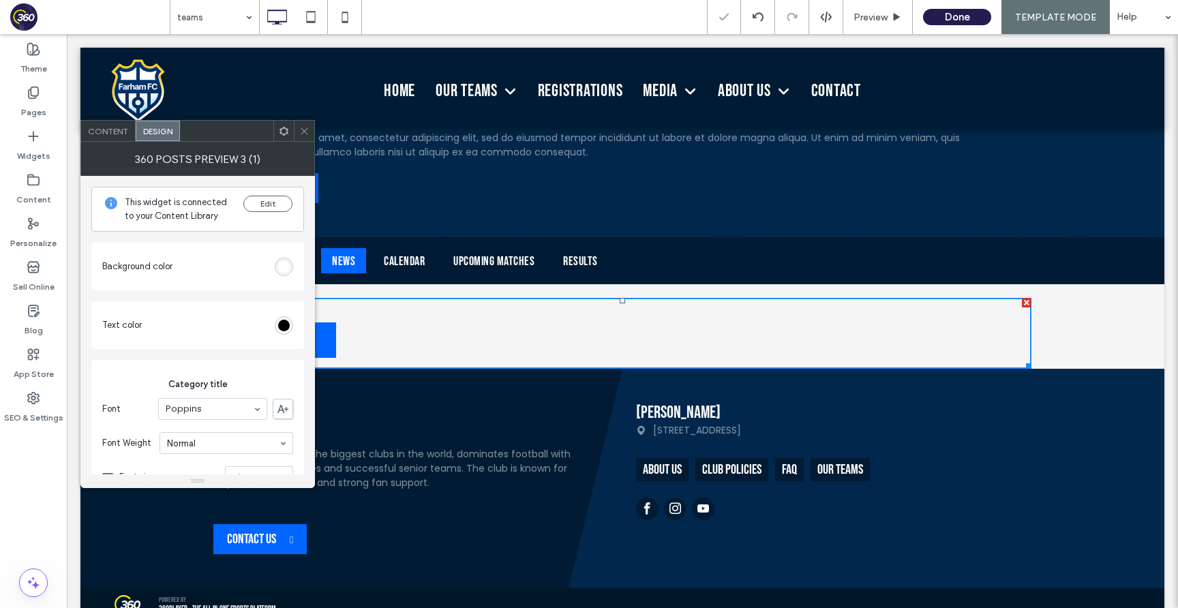
click at [302, 128] on icon at bounding box center [304, 131] width 10 height 10
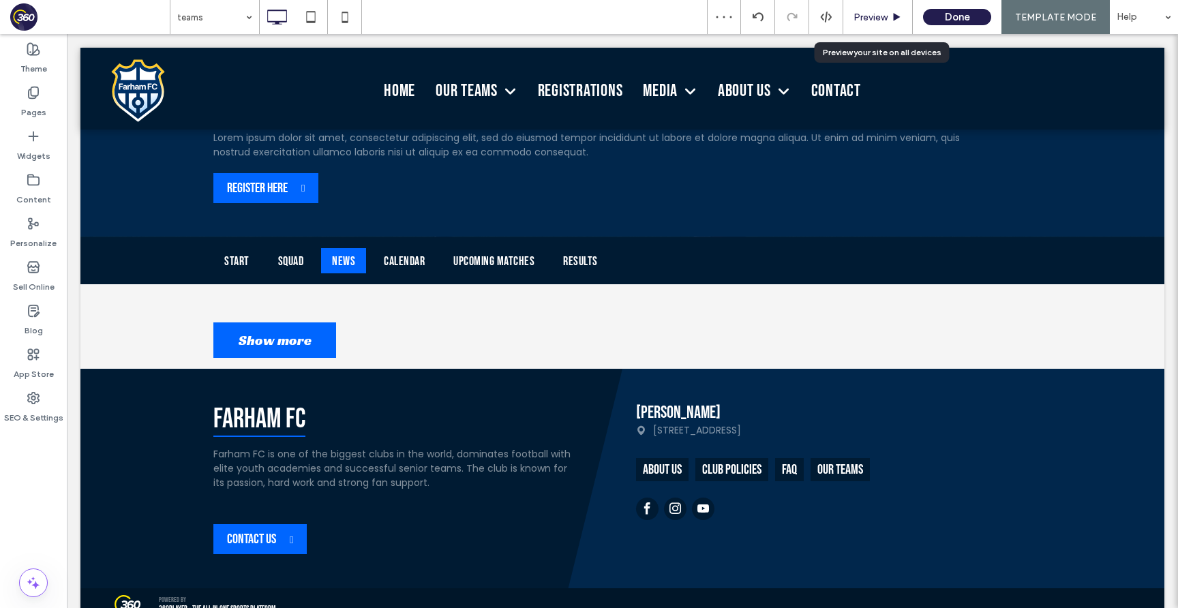
click at [886, 15] on span "Preview" at bounding box center [871, 18] width 34 height 12
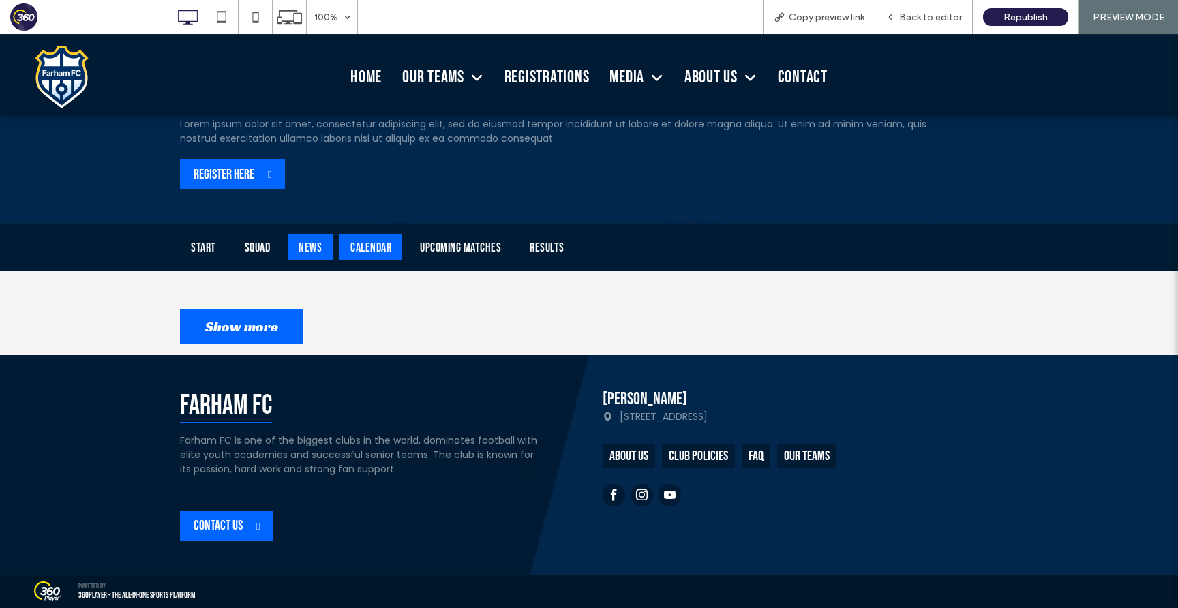
click at [380, 236] on div "Calendar" at bounding box center [371, 247] width 63 height 25
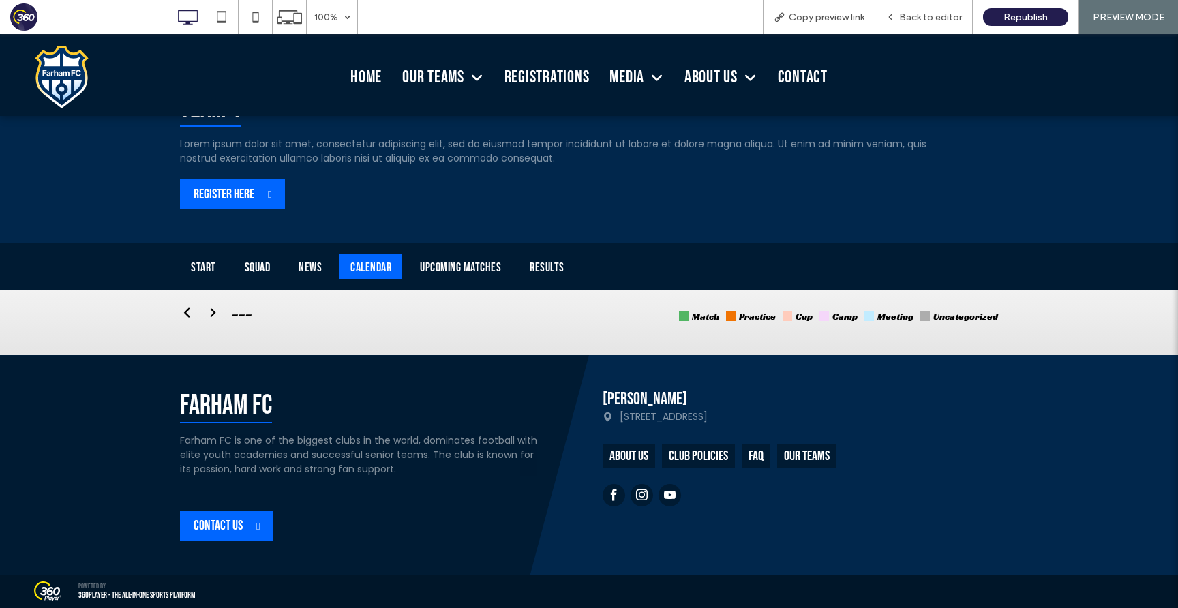
scroll to position [282, 0]
click at [948, 12] on span "Back to editor" at bounding box center [930, 18] width 63 height 12
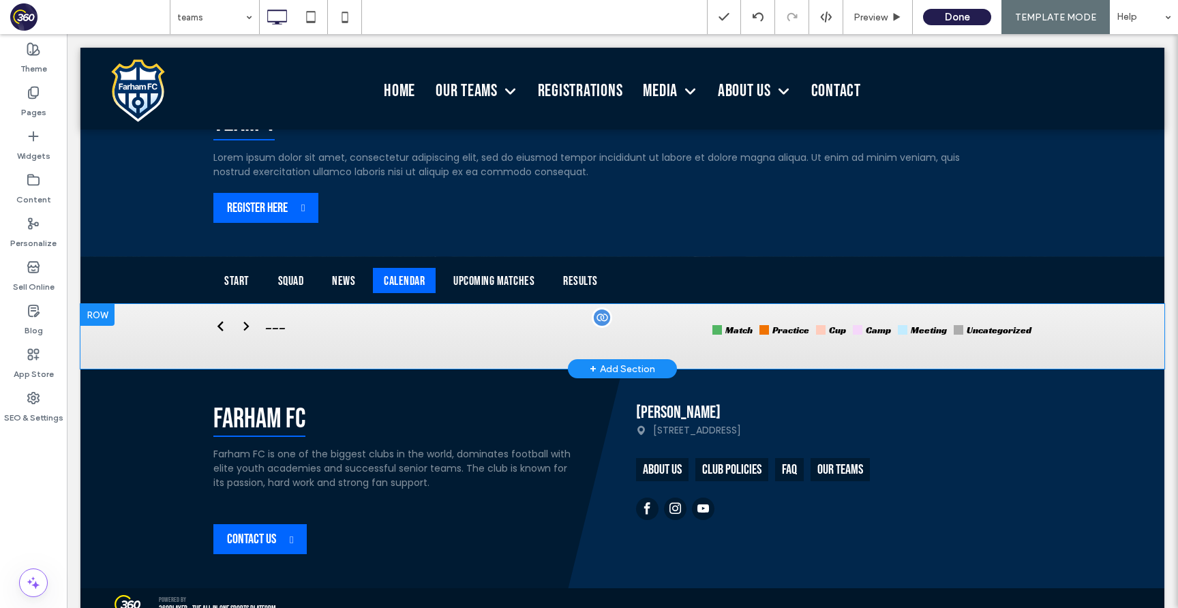
click at [708, 327] on span at bounding box center [622, 333] width 818 height 31
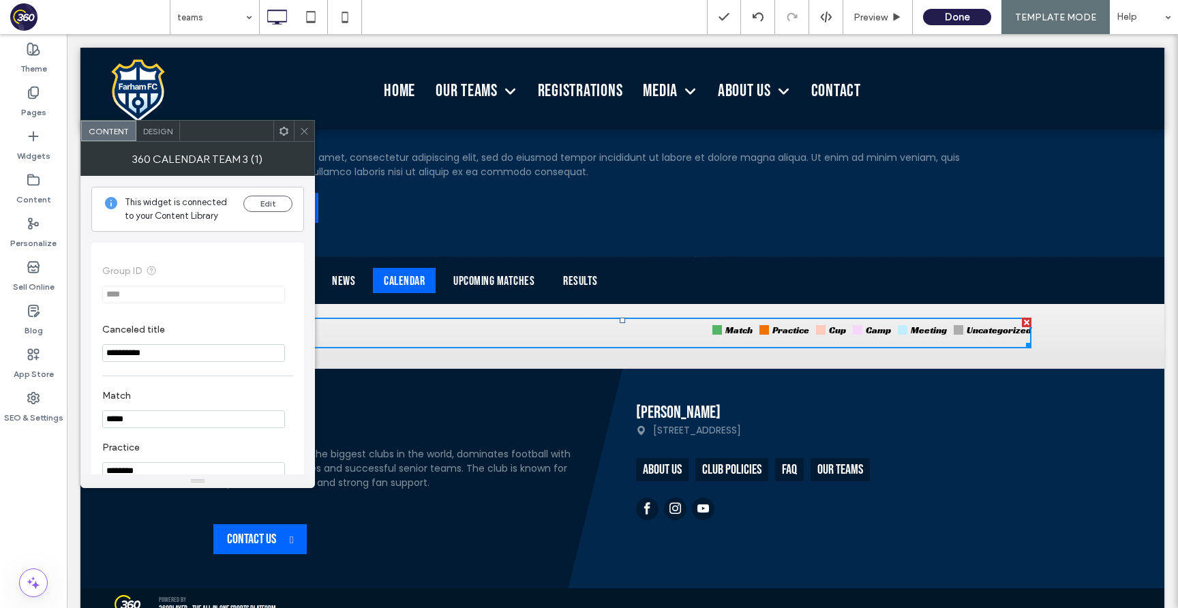
click at [166, 132] on span "Design" at bounding box center [157, 131] width 29 height 10
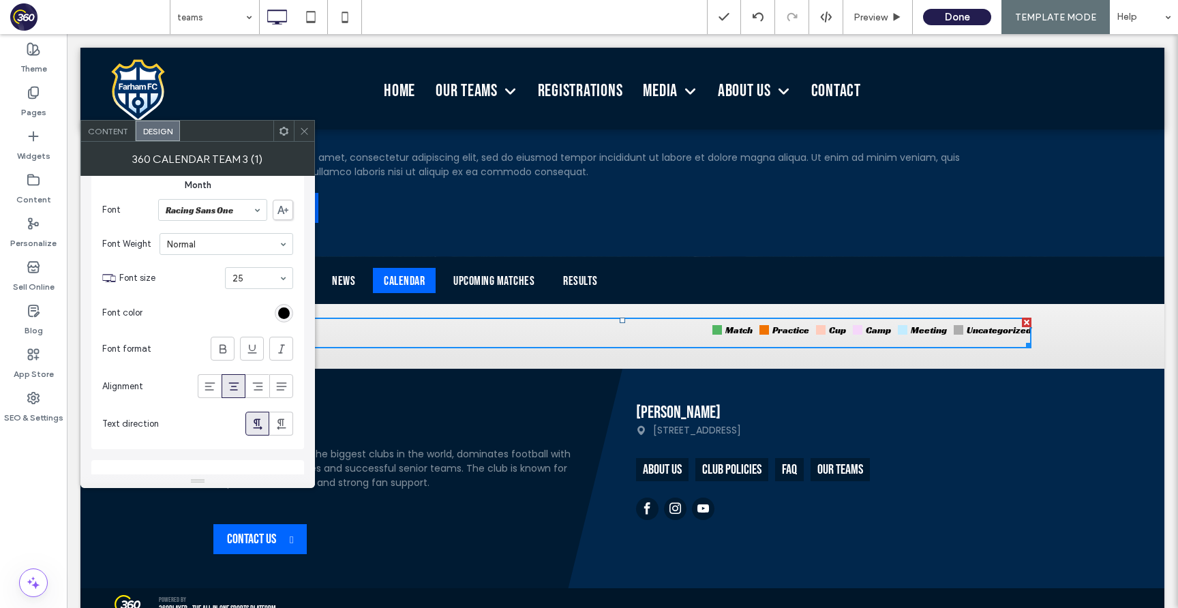
scroll to position [365, 0]
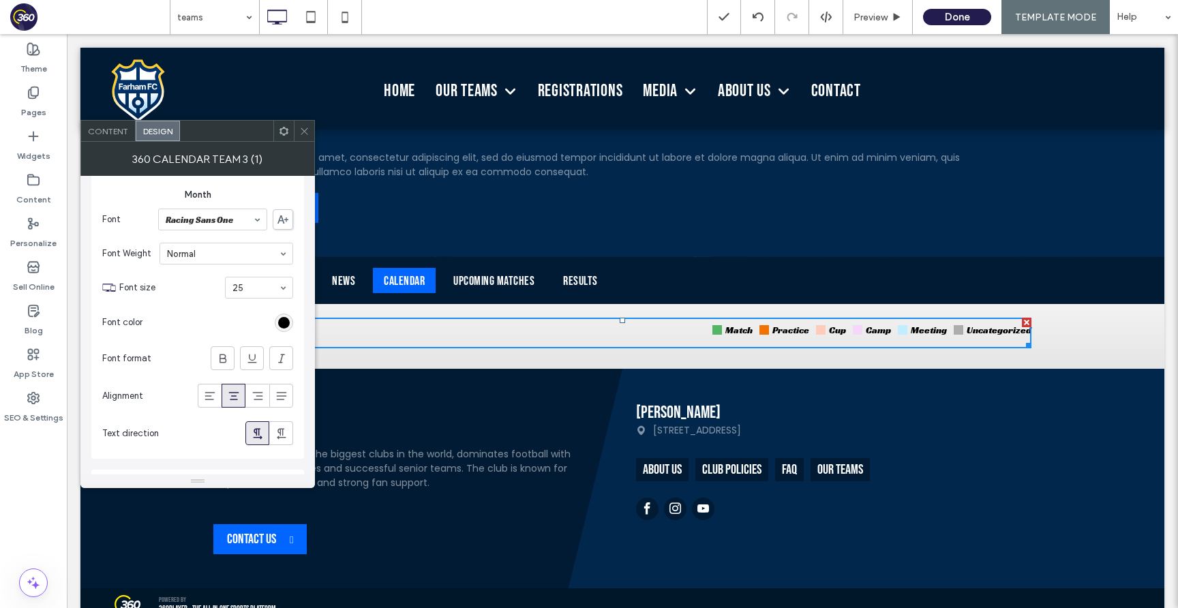
click at [213, 206] on section "Font Racing Sans One" at bounding box center [197, 219] width 191 height 35
type input "***"
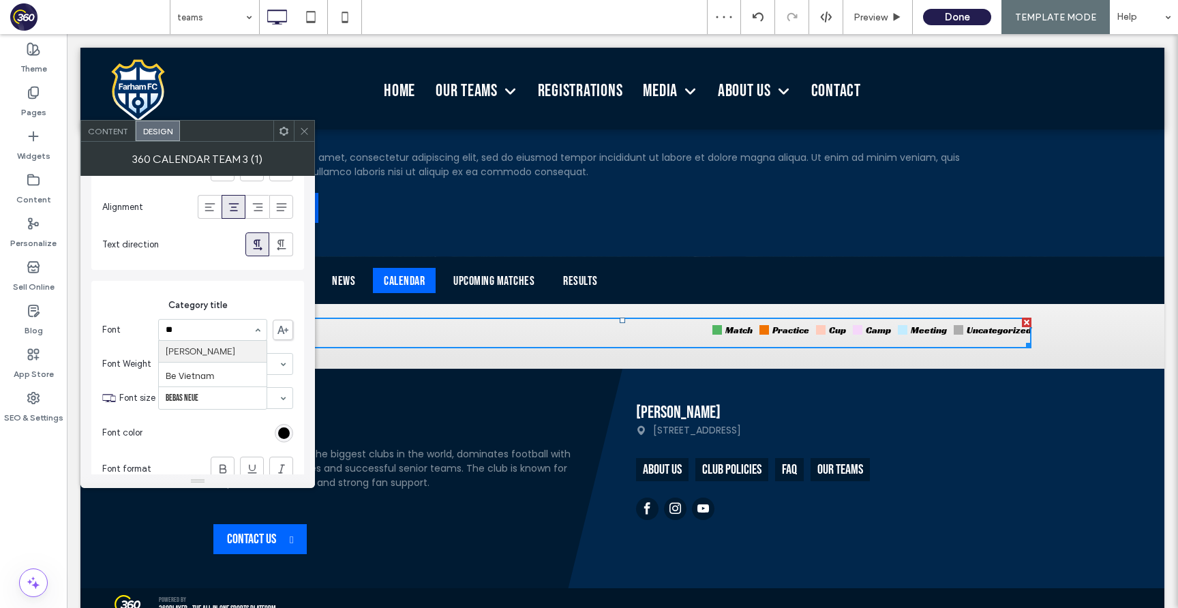
type input "***"
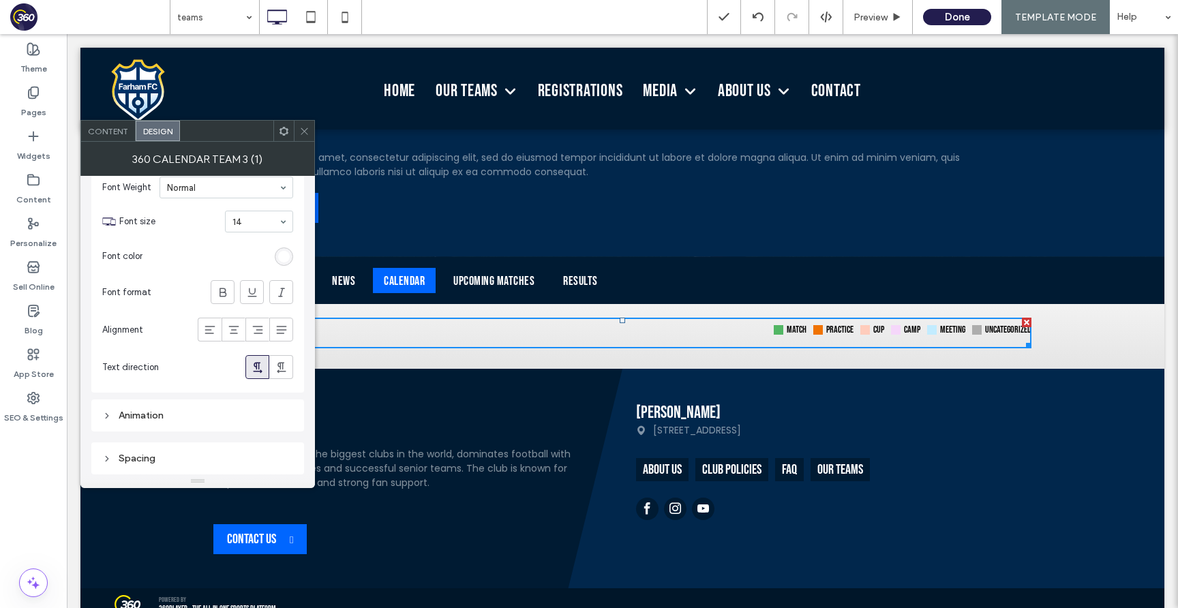
click at [302, 130] on icon at bounding box center [304, 131] width 10 height 10
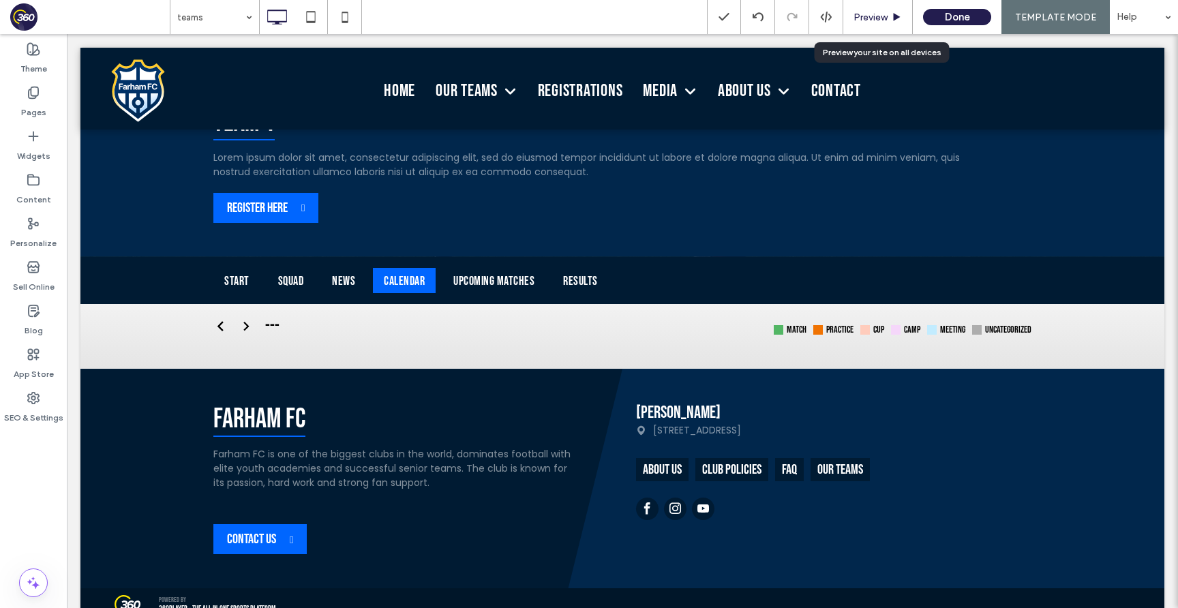
click at [872, 13] on span "Preview" at bounding box center [871, 18] width 34 height 12
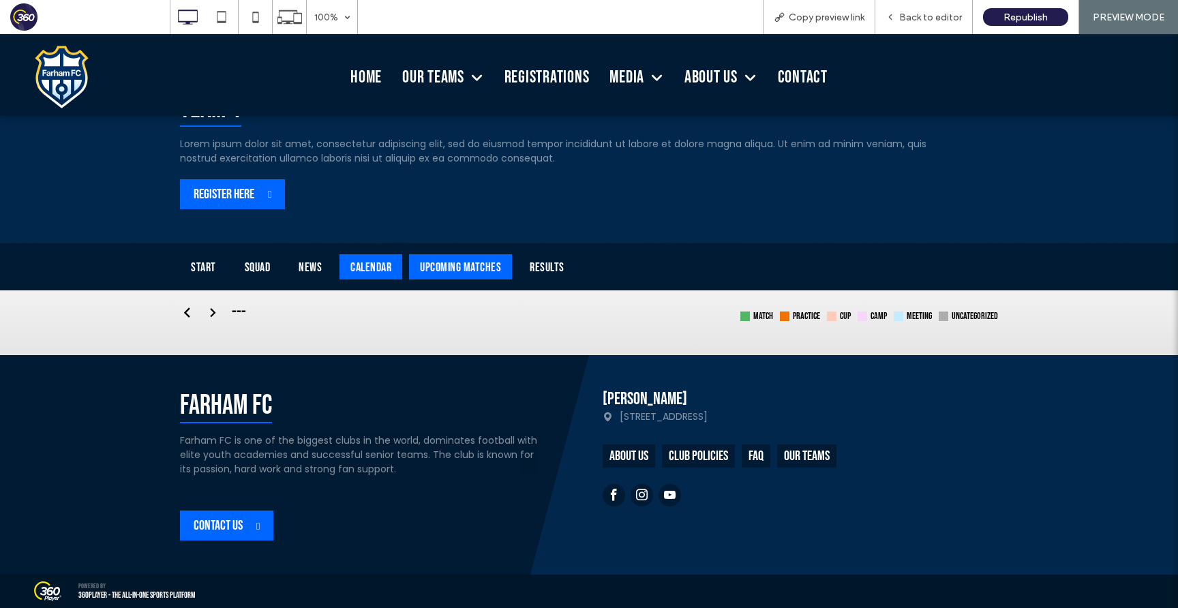
click at [464, 269] on div "Upcoming Matches" at bounding box center [460, 266] width 103 height 25
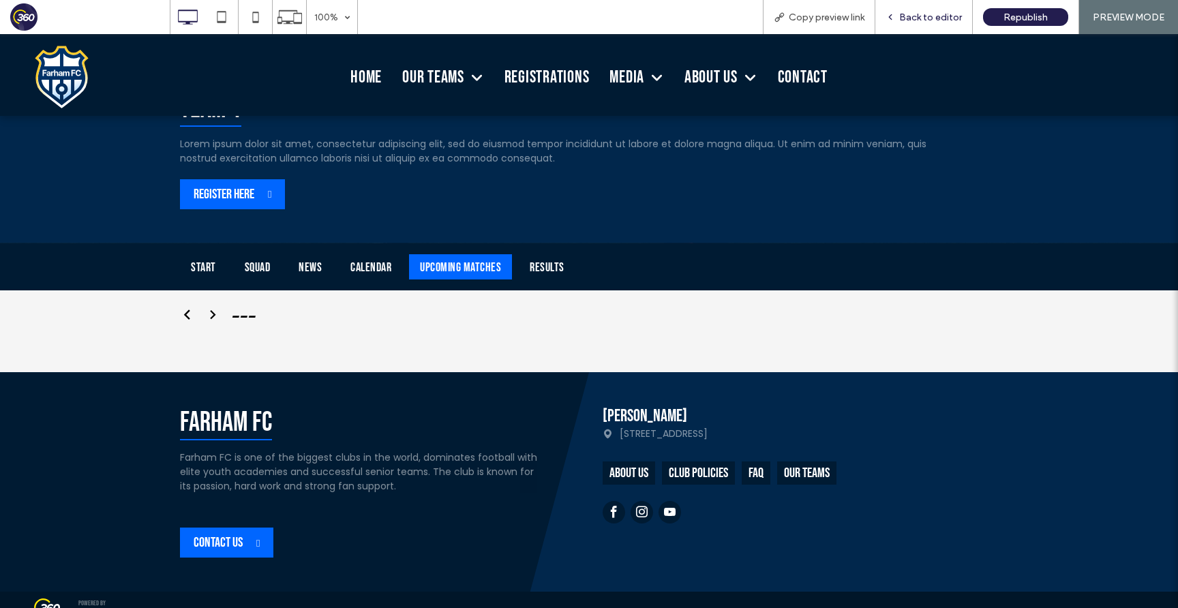
click at [921, 13] on span "Back to editor" at bounding box center [930, 18] width 63 height 12
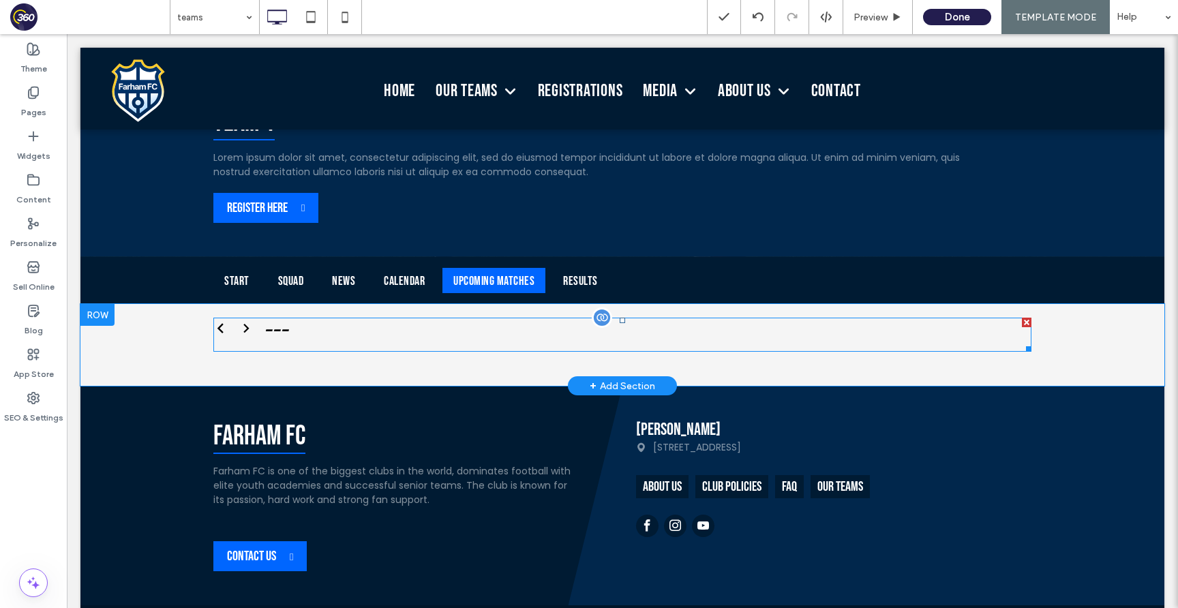
click at [564, 335] on span at bounding box center [622, 335] width 818 height 34
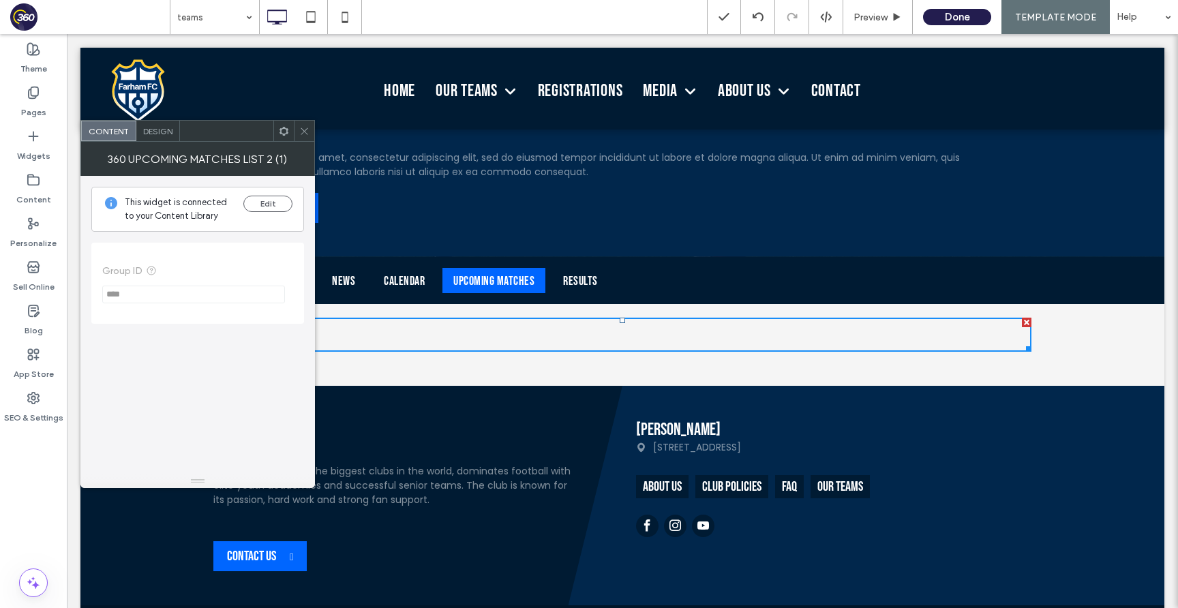
click at [150, 128] on span "Design" at bounding box center [157, 131] width 29 height 10
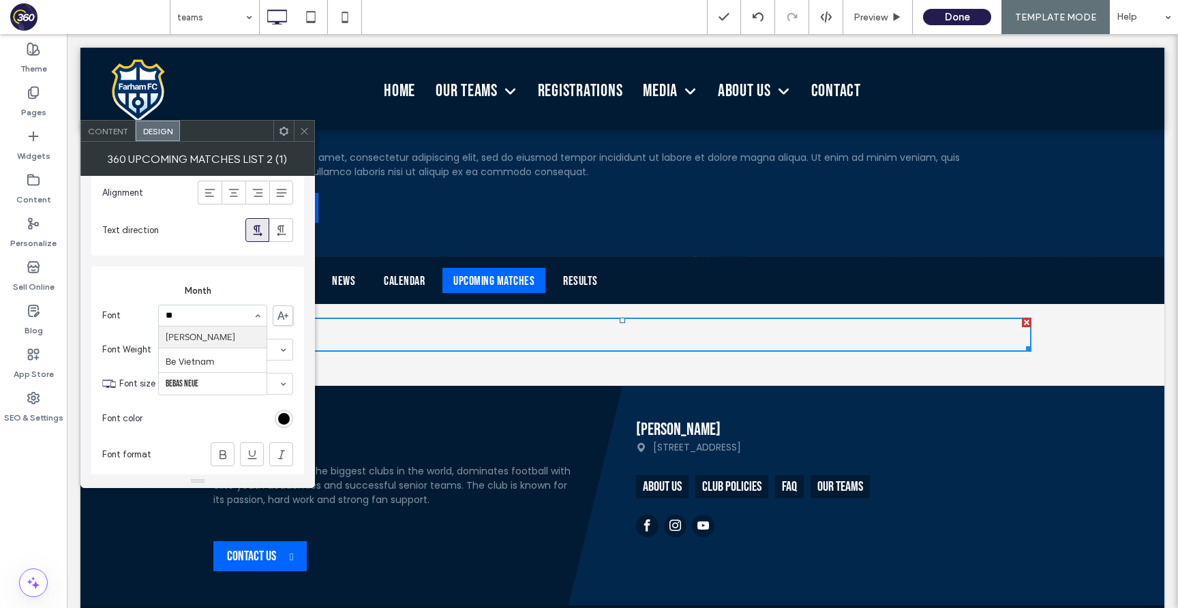
type input "***"
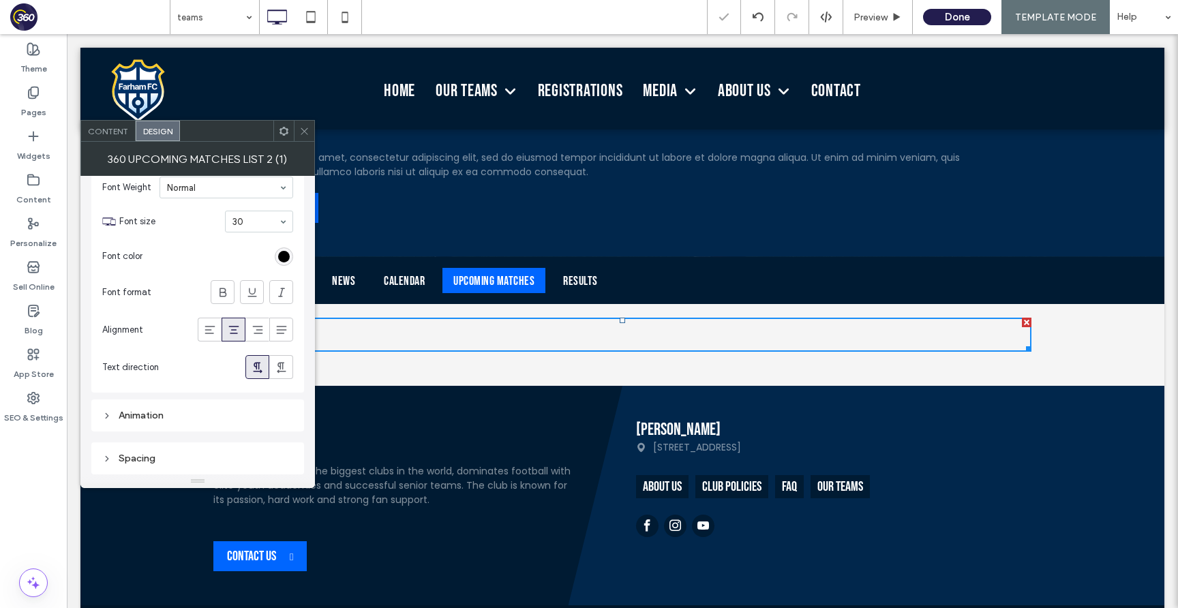
click at [303, 122] on span at bounding box center [304, 131] width 10 height 20
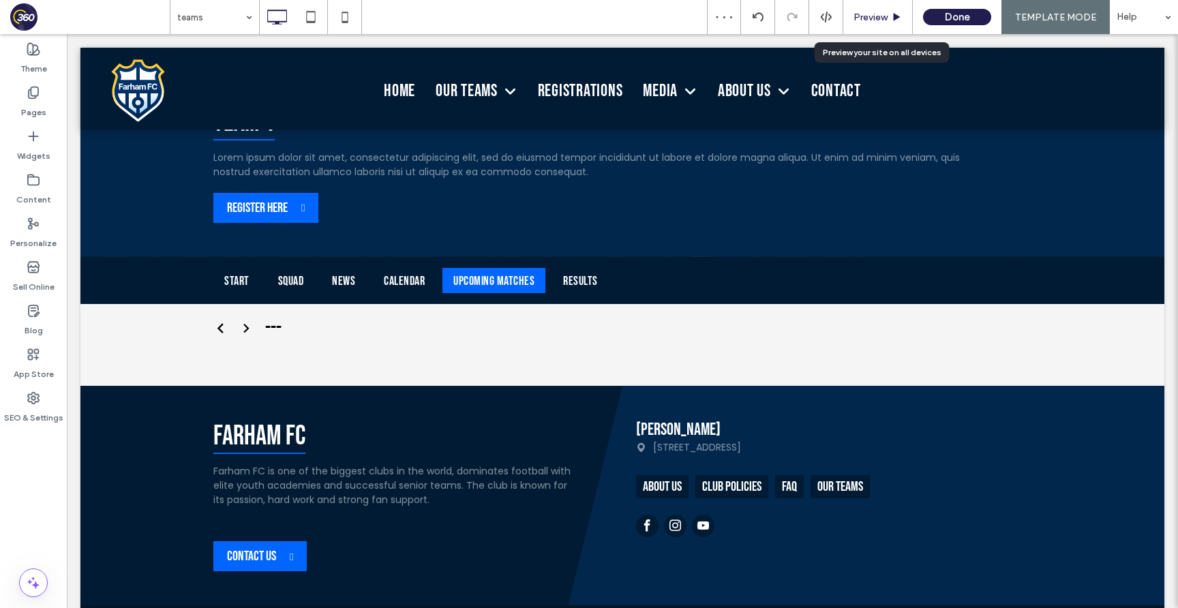
click at [884, 13] on span "Preview" at bounding box center [871, 18] width 34 height 12
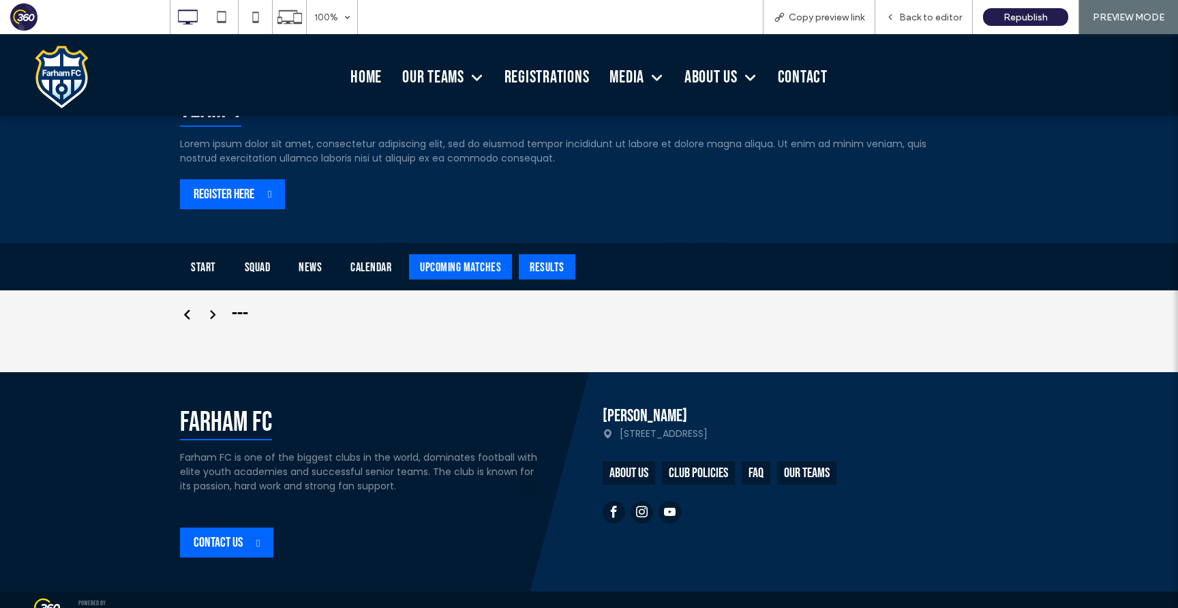
click at [551, 269] on div "Results" at bounding box center [547, 266] width 57 height 25
click at [924, 18] on span "Back to editor" at bounding box center [930, 18] width 63 height 12
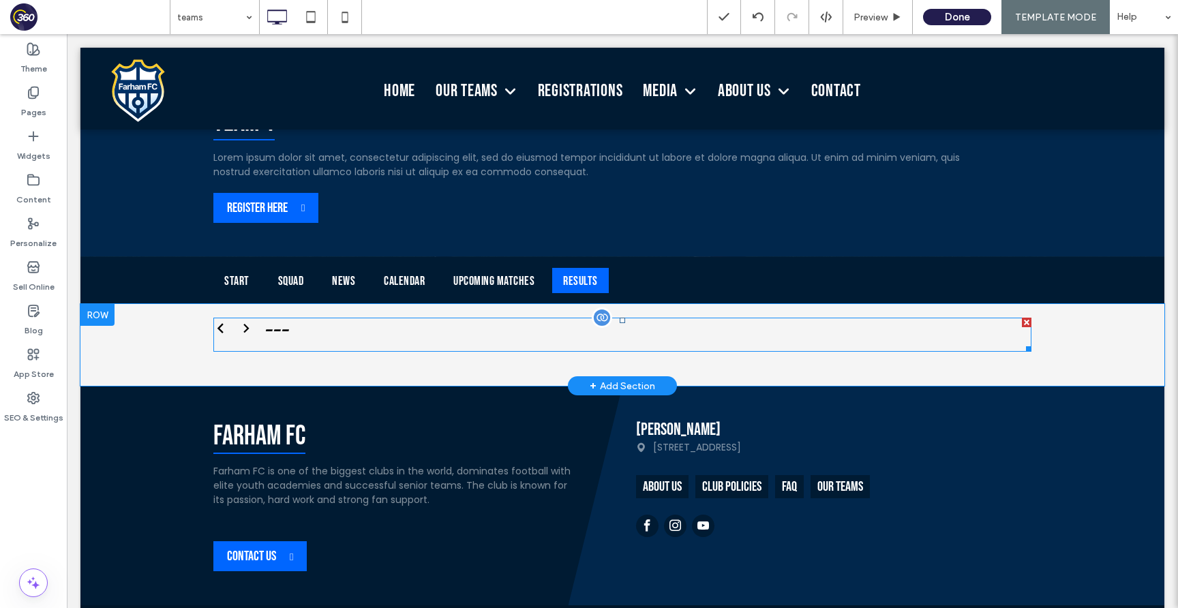
click at [469, 340] on span at bounding box center [622, 335] width 818 height 34
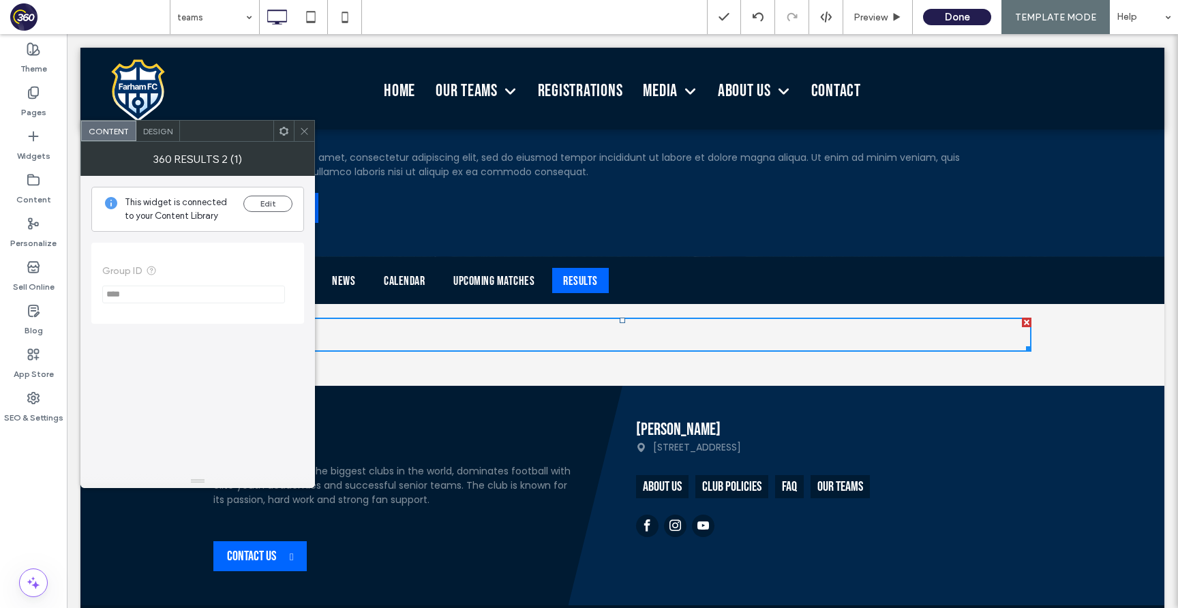
click at [151, 132] on span "Design" at bounding box center [157, 131] width 29 height 10
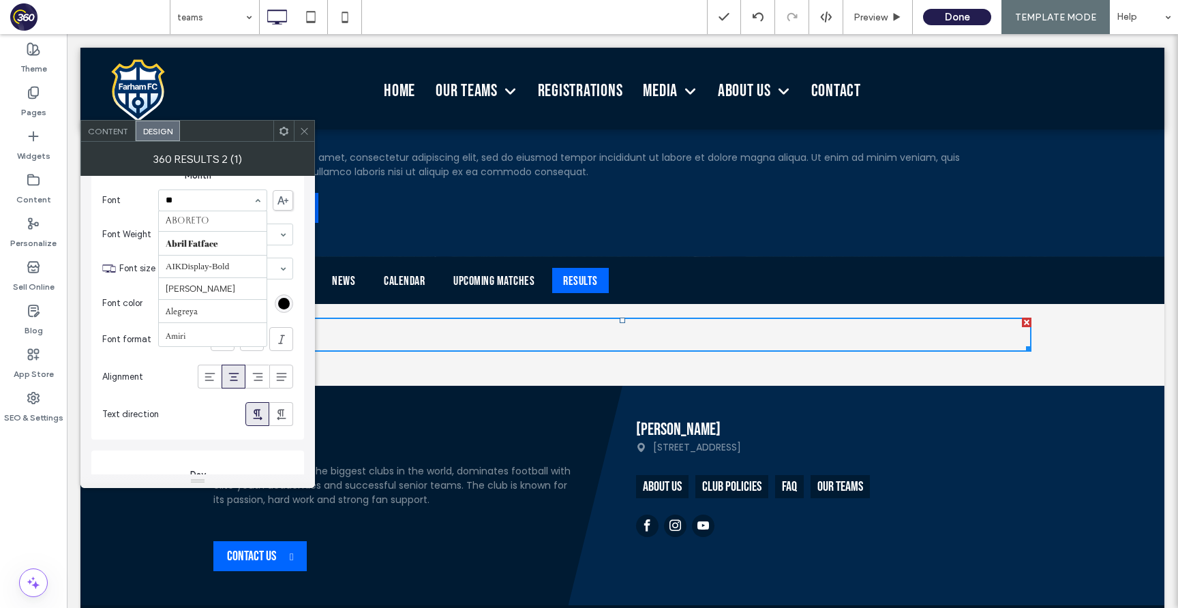
type input "***"
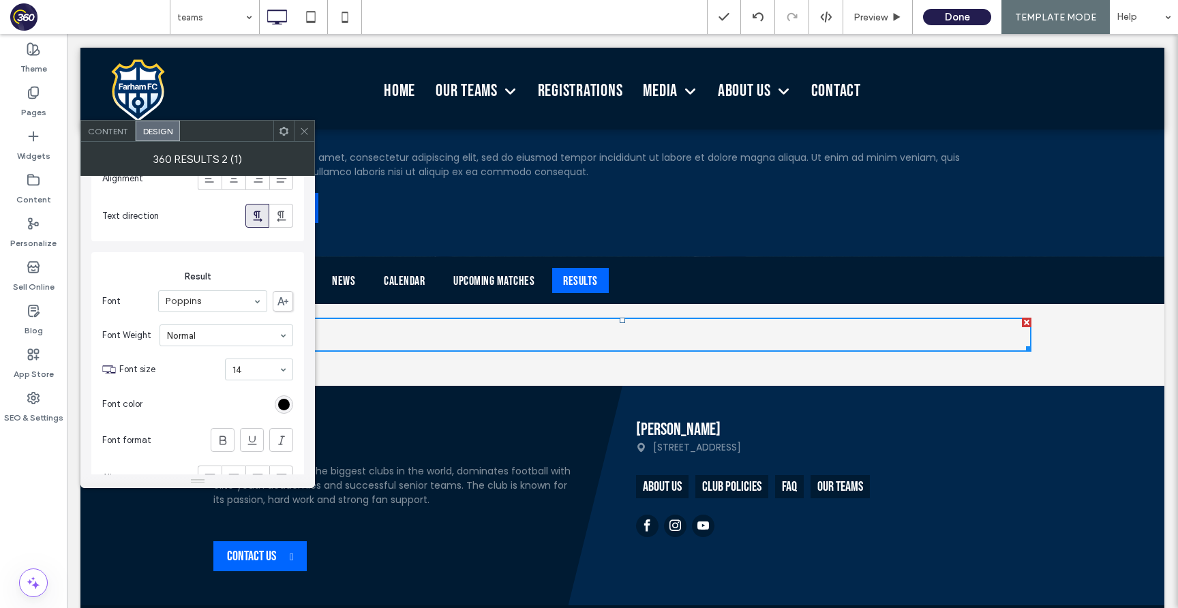
scroll to position [1942, 0]
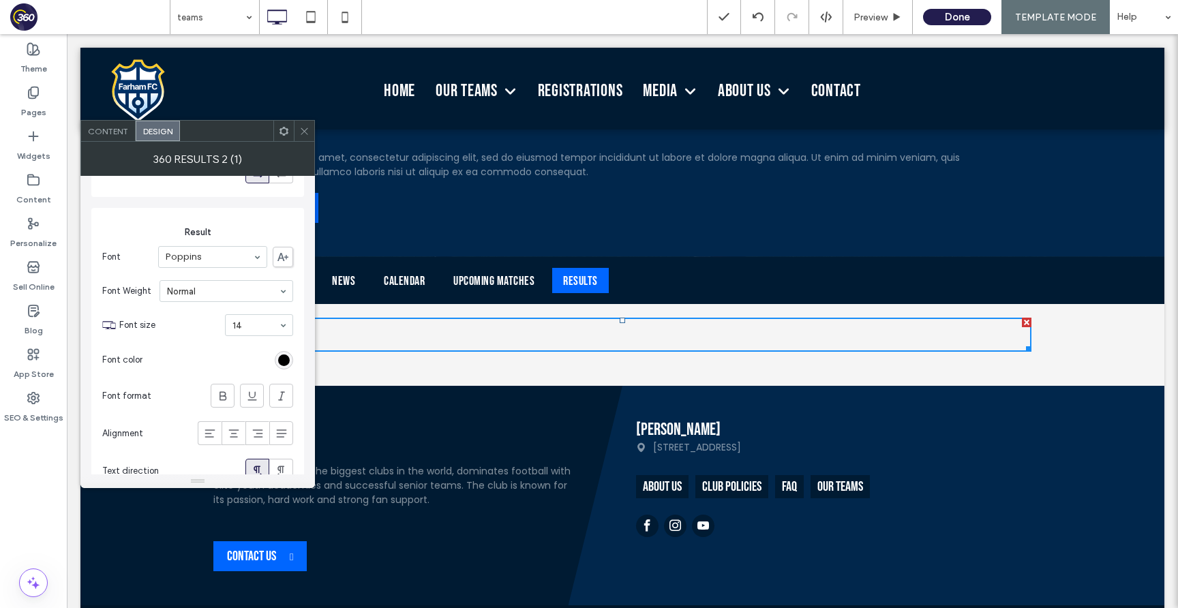
click at [305, 134] on icon at bounding box center [304, 131] width 10 height 10
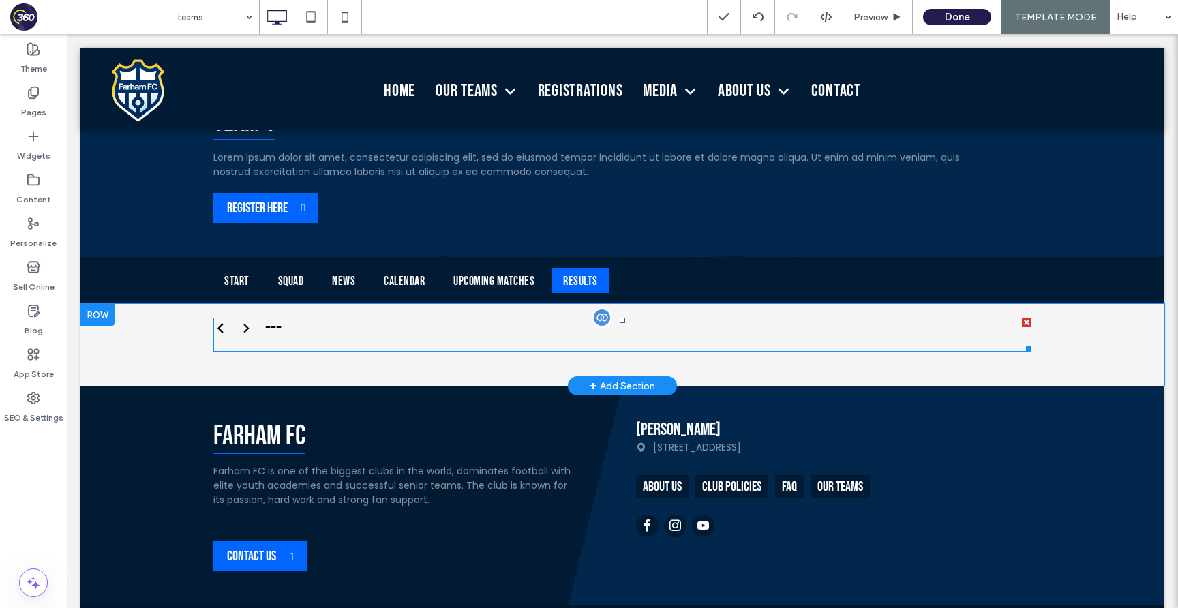
scroll to position [327, 0]
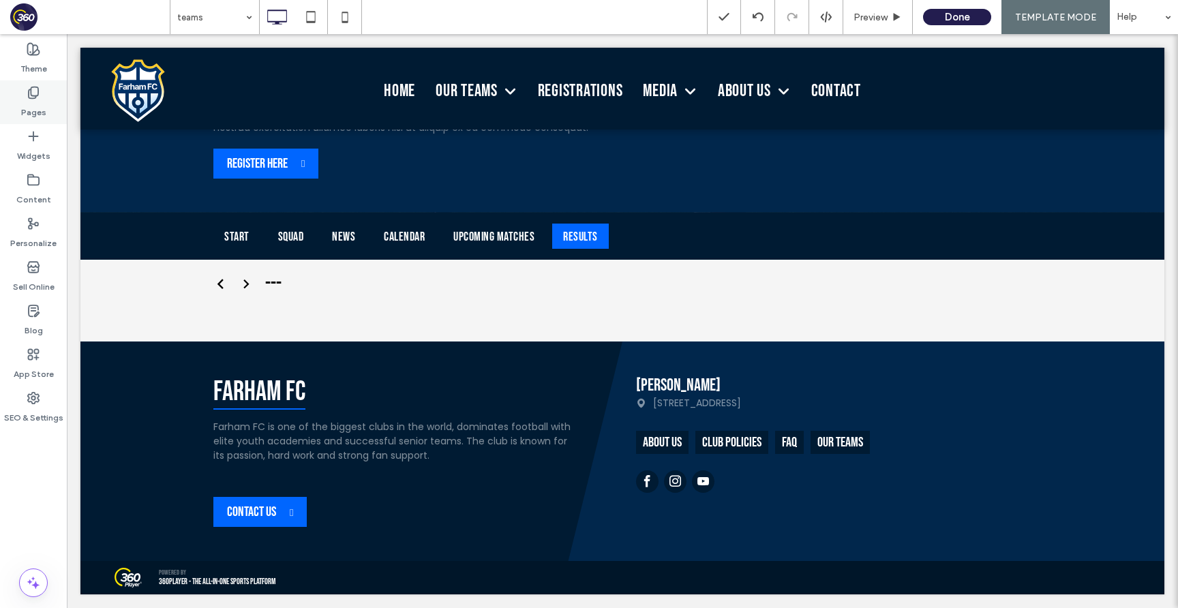
click at [41, 103] on label "Pages" at bounding box center [33, 109] width 25 height 19
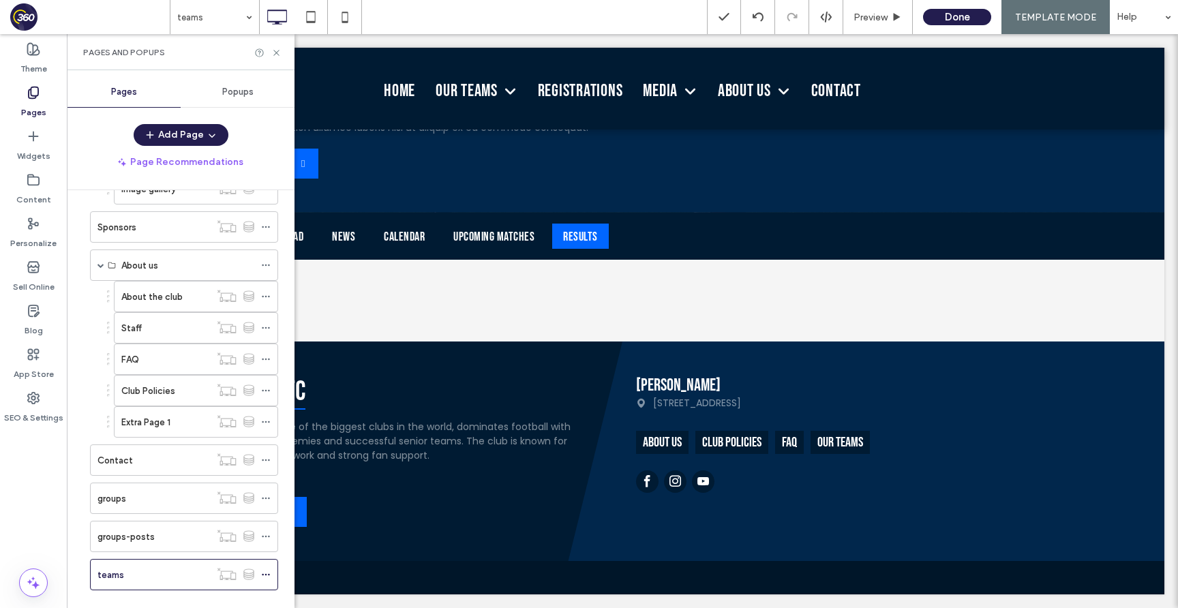
scroll to position [380, 0]
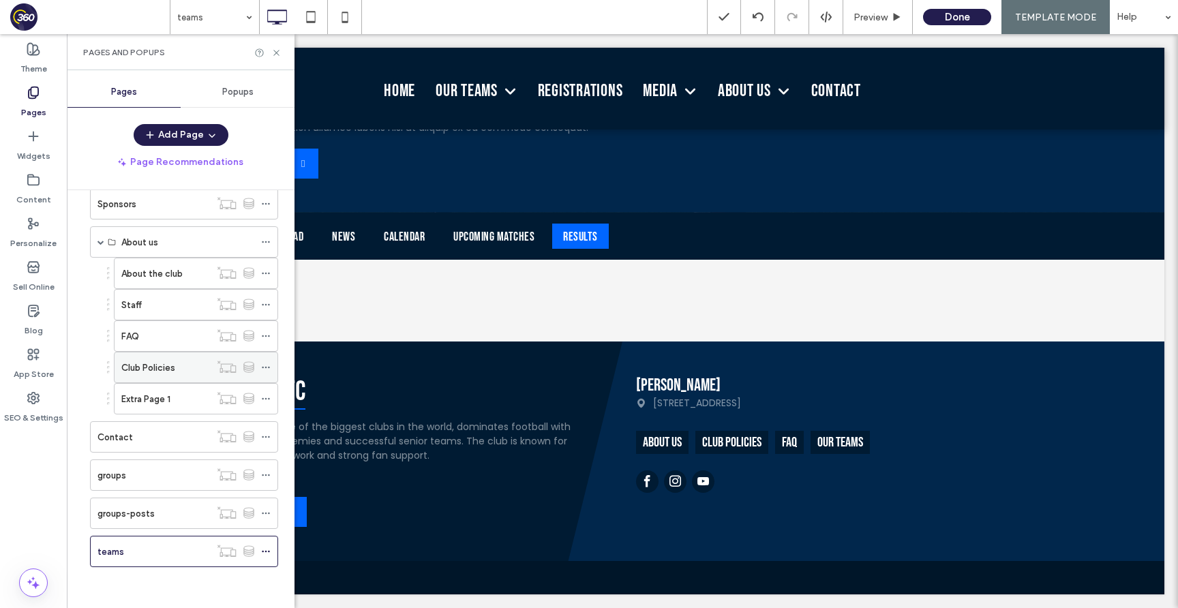
click at [143, 372] on label "Club Policies" at bounding box center [148, 368] width 54 height 24
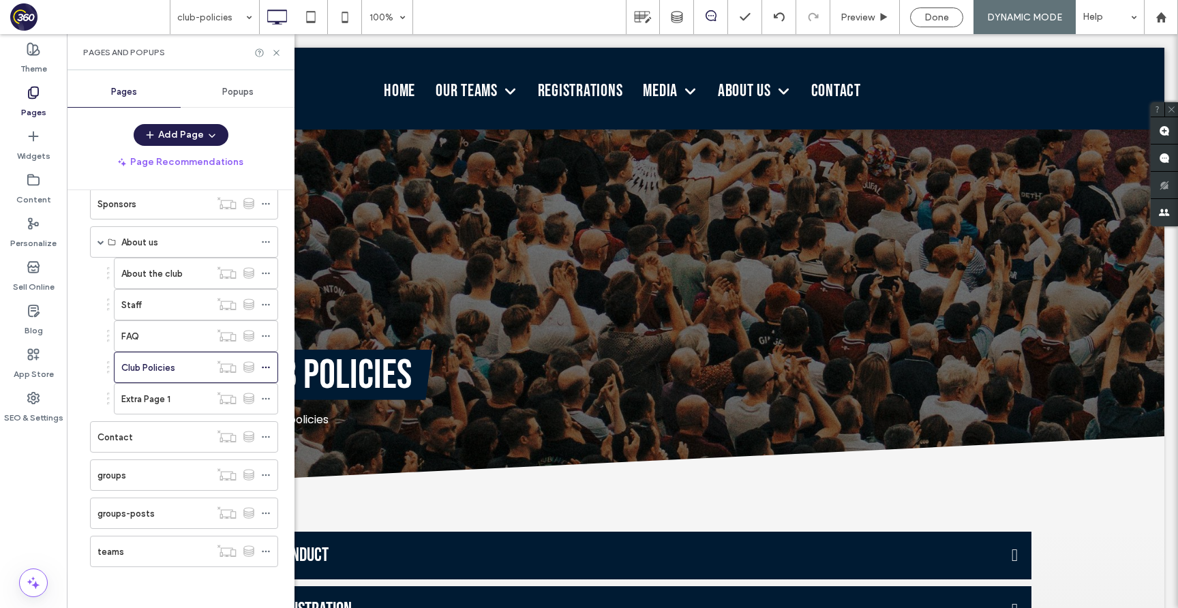
scroll to position [0, 0]
click at [144, 338] on div "FAQ" at bounding box center [165, 336] width 89 height 14
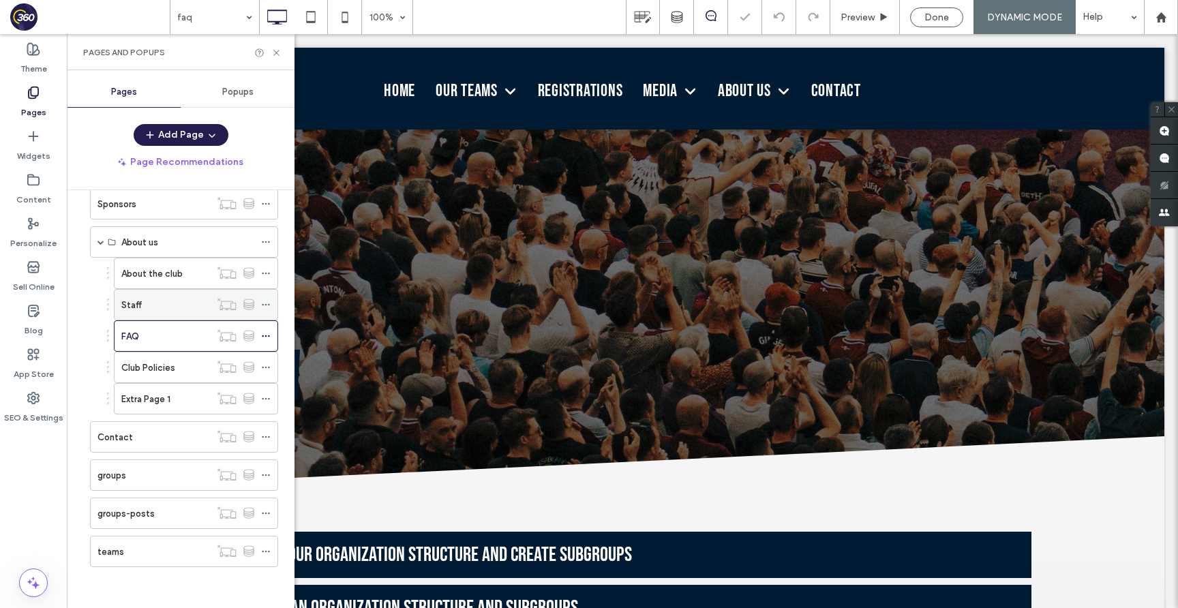
click at [149, 303] on div "Staff" at bounding box center [165, 305] width 89 height 14
click at [155, 270] on label "About the club" at bounding box center [151, 274] width 61 height 24
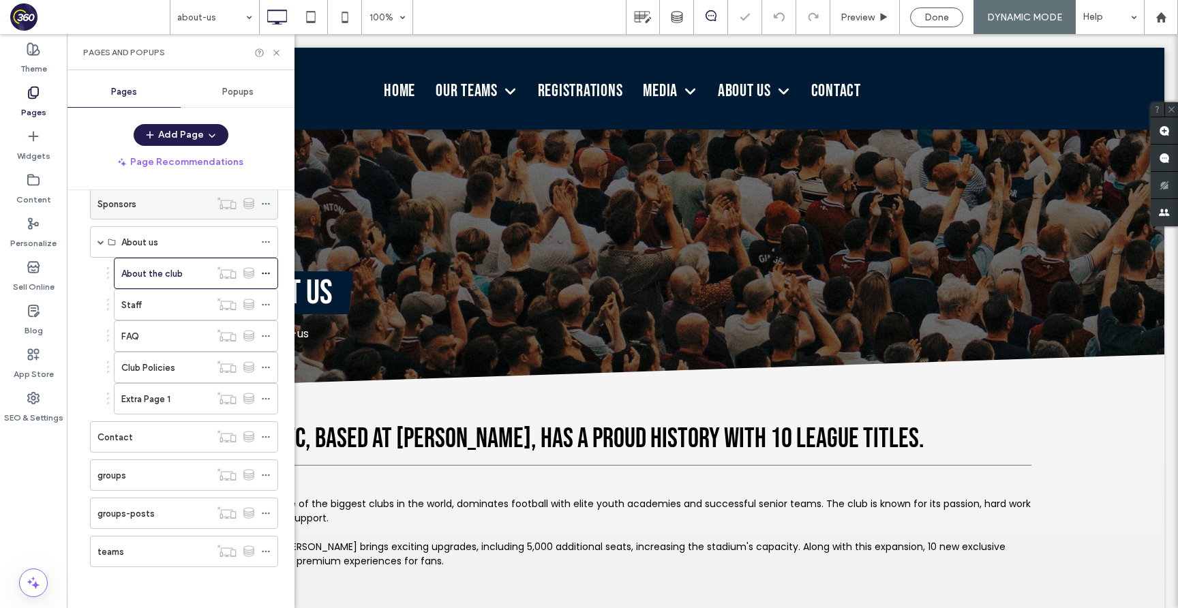
click at [147, 193] on div "Sponsors" at bounding box center [154, 204] width 113 height 30
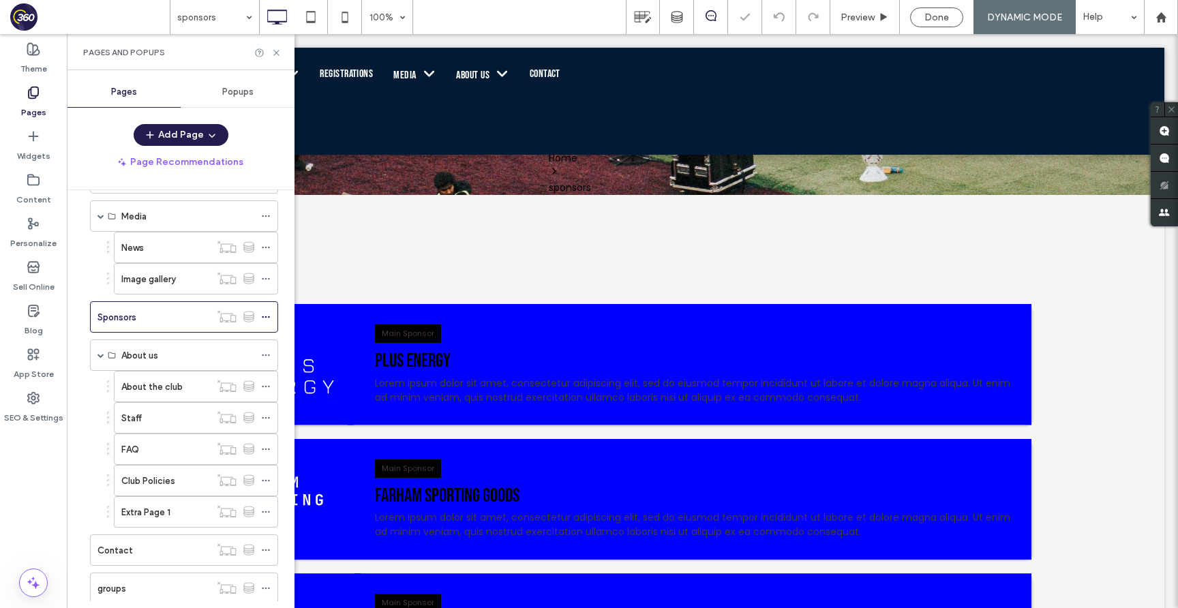
scroll to position [258, 0]
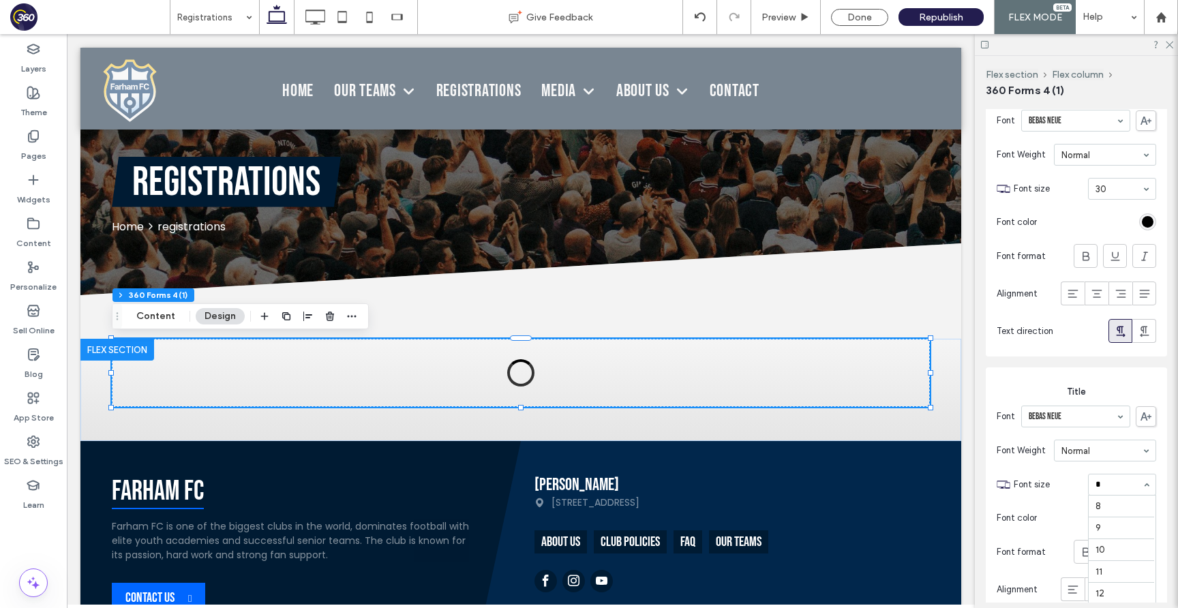
type input "**"
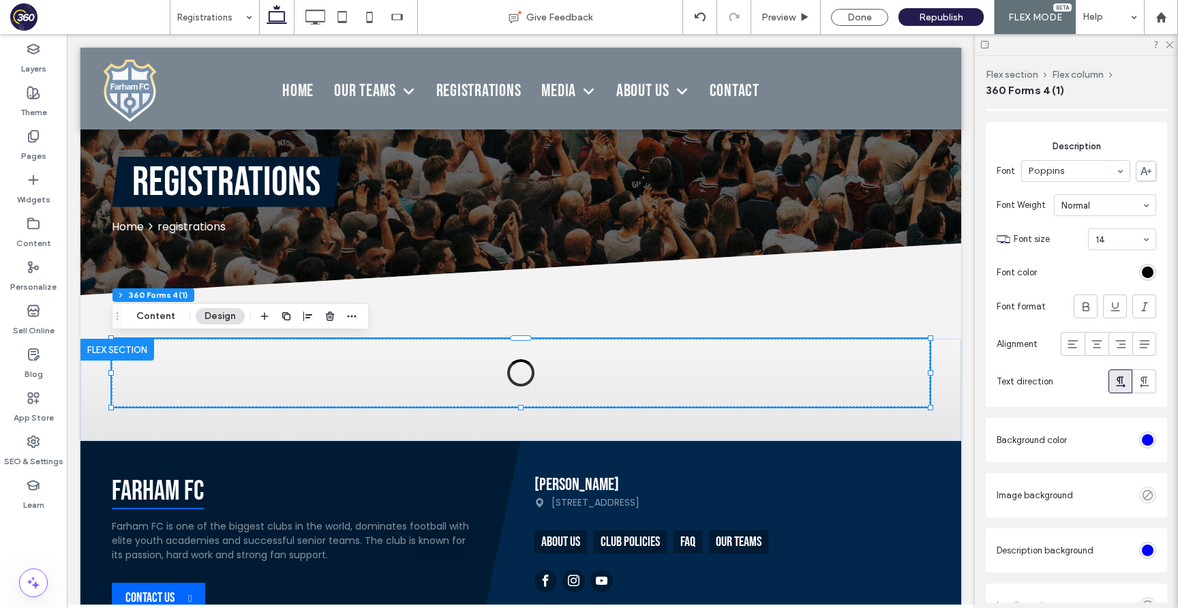
scroll to position [755, 0]
click at [31, 147] on label "Pages" at bounding box center [33, 152] width 25 height 19
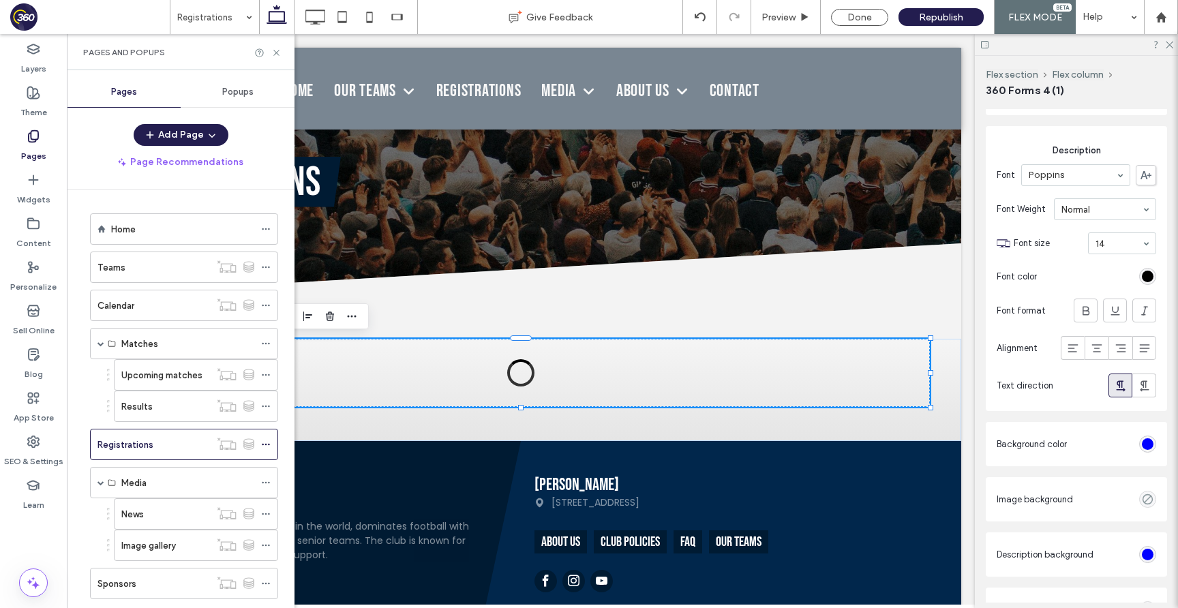
click at [165, 395] on div "Results" at bounding box center [165, 406] width 89 height 30
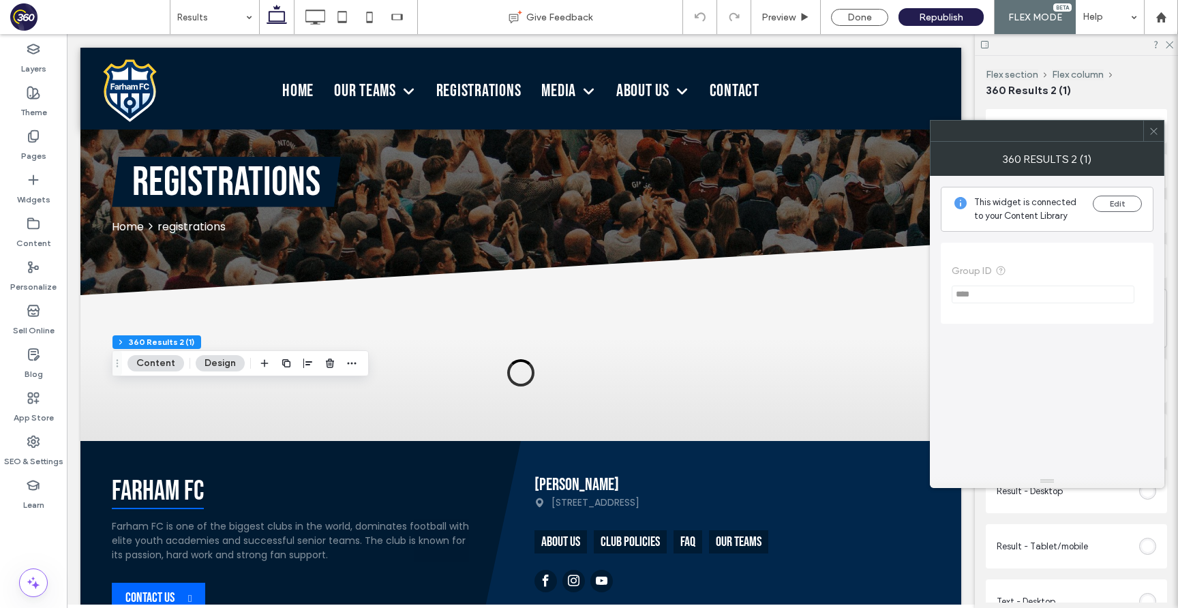
click at [1152, 132] on icon at bounding box center [1154, 131] width 10 height 10
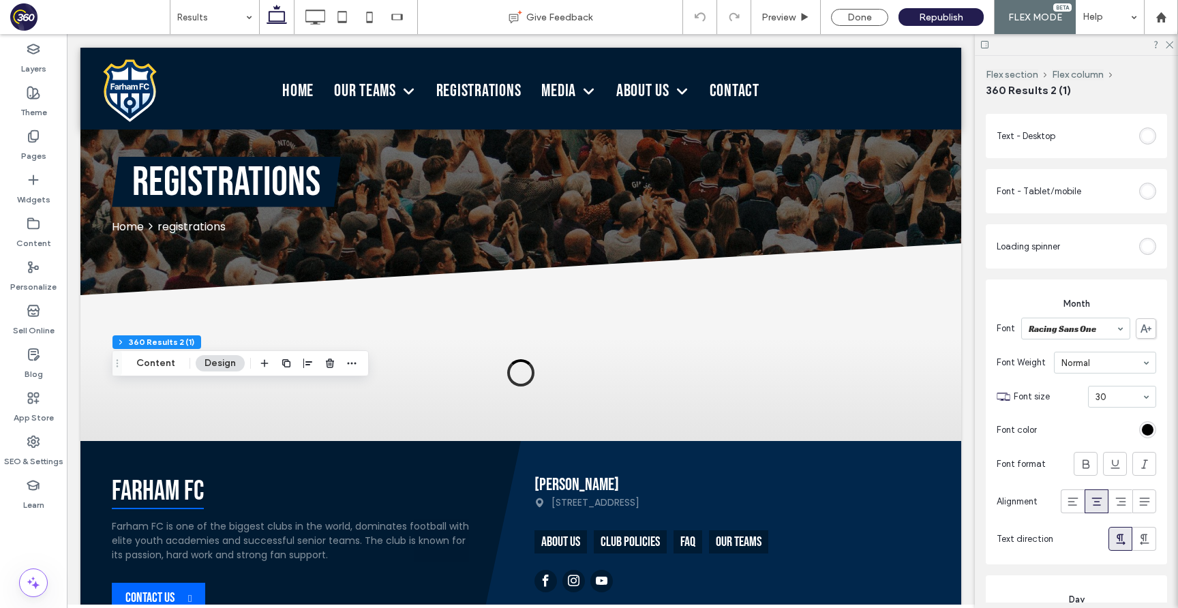
scroll to position [498, 0]
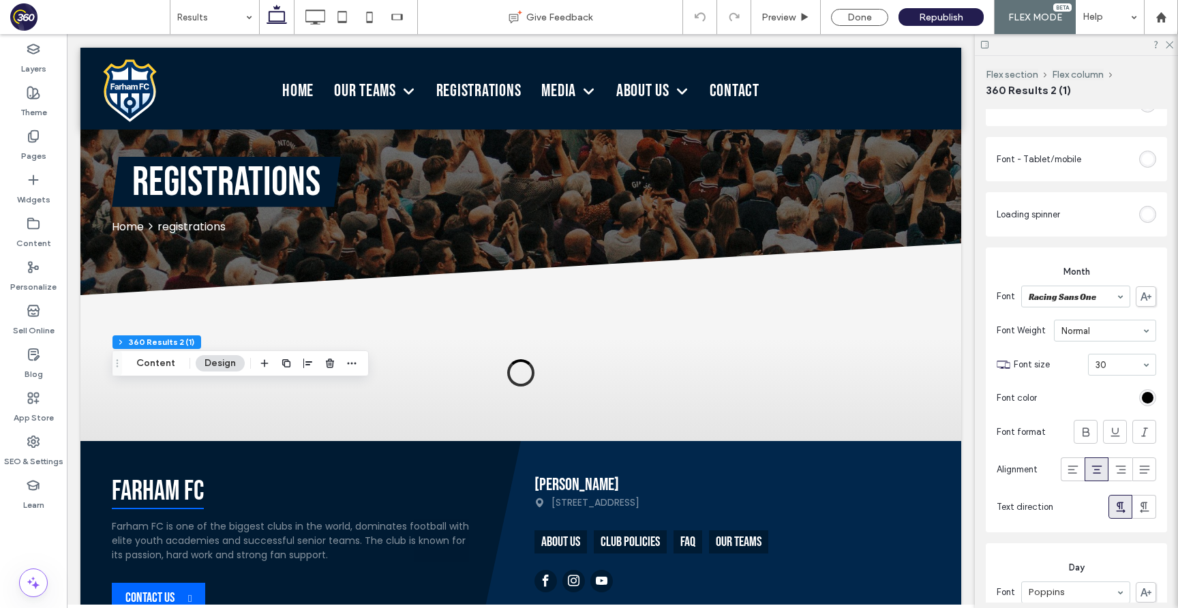
click at [1092, 286] on div "Racing Sans One" at bounding box center [1075, 297] width 109 height 22
type input "***"
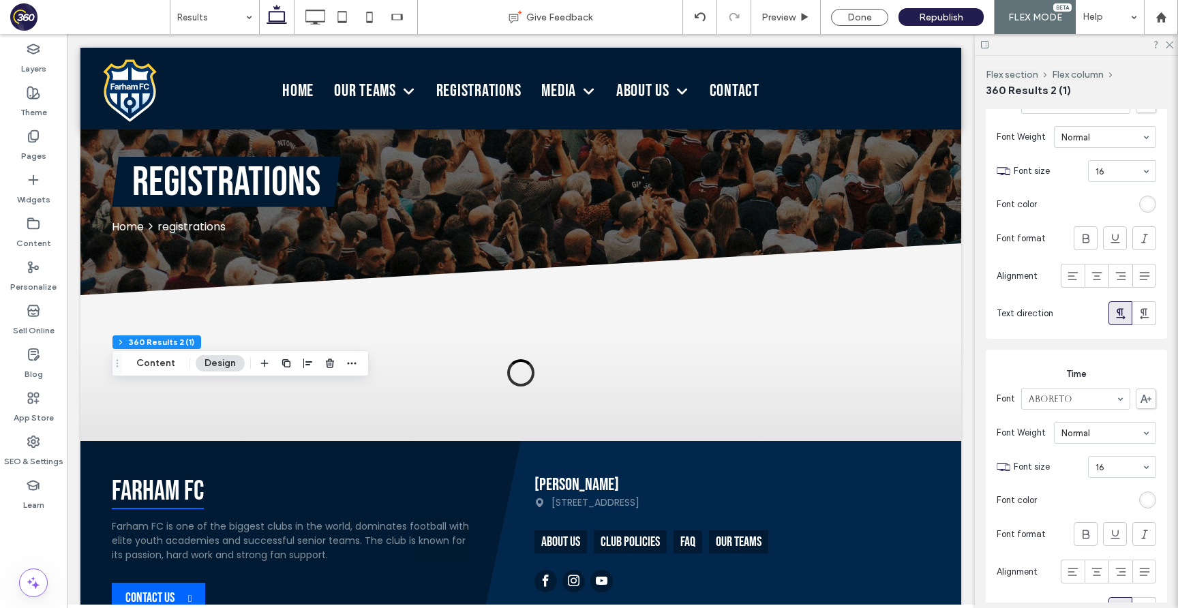
scroll to position [1020, 0]
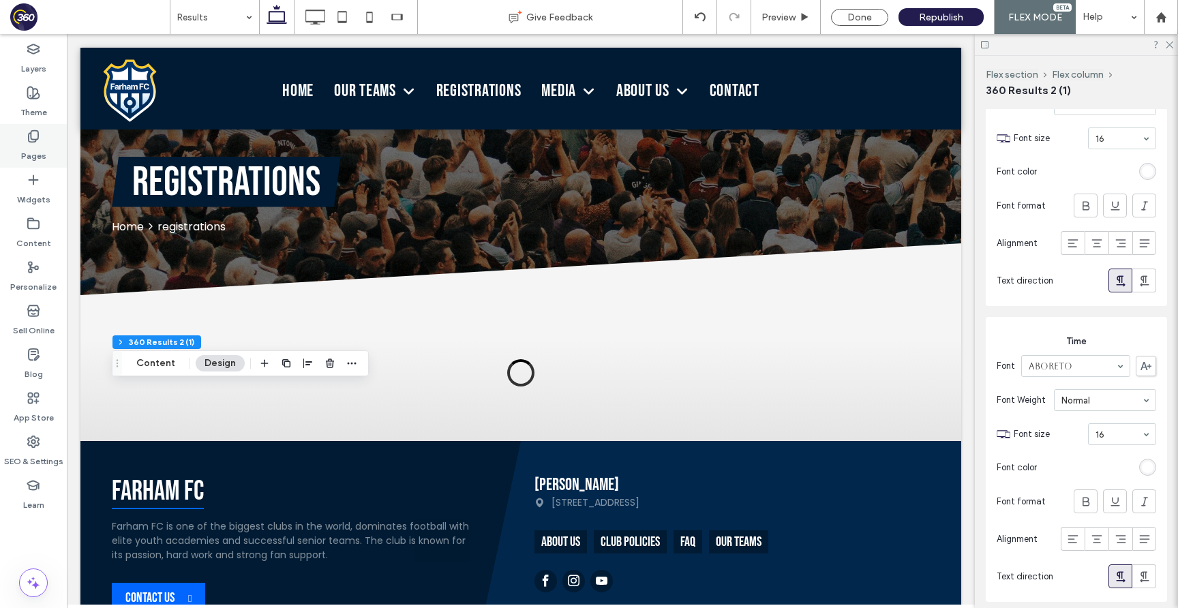
click at [38, 136] on use at bounding box center [34, 137] width 10 height 12
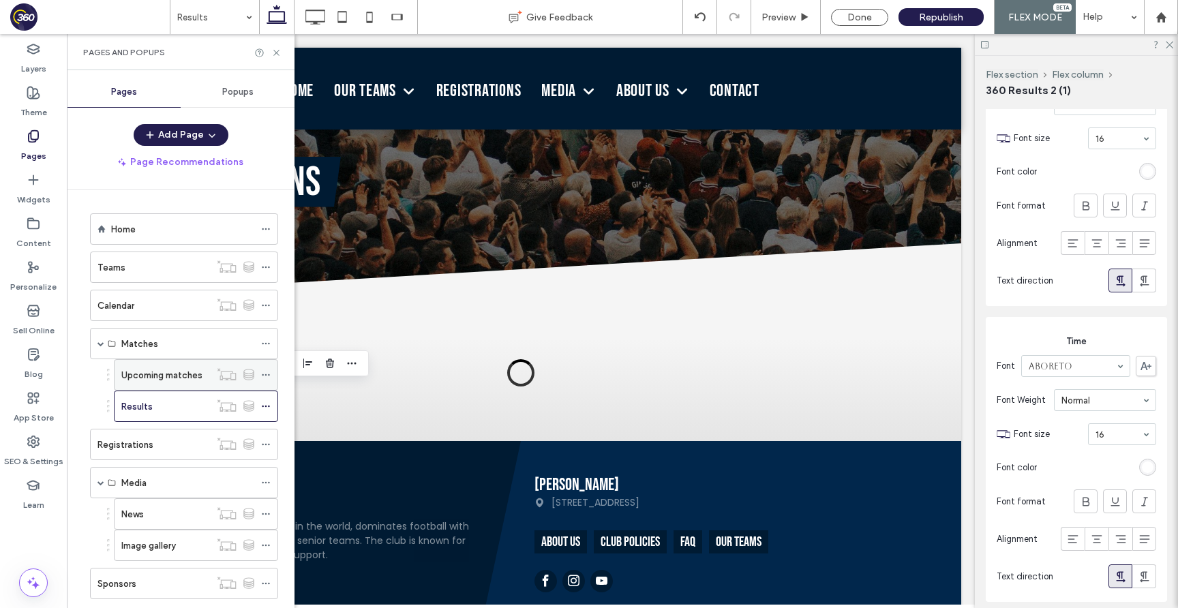
click at [168, 380] on label "Upcoming matches" at bounding box center [161, 375] width 81 height 24
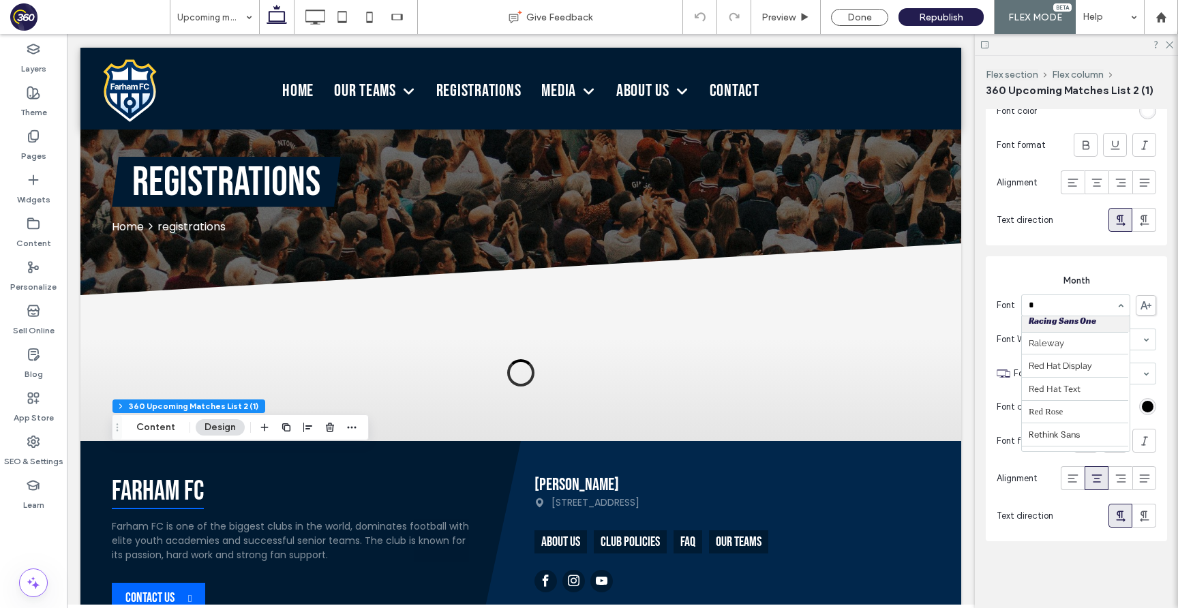
scroll to position [205, 0]
type input "***"
click at [49, 143] on div "Pages" at bounding box center [33, 146] width 67 height 44
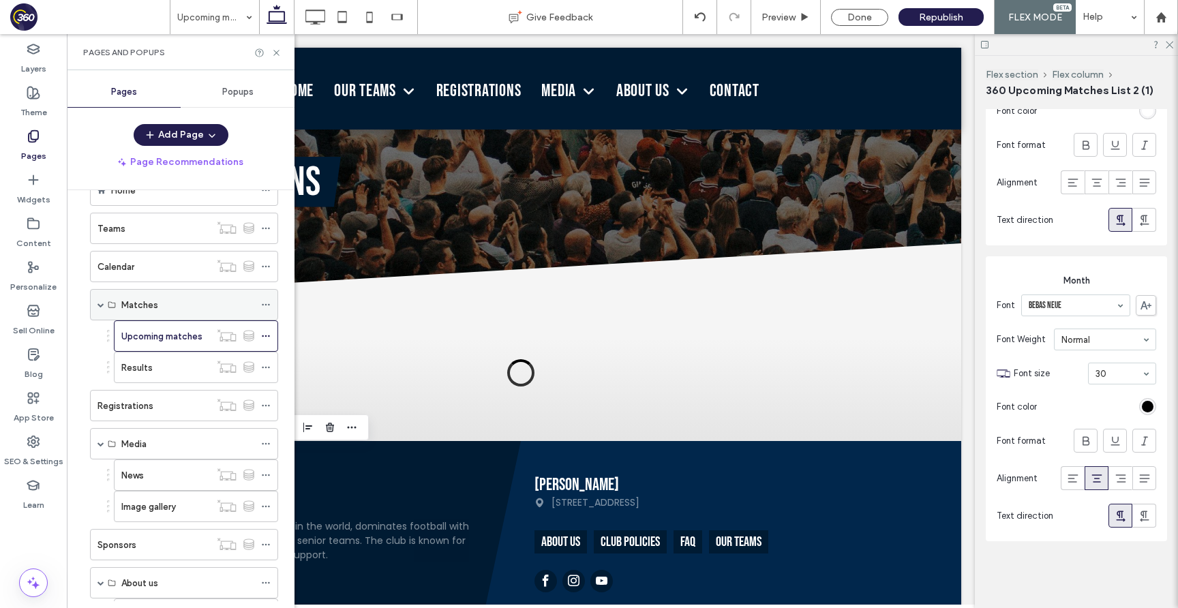
scroll to position [52, 0]
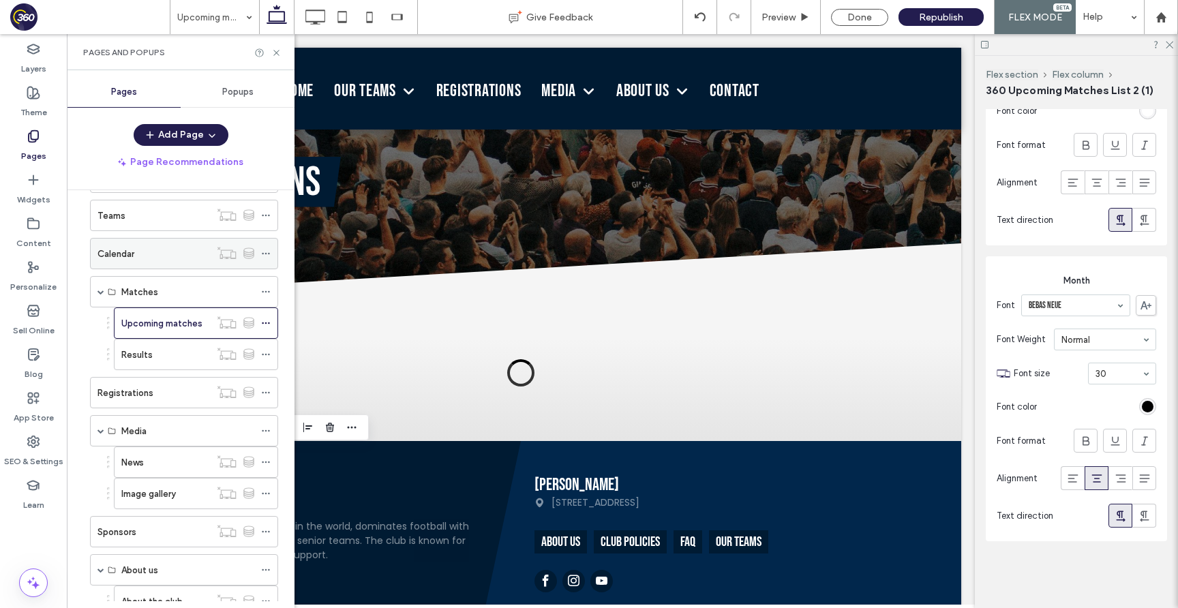
click at [121, 263] on div "Calendar" at bounding box center [154, 254] width 113 height 30
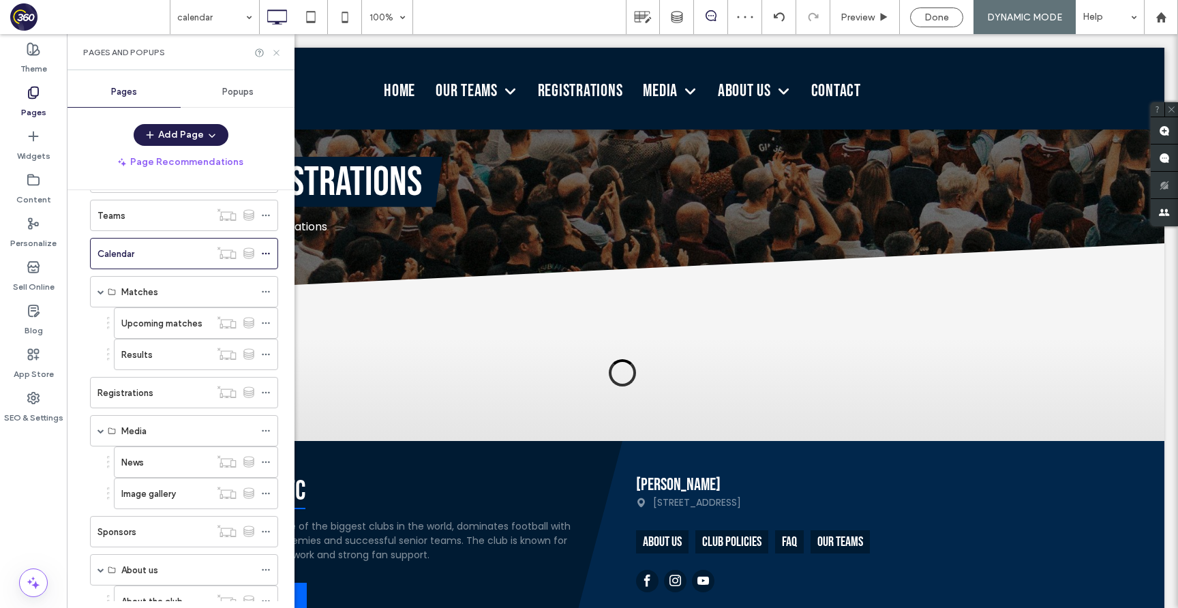
click at [278, 51] on icon at bounding box center [276, 53] width 10 height 10
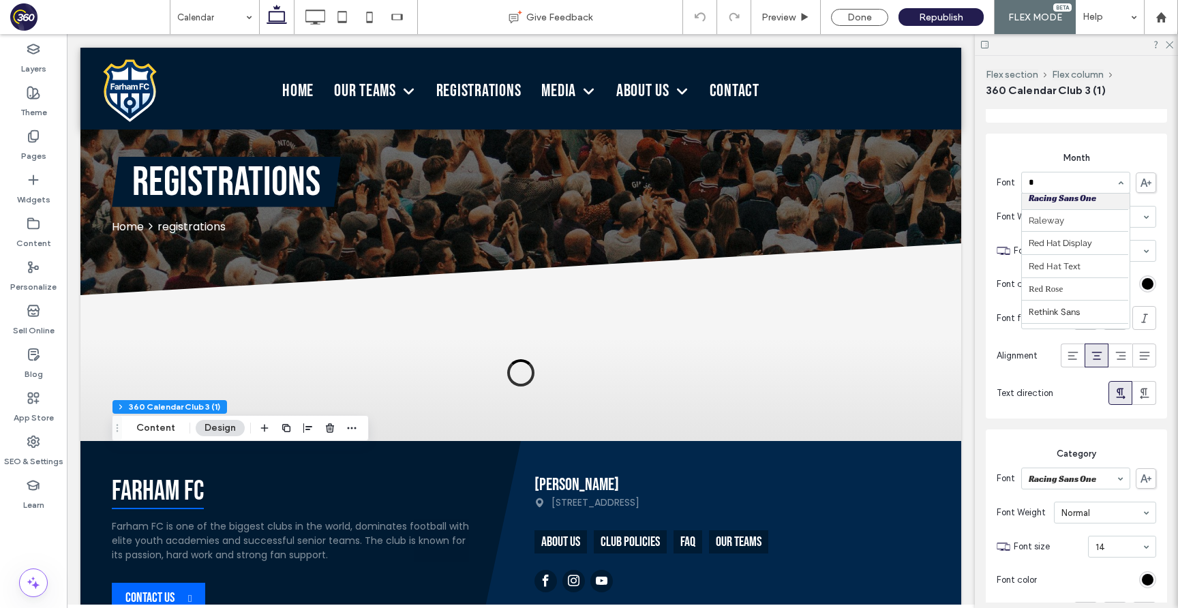
scroll to position [205, 0]
type input "***"
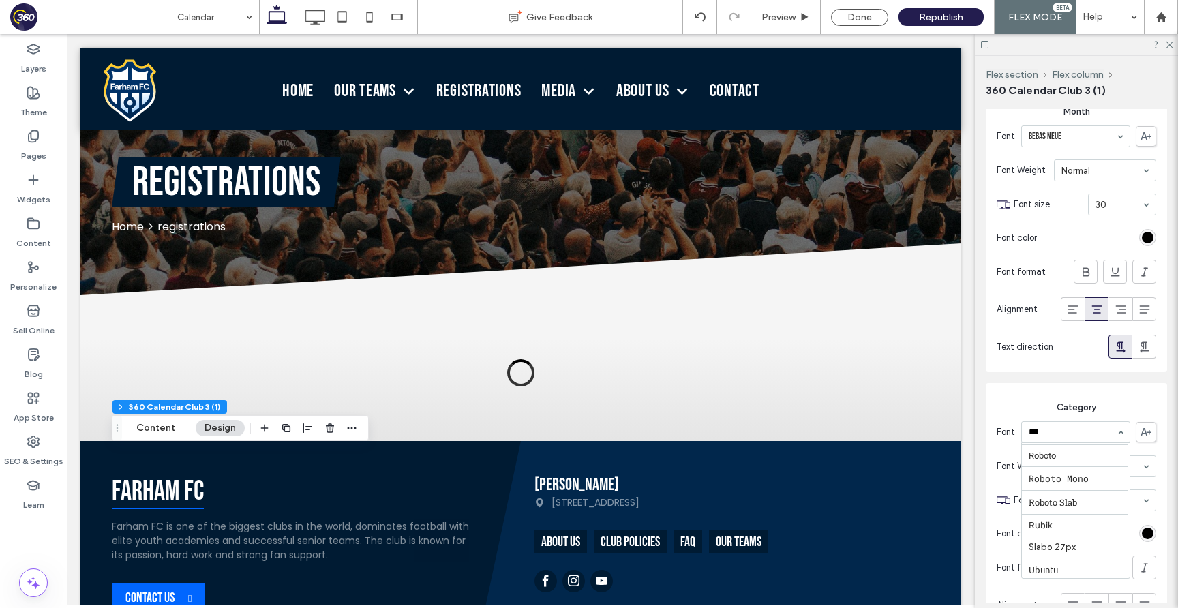
scroll to position [0, 0]
type input "****"
click at [1083, 432] on input at bounding box center [1072, 433] width 87 height 10
type input "***"
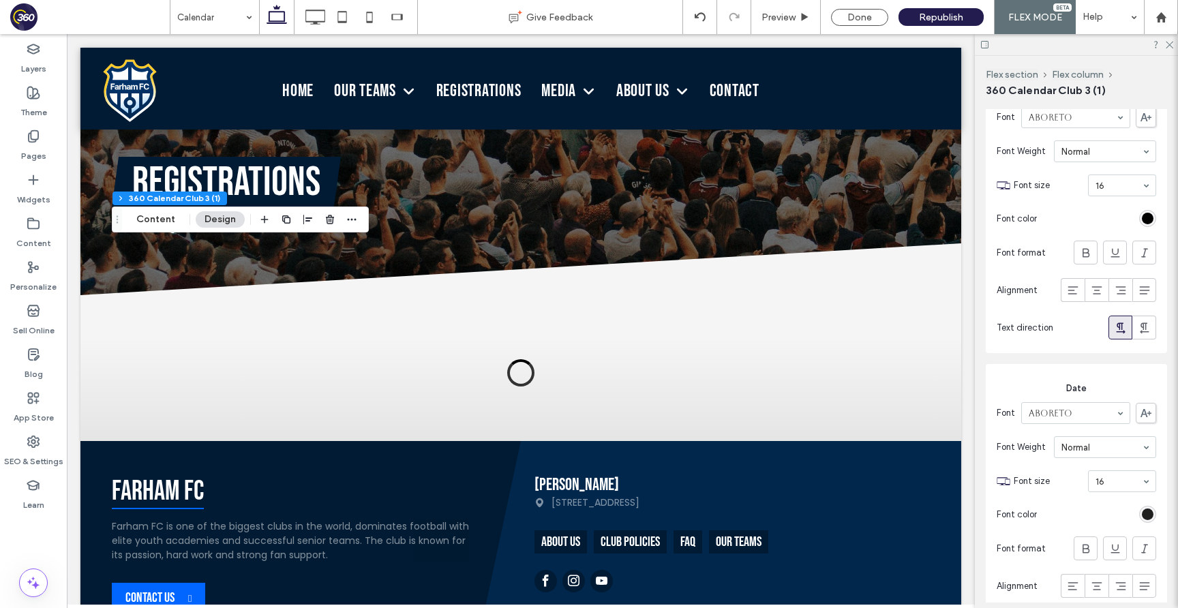
scroll to position [2174, 0]
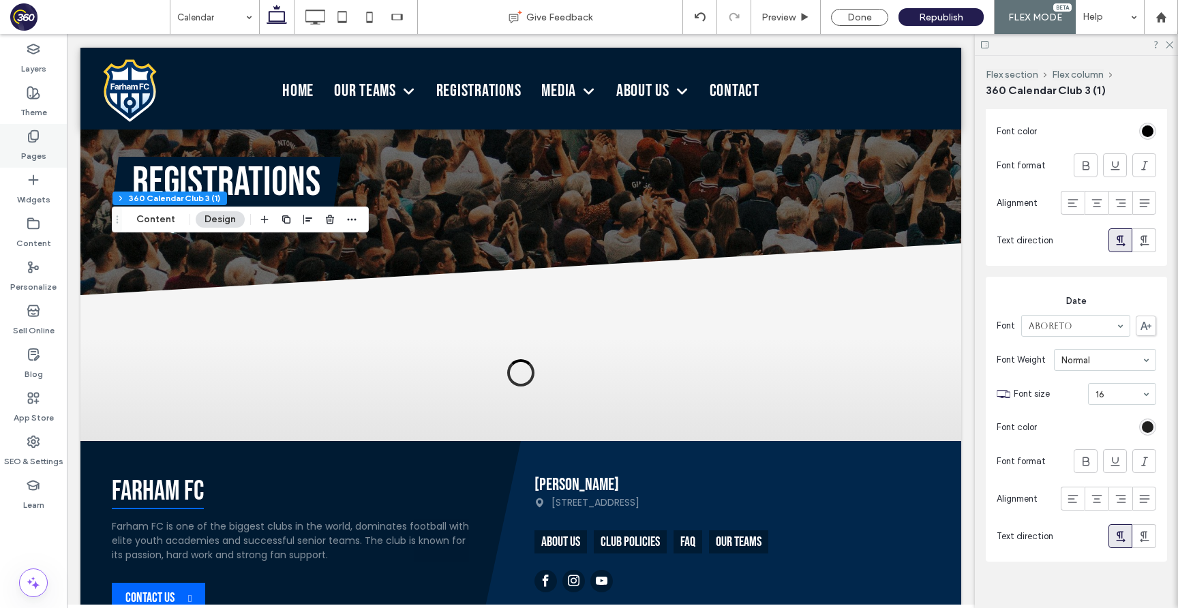
click at [31, 148] on label "Pages" at bounding box center [33, 152] width 25 height 19
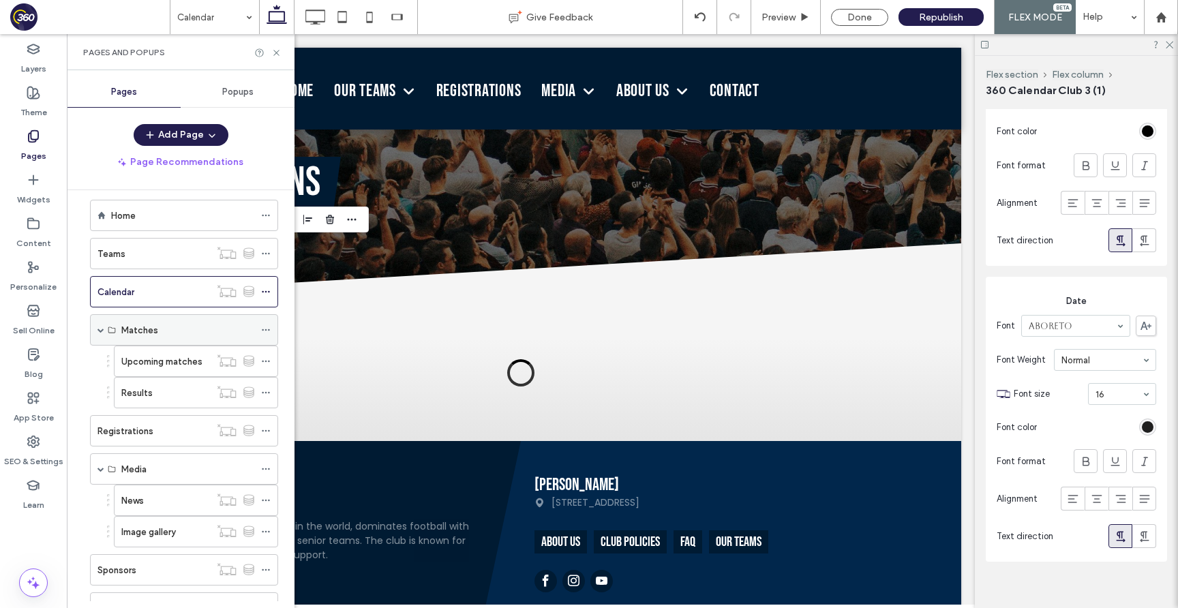
scroll to position [18, 0]
click at [149, 237] on div "Teams" at bounding box center [154, 250] width 113 height 30
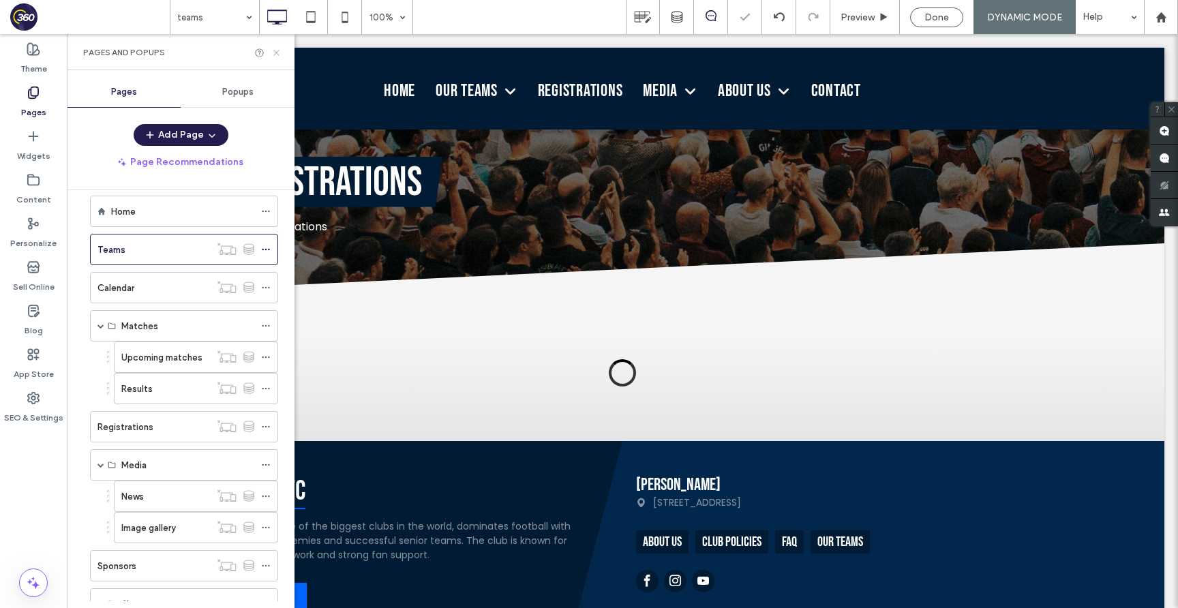
click at [278, 53] on icon at bounding box center [276, 53] width 10 height 10
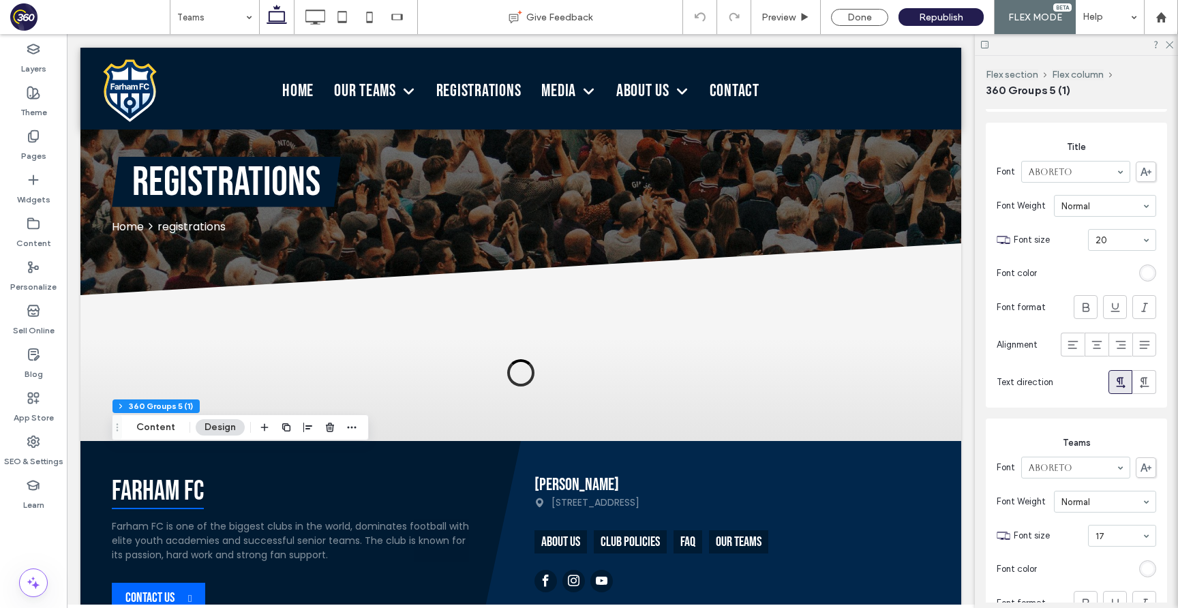
scroll to position [488, 0]
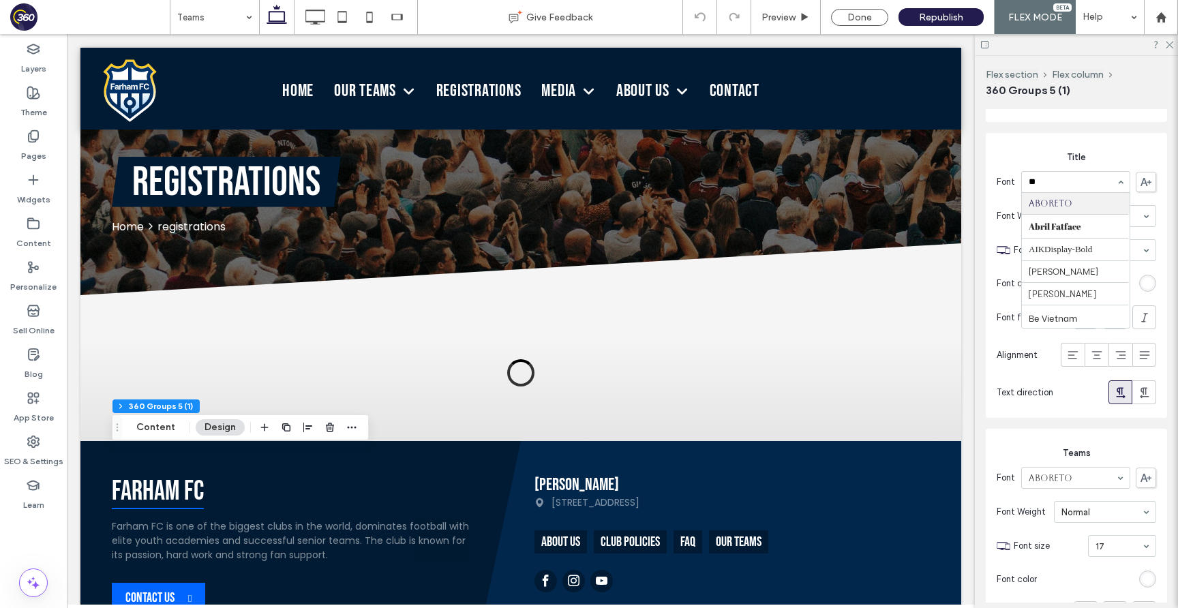
type input "***"
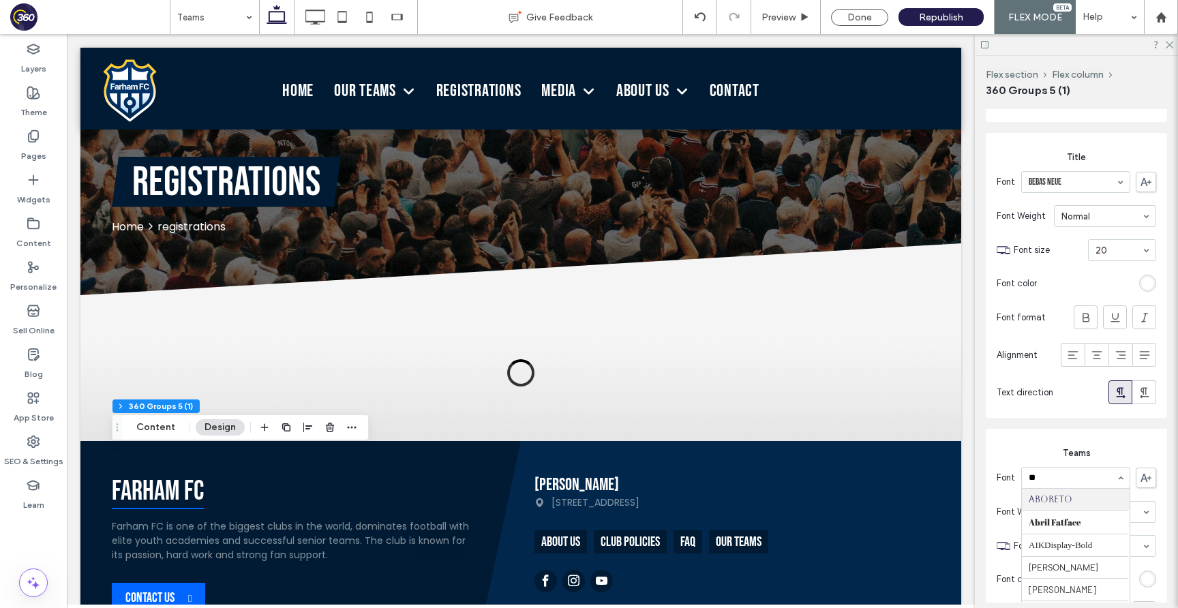
type input "***"
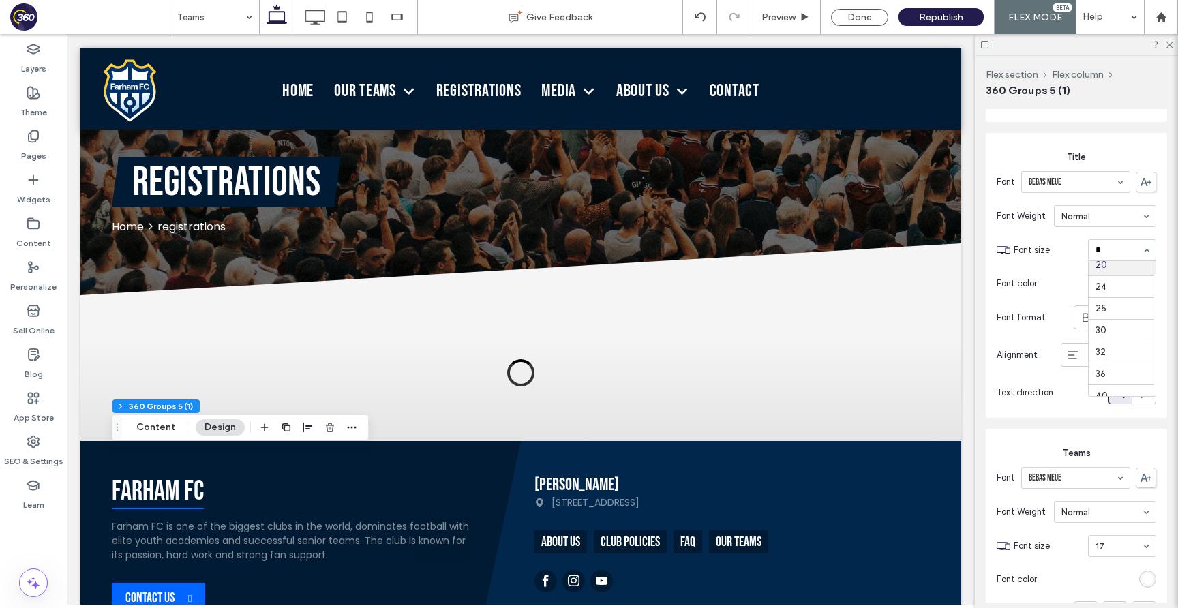
scroll to position [0, 0]
type input "**"
click at [1120, 549] on input at bounding box center [1119, 546] width 46 height 10
type input "**"
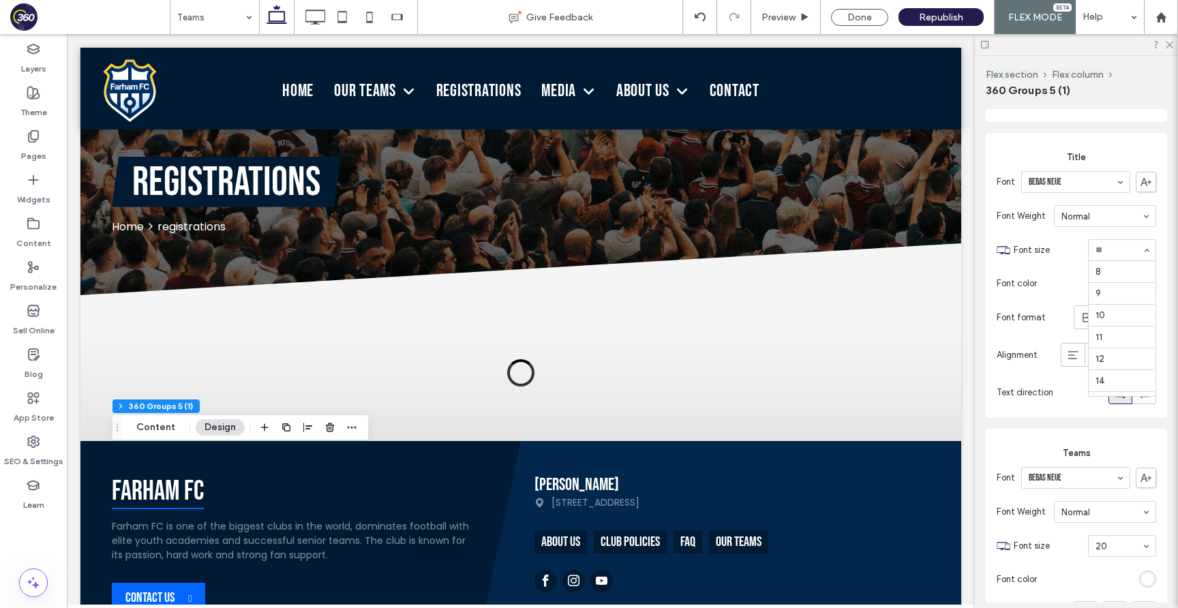
scroll to position [293, 0]
click at [1048, 253] on span "Font size" at bounding box center [1048, 250] width 69 height 14
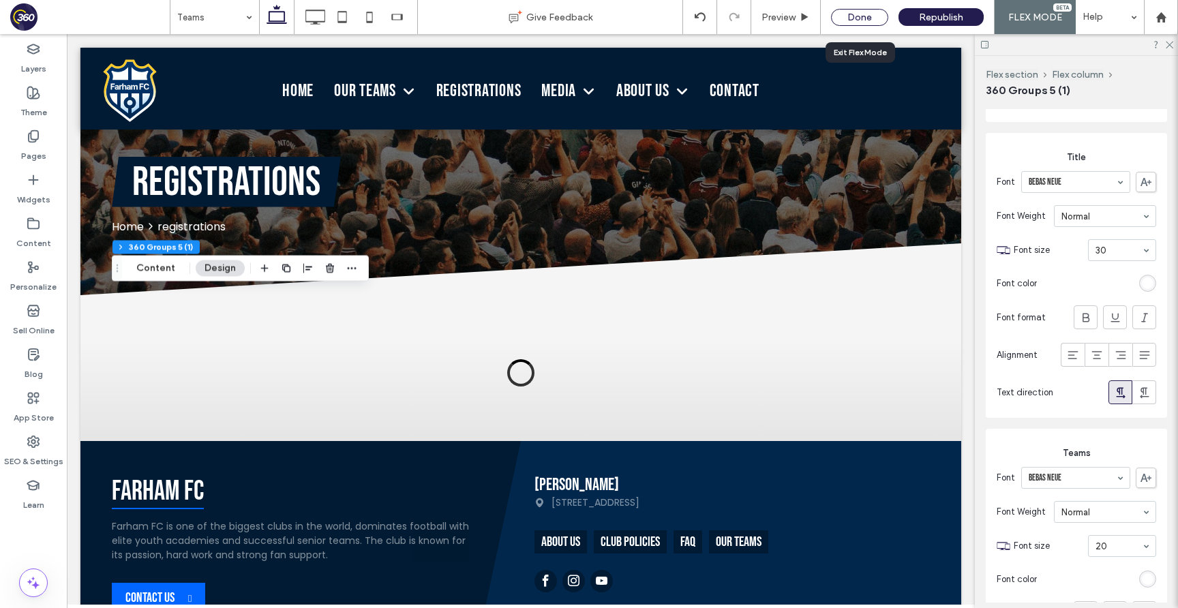
click at [853, 14] on div "Done" at bounding box center [859, 17] width 57 height 17
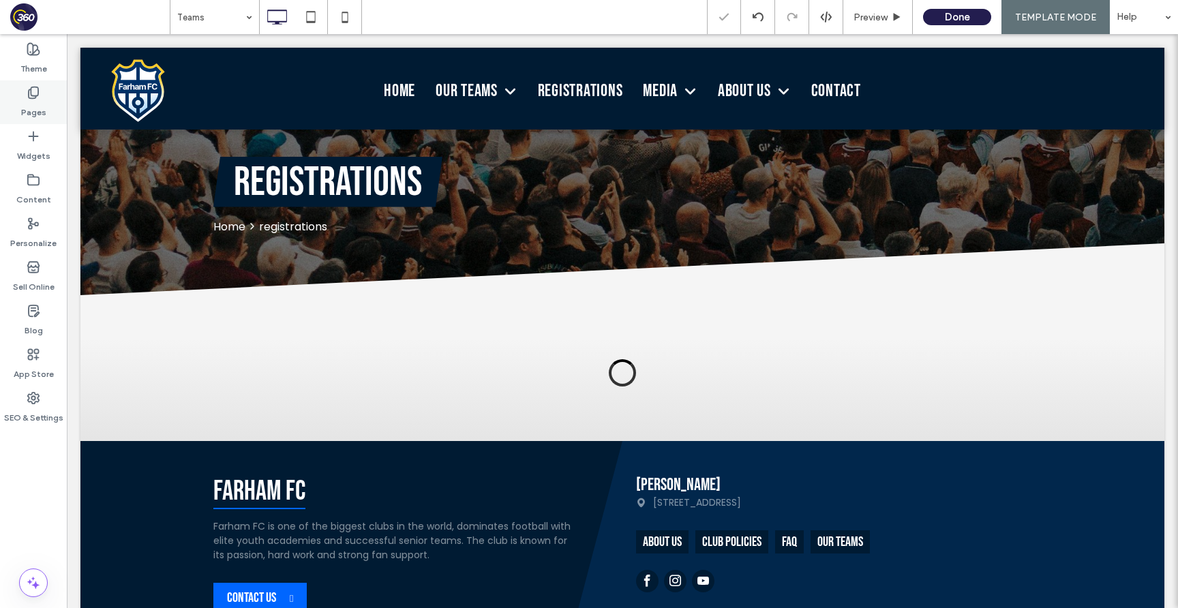
click at [20, 102] on div "Pages" at bounding box center [33, 102] width 67 height 44
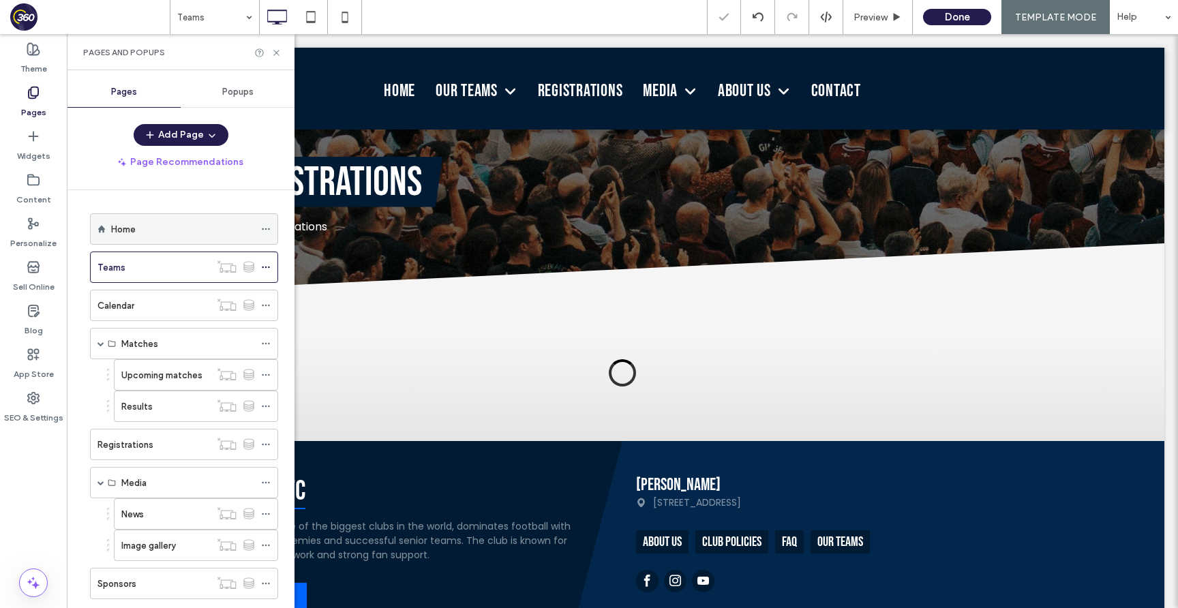
click at [160, 233] on div "Home" at bounding box center [182, 229] width 143 height 14
click at [278, 55] on icon at bounding box center [276, 53] width 10 height 10
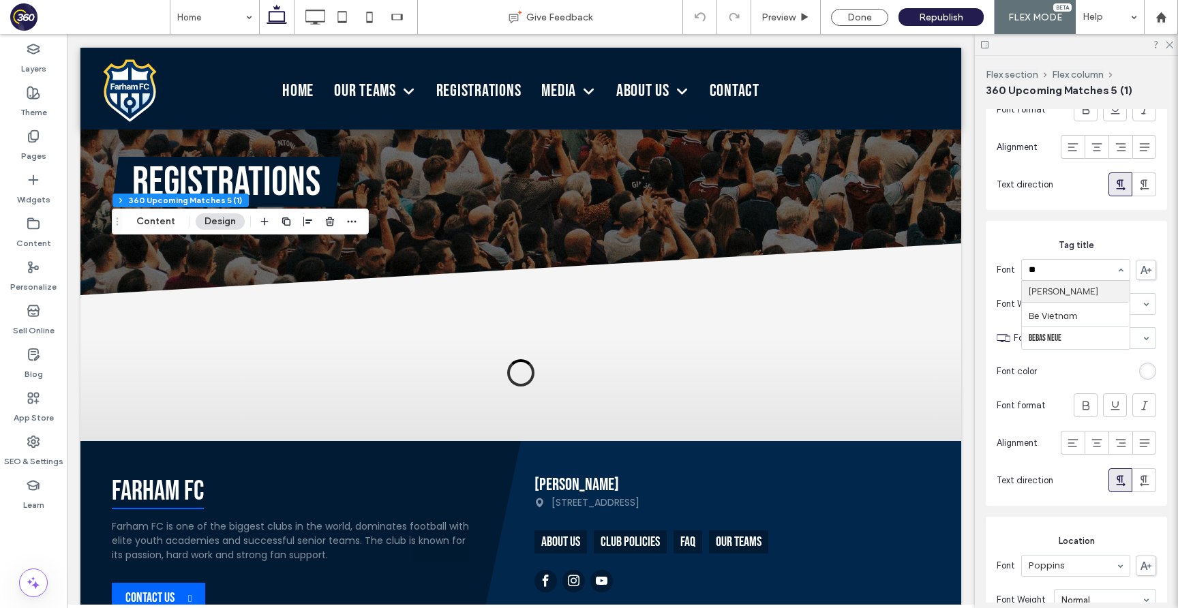
type input "***"
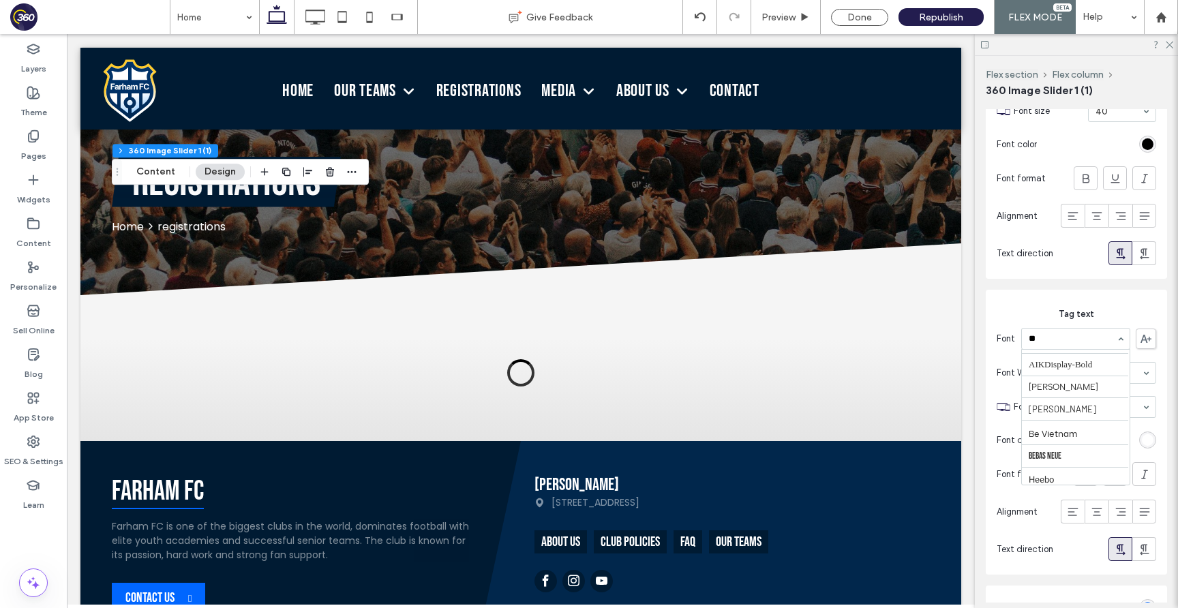
type input "***"
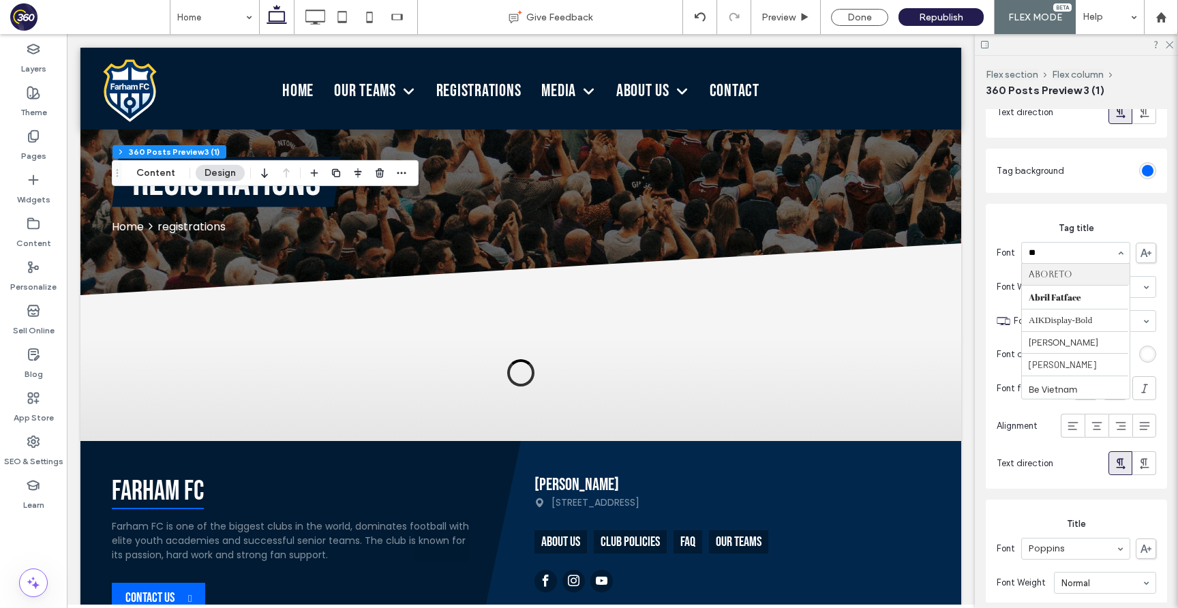
type input "***"
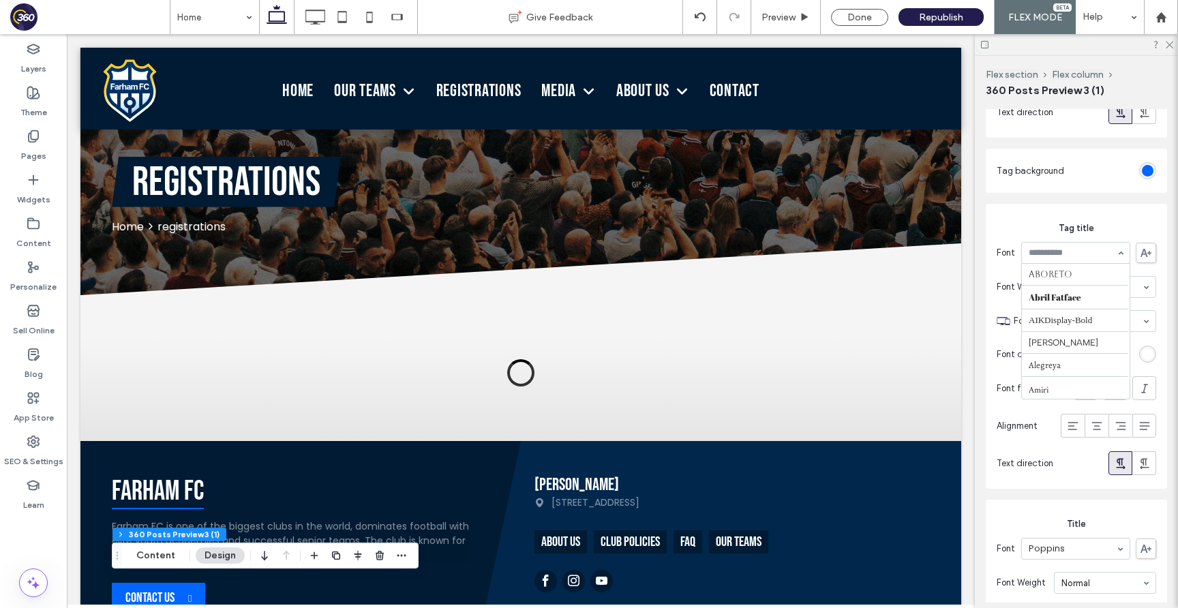
scroll to position [231, 0]
click at [29, 93] on icon at bounding box center [34, 93] width 14 height 14
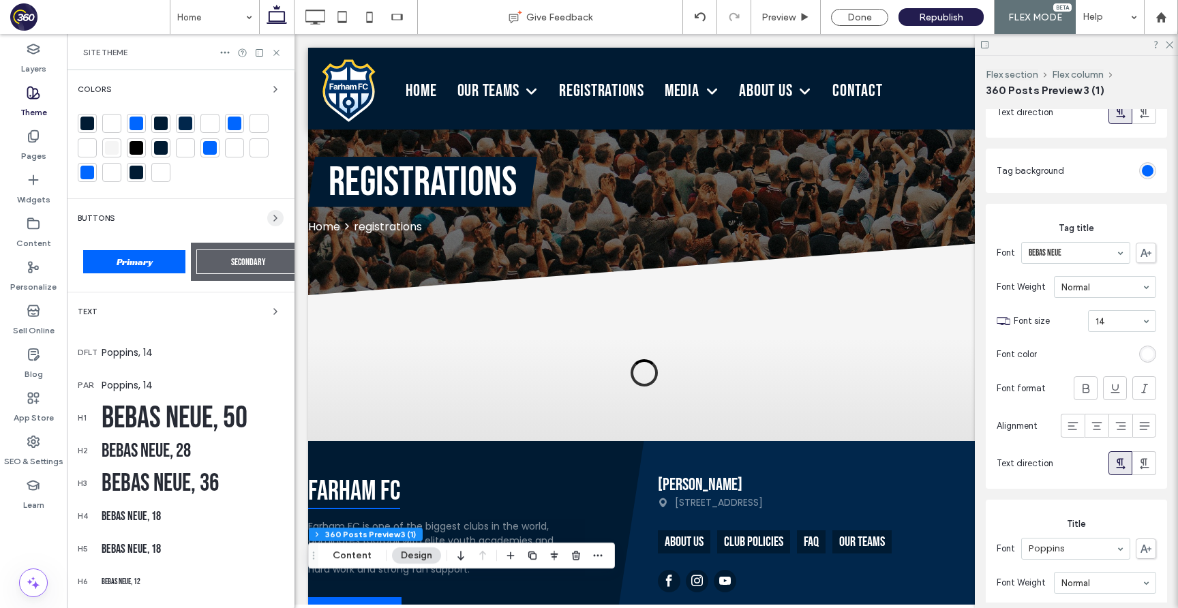
click at [271, 215] on icon "button" at bounding box center [275, 218] width 11 height 11
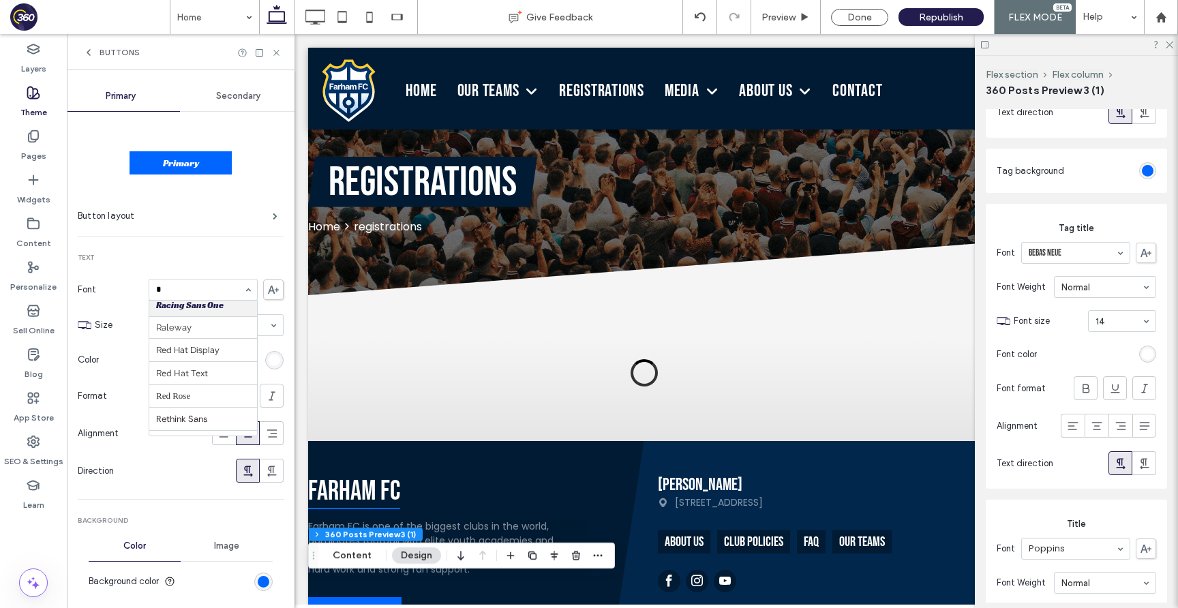
scroll to position [0, 0]
type input "***"
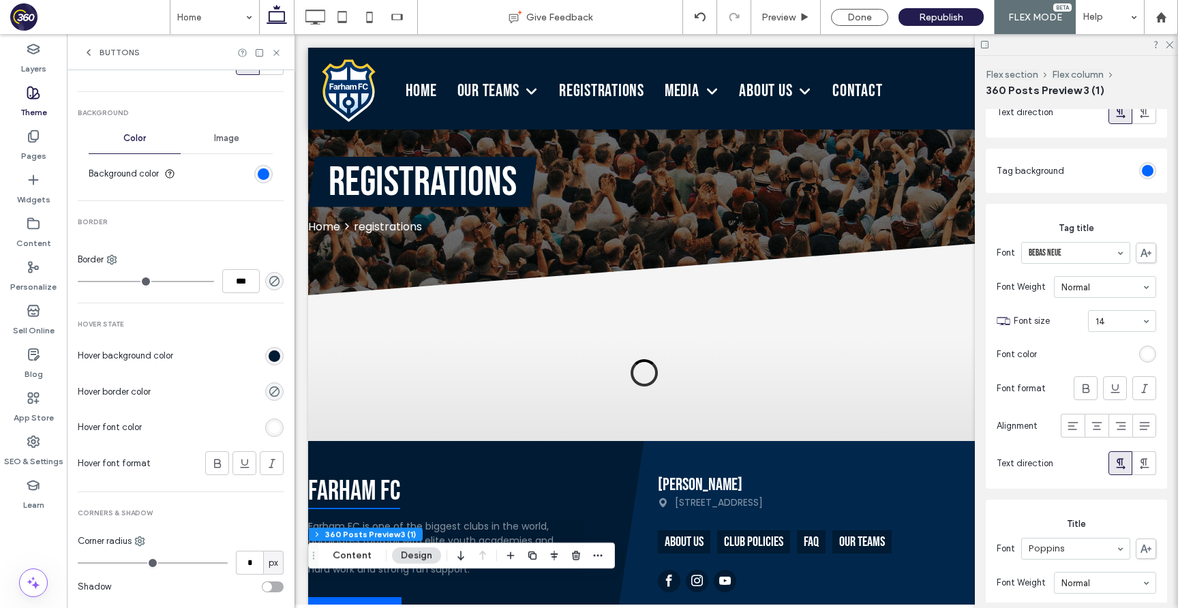
scroll to position [432, 0]
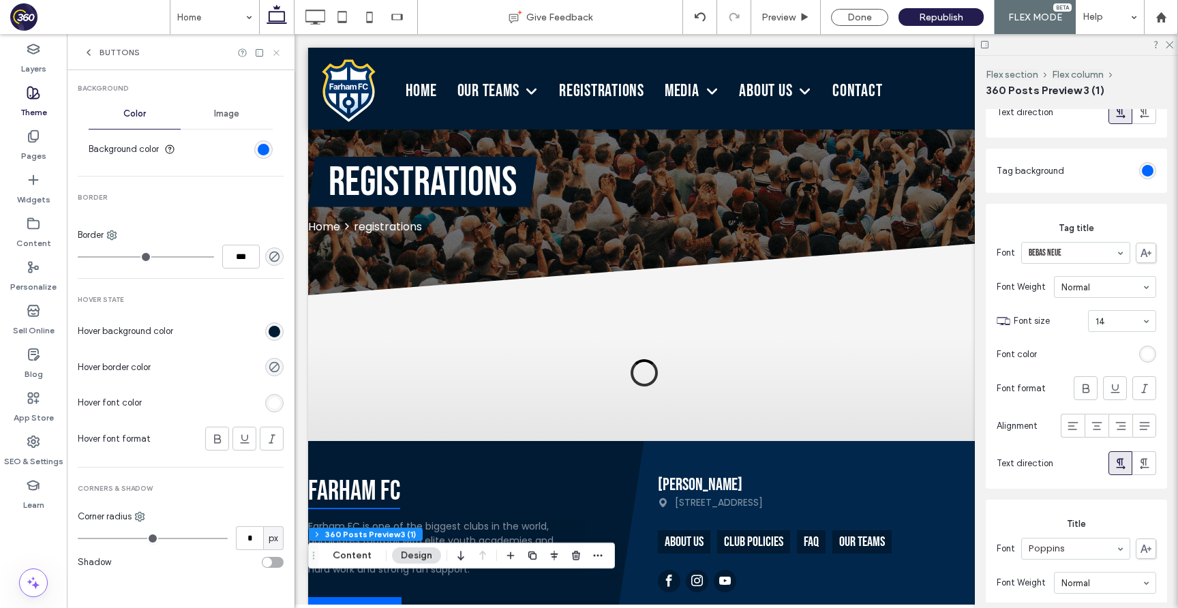
click at [278, 51] on icon at bounding box center [276, 53] width 10 height 10
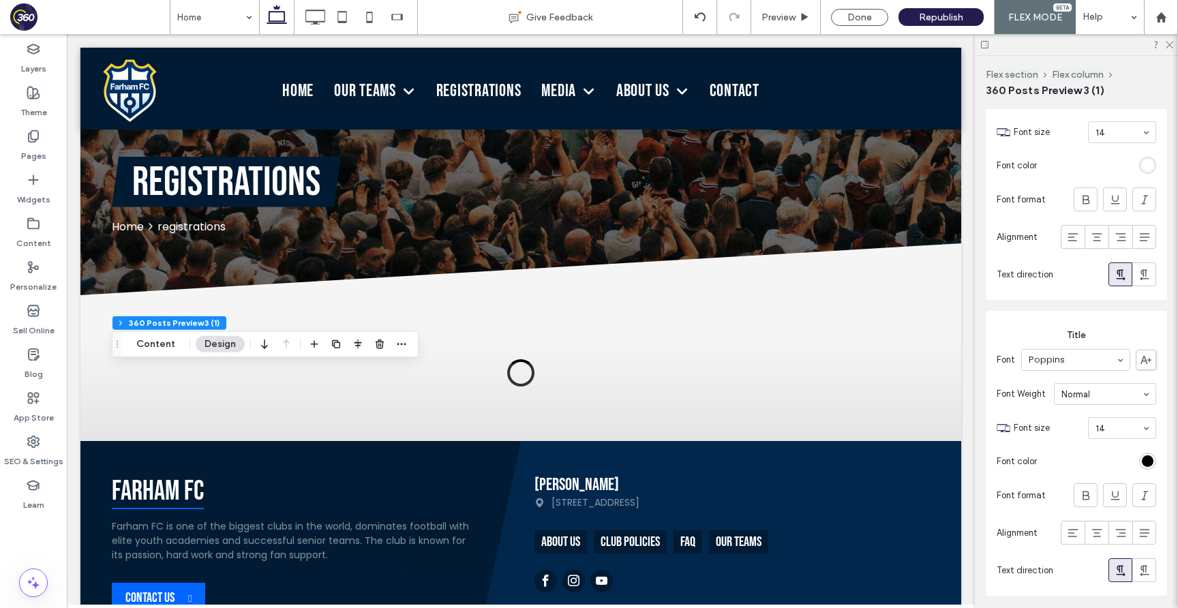
scroll to position [738, 0]
click at [1146, 459] on div "rgb(0, 0, 0)" at bounding box center [1148, 459] width 12 height 12
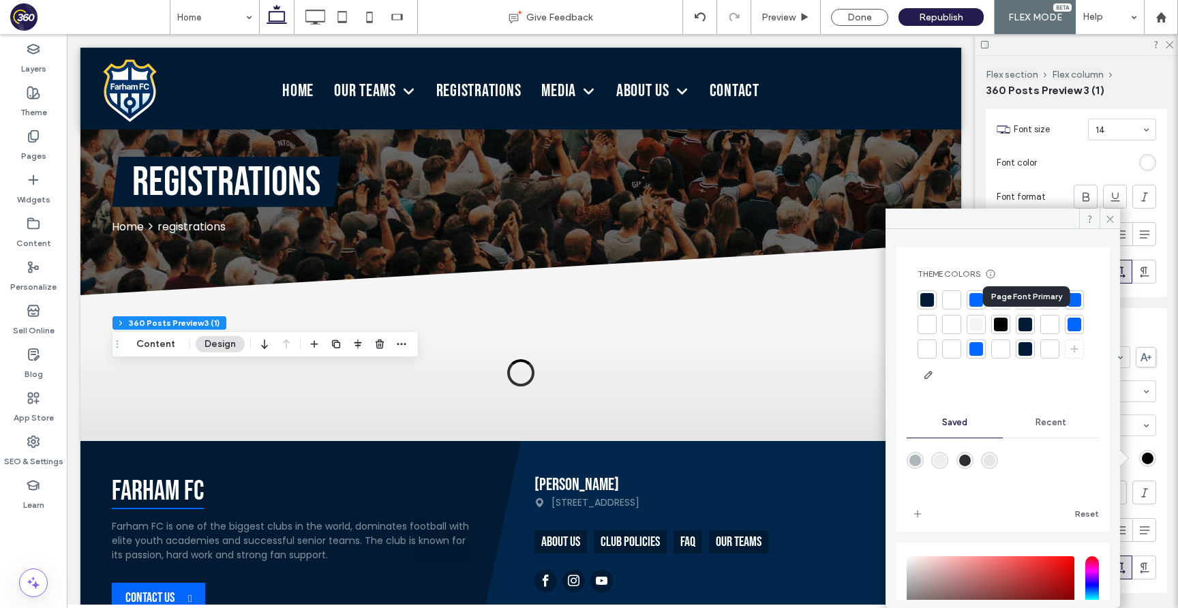
click at [1008, 320] on div at bounding box center [1001, 325] width 14 height 14
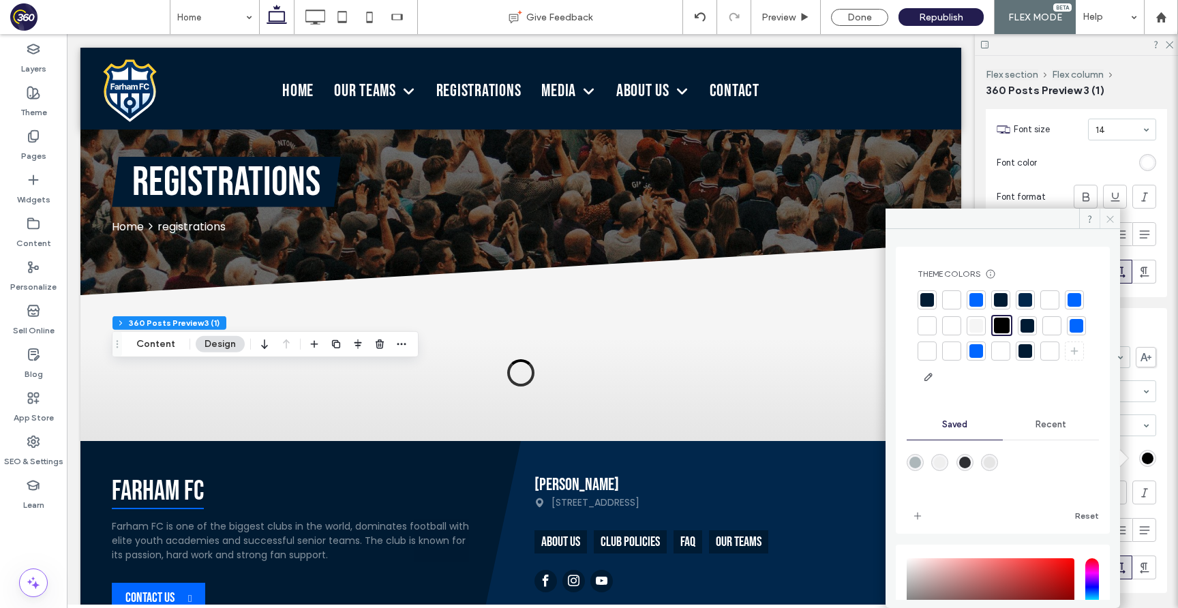
click at [1113, 214] on icon at bounding box center [1110, 219] width 10 height 10
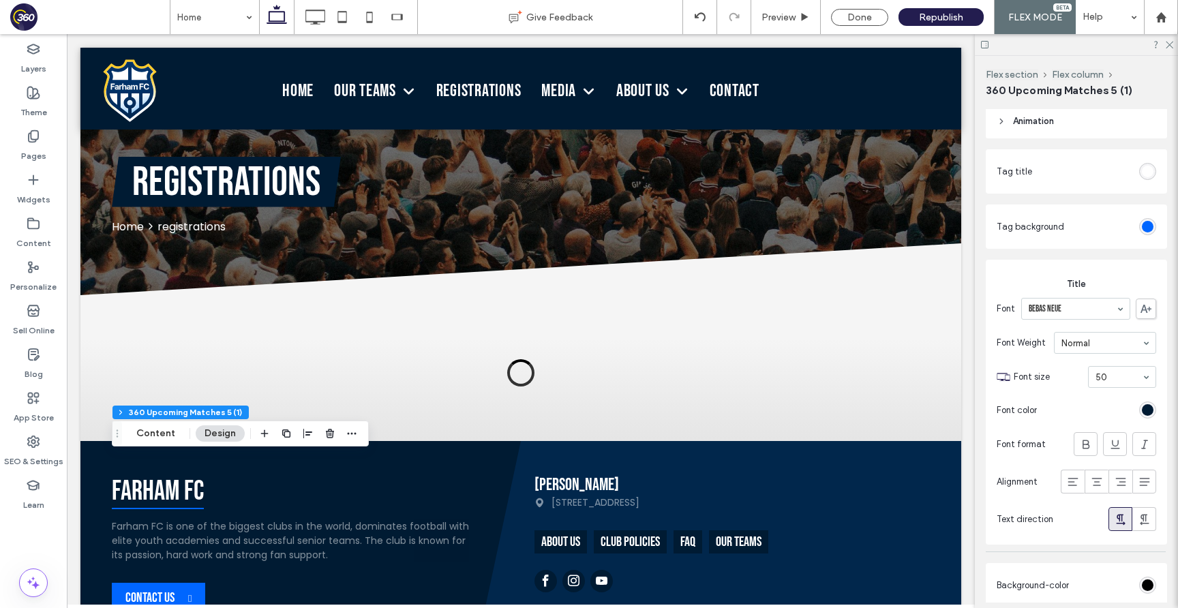
scroll to position [151, 0]
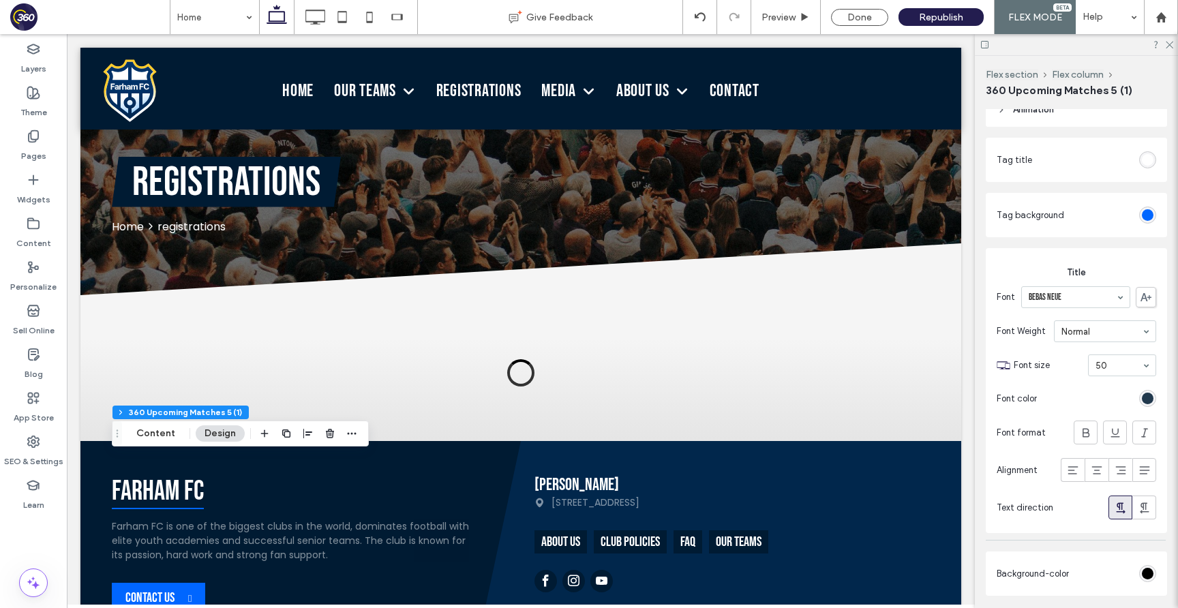
click at [1146, 398] on div "rgb(0, 27, 51)" at bounding box center [1148, 399] width 12 height 12
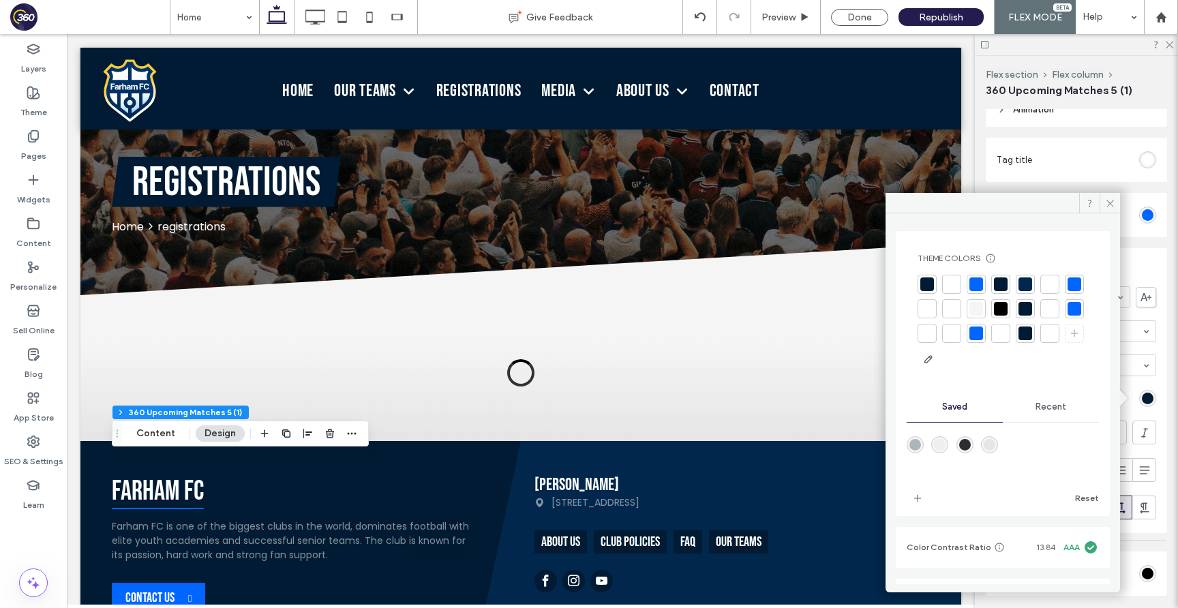
click at [1008, 306] on div at bounding box center [1001, 309] width 14 height 14
click at [1112, 205] on use at bounding box center [1110, 203] width 7 height 7
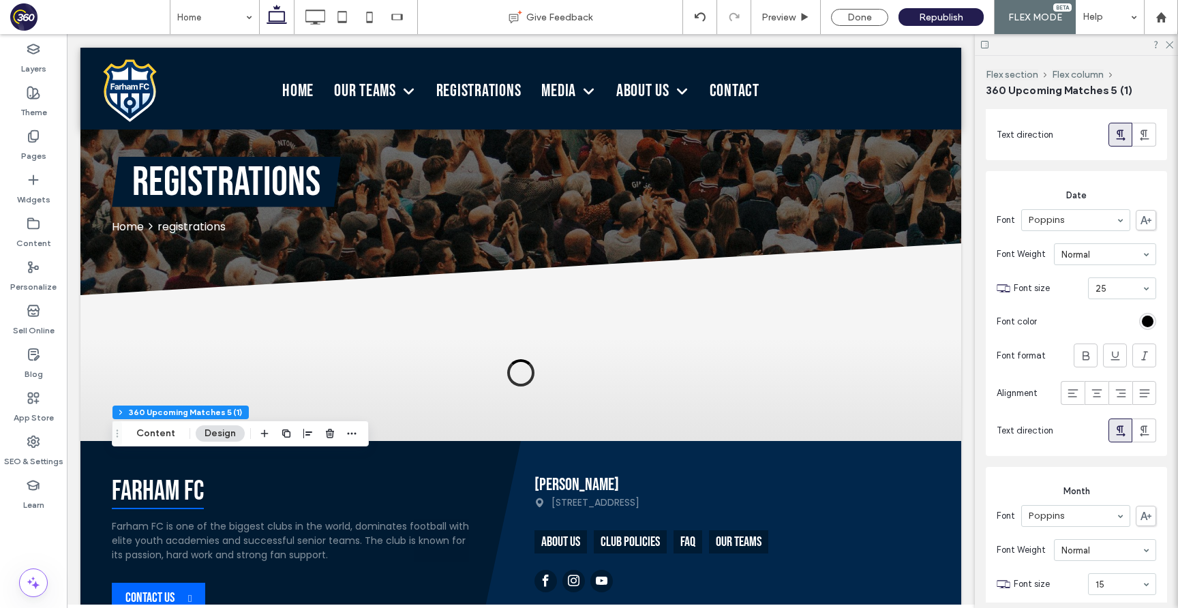
scroll to position [1264, 0]
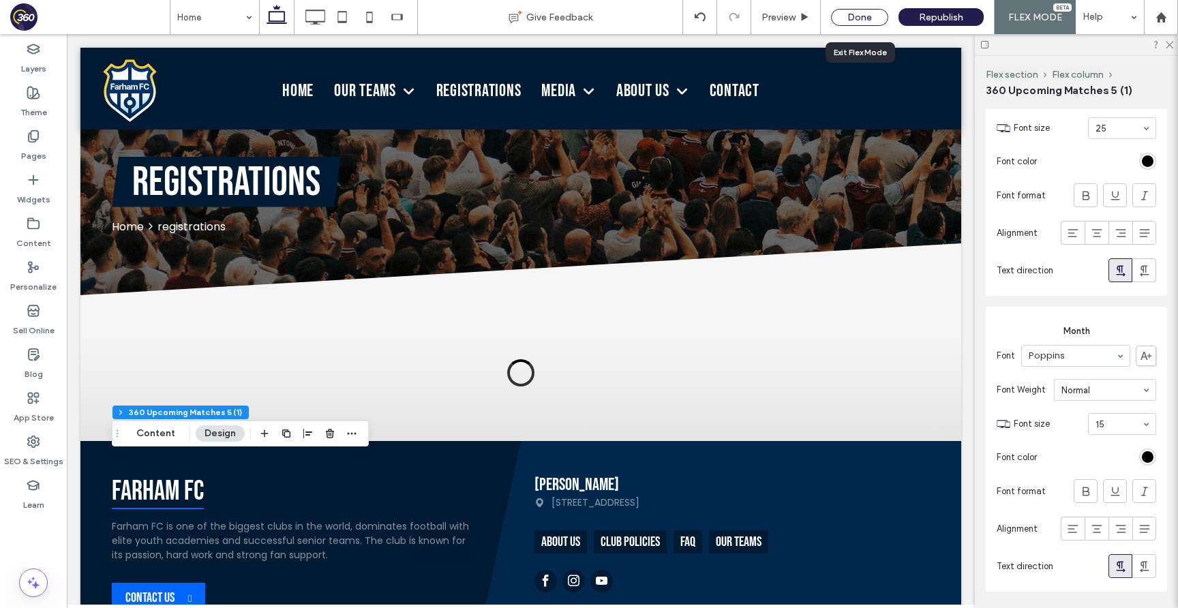
click at [859, 25] on div "Done" at bounding box center [859, 17] width 57 height 17
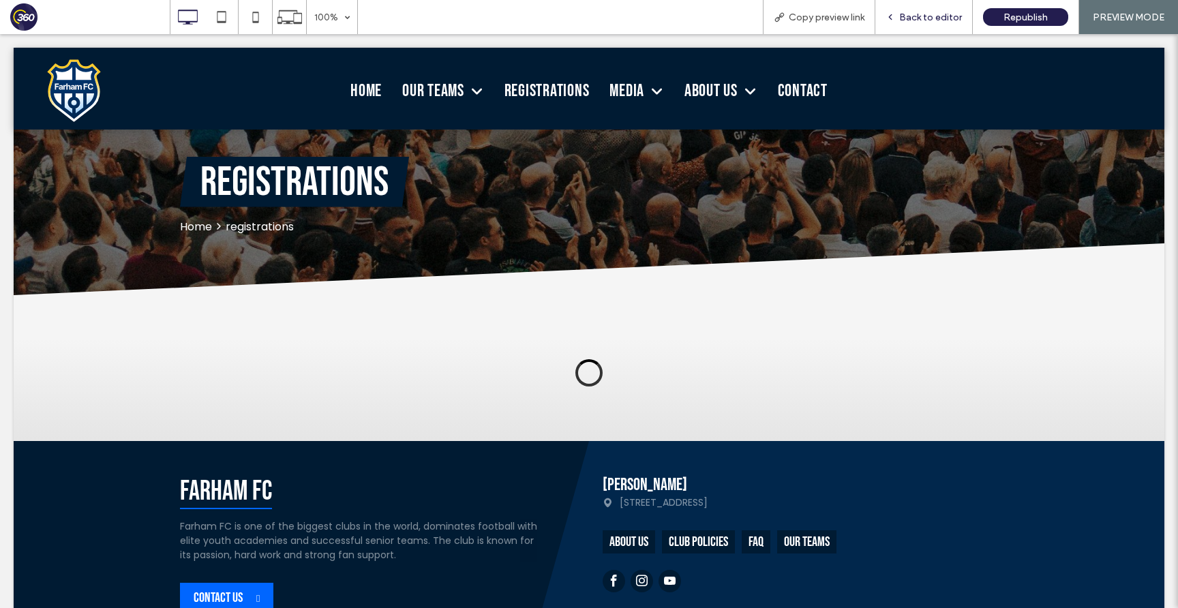
click at [926, 5] on div "Back to editor" at bounding box center [924, 17] width 98 height 34
click at [926, 17] on span "Back to editor" at bounding box center [930, 18] width 63 height 12
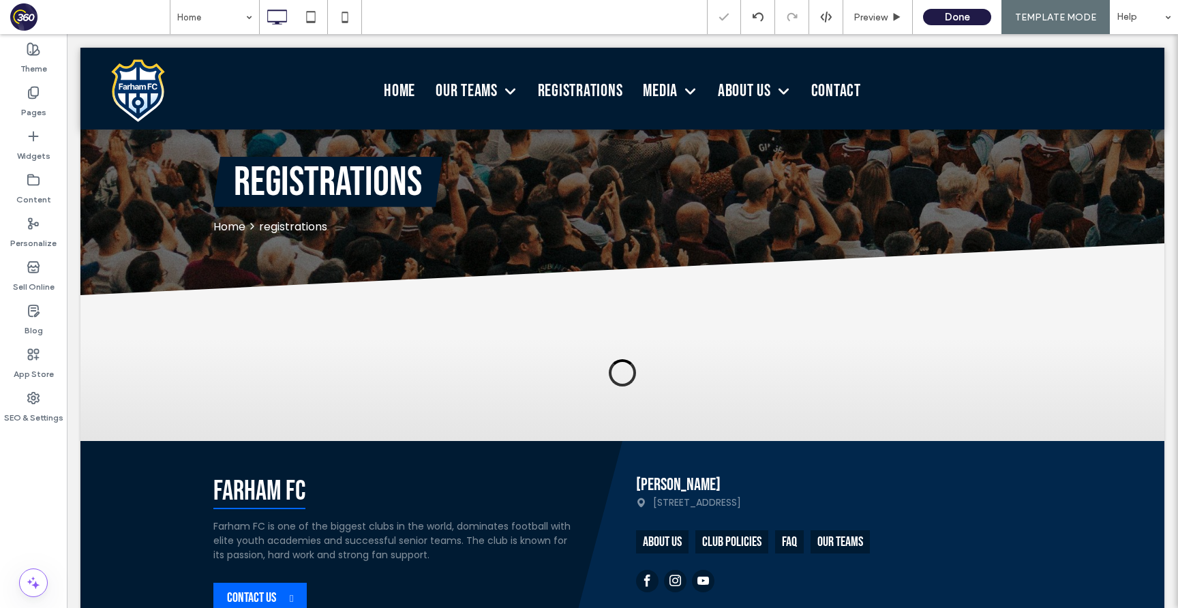
click at [952, 16] on button "Done" at bounding box center [957, 17] width 68 height 16
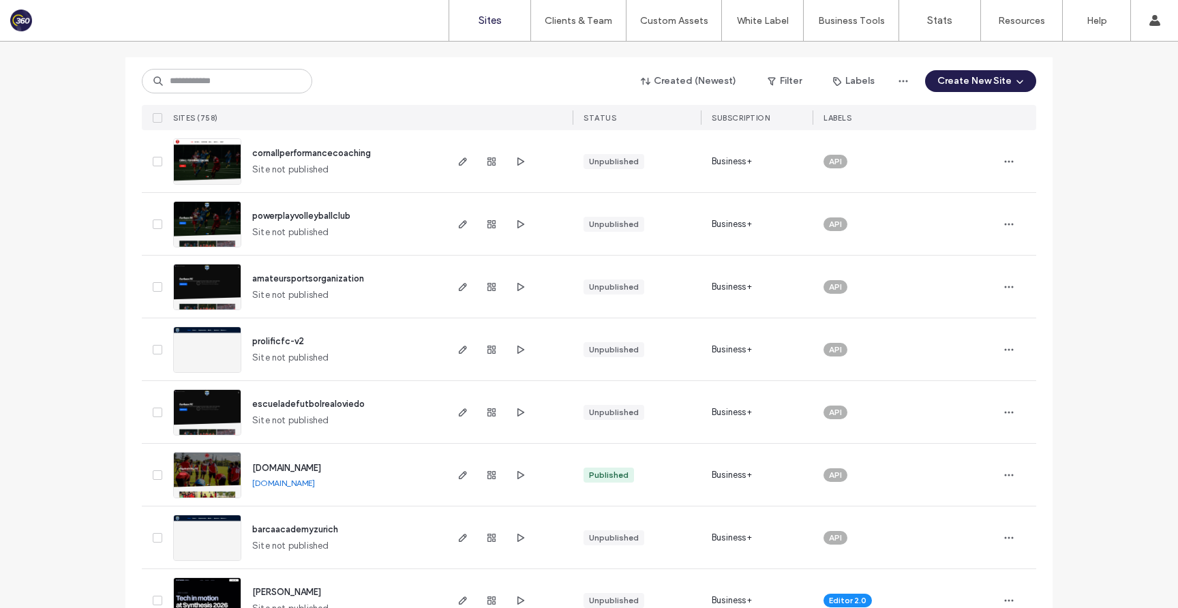
scroll to position [246, 0]
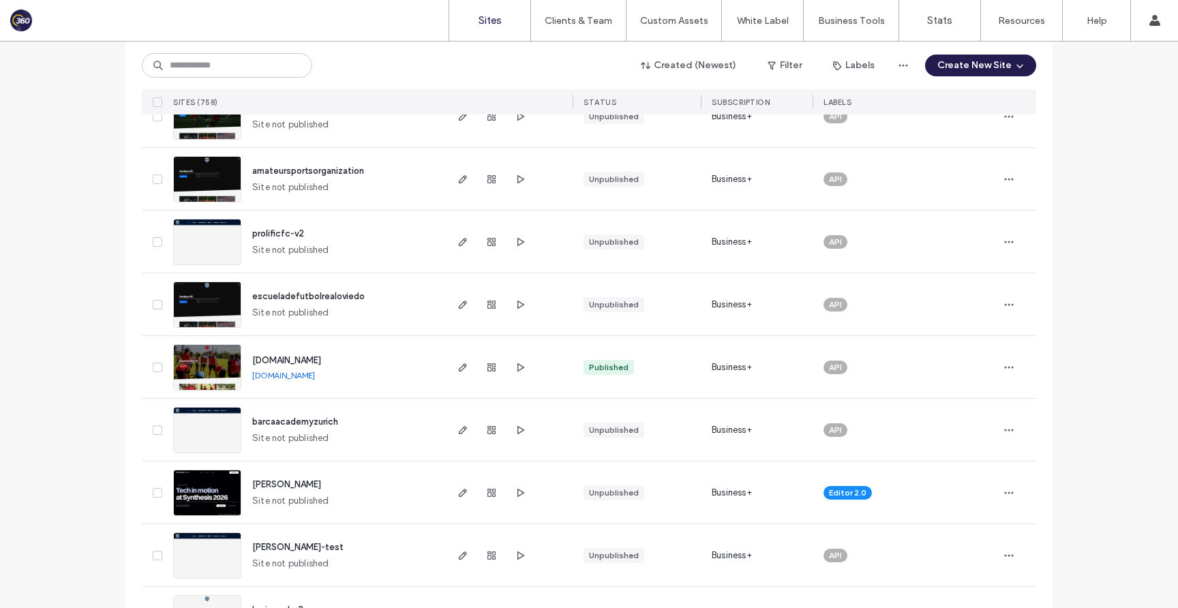
click at [321, 359] on span "[DOMAIN_NAME]" at bounding box center [286, 360] width 69 height 10
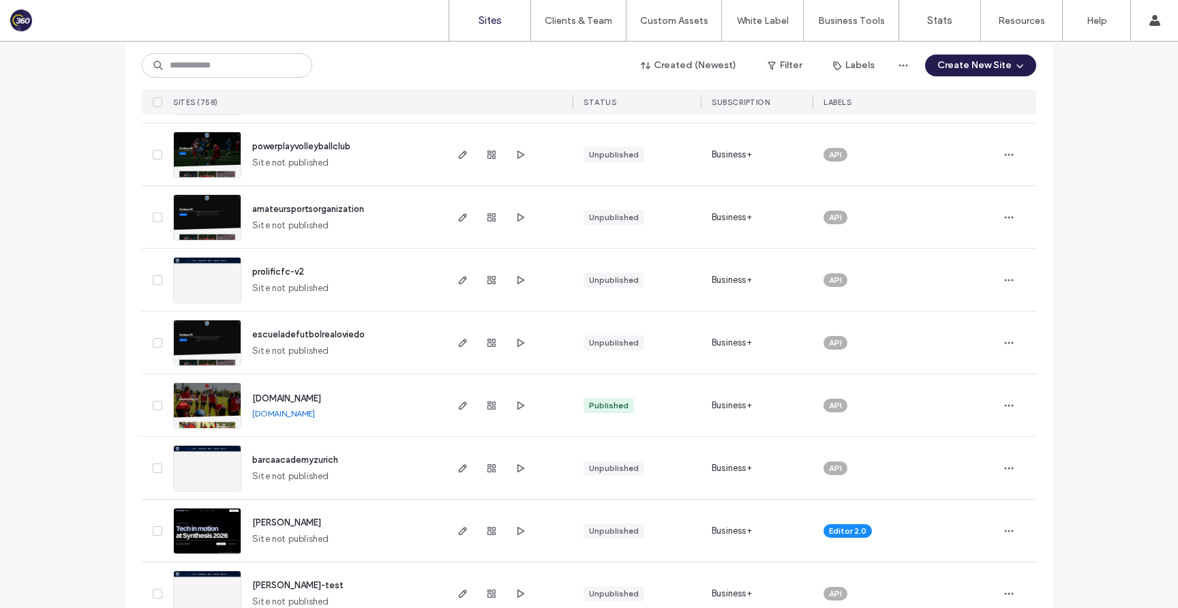
scroll to position [220, 0]
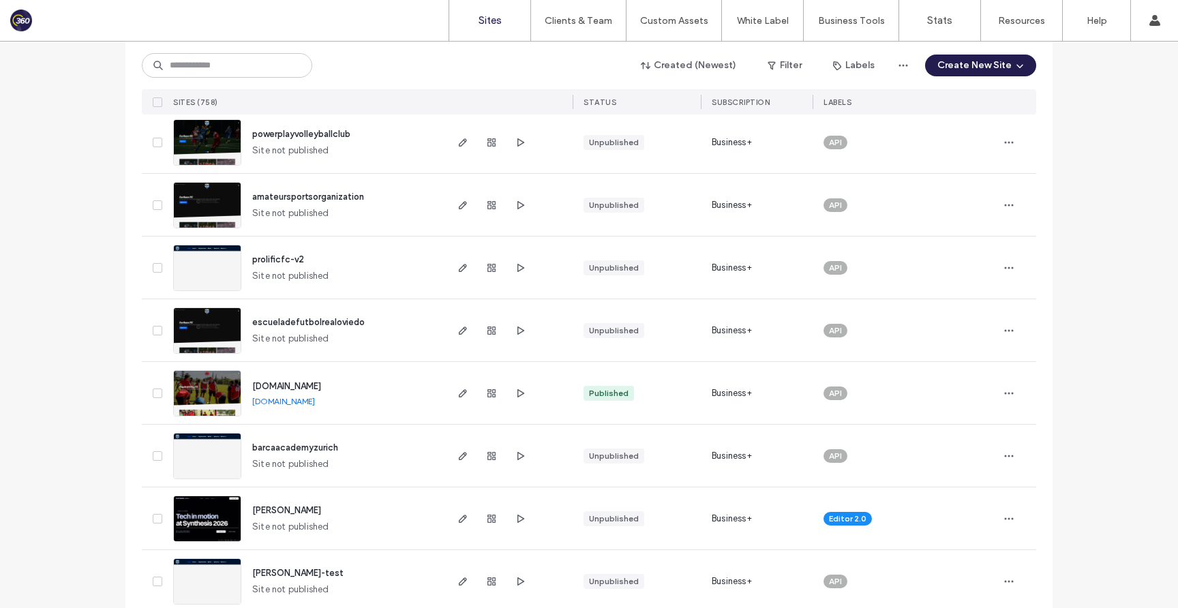
click at [304, 398] on link "[DOMAIN_NAME]" at bounding box center [283, 401] width 63 height 10
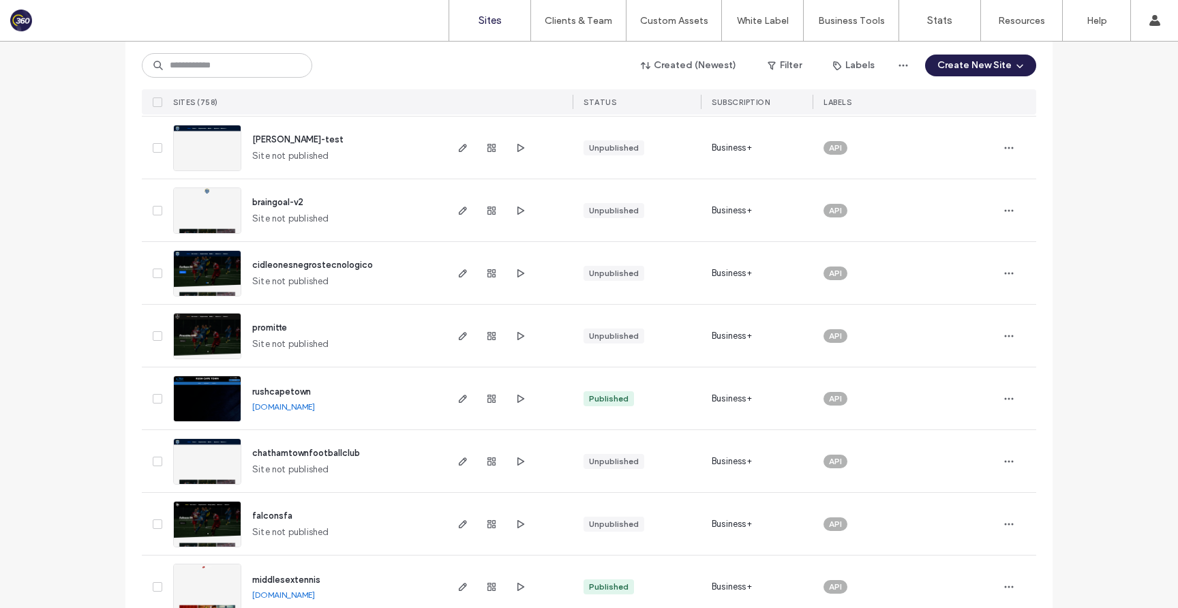
scroll to position [1096, 0]
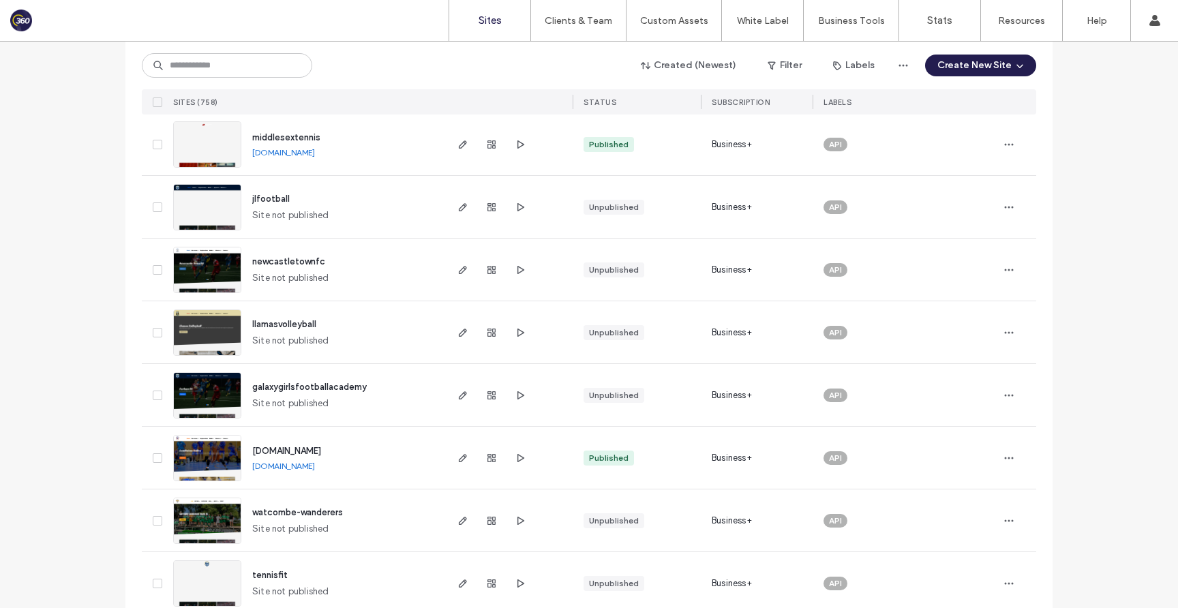
click at [315, 468] on link "[DOMAIN_NAME]" at bounding box center [283, 466] width 63 height 10
click at [321, 449] on span "[DOMAIN_NAME]" at bounding box center [286, 451] width 69 height 10
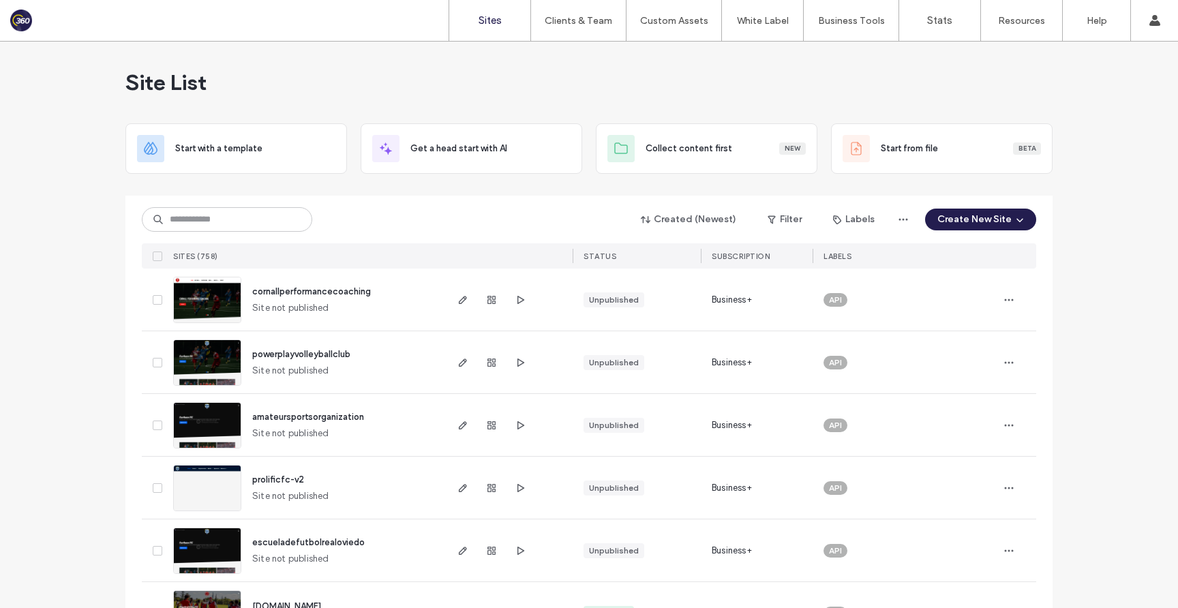
scroll to position [1468, 0]
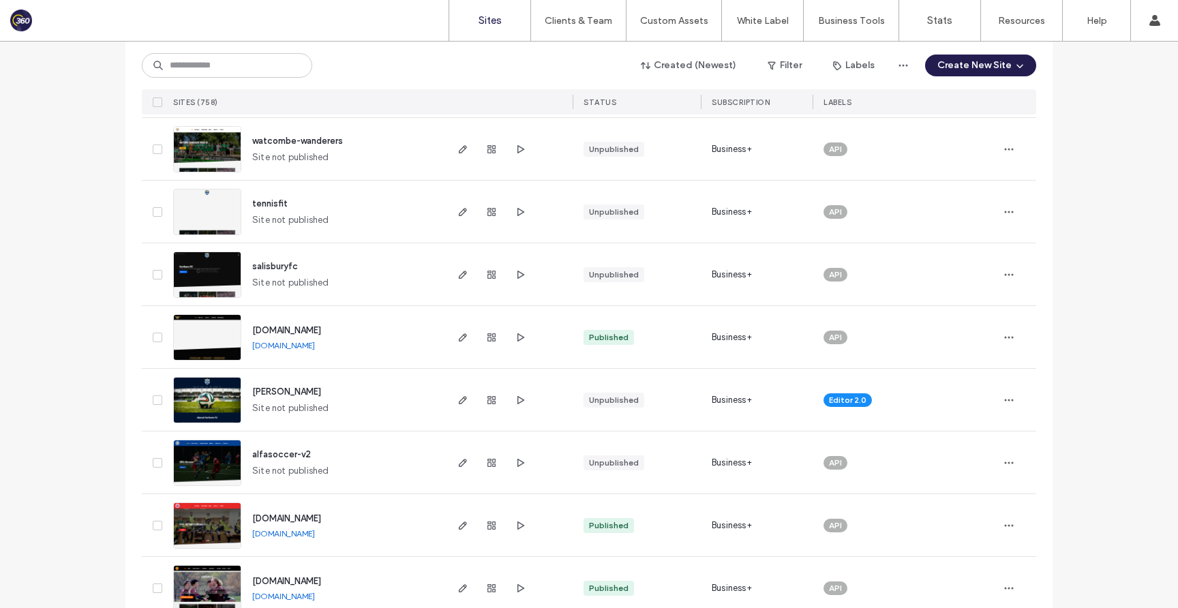
click at [273, 267] on span "salisburyfc" at bounding box center [275, 266] width 46 height 10
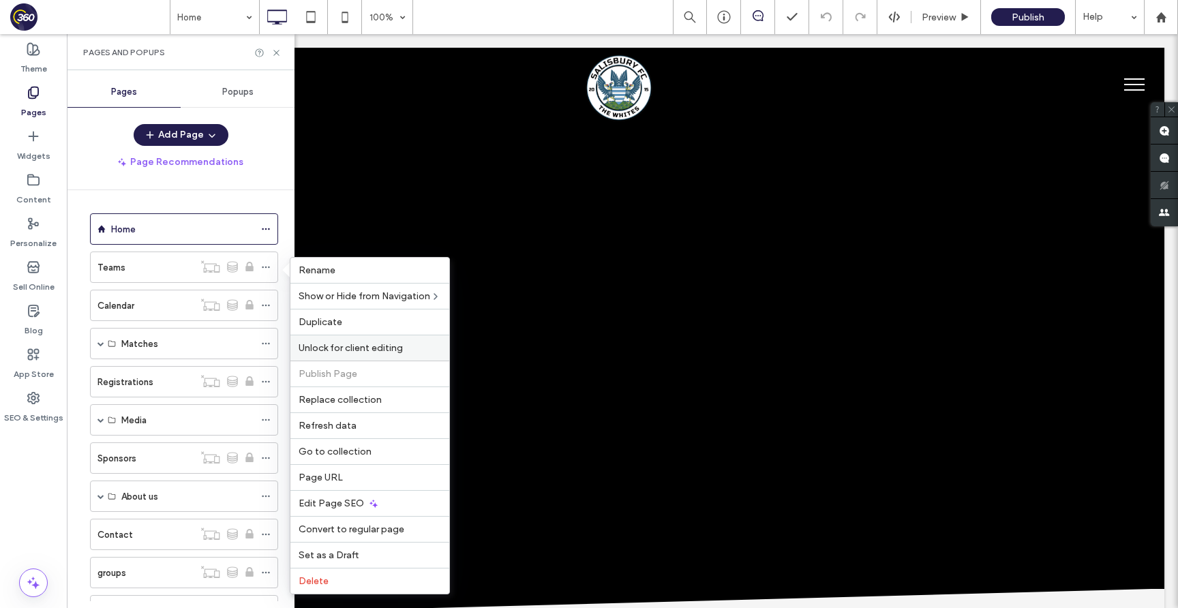
click at [364, 351] on span "Unlock for client editing" at bounding box center [351, 348] width 104 height 12
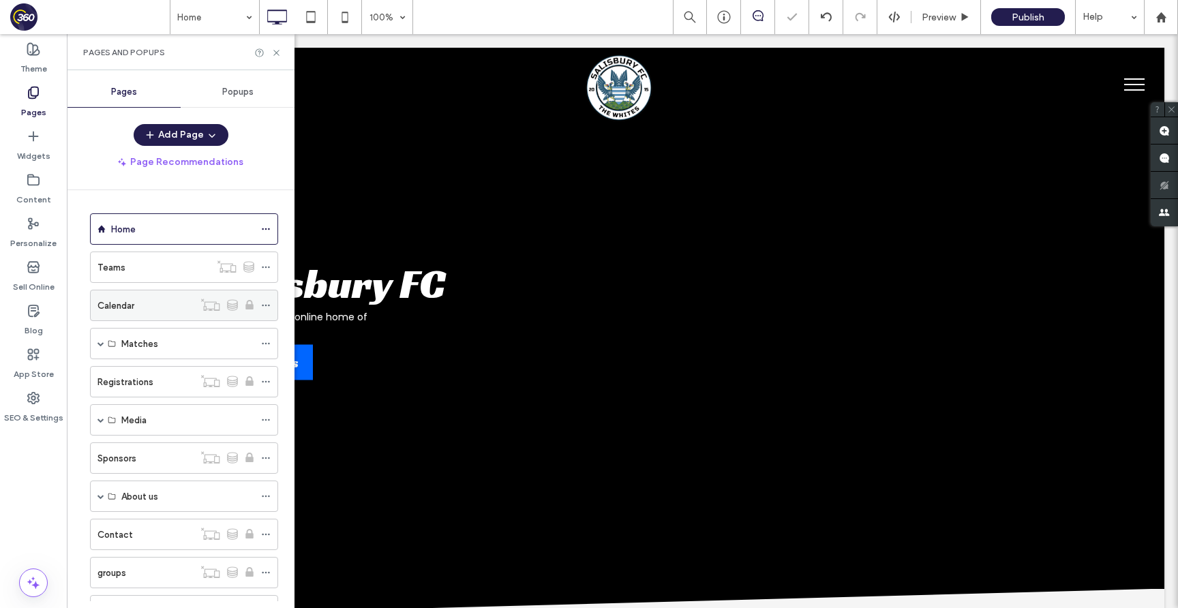
click at [267, 303] on icon at bounding box center [266, 306] width 10 height 10
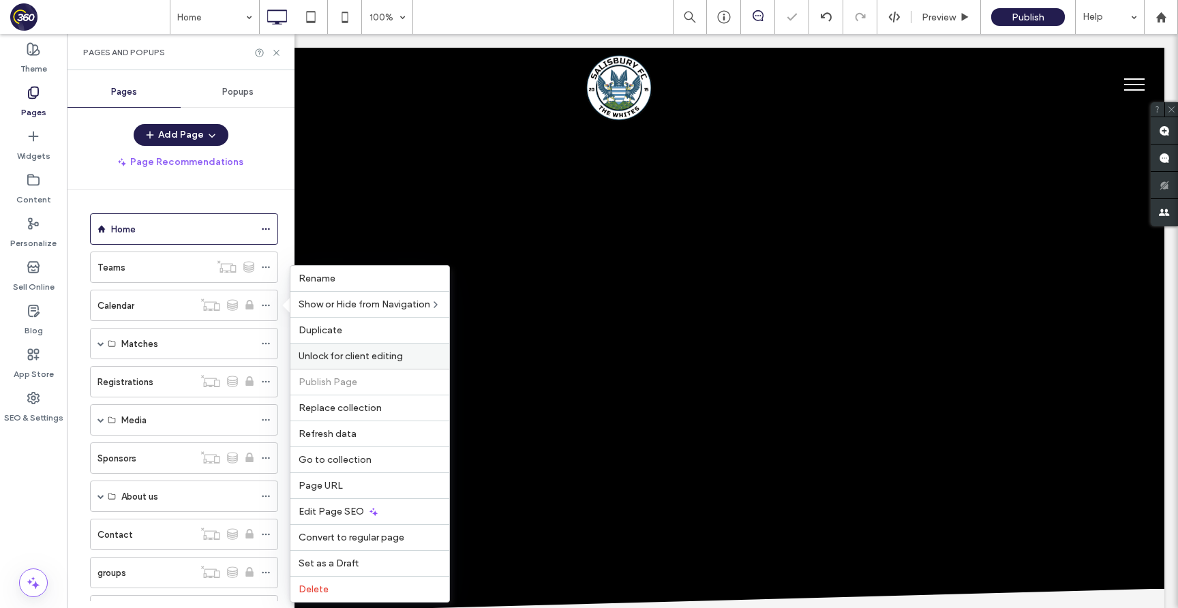
click at [345, 359] on span "Unlock for client editing" at bounding box center [351, 356] width 104 height 12
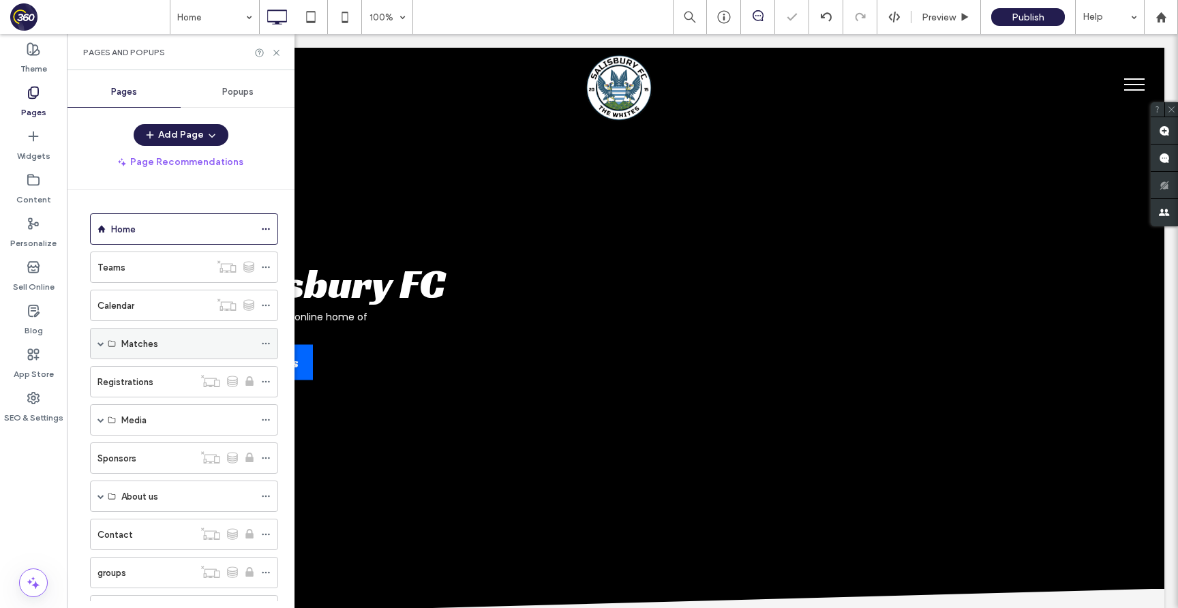
click at [98, 338] on span at bounding box center [101, 344] width 7 height 30
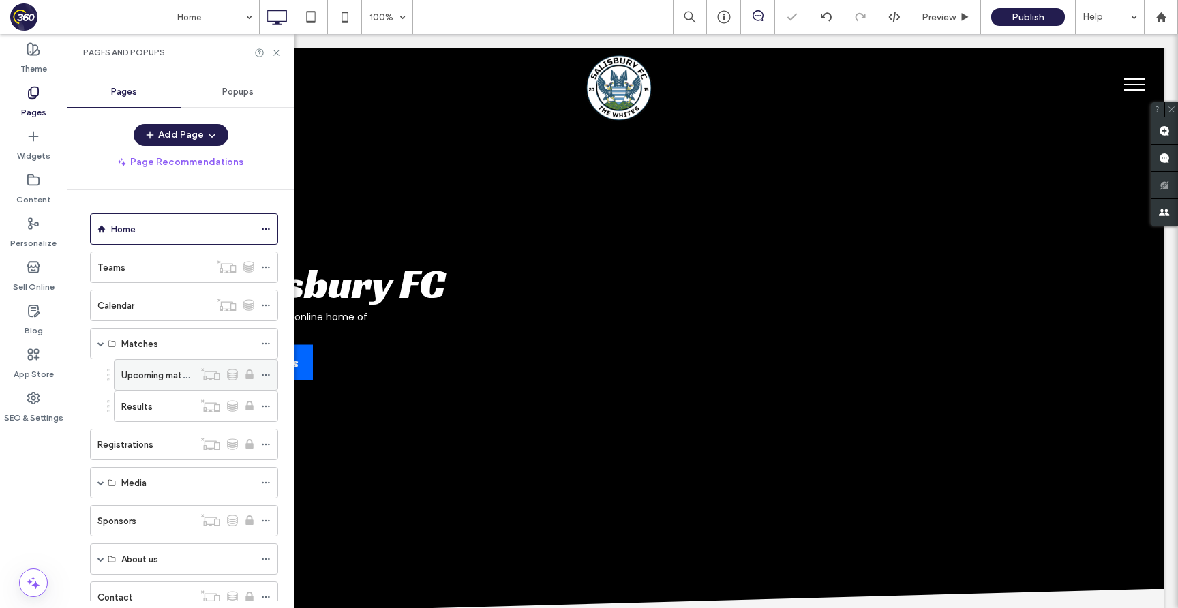
click at [263, 373] on icon at bounding box center [266, 375] width 10 height 10
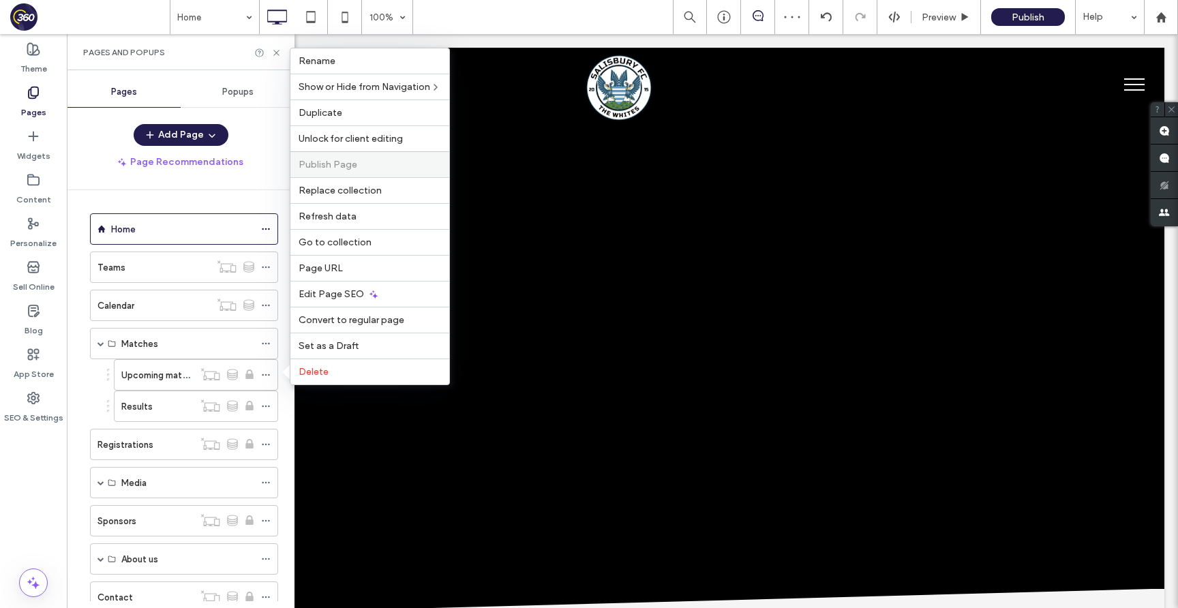
click at [355, 151] on div "Publish Page" at bounding box center [369, 164] width 159 height 26
click at [359, 137] on span "Unlock for client editing" at bounding box center [351, 139] width 104 height 12
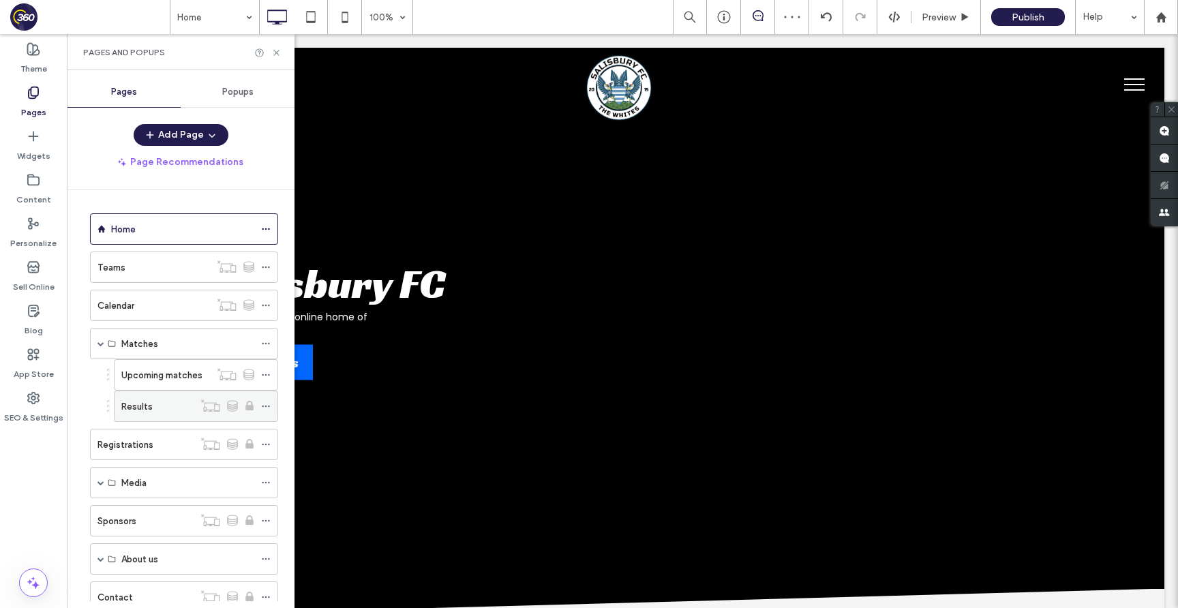
click at [265, 408] on icon at bounding box center [266, 407] width 10 height 10
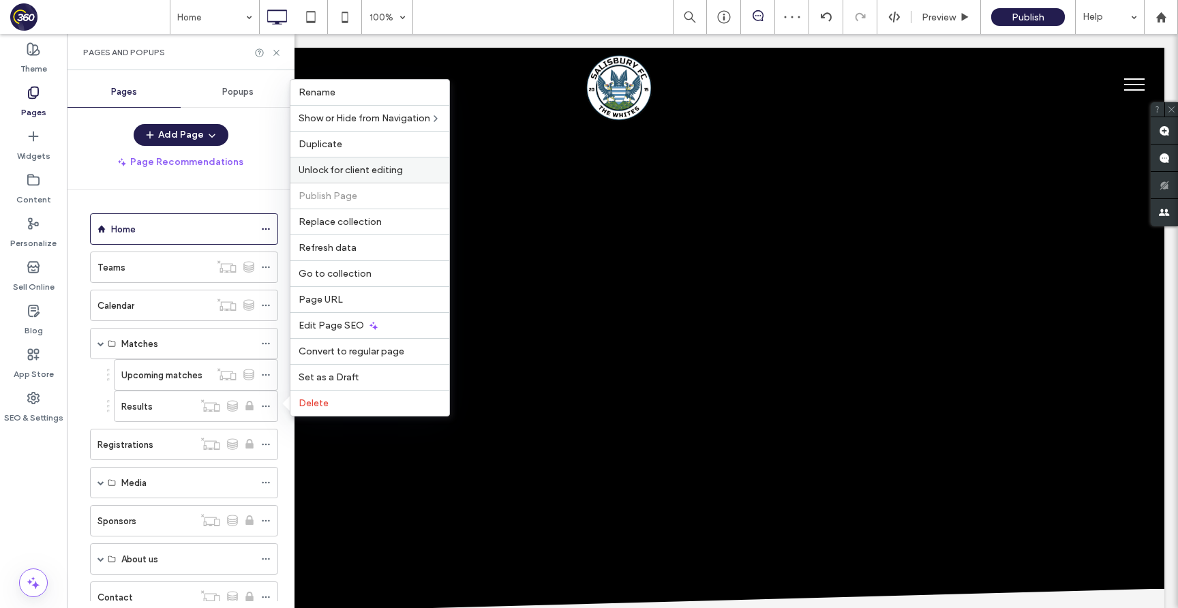
click at [341, 172] on span "Unlock for client editing" at bounding box center [351, 170] width 104 height 12
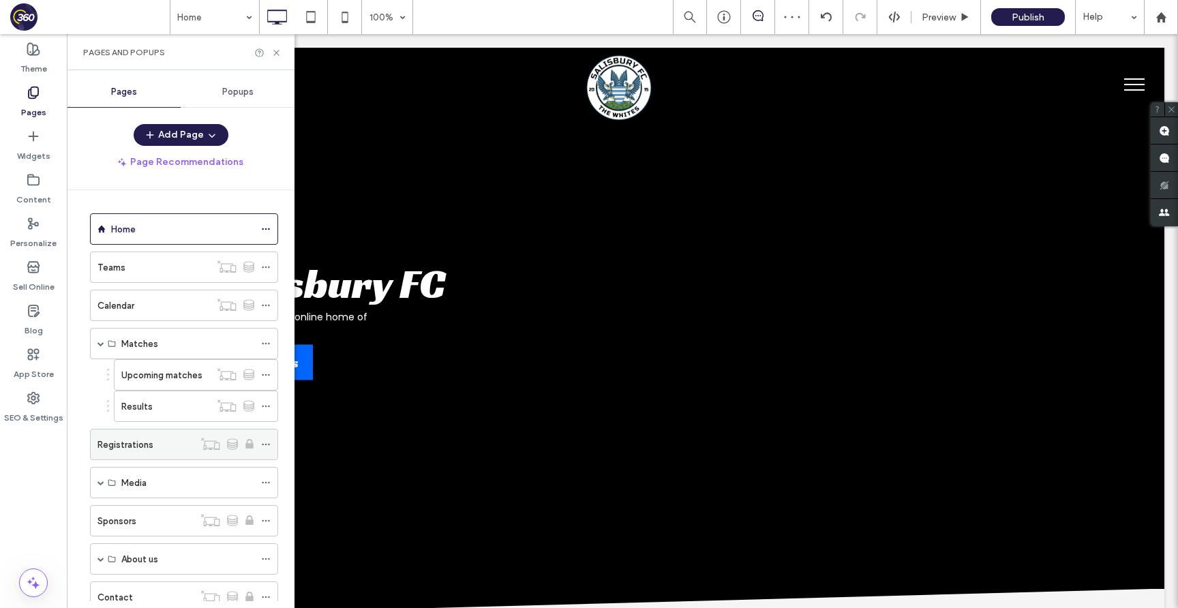
click at [264, 439] on span at bounding box center [266, 444] width 10 height 20
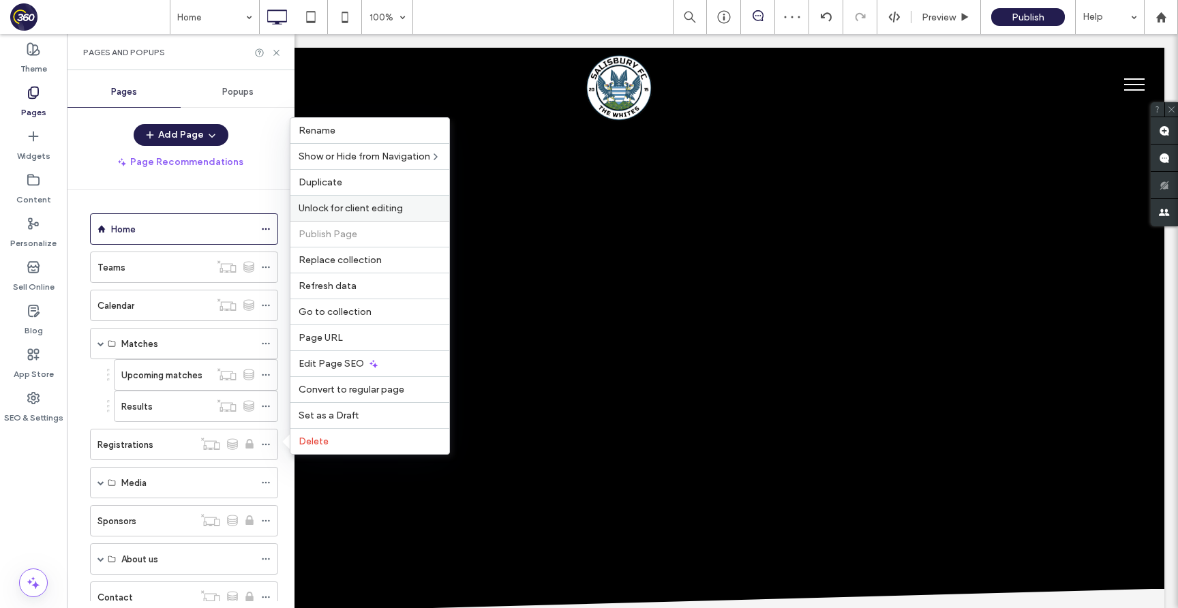
click at [355, 197] on div "Unlock for client editing" at bounding box center [369, 208] width 159 height 26
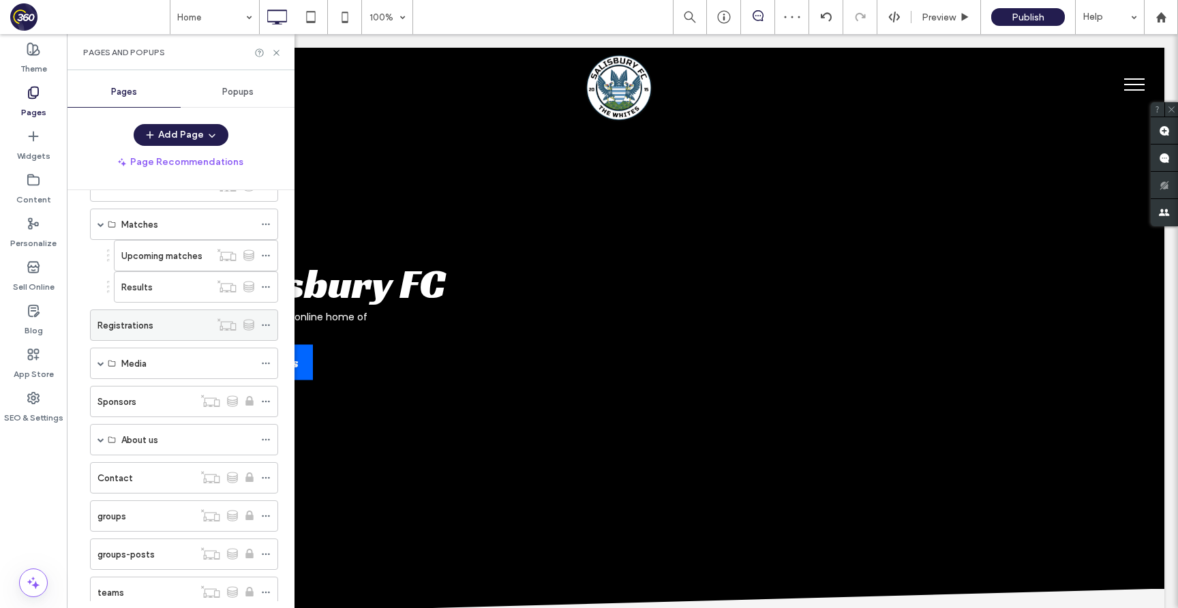
scroll to position [138, 0]
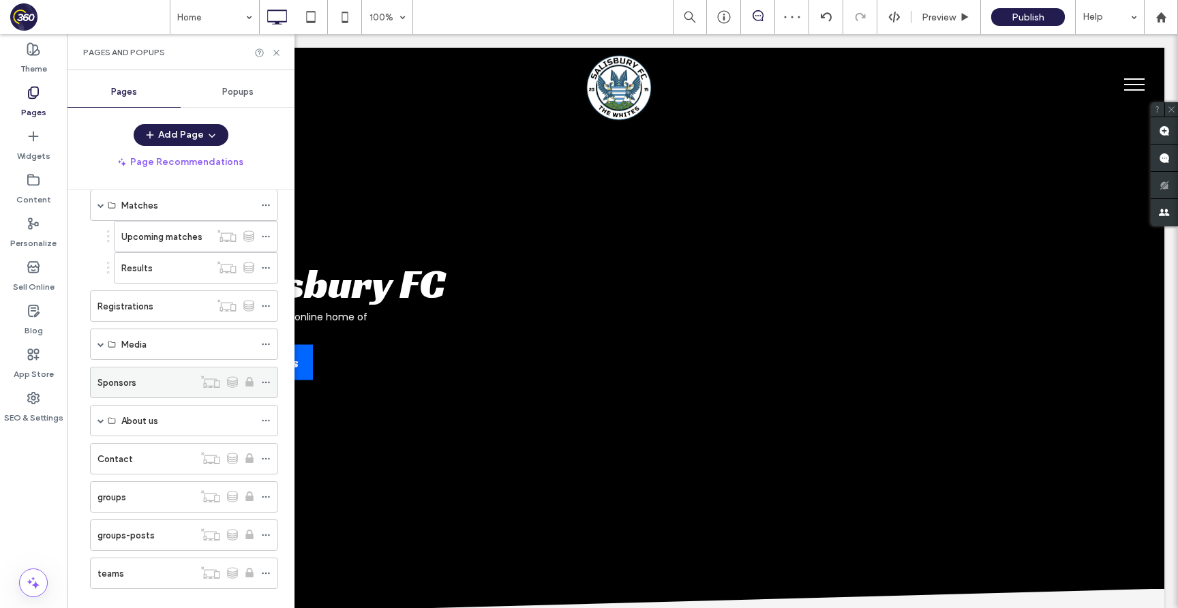
click at [270, 378] on icon at bounding box center [266, 383] width 10 height 10
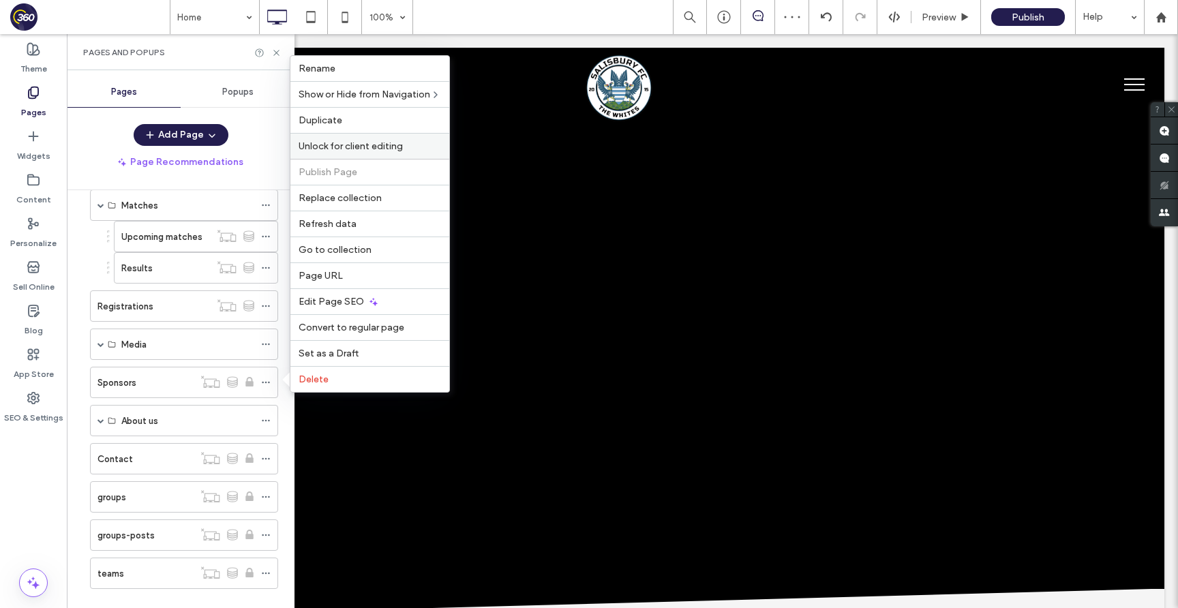
click at [378, 147] on span "Unlock for client editing" at bounding box center [351, 146] width 104 height 12
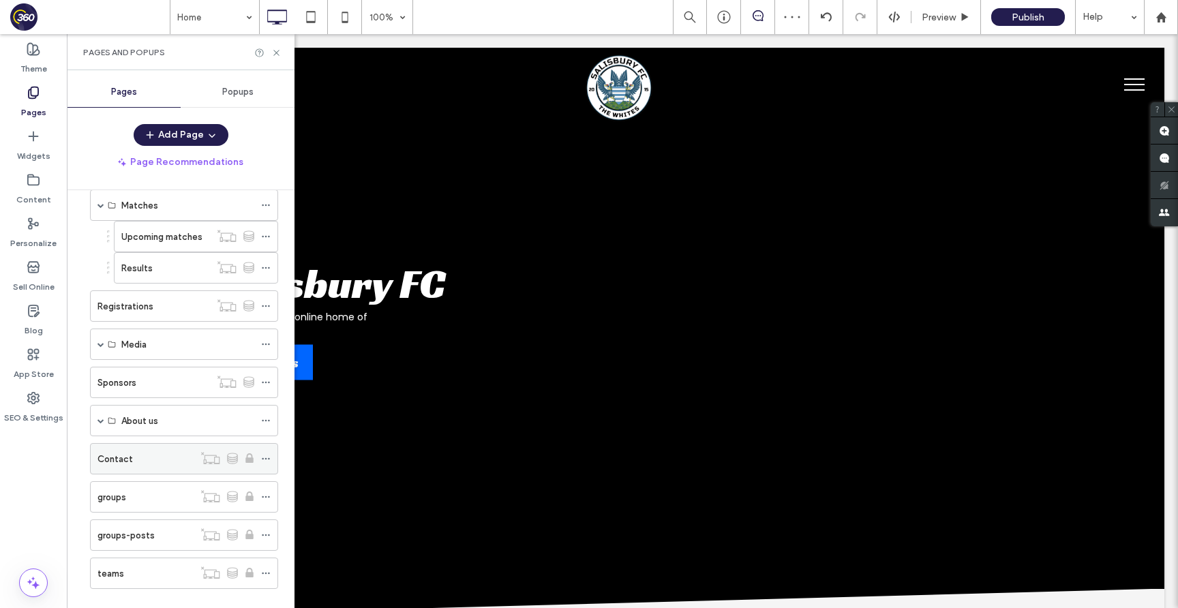
click at [267, 452] on span at bounding box center [266, 459] width 10 height 20
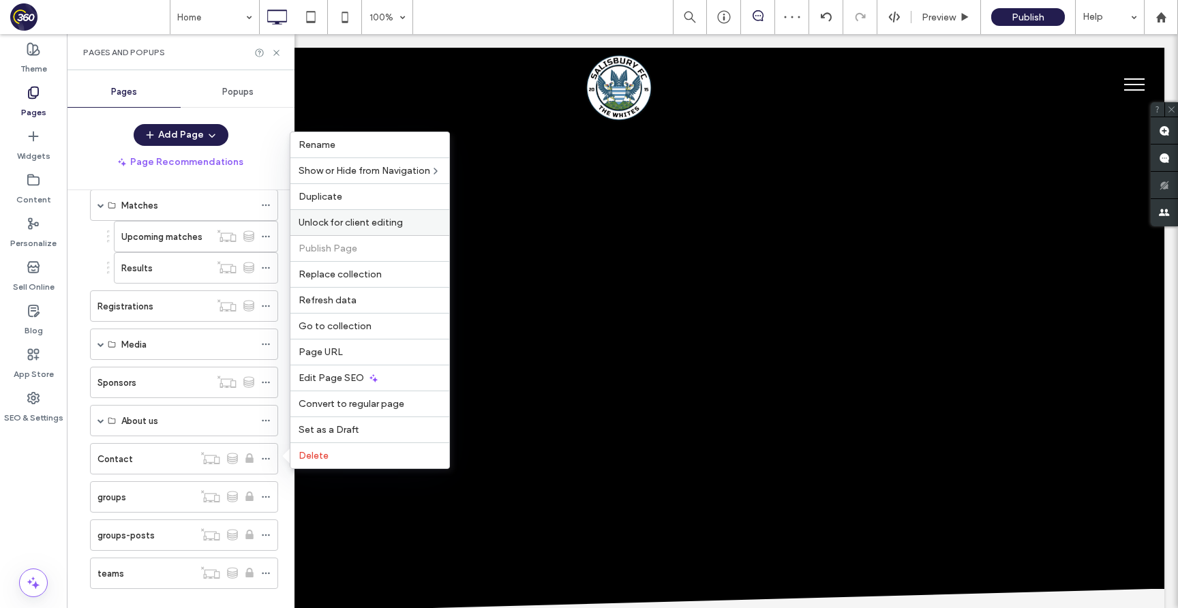
click at [367, 220] on span "Unlock for client editing" at bounding box center [351, 223] width 104 height 12
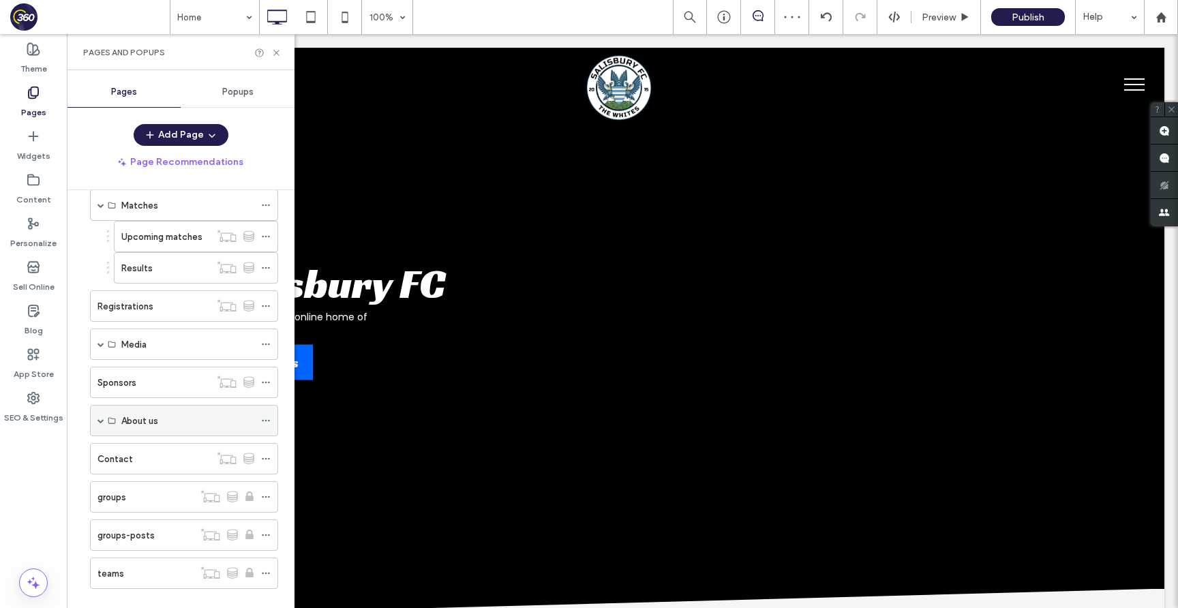
click at [100, 419] on span at bounding box center [101, 420] width 7 height 7
click at [261, 447] on icon at bounding box center [266, 452] width 10 height 10
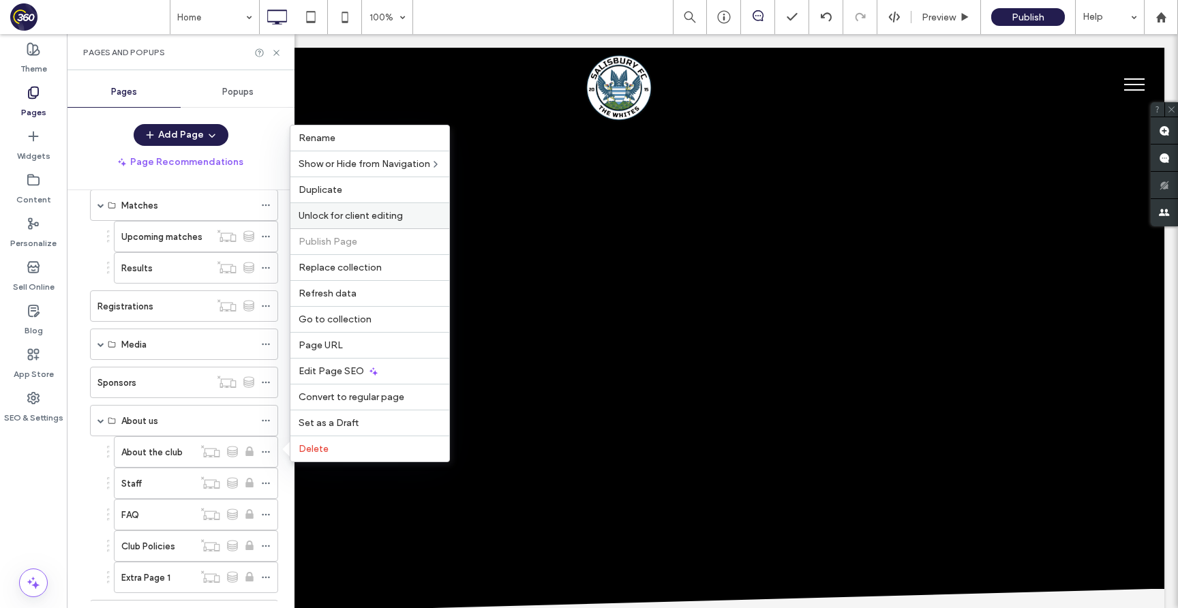
click at [344, 223] on div "Unlock for client editing" at bounding box center [369, 216] width 159 height 26
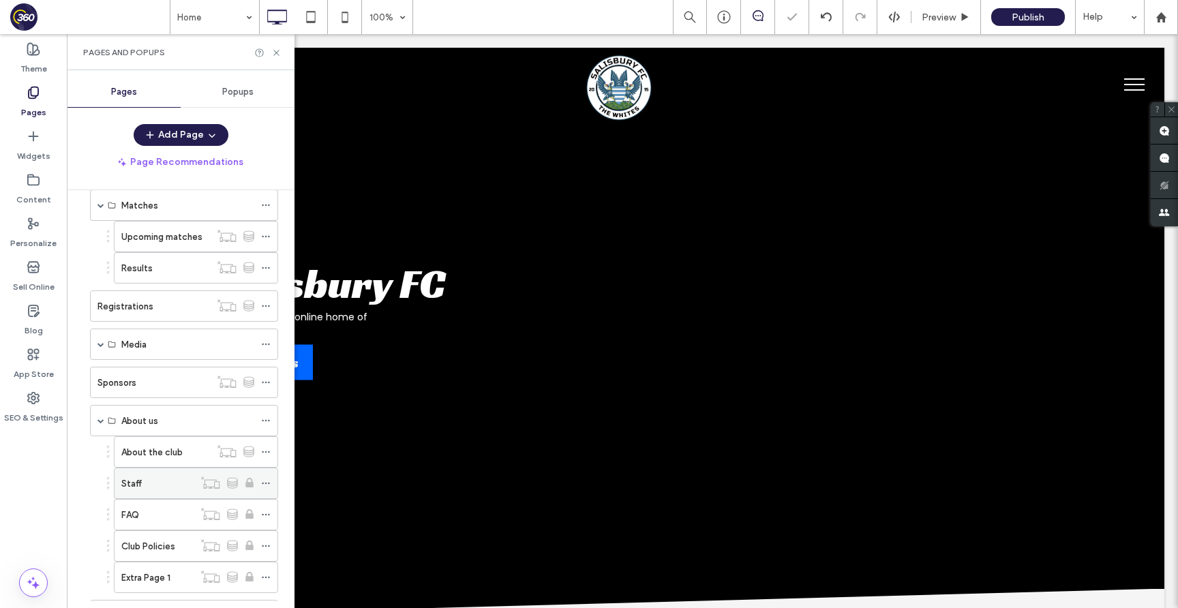
click at [263, 483] on use at bounding box center [266, 484] width 8 height 2
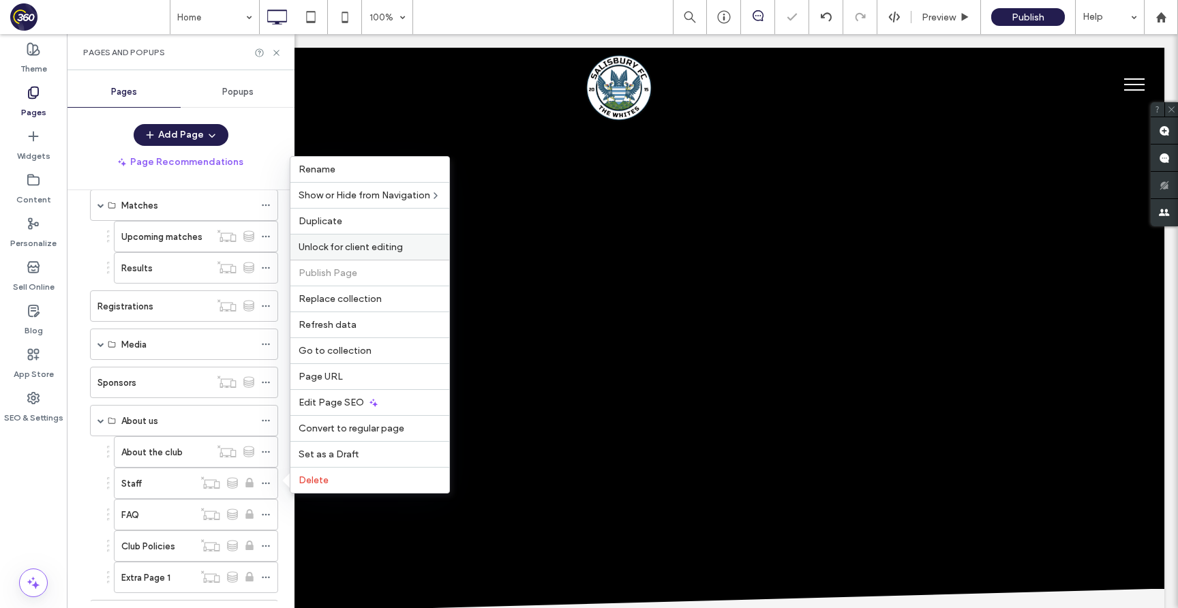
click at [340, 248] on span "Unlock for client editing" at bounding box center [351, 247] width 104 height 12
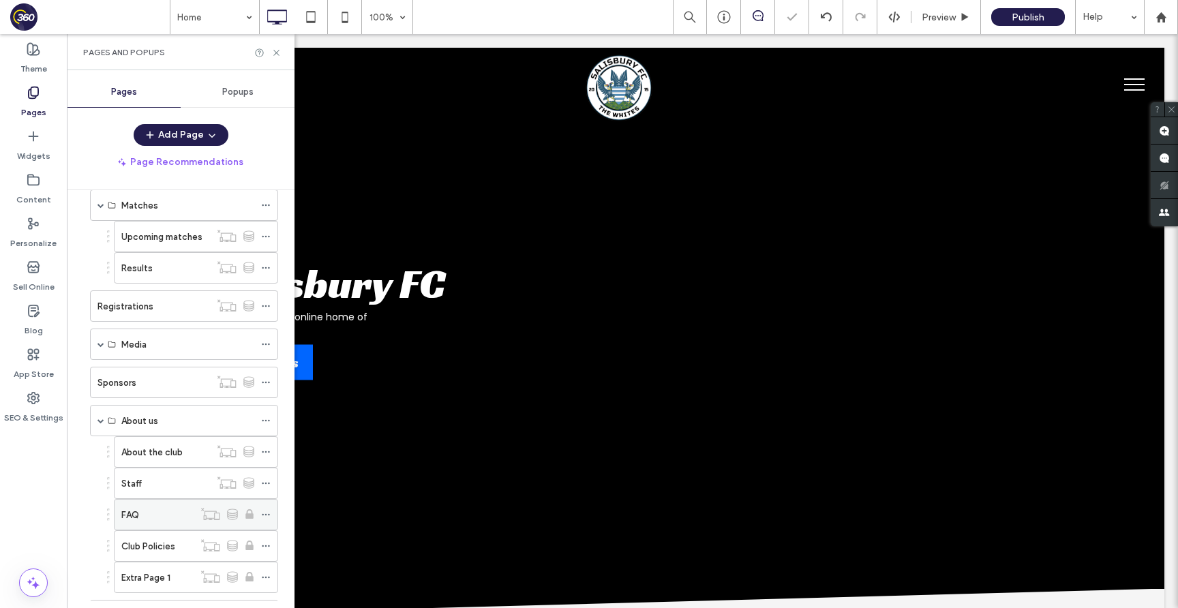
click at [267, 516] on icon at bounding box center [266, 515] width 10 height 10
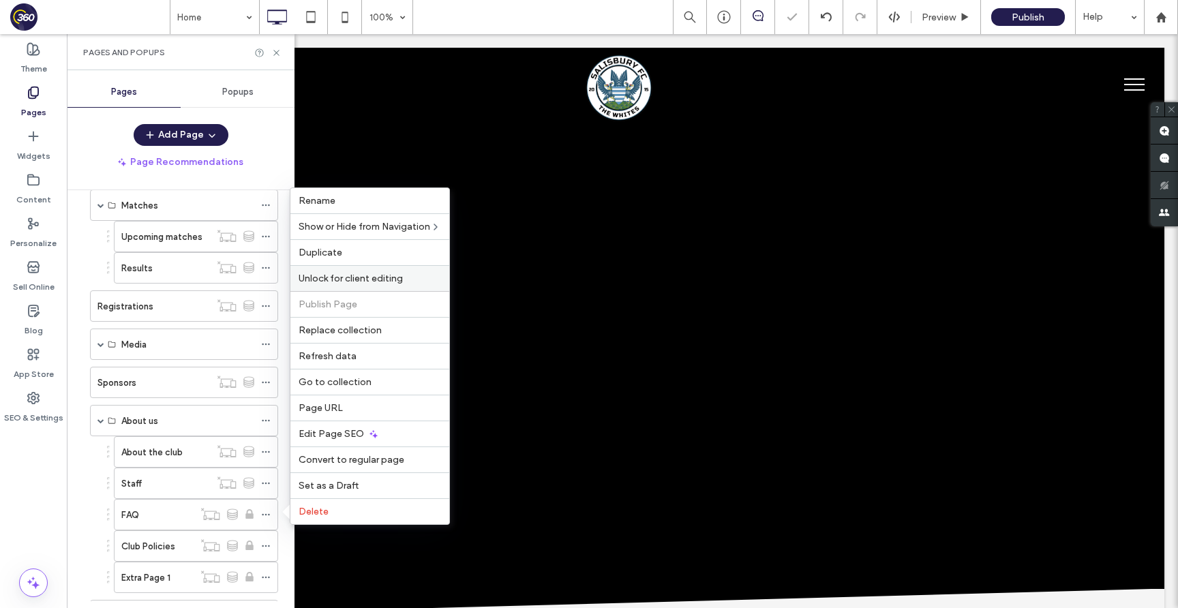
click at [381, 279] on span "Unlock for client editing" at bounding box center [351, 279] width 104 height 12
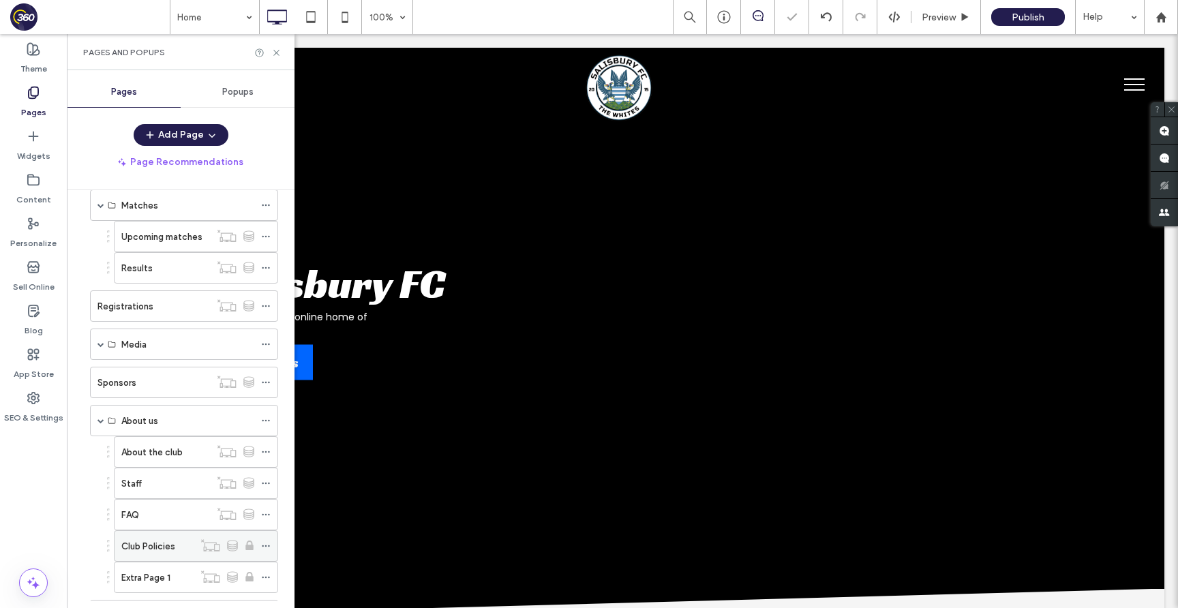
click at [265, 546] on icon at bounding box center [266, 546] width 10 height 10
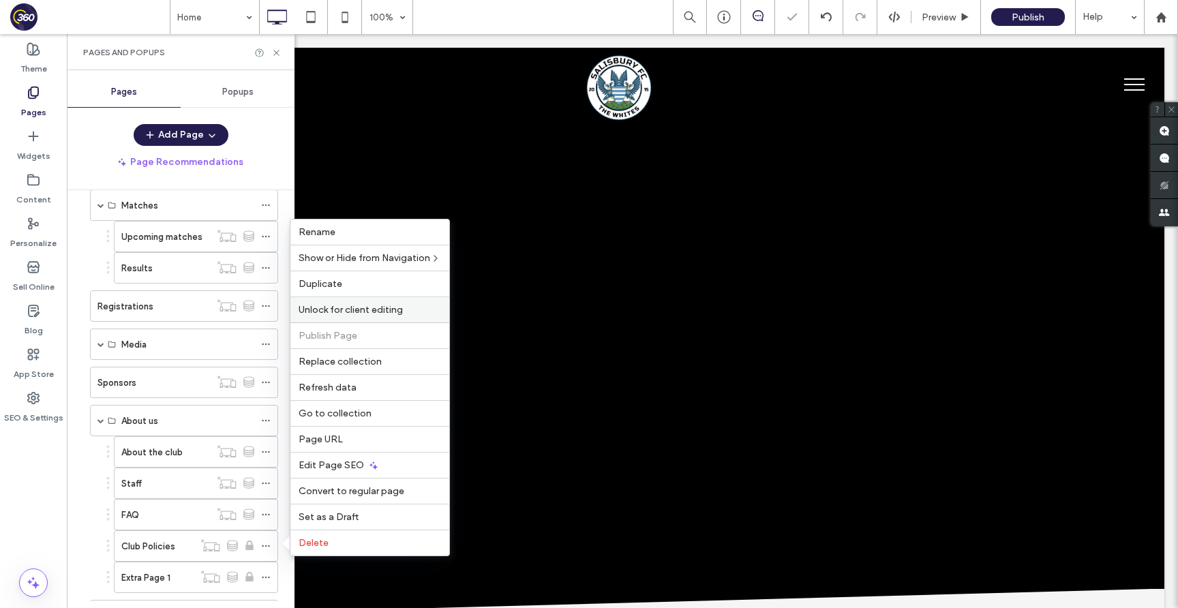
click at [389, 311] on span "Unlock for client editing" at bounding box center [351, 310] width 104 height 12
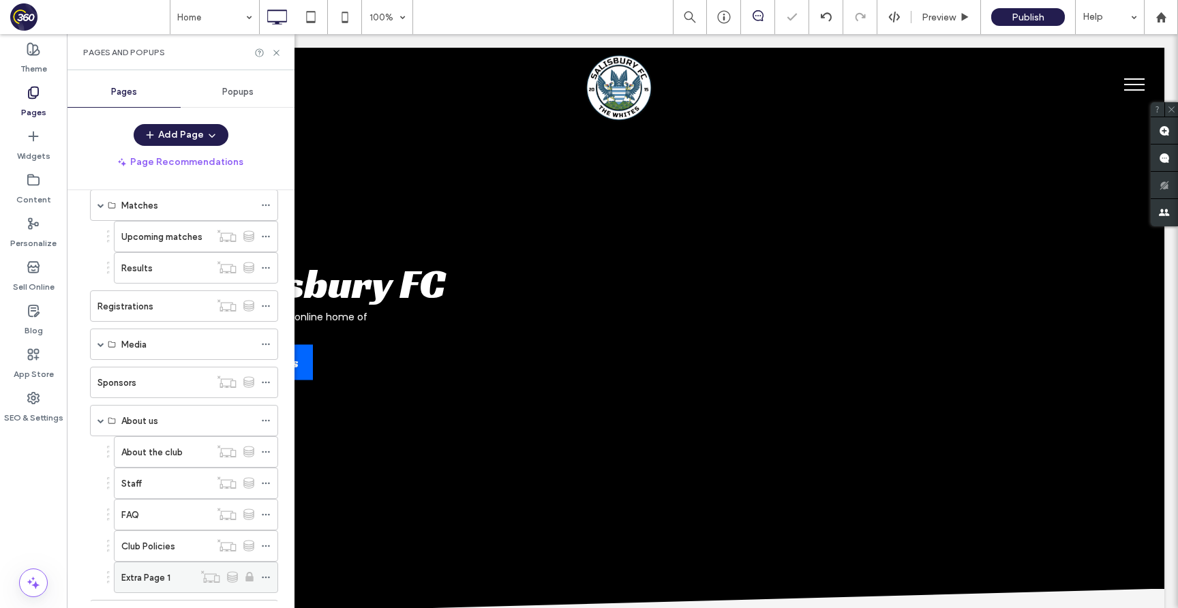
click at [265, 577] on icon at bounding box center [266, 578] width 10 height 10
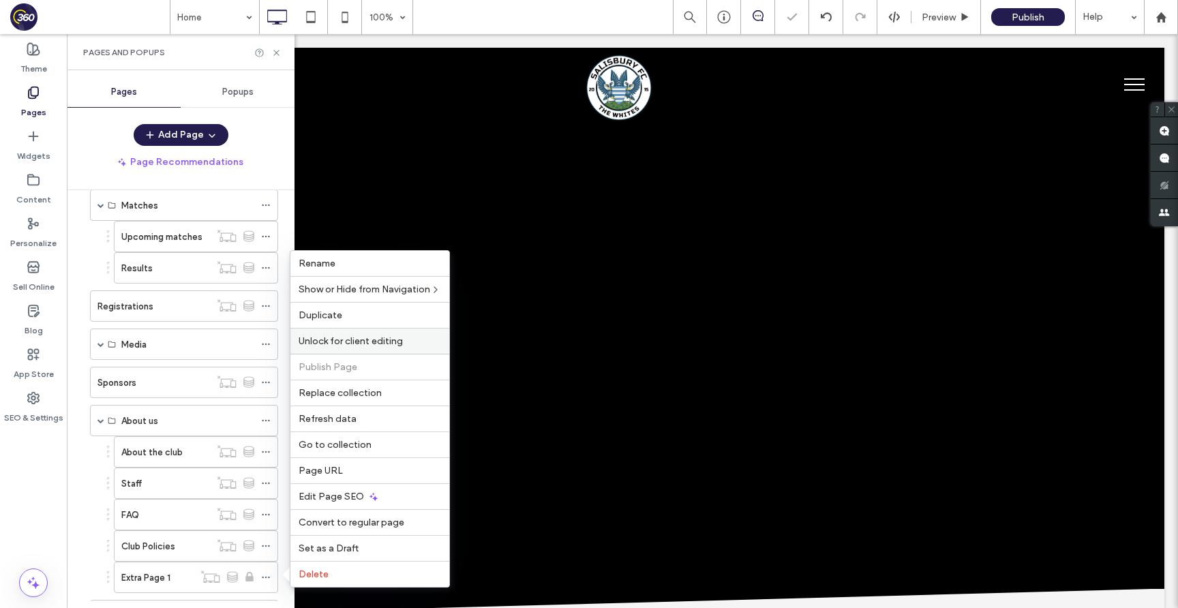
click at [396, 344] on span "Unlock for client editing" at bounding box center [351, 341] width 104 height 12
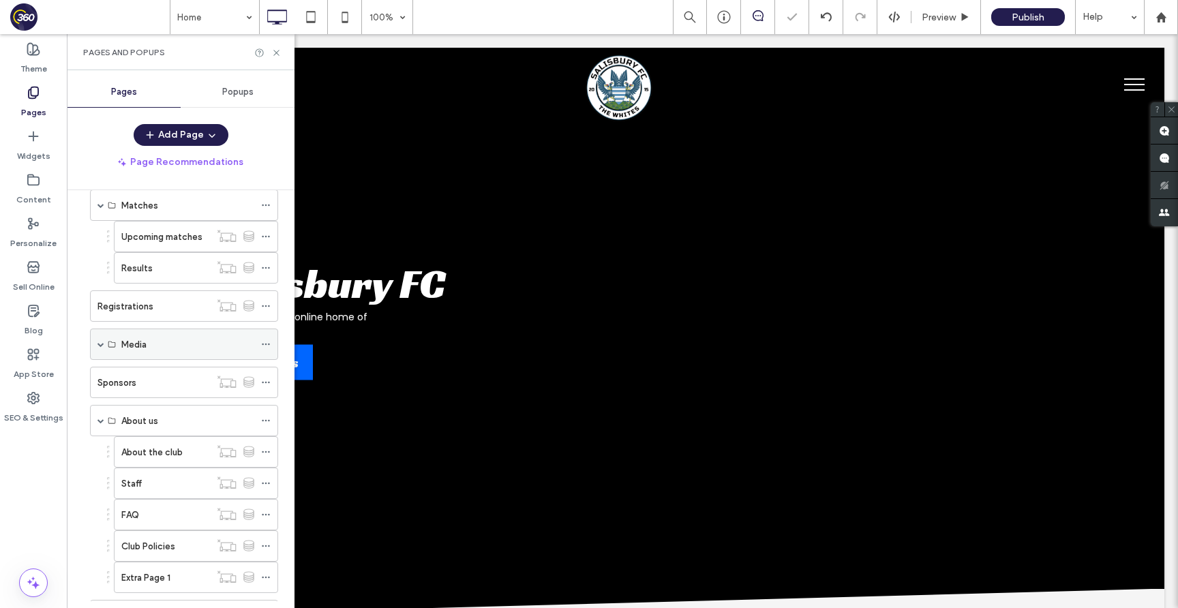
click at [98, 346] on span at bounding box center [101, 344] width 7 height 7
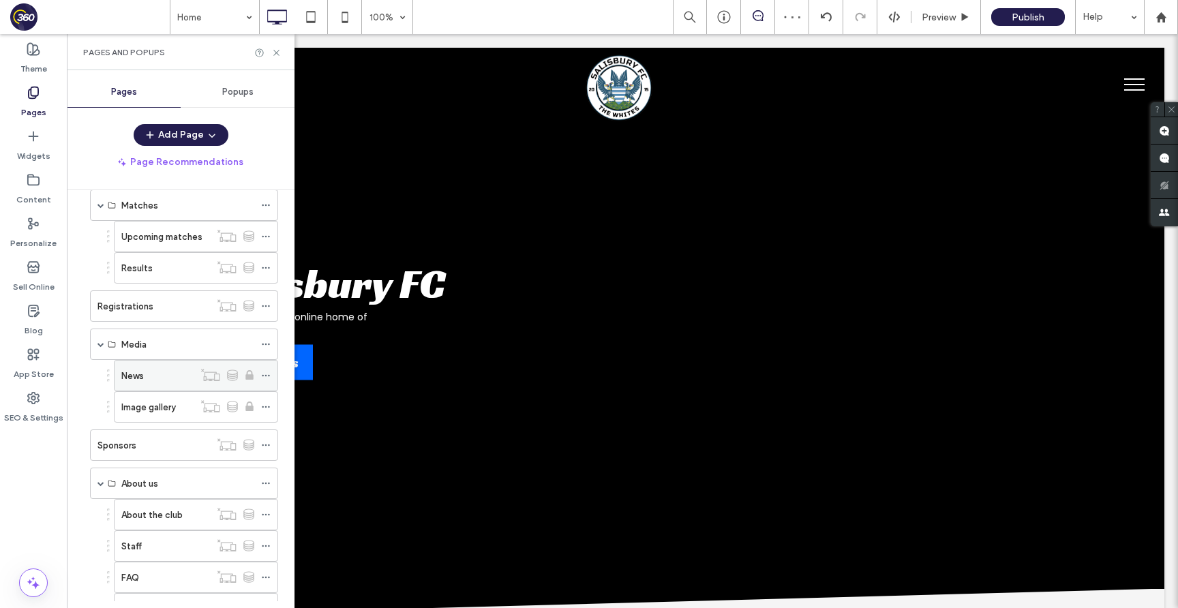
click at [264, 376] on icon at bounding box center [266, 376] width 10 height 10
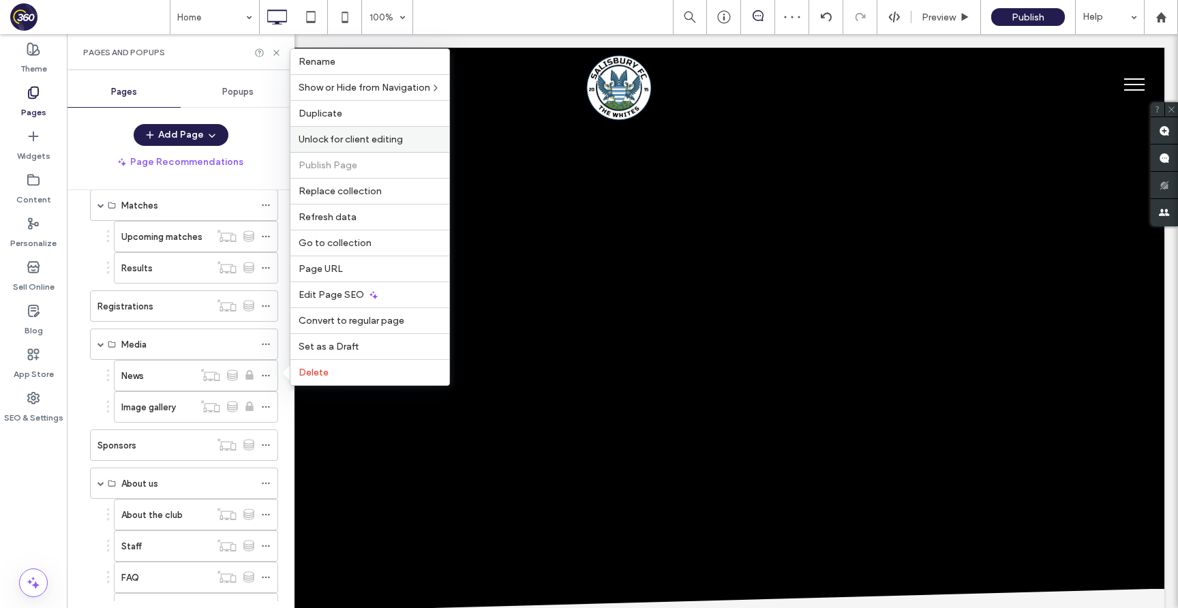
click at [385, 148] on div "Unlock for client editing" at bounding box center [369, 139] width 159 height 26
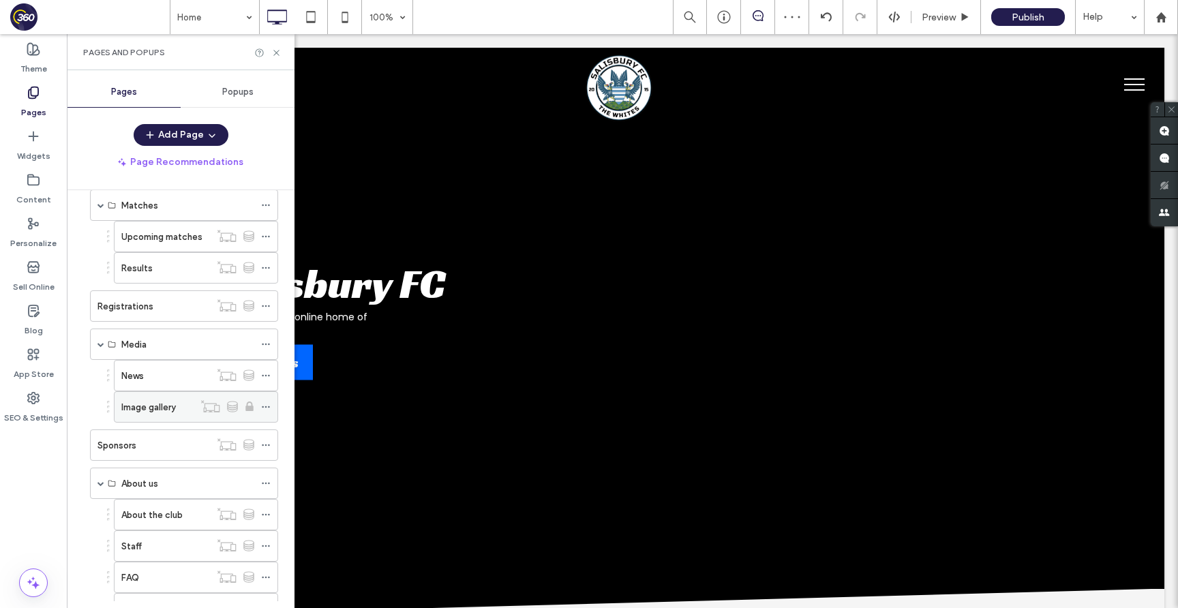
click at [265, 404] on icon at bounding box center [266, 407] width 10 height 10
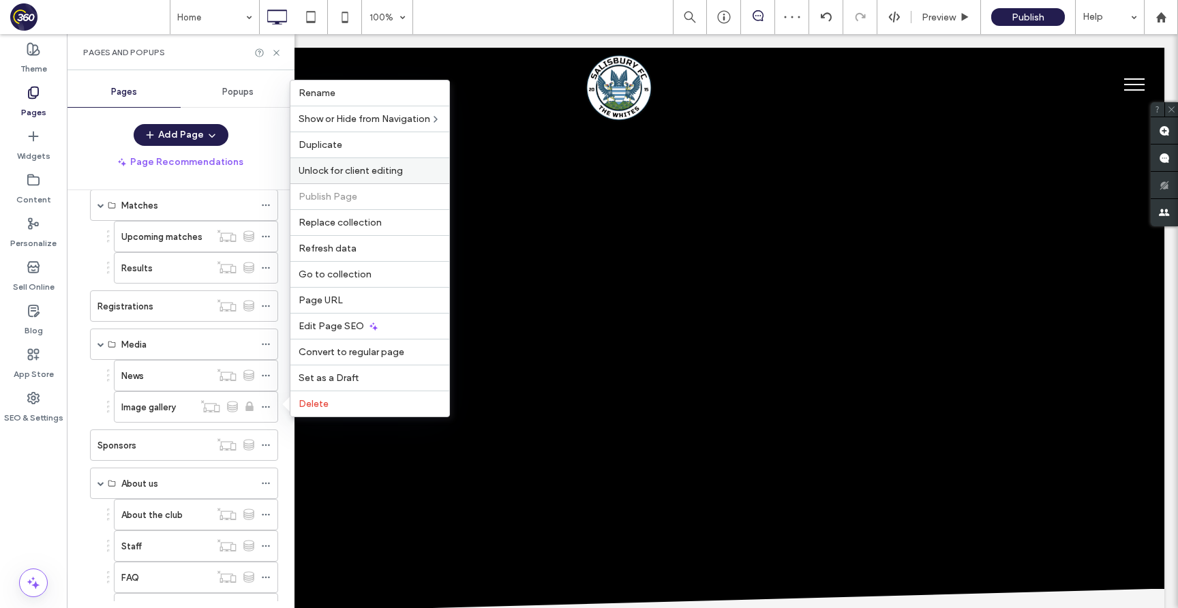
click at [373, 168] on span "Unlock for client editing" at bounding box center [351, 171] width 104 height 12
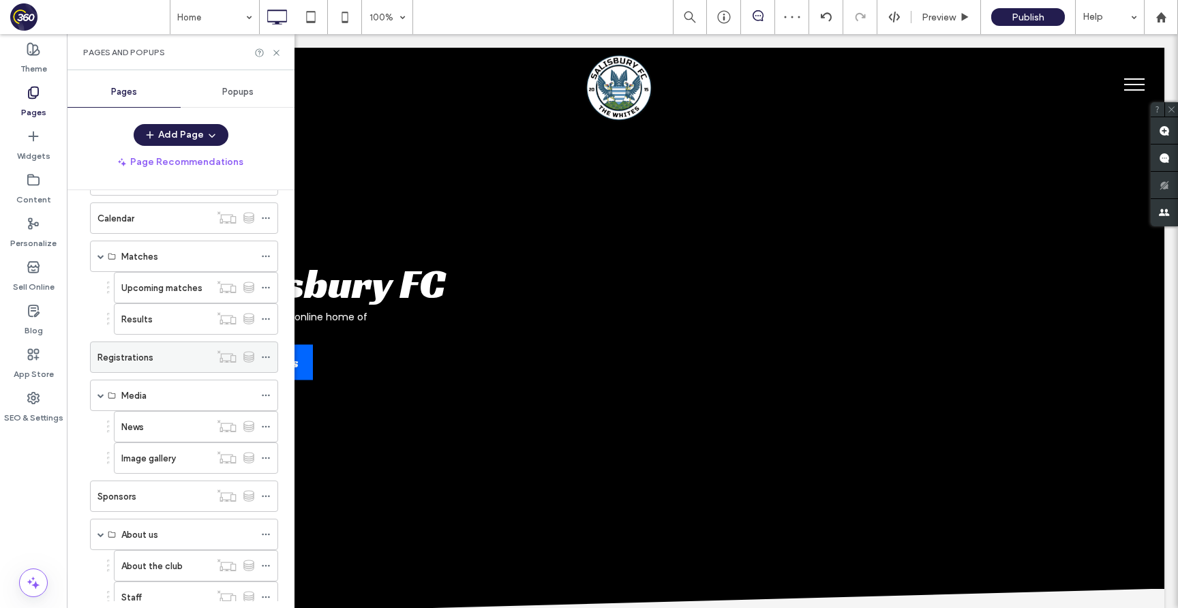
scroll to position [0, 0]
